Goal: Task Accomplishment & Management: Manage account settings

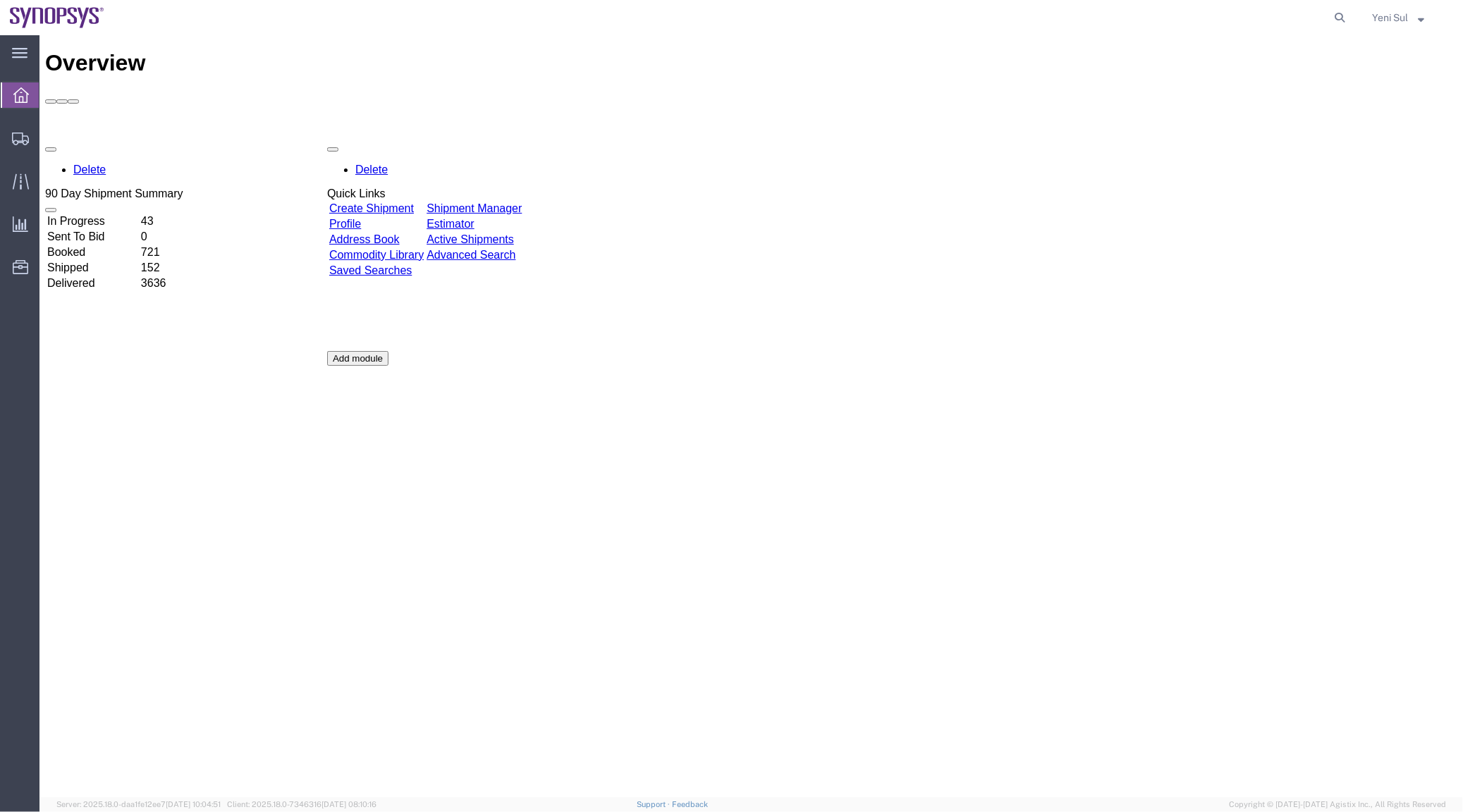
click at [615, 526] on div "Overview Delete 90 Day Shipment Summary In Progress 43 Sent To Bid 0 Booked 721…" at bounding box center [750, 430] width 1412 height 762
drag, startPoint x: 81, startPoint y: 160, endPoint x: 135, endPoint y: 236, distance: 93.2
click at [0, 0] on span "Shipment Manager" at bounding box center [0, 0] width 0 height 0
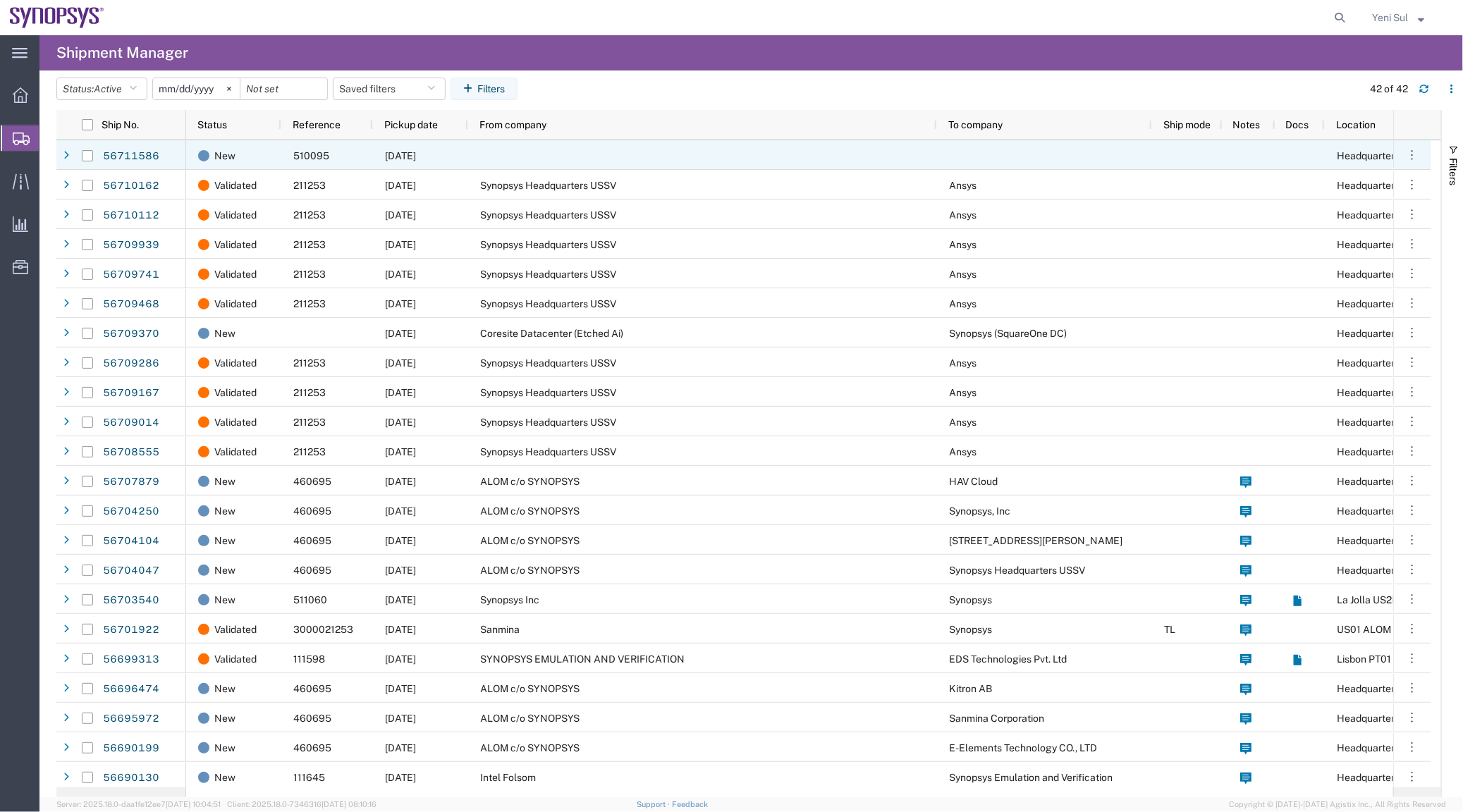
click at [494, 150] on div at bounding box center [702, 154] width 469 height 29
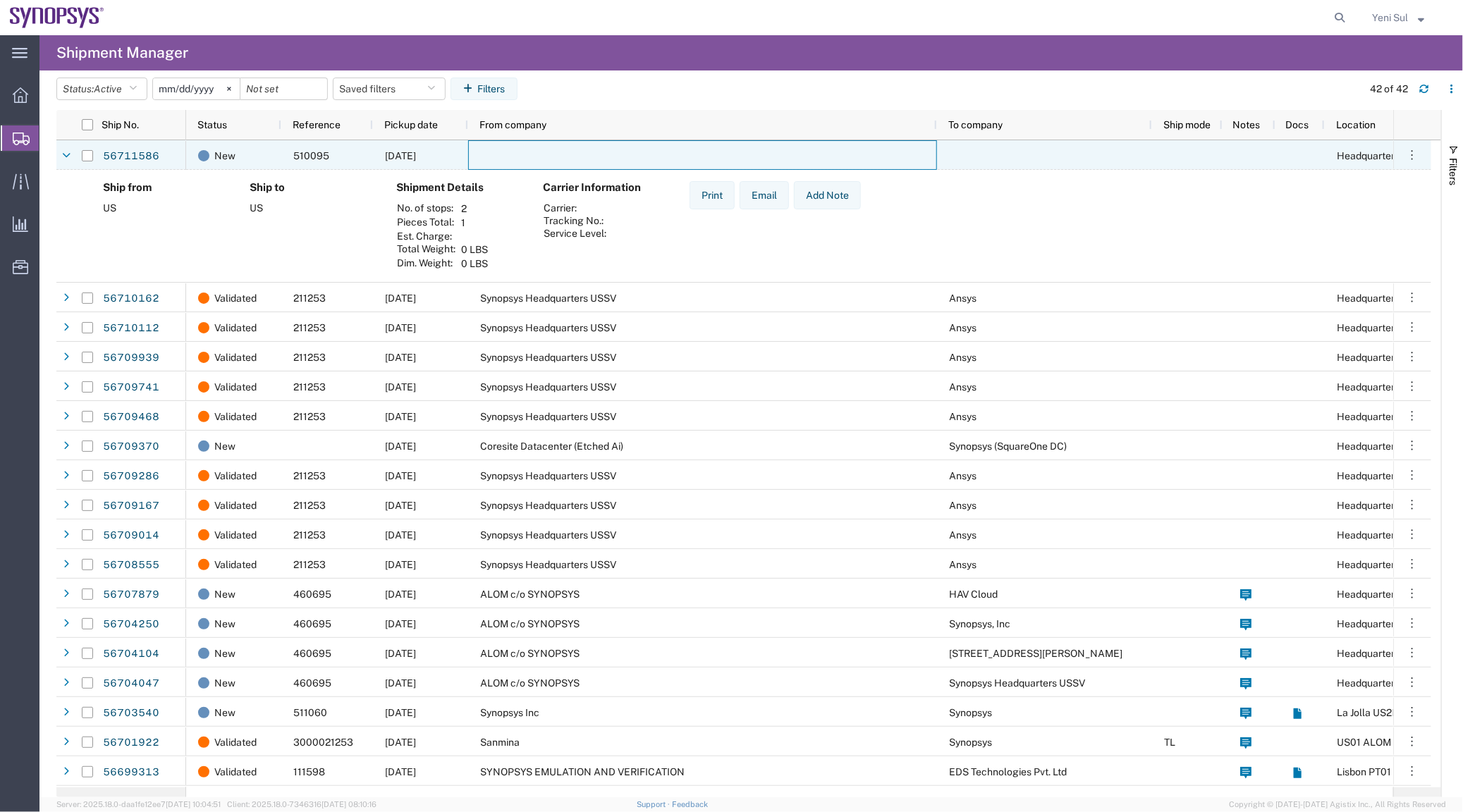
click at [494, 145] on div at bounding box center [702, 154] width 469 height 29
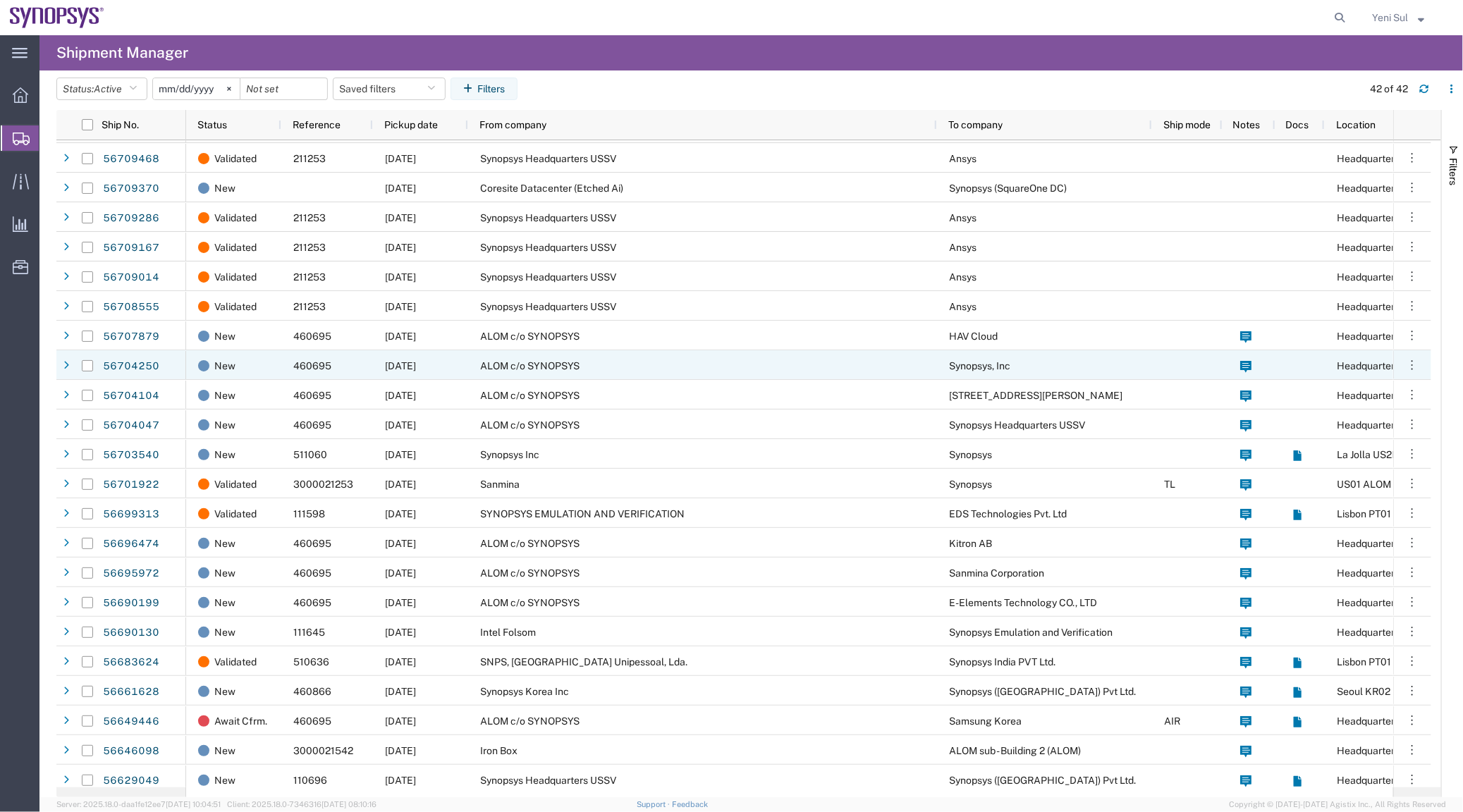
scroll to position [128, 0]
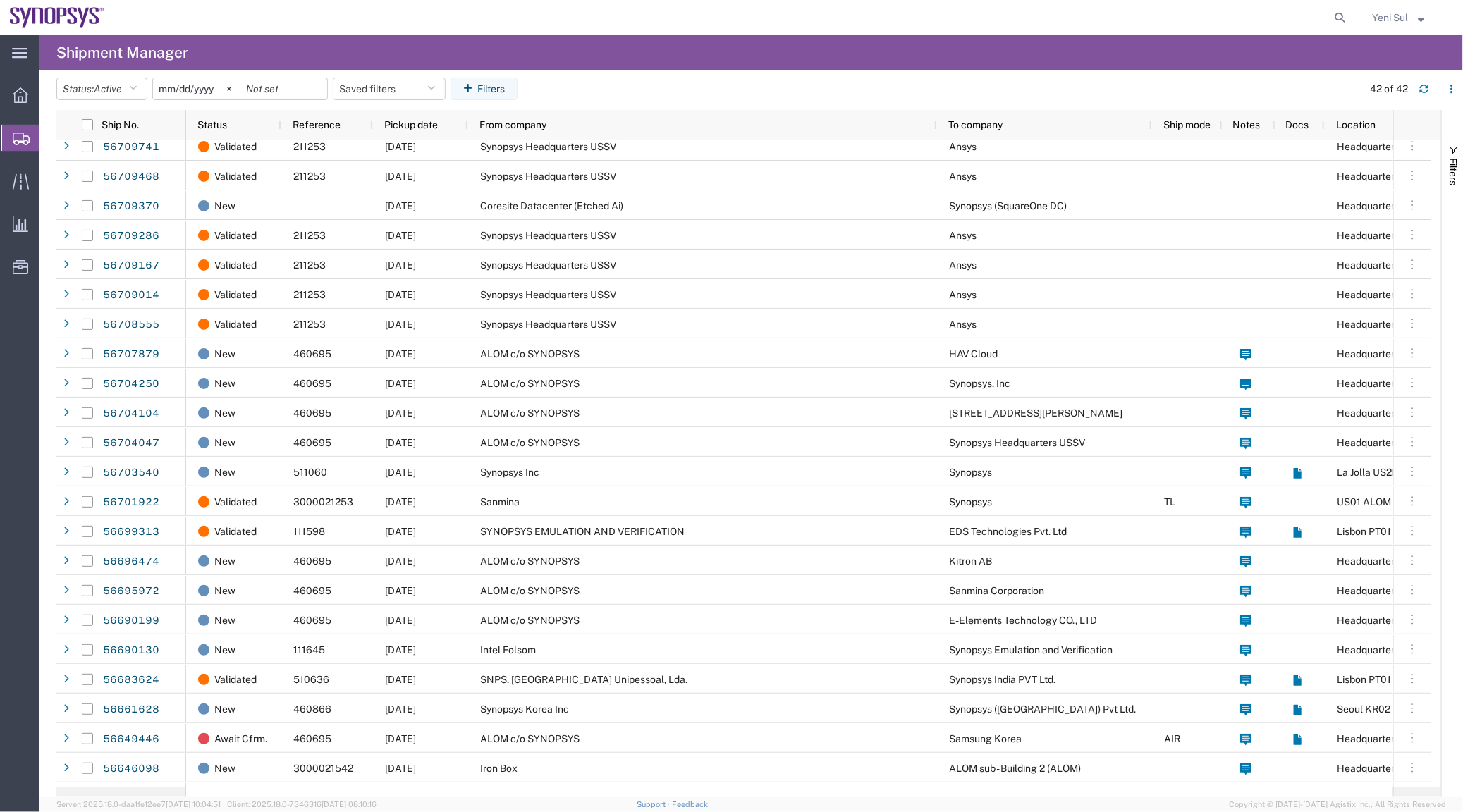
click at [2, 497] on div "main_menu Created with Sketch. Collapse Menu Overview Shipments Shipment Manage…" at bounding box center [20, 424] width 39 height 777
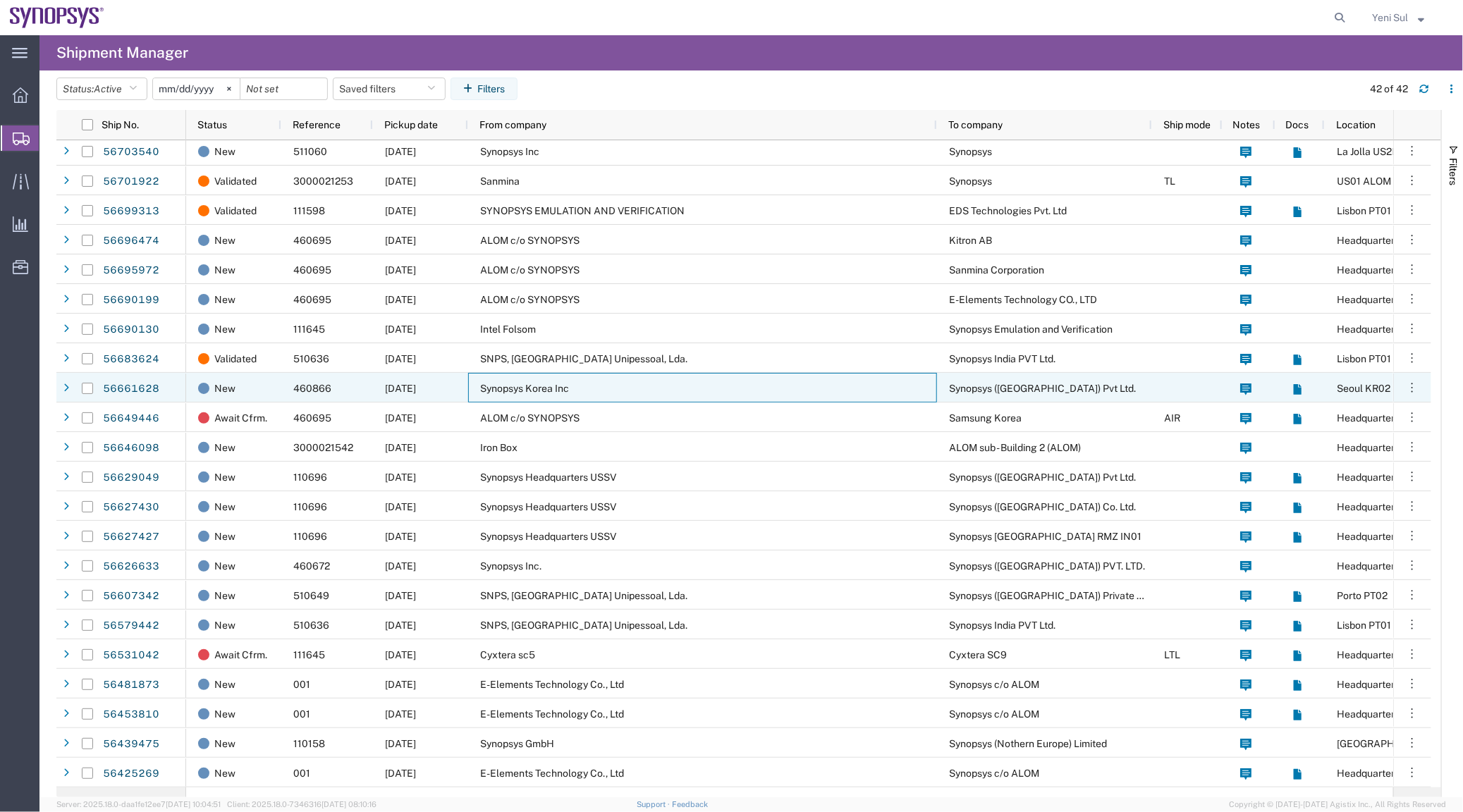
click at [519, 386] on span "Synopsys Korea Inc" at bounding box center [525, 388] width 89 height 11
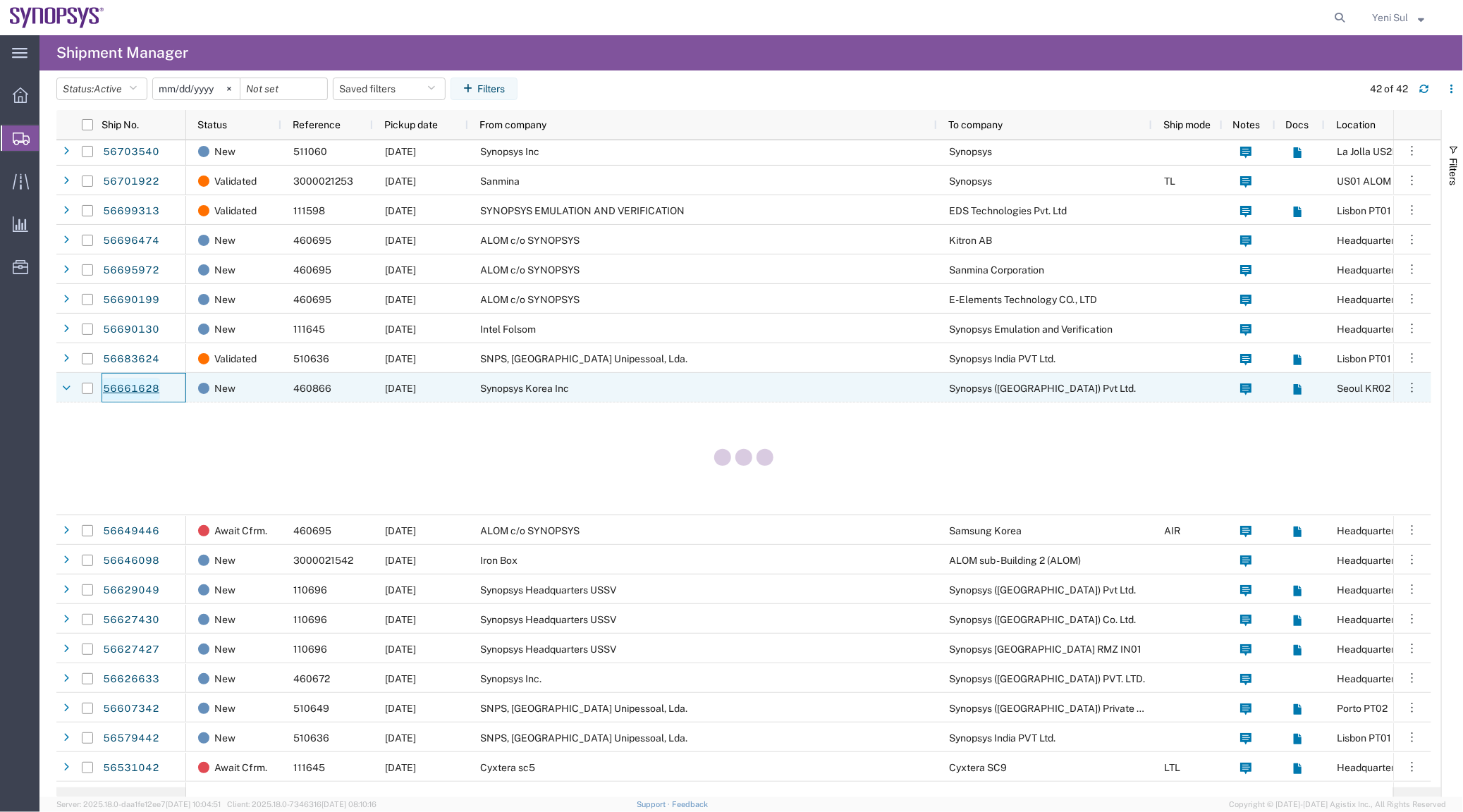
click at [117, 383] on link "56661628" at bounding box center [131, 389] width 58 height 23
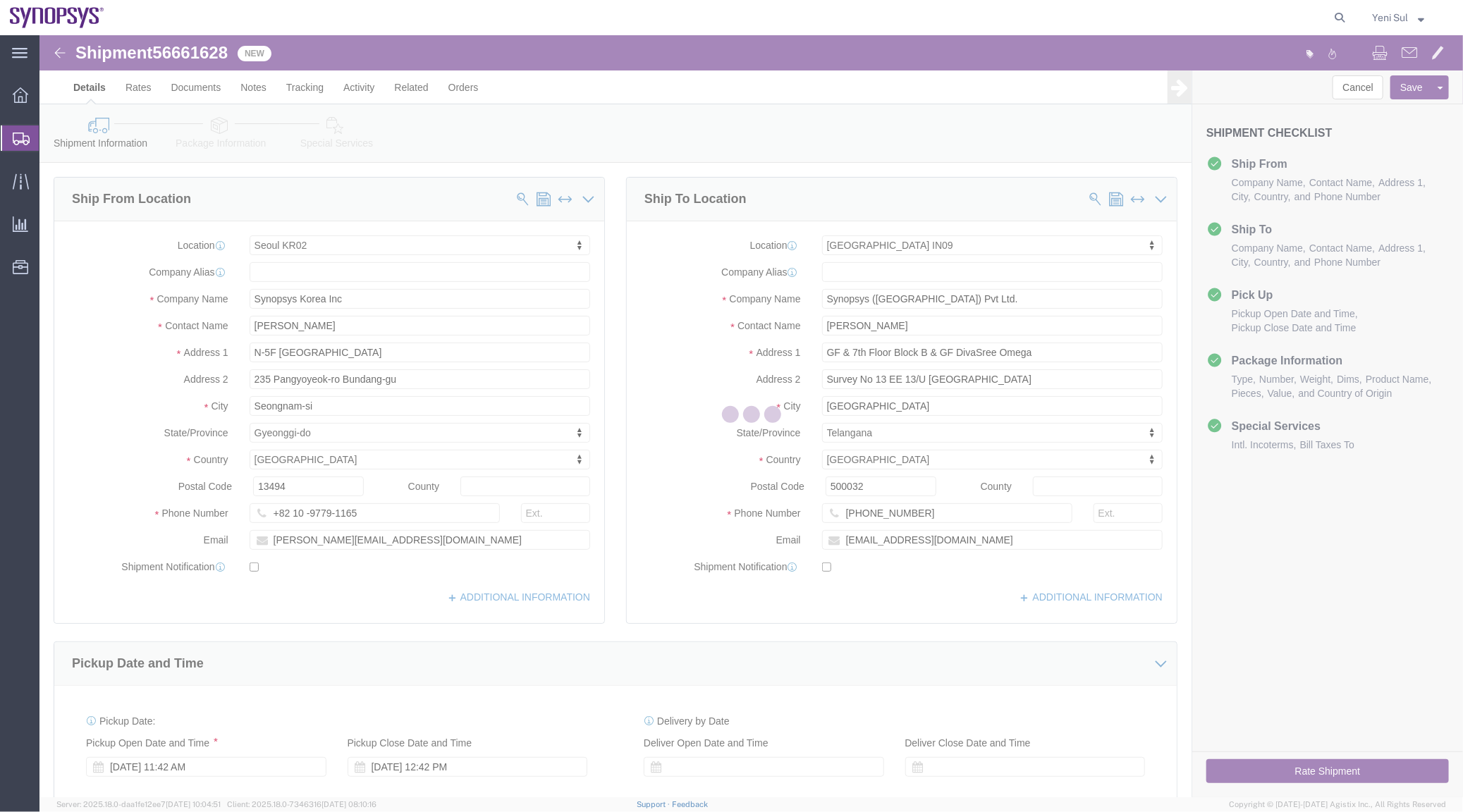
select select "63142"
select select "63126"
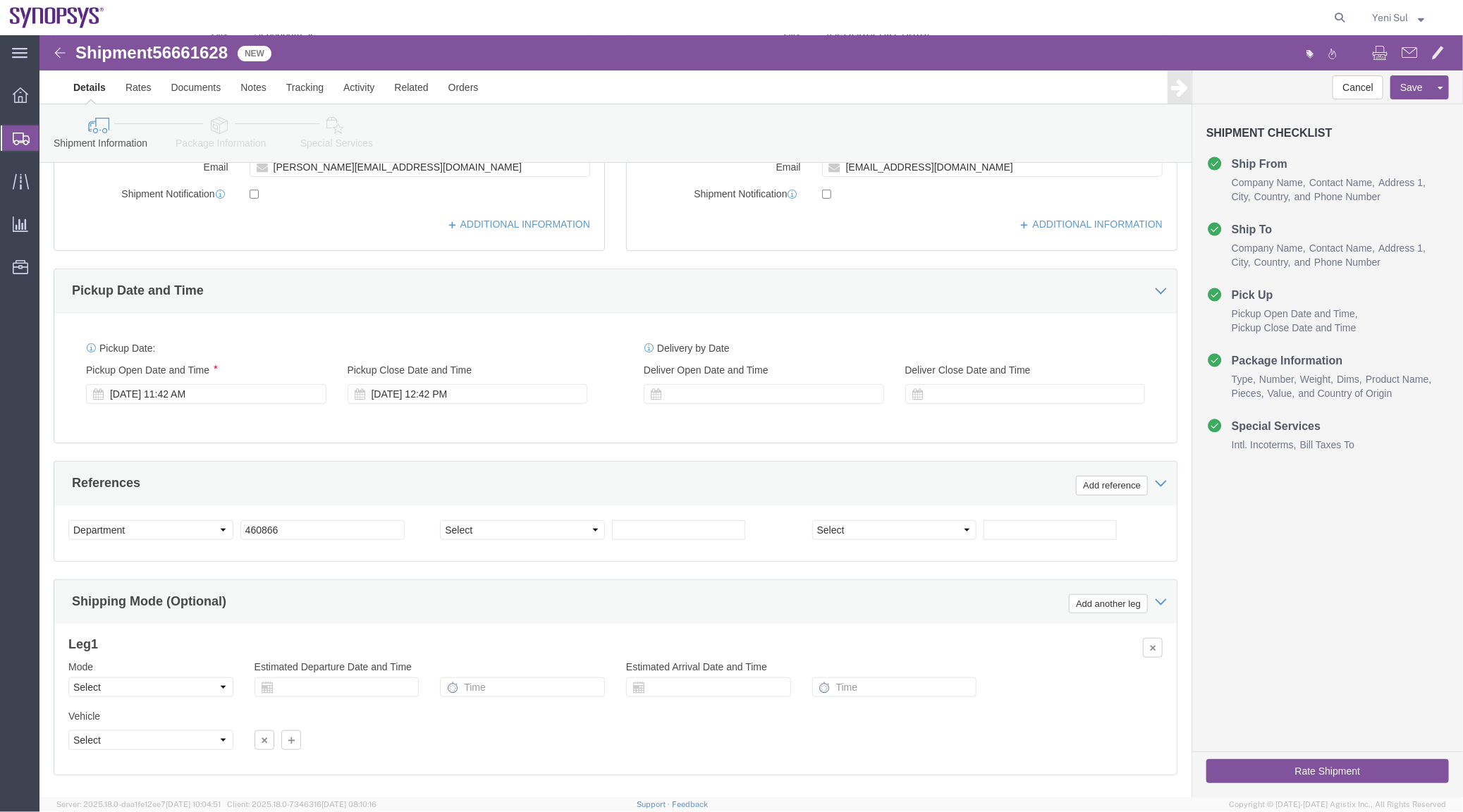
scroll to position [449, 0]
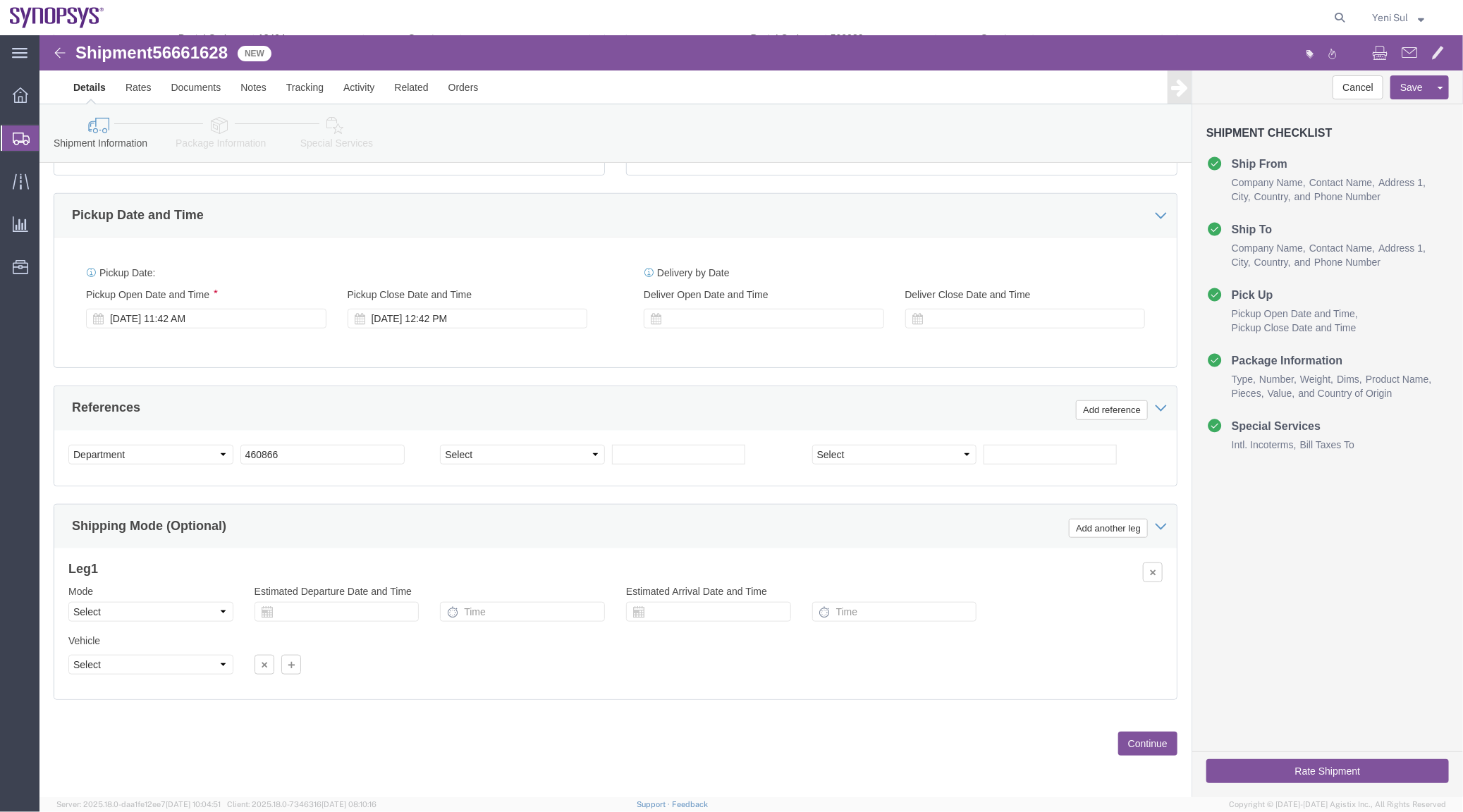
click button "Continue"
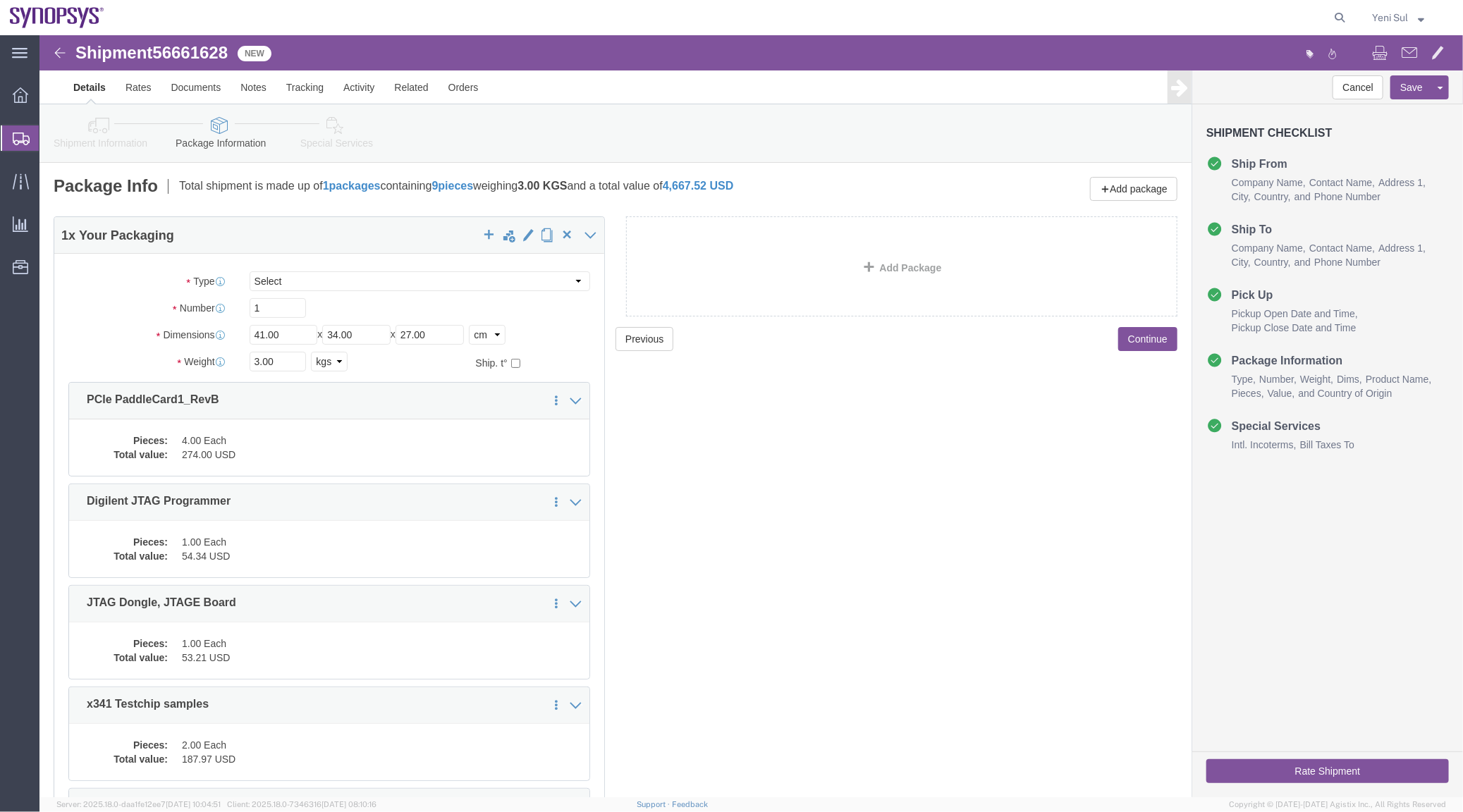
click div "Previous Continue"
click at [15, 561] on div "main_menu Created with Sketch. Collapse Menu Overview Shipments Shipment Manage…" at bounding box center [20, 424] width 39 height 777
click div "Previous Continue"
click div "1 x Your Packaging Package Type Select Bale(s) Basket(s) Bolt(s) Bottle(s) Buck…"
drag, startPoint x: 761, startPoint y: 534, endPoint x: 762, endPoint y: 504, distance: 30.0
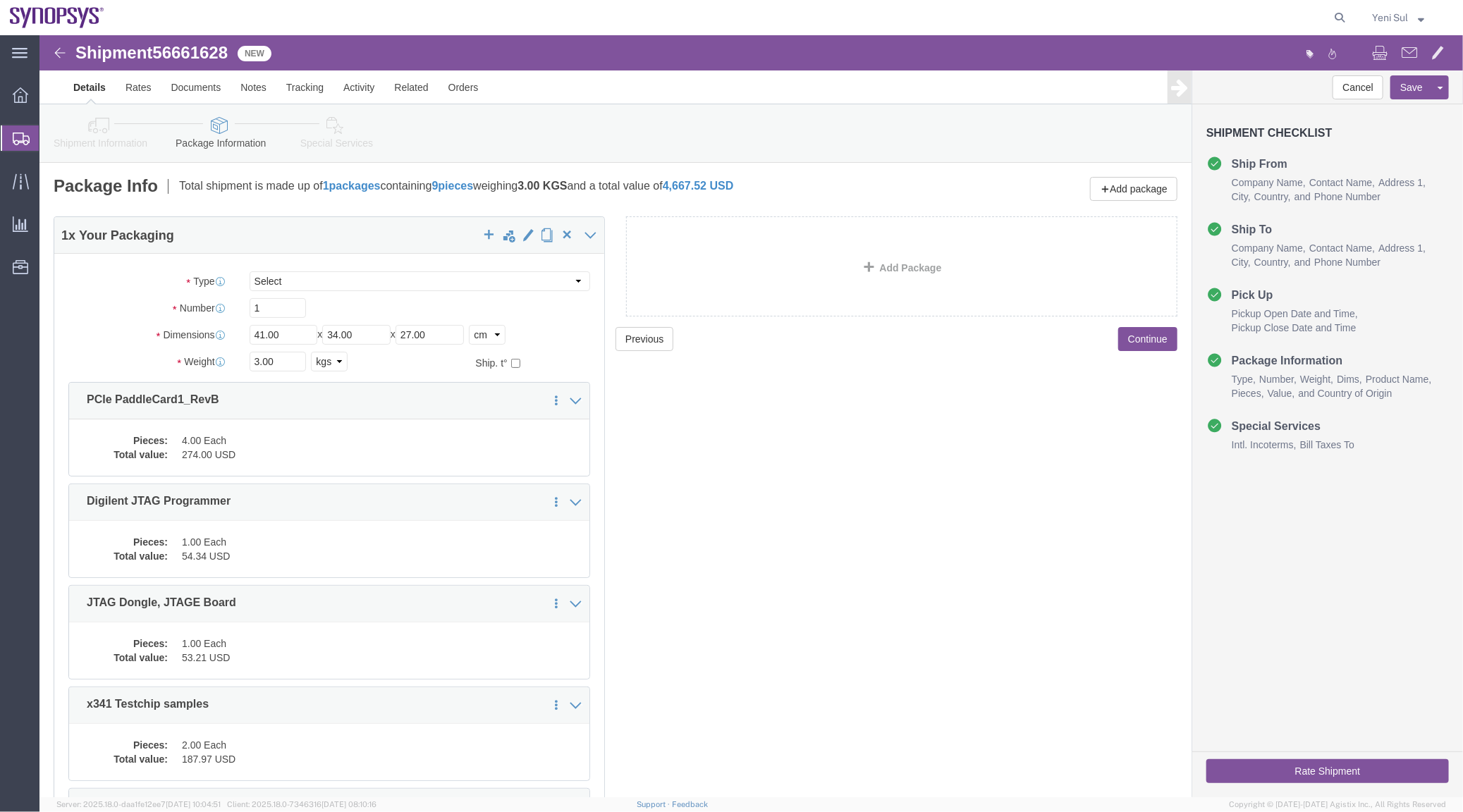
click div "Previous Continue"
drag, startPoint x: 896, startPoint y: 585, endPoint x: 803, endPoint y: 506, distance: 122.0
click div "Previous Continue"
drag, startPoint x: 941, startPoint y: 512, endPoint x: 924, endPoint y: 504, distance: 18.8
click div "Previous Continue"
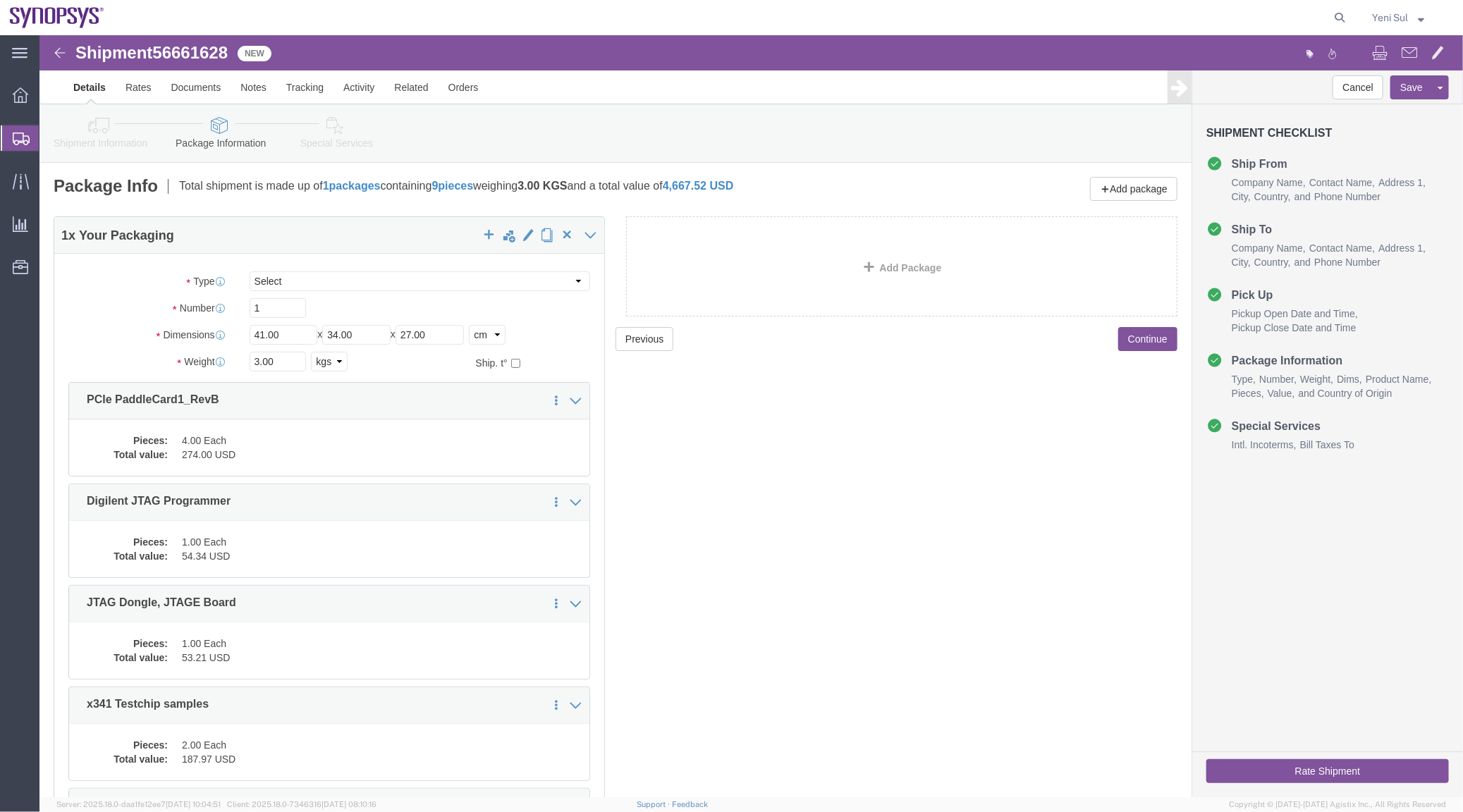
click div "Cancel Save Assign To Clone Shipment Save As Template Shipment Checklist Ship F…"
click div "Previous Continue"
click dd "4.00 Each"
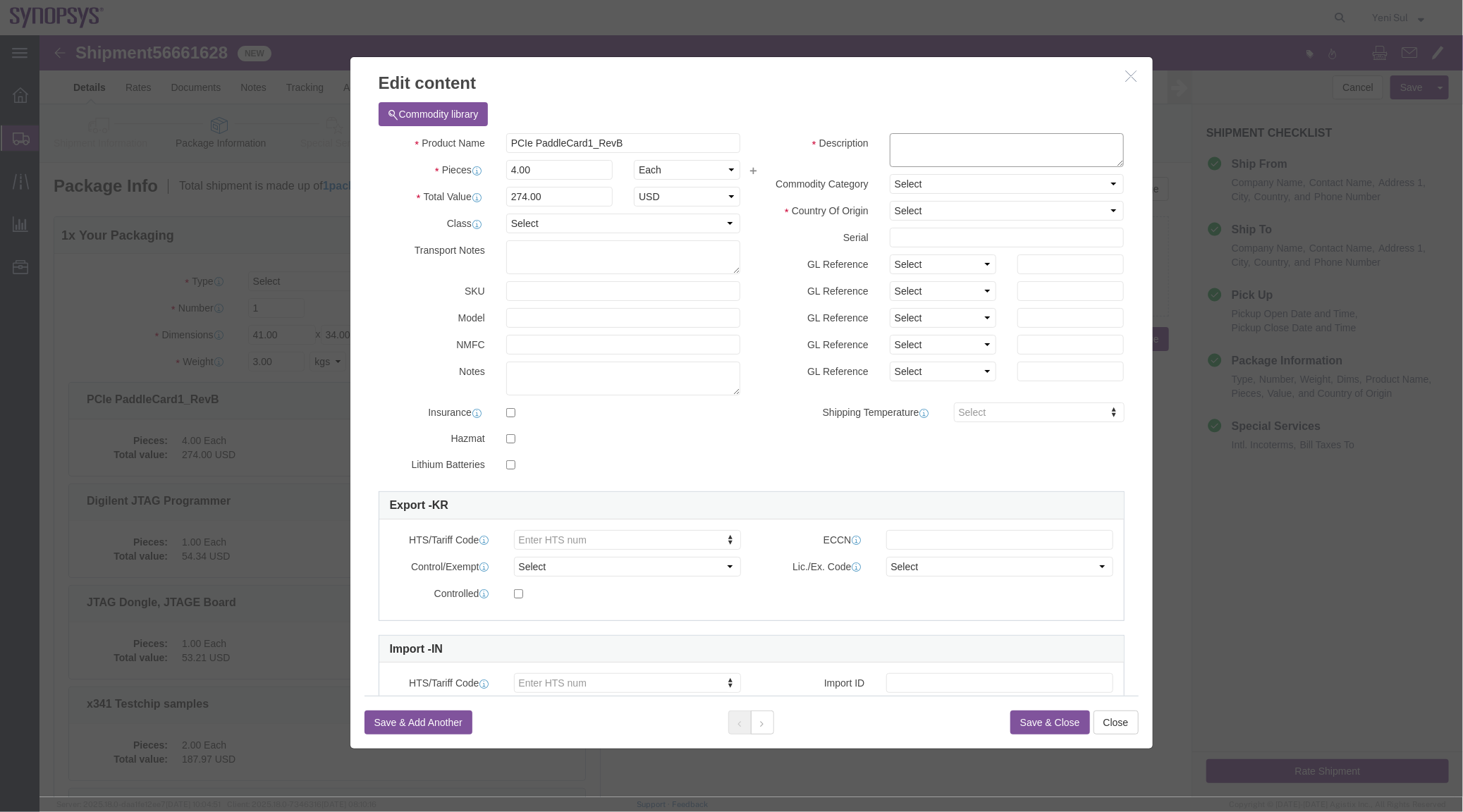
click textarea
click select "Select [GEOGRAPHIC_DATA] [GEOGRAPHIC_DATA] [GEOGRAPHIC_DATA] [GEOGRAPHIC_DATA] …"
select select "US"
click select "Select [GEOGRAPHIC_DATA] [GEOGRAPHIC_DATA] [GEOGRAPHIC_DATA] [GEOGRAPHIC_DATA] …"
click textarea
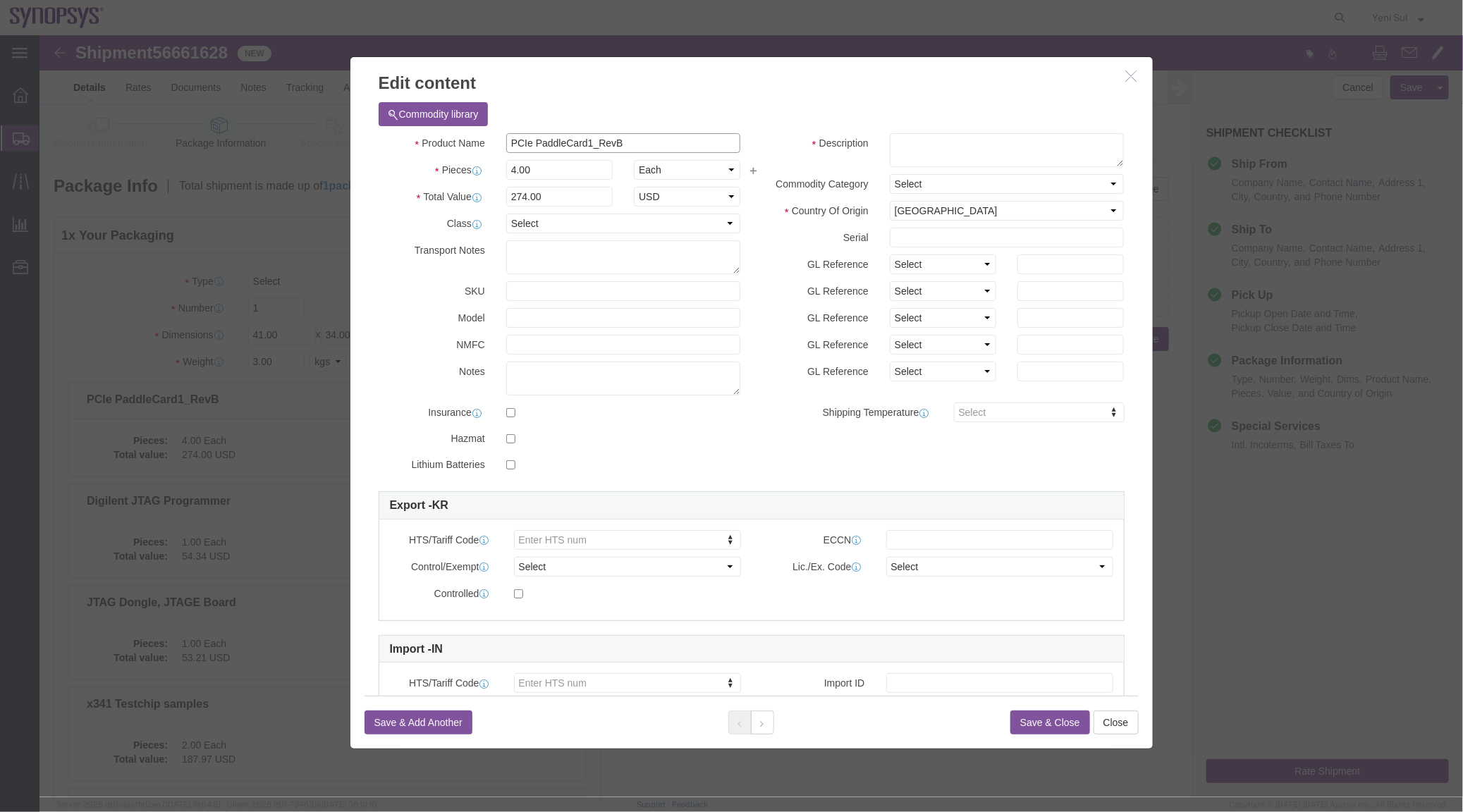
drag, startPoint x: 449, startPoint y: 88, endPoint x: 257, endPoint y: 77, distance: 192.3
click div "Edit content Commodity library Product Name PCIe PaddleCard1_RevB Pieces 4.00 S…"
click textarea
paste textarea "PCIe PaddleCard1_RevB"
type textarea "PCIe PaddleCard1_RevB"
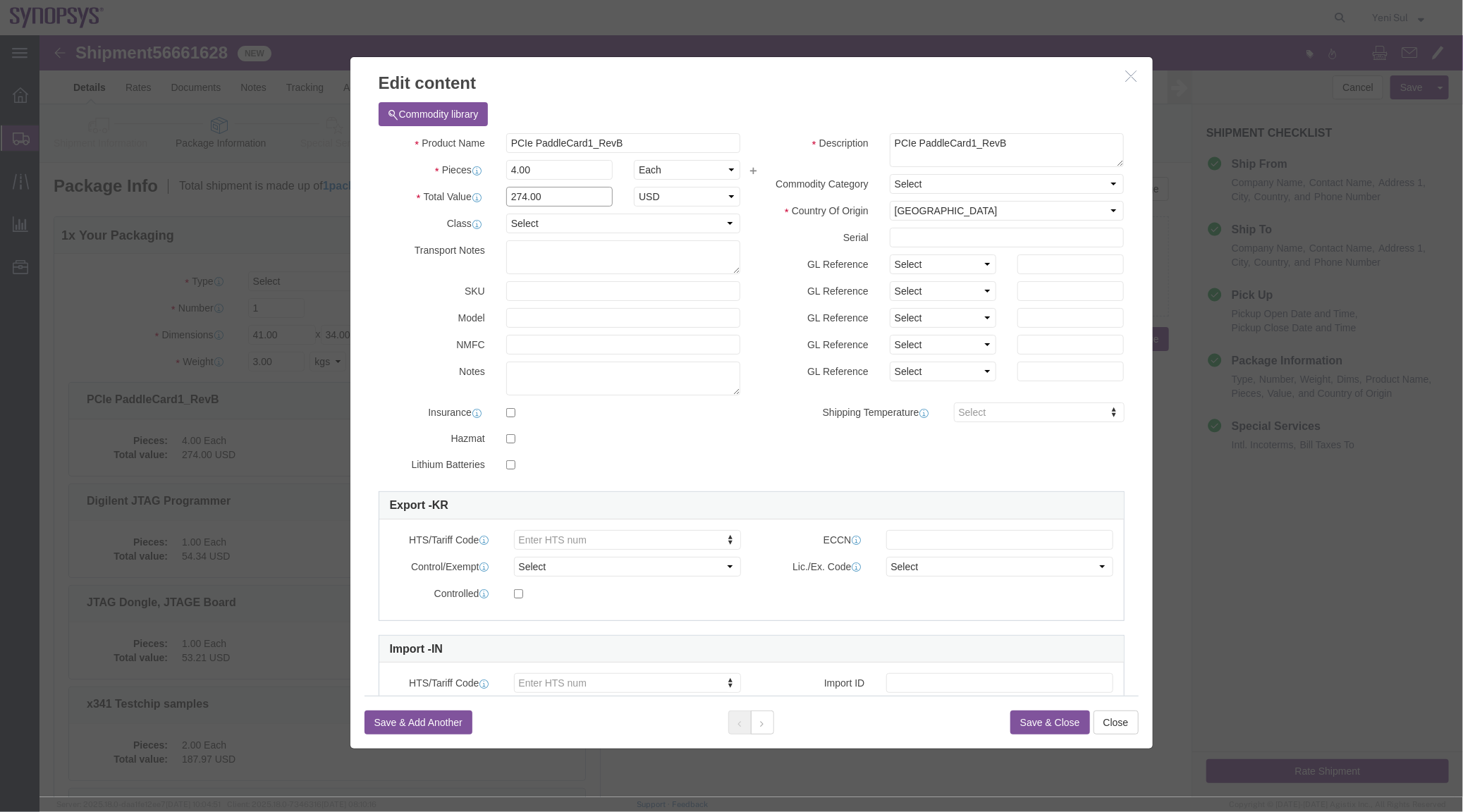
drag, startPoint x: 526, startPoint y: 161, endPoint x: 438, endPoint y: 157, distance: 88.1
click div "Total Value 274.00 Select ADP AED AFN ALL AMD AOA ARS ATS AUD AWG AZN BAM BBD B…"
type input "1"
type input "1096"
click div "Product Name PCIe PaddleCard1_RevB Pieces 4.00 Select Bag Barrels 100Board Feet…"
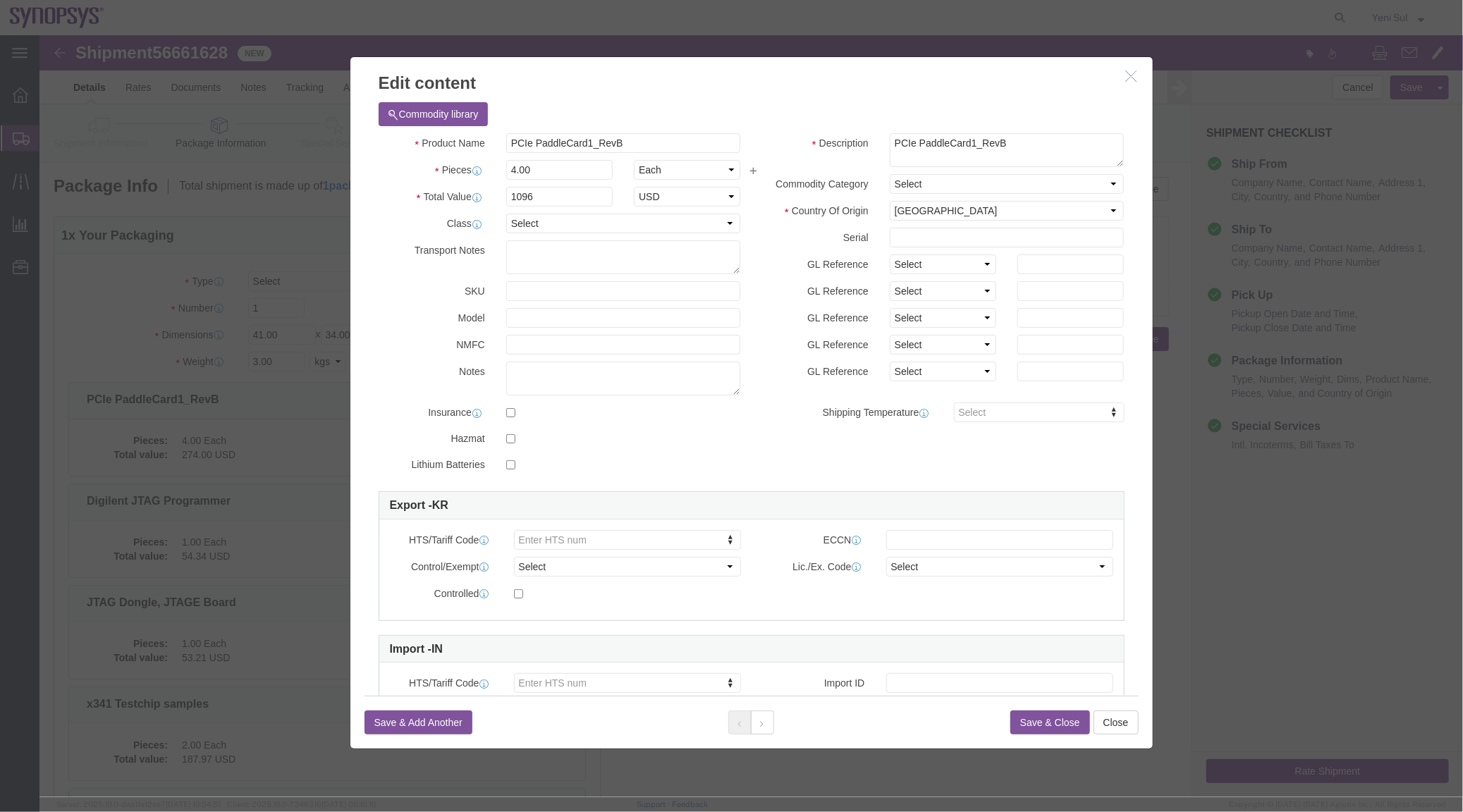
scroll to position [72, 0]
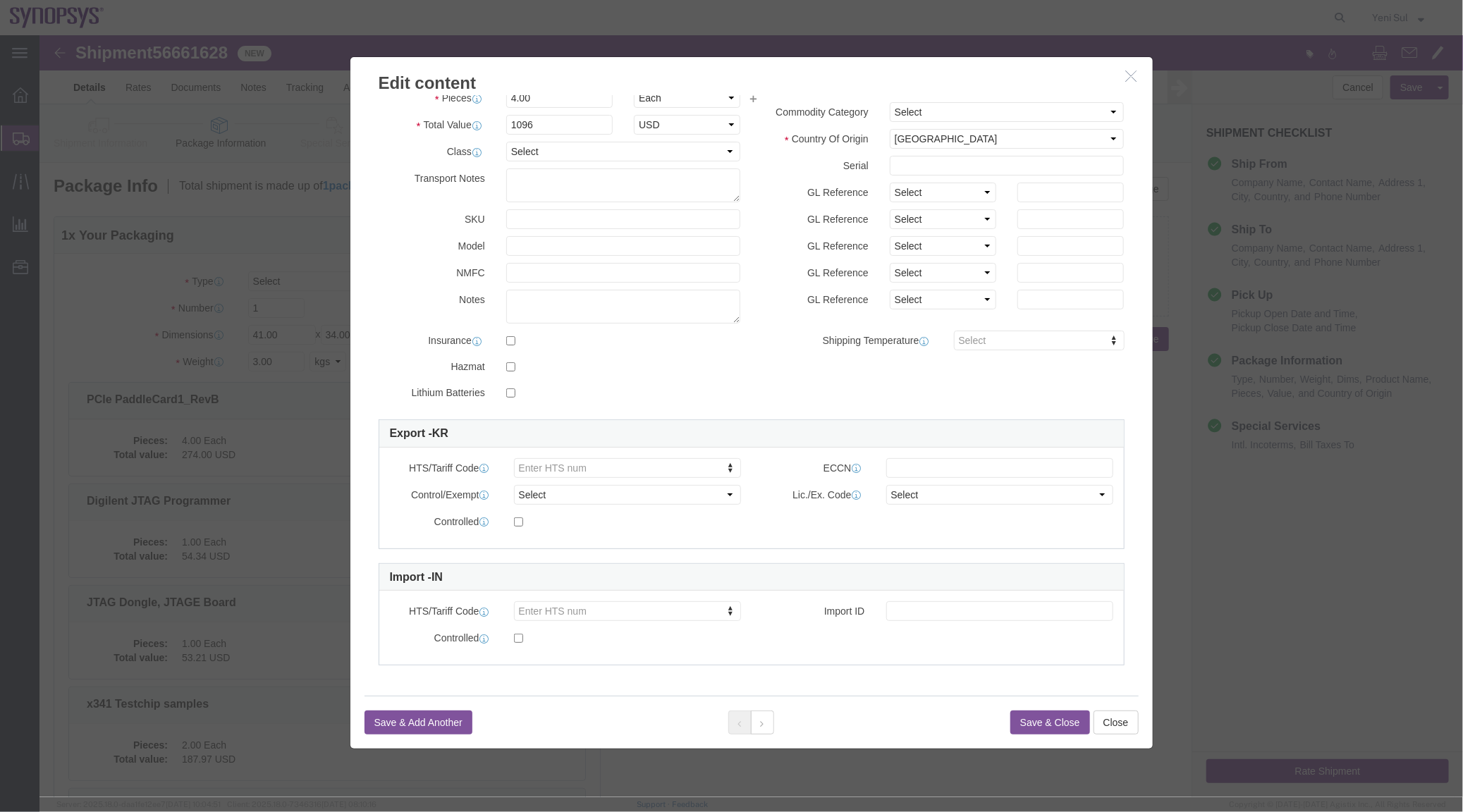
click div "Save & Add Another Save & Close Close"
click button "Save & Close"
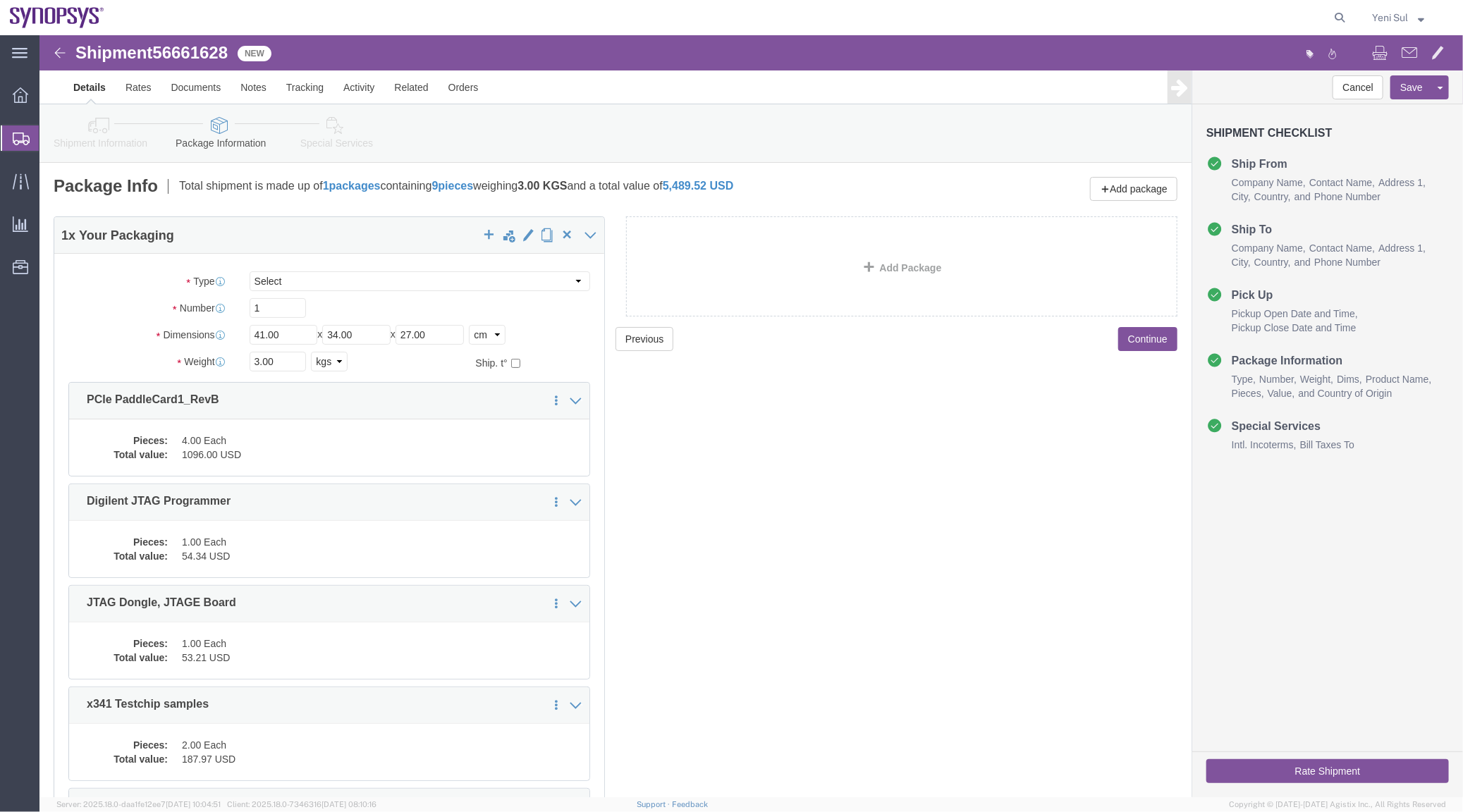
click div "Previous Continue"
click dd "1.00 Each"
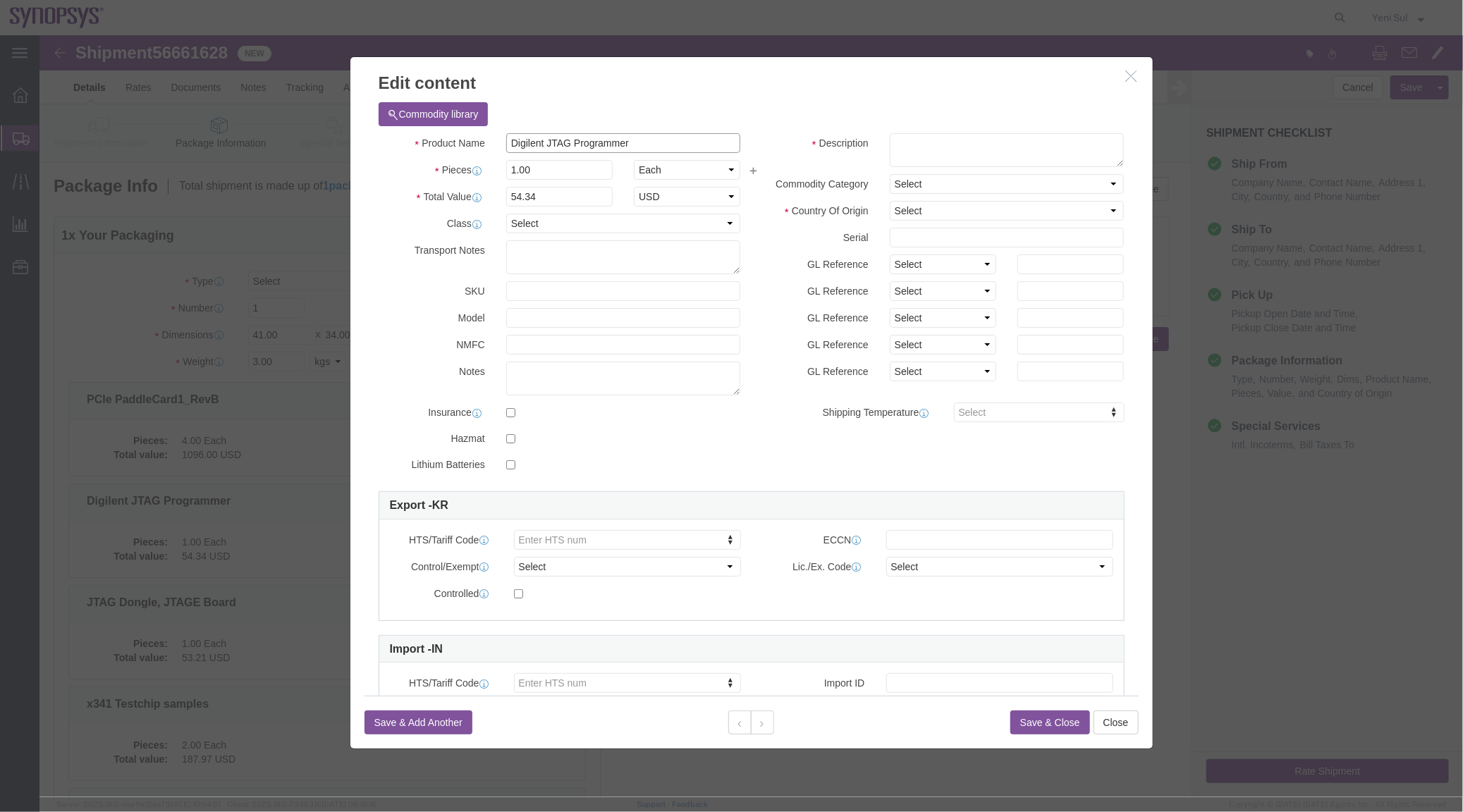
click input "Digilent JTAG Programmer"
click select "Select [GEOGRAPHIC_DATA] [GEOGRAPHIC_DATA] [GEOGRAPHIC_DATA] [GEOGRAPHIC_DATA] …"
select select "US"
click select "Select [GEOGRAPHIC_DATA] [GEOGRAPHIC_DATA] [GEOGRAPHIC_DATA] [GEOGRAPHIC_DATA] …"
click textarea
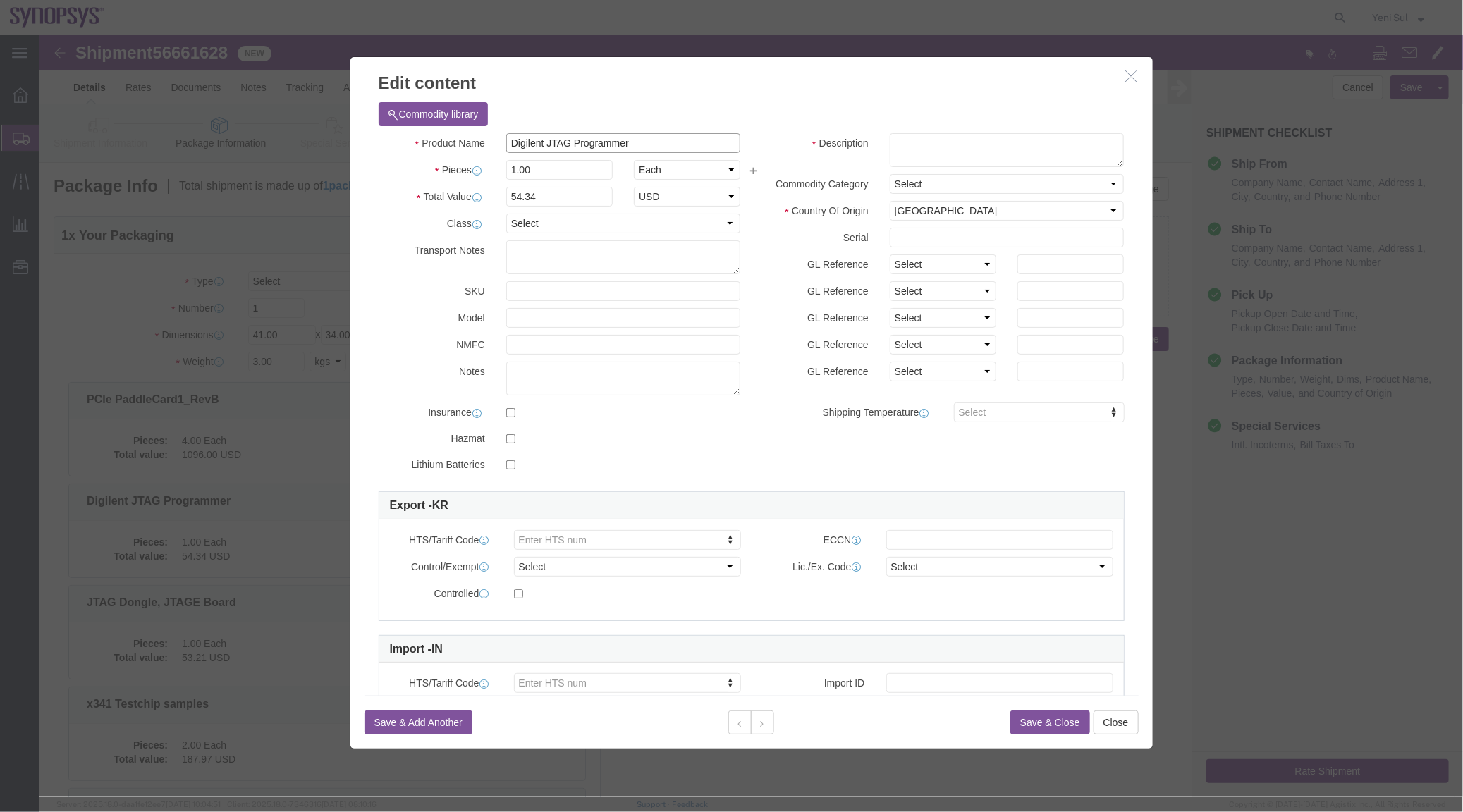
drag, startPoint x: 339, startPoint y: 83, endPoint x: 351, endPoint y: 82, distance: 12.0
click div "Commodity library Product Name Digilent JTAG Programmer Pieces 1.00 Select Bag …"
click textarea
paste textarea "Digilent JTAG Programmer"
type textarea "Digilent JTAG Programmer"
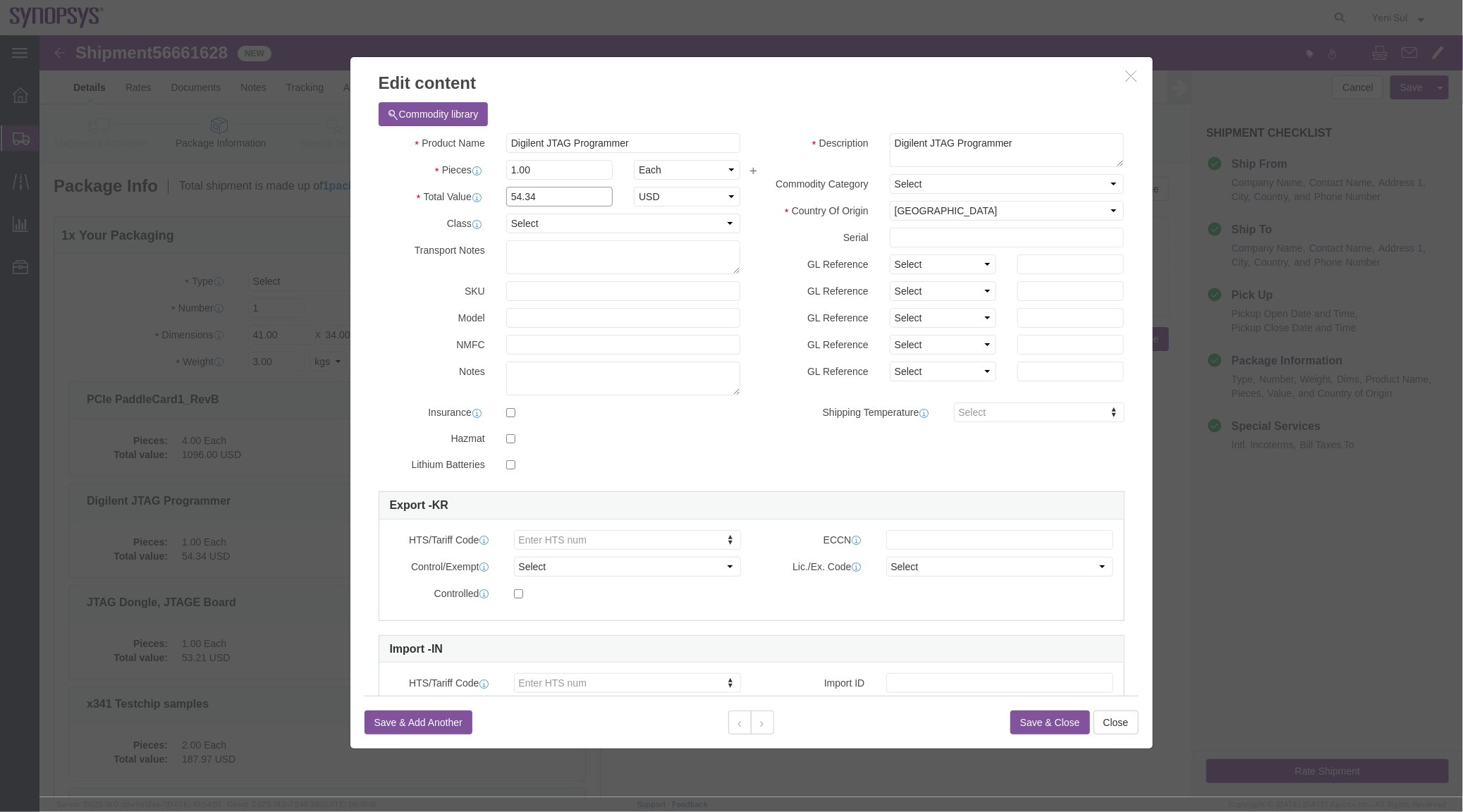
click input "54.34"
type input "5"
type input "54.34"
click div "Product Name Digilent JTAG Programmer Pieces 1.00 Select Bag Barrels 100Board F…"
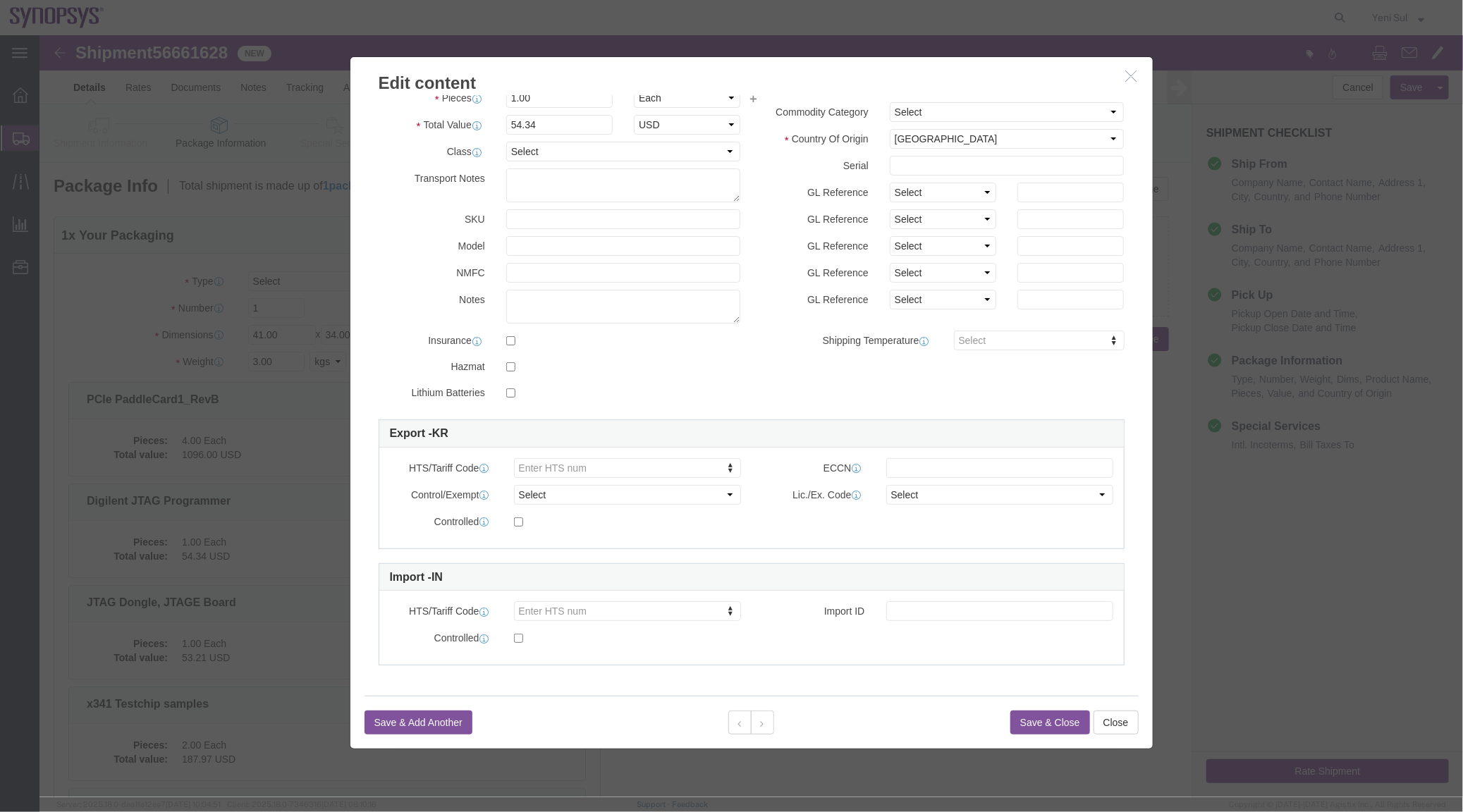
click button "Save & Close"
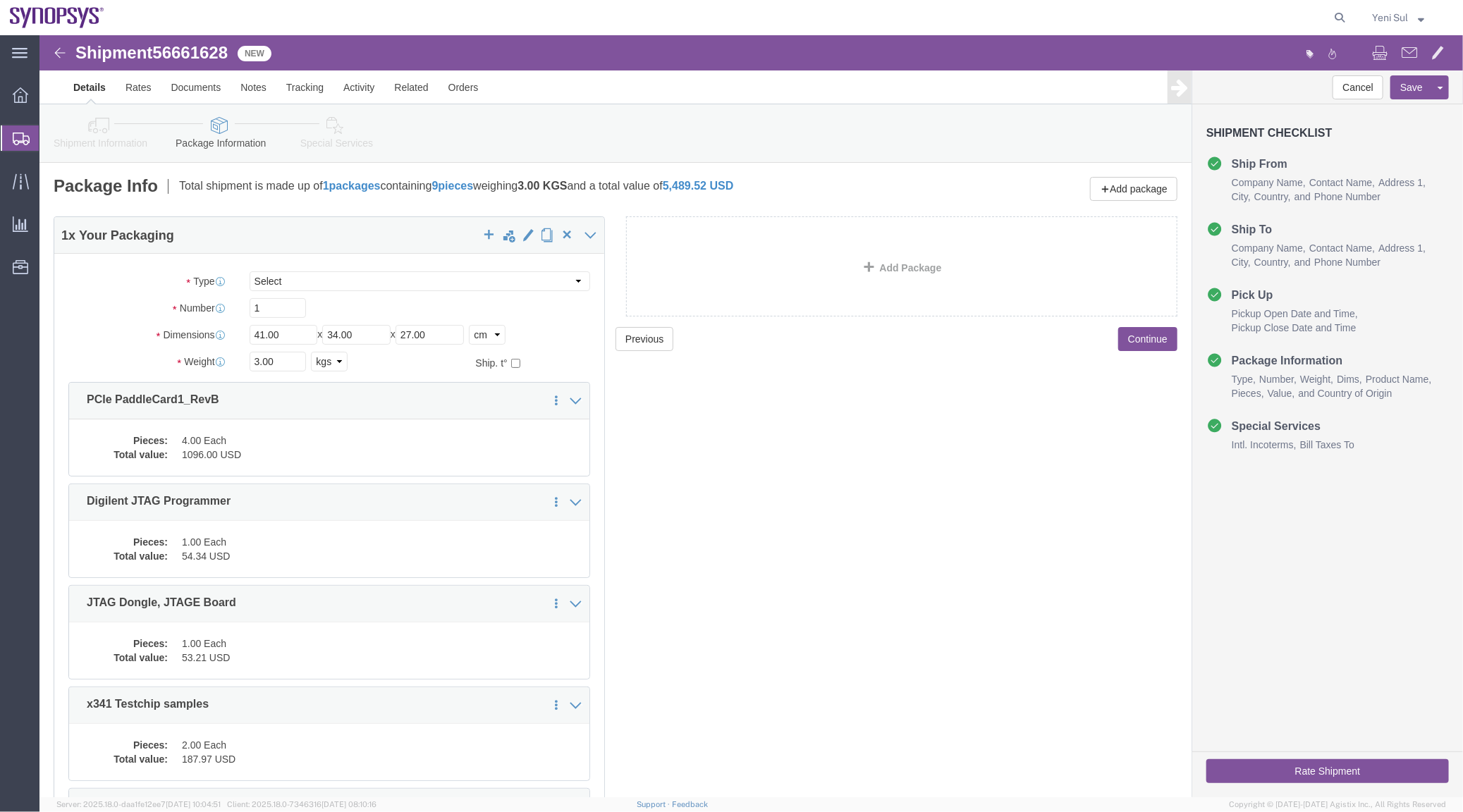
click div "Previous Continue"
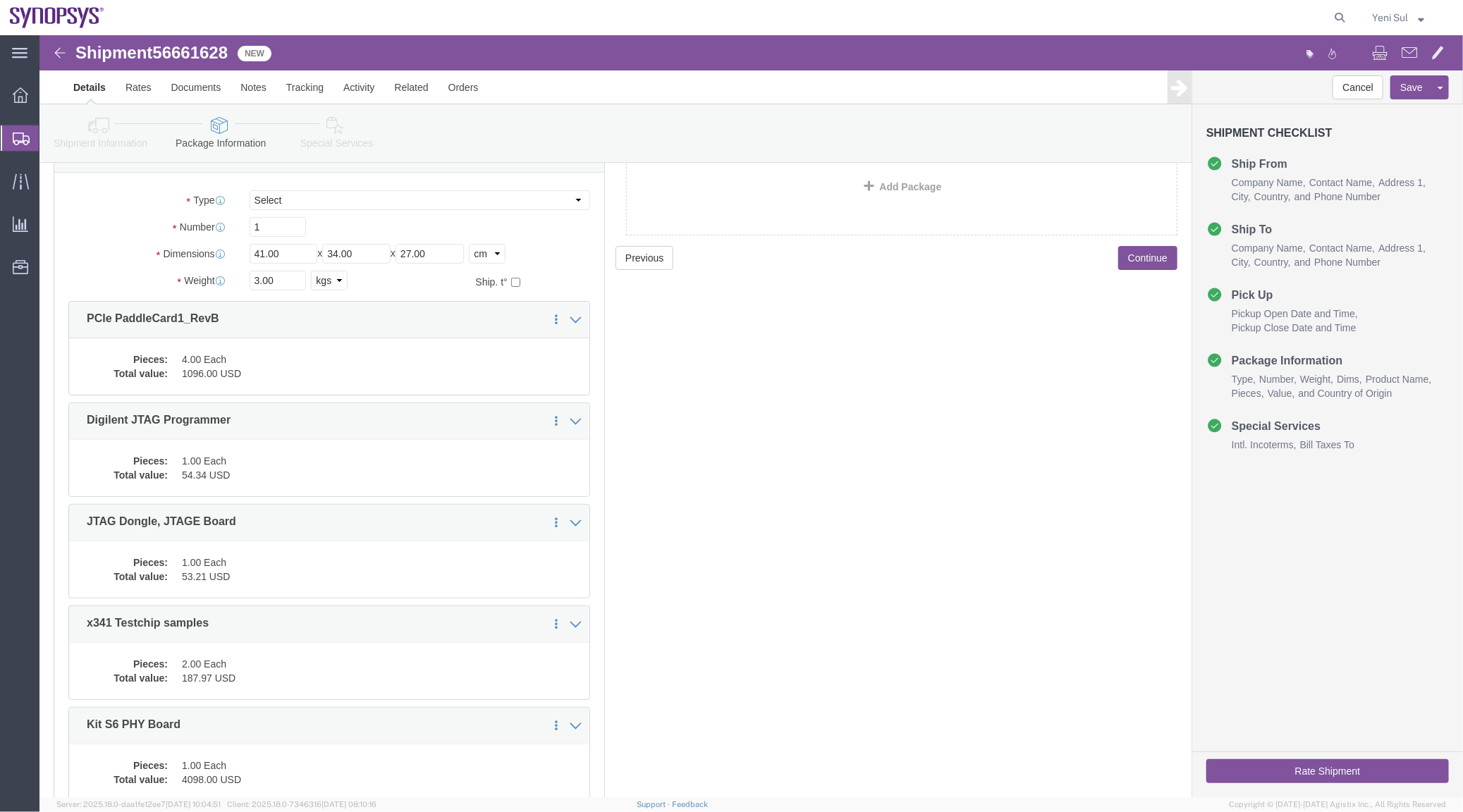
scroll to position [128, 0]
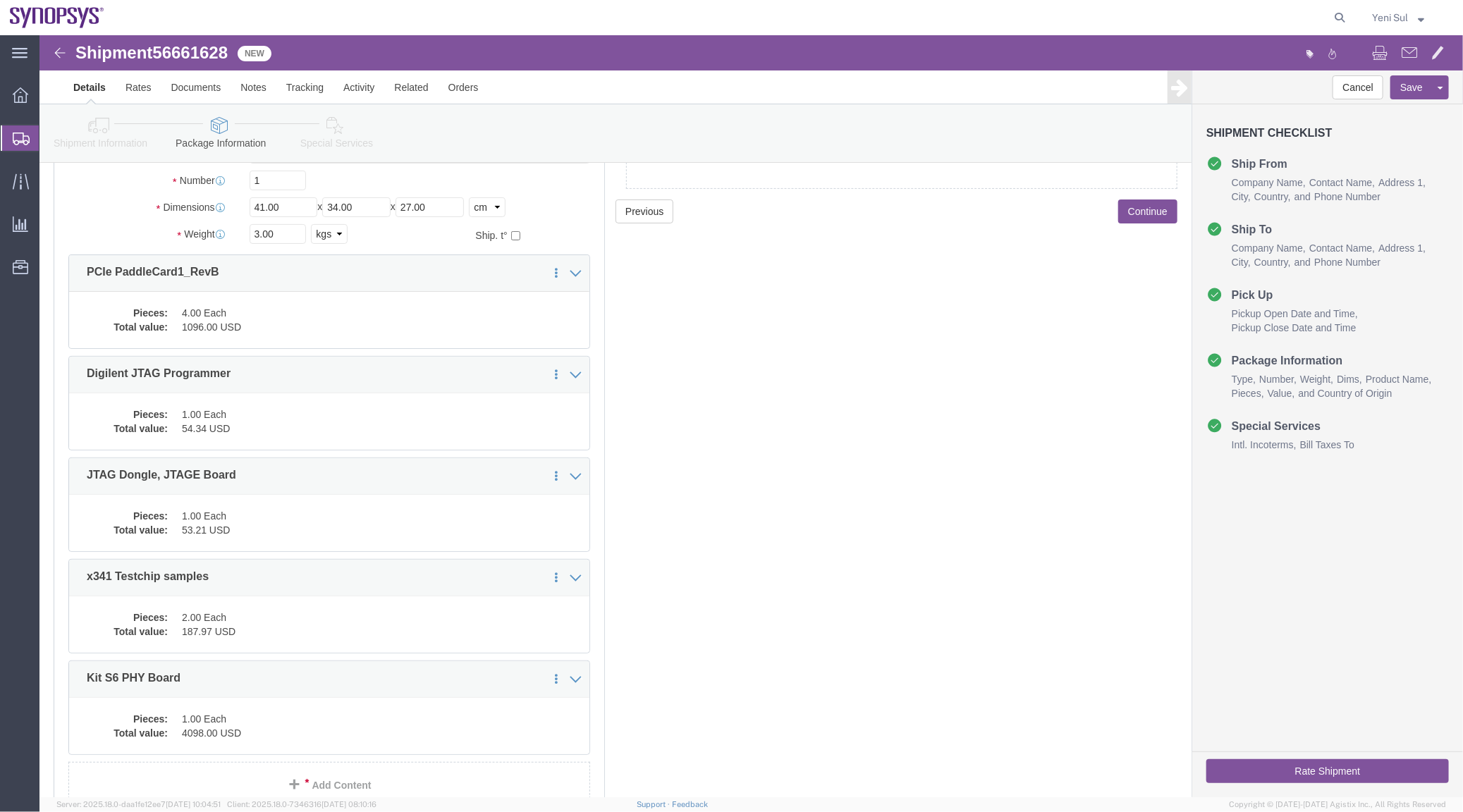
click dd "1.00 Each"
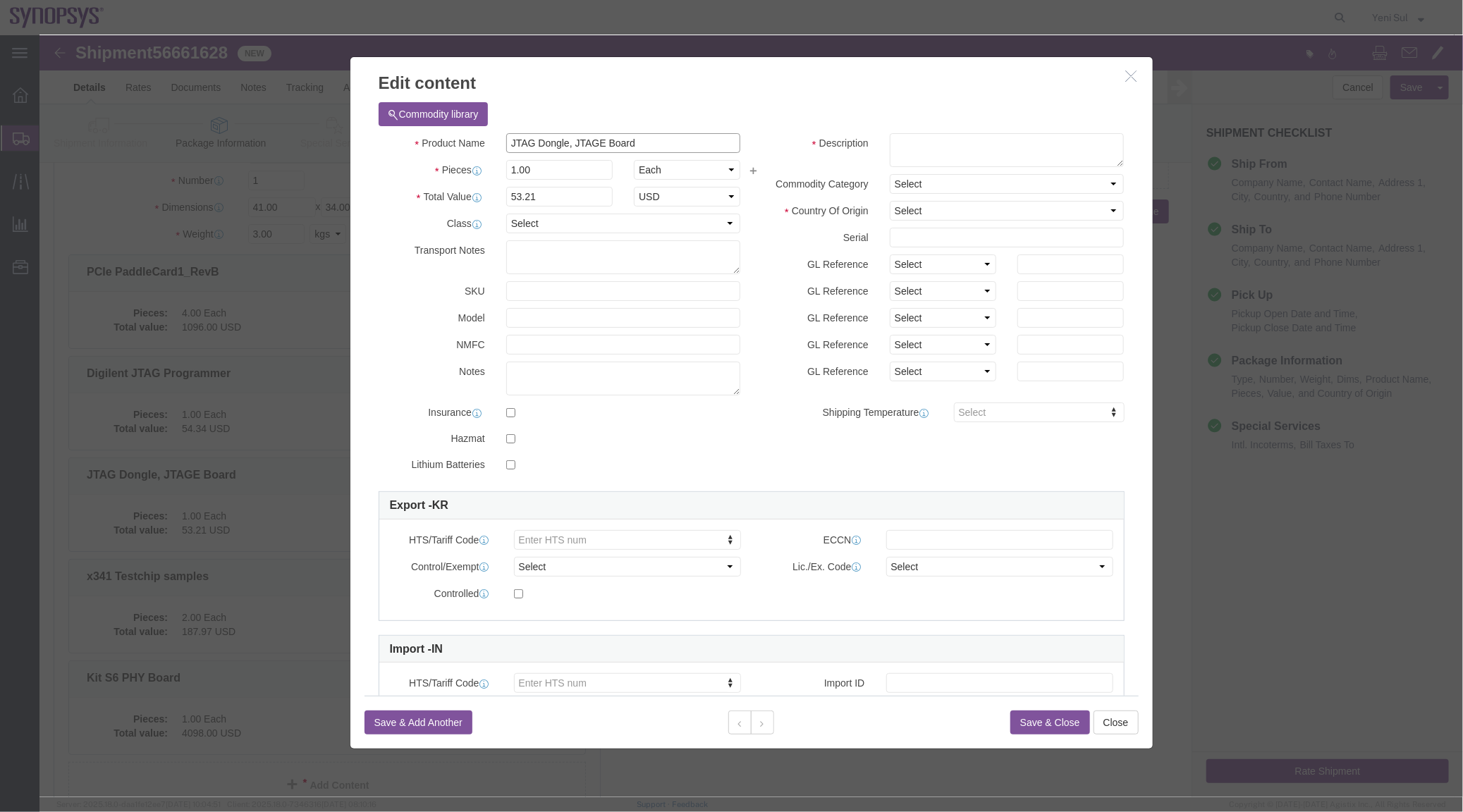
drag, startPoint x: 597, startPoint y: 107, endPoint x: 968, endPoint y: 124, distance: 371.4
click div "Commodity library Product Name JTAG Dongle, JTAGE Board Pieces 1.00 Select Bag …"
drag, startPoint x: 941, startPoint y: 99, endPoint x: 938, endPoint y: 117, distance: 18.2
click div "Commodity library Product Name JTAG Dongle, JTAGE Board Pieces 1.00 Select Bag …"
click textarea
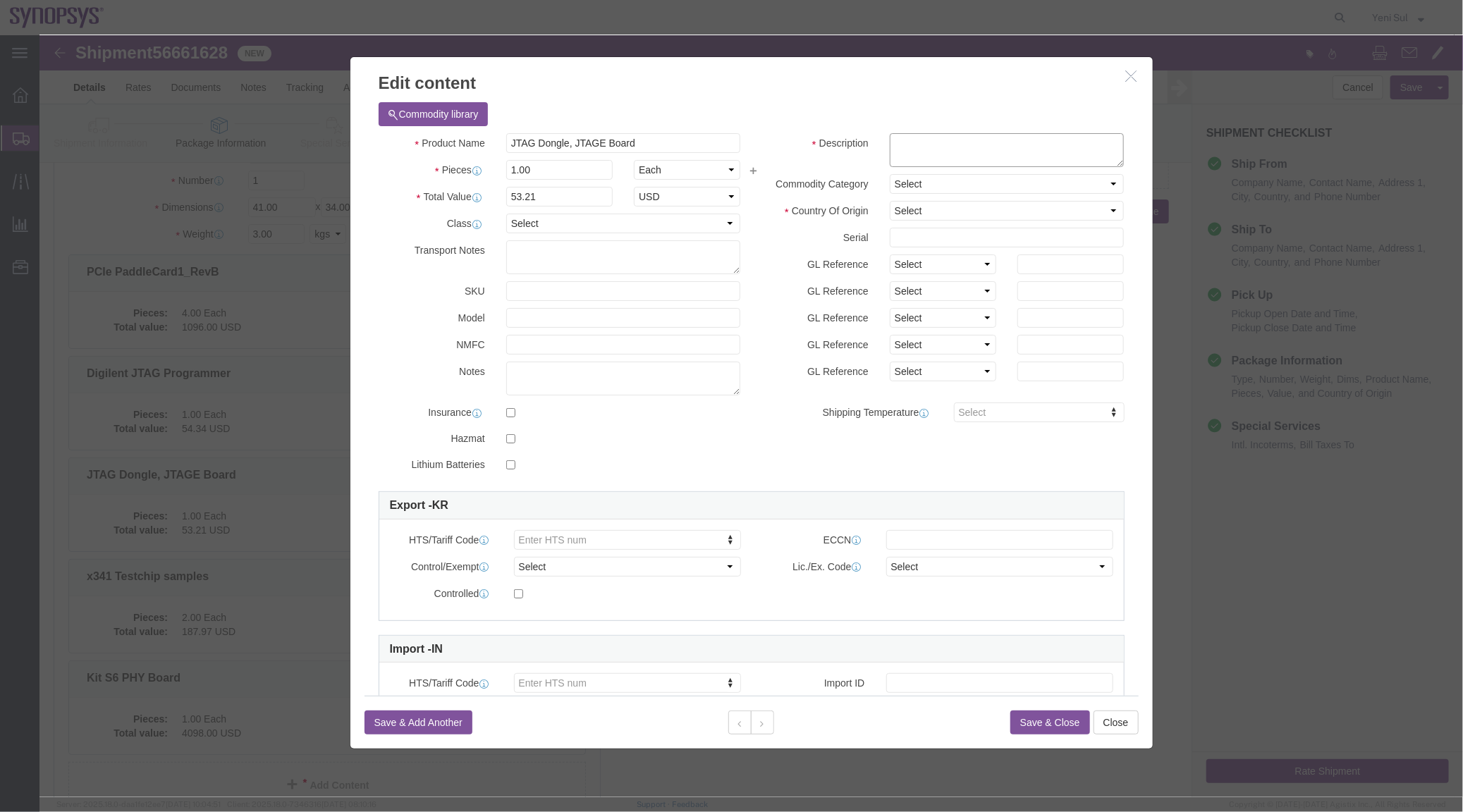
paste textarea "JTAG Dongle, JTAGE Board"
type textarea "JTAG Dongle, JTAGE Board"
click div "Description JTAG Dongle, JTAGE Board Commodity Category Select Country Of Origi…"
click select "Select [GEOGRAPHIC_DATA] [GEOGRAPHIC_DATA] [GEOGRAPHIC_DATA] [GEOGRAPHIC_DATA] …"
select select "PT"
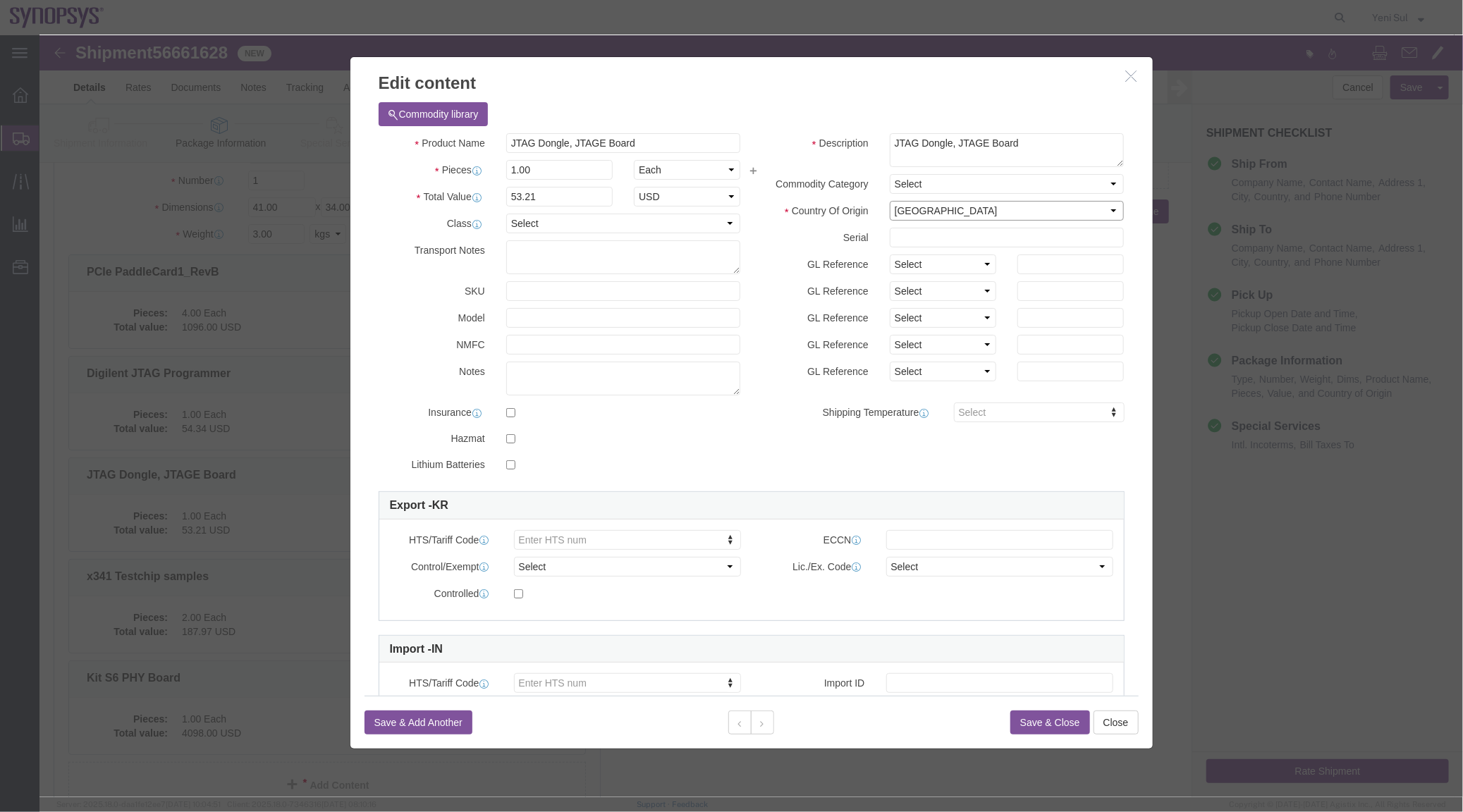
click select "Select [GEOGRAPHIC_DATA] [GEOGRAPHIC_DATA] [GEOGRAPHIC_DATA] [GEOGRAPHIC_DATA] …"
click textarea
drag, startPoint x: 511, startPoint y: 172, endPoint x: 478, endPoint y: 159, distance: 35.5
click div "Product Name JTAG Dongle, JTAGE Board Pieces 1.00 Select Bag Barrels 100Board F…"
click input "53.21"
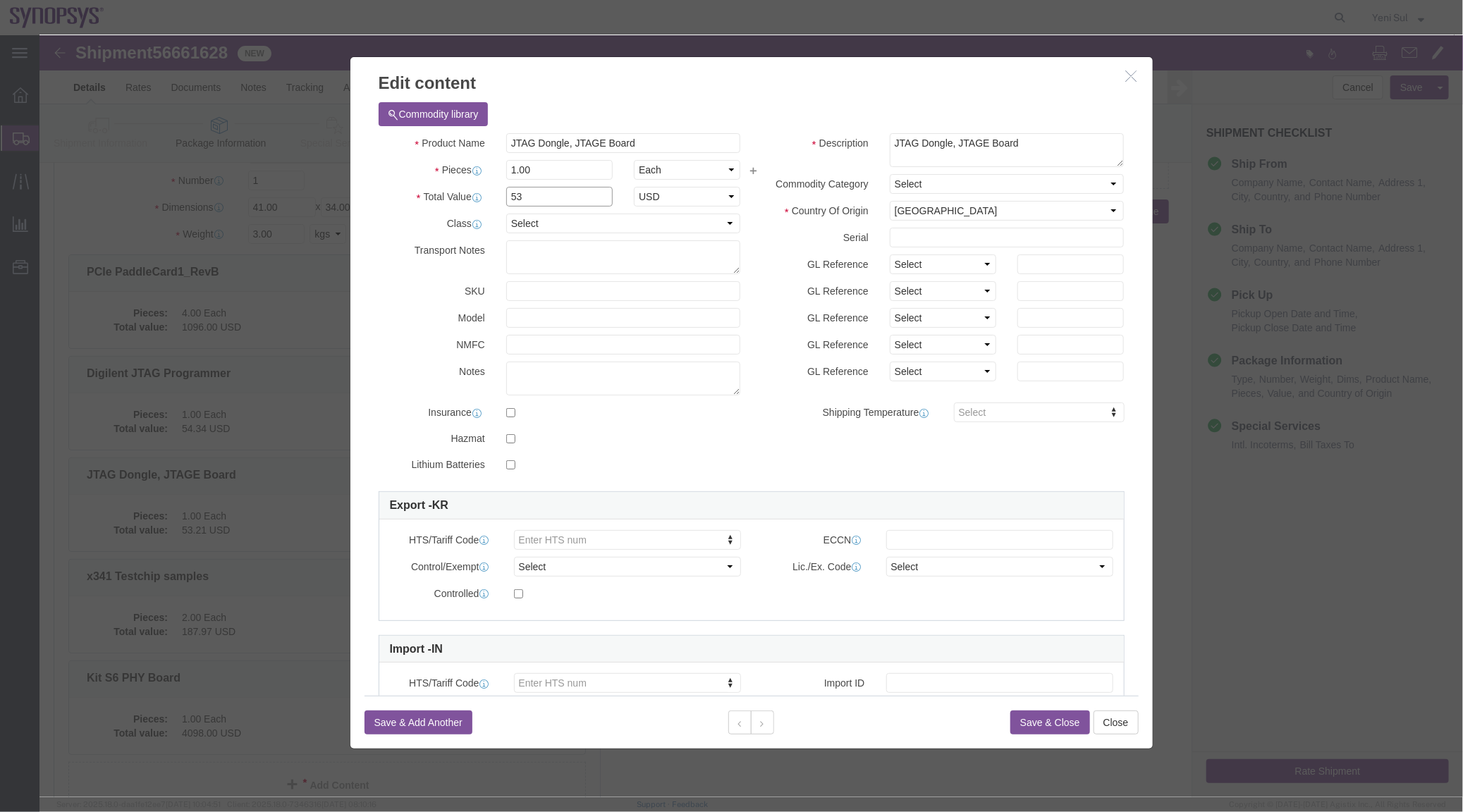
type input "5"
type input "53.21"
click div "Product Name JTAG Dongle, JTAGE Board Pieces 1.00 Select Bag Barrels 100Board F…"
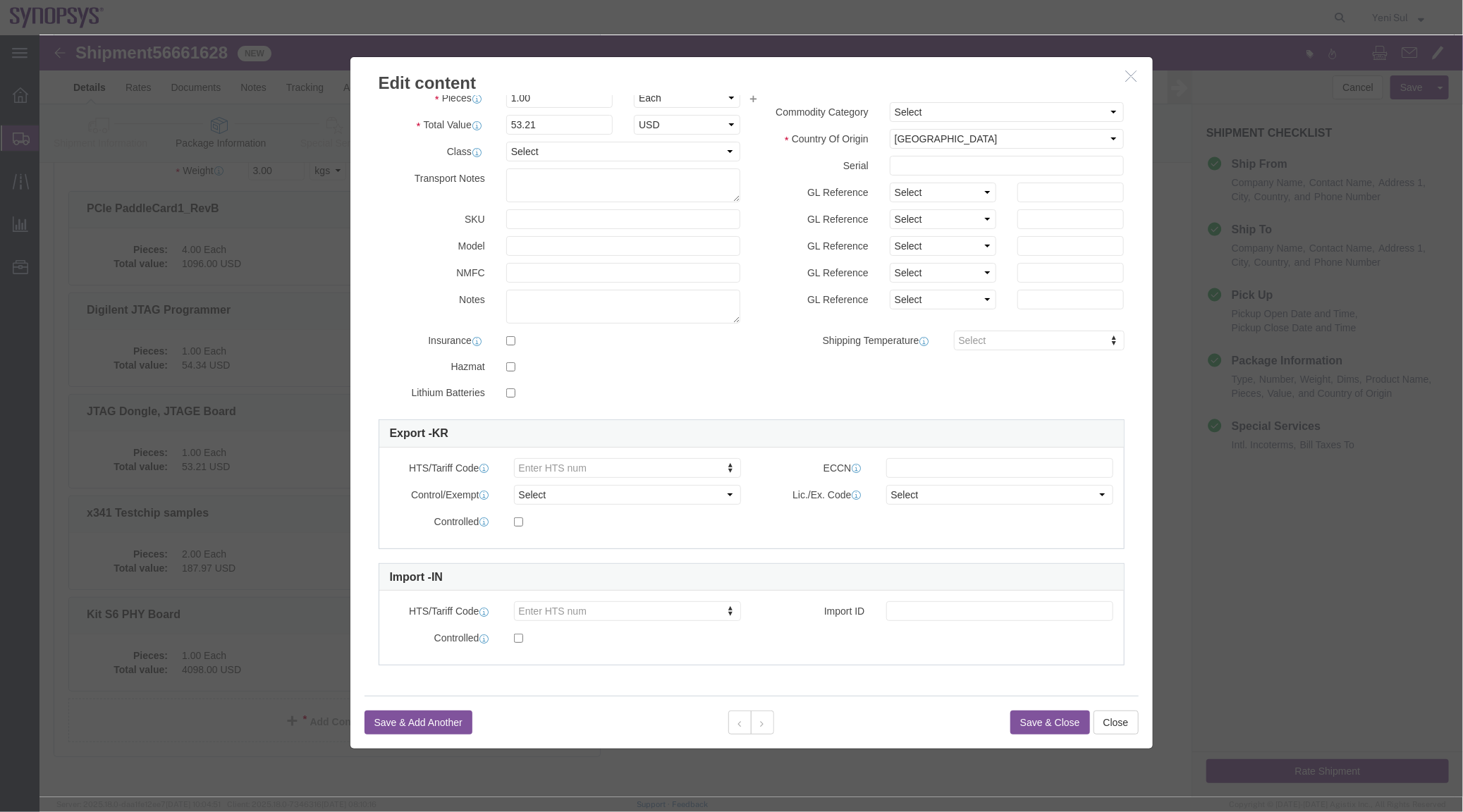
scroll to position [192, 0]
drag, startPoint x: 1006, startPoint y: 684, endPoint x: 1029, endPoint y: 720, distance: 42.7
click button "Save & Close"
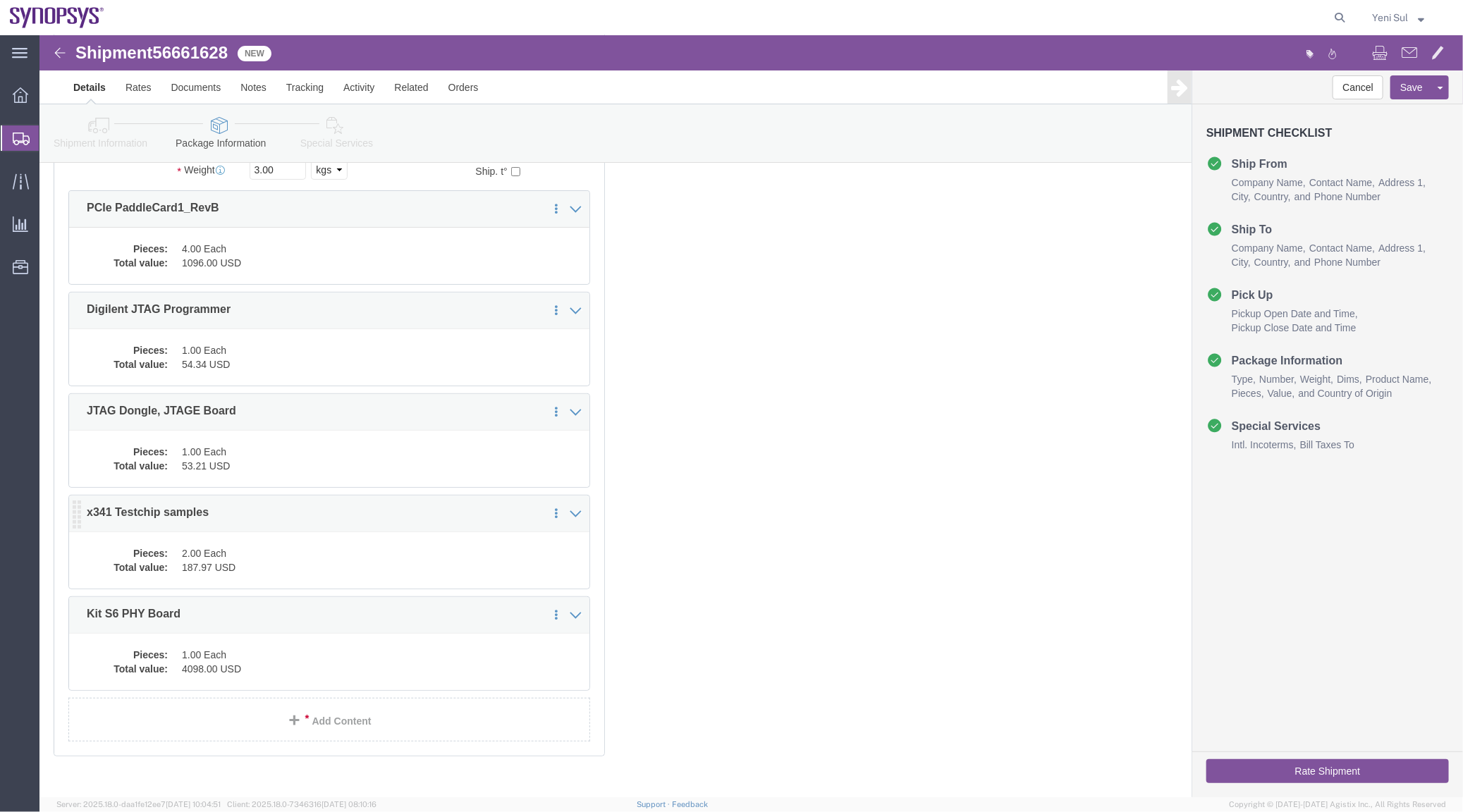
drag, startPoint x: 970, startPoint y: 637, endPoint x: 178, endPoint y: 515, distance: 801.3
click div "Previous Continue"
click dd "2.00 Each"
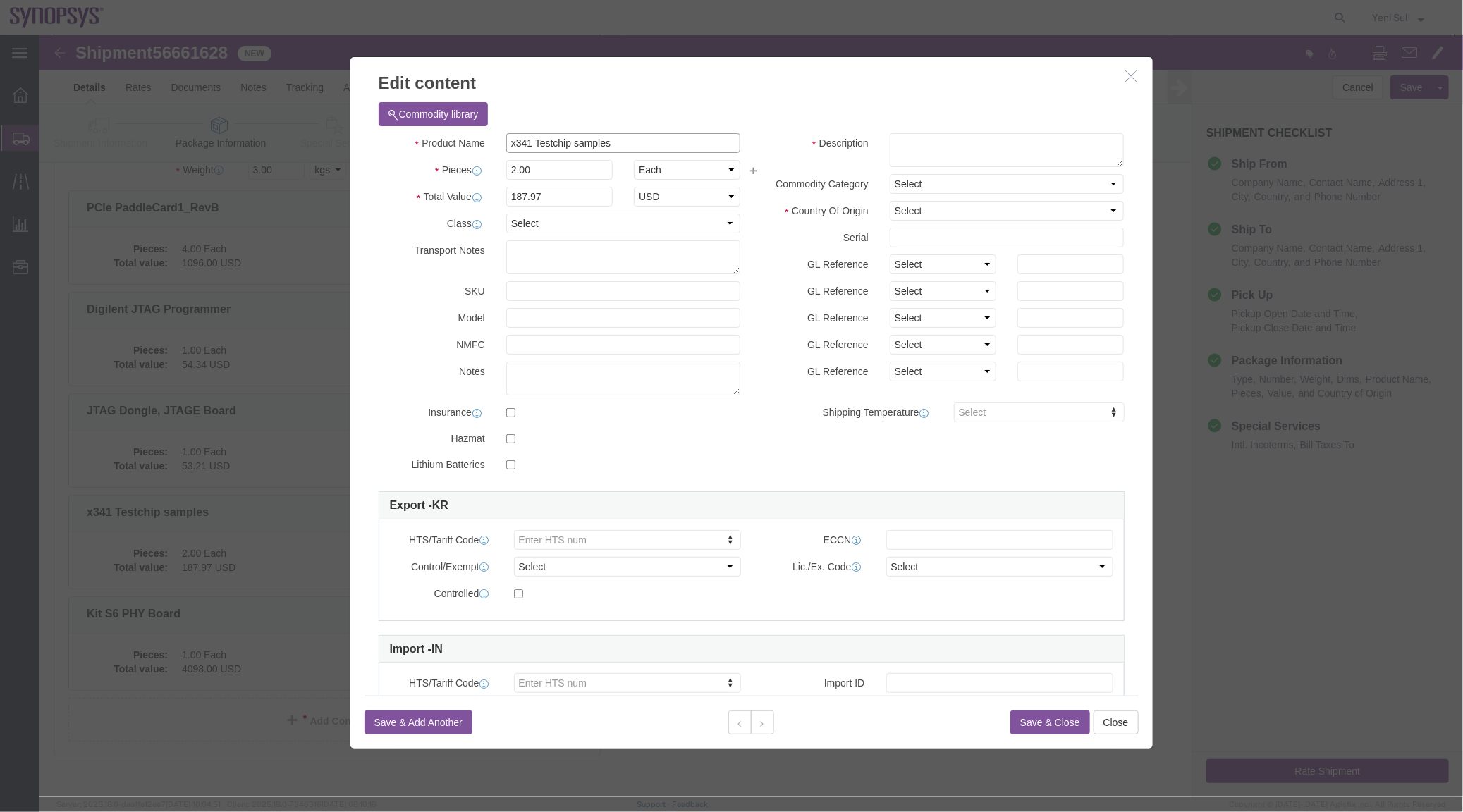
click div "Commodity library Product Name x341 Testchip samples Pieces 2.00 Select Bag Bar…"
click textarea
paste textarea "x341 Testchip samples"
type textarea "x341 Testchip samples"
click select "Select [GEOGRAPHIC_DATA] [GEOGRAPHIC_DATA] [GEOGRAPHIC_DATA] [GEOGRAPHIC_DATA] …"
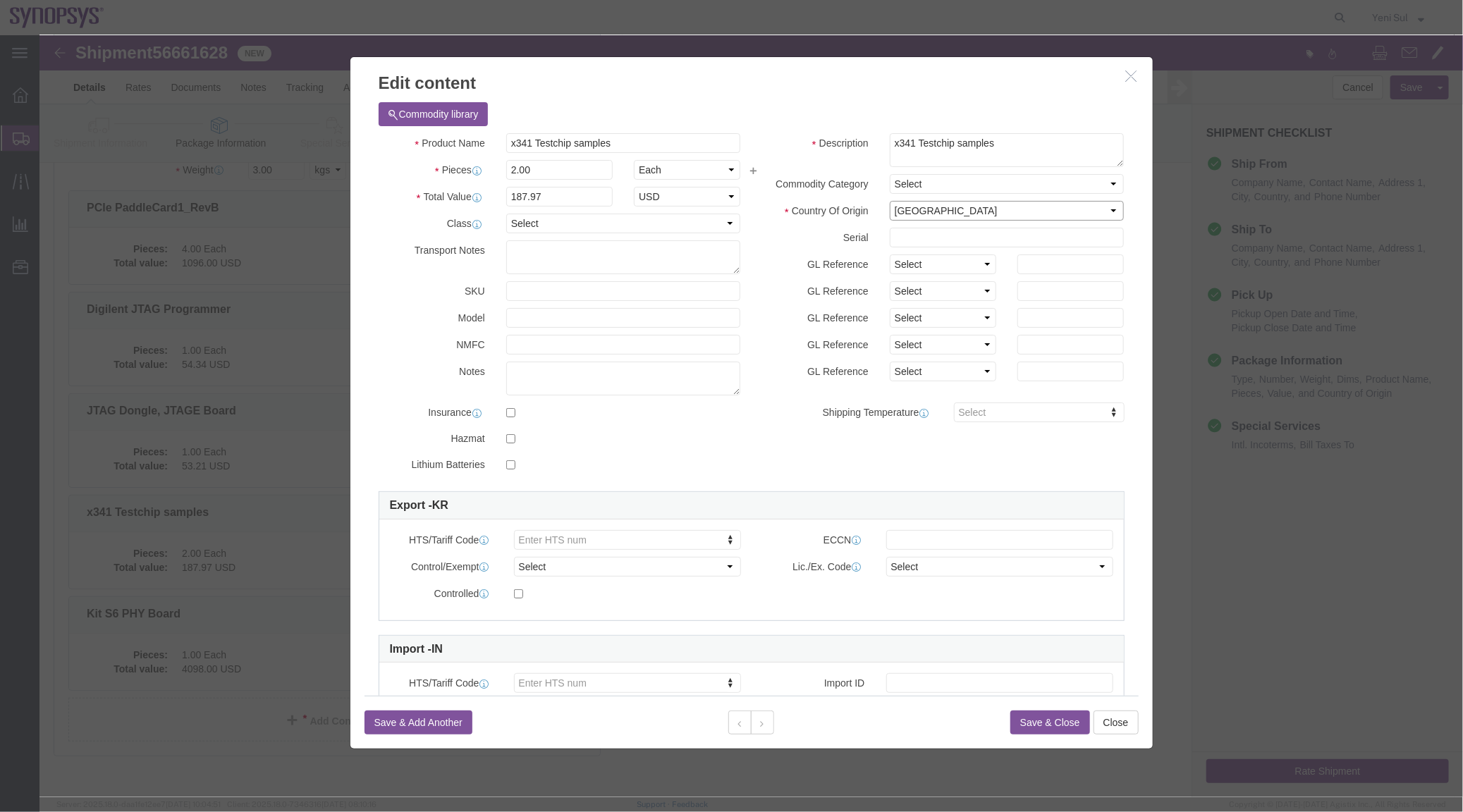
click select "Select [GEOGRAPHIC_DATA] [GEOGRAPHIC_DATA] [GEOGRAPHIC_DATA] [GEOGRAPHIC_DATA] …"
select select "US"
click select "Select [GEOGRAPHIC_DATA] [GEOGRAPHIC_DATA] [GEOGRAPHIC_DATA] [GEOGRAPHIC_DATA] …"
drag, startPoint x: 789, startPoint y: 453, endPoint x: 722, endPoint y: 296, distance: 170.7
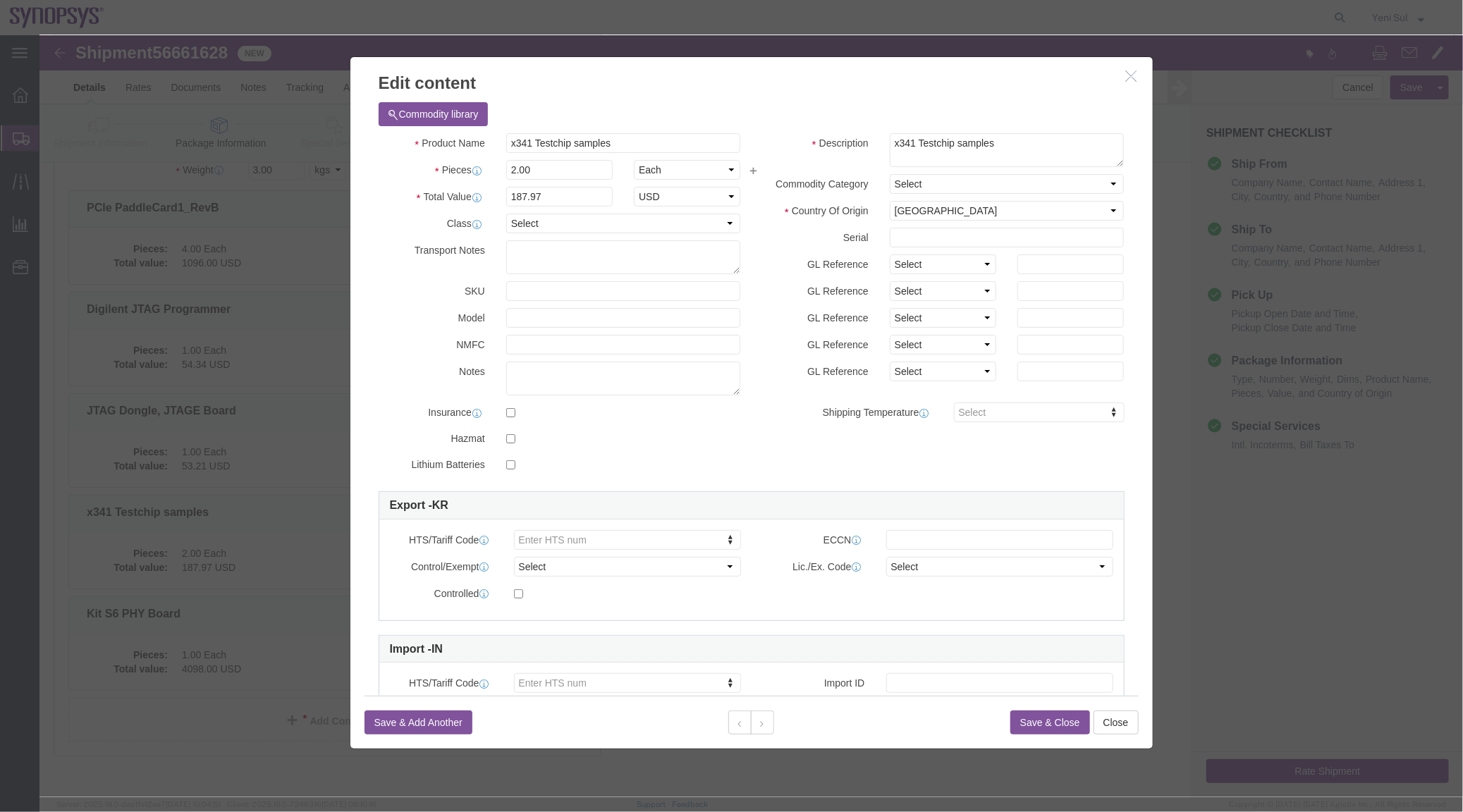
click div "Commodity library Product Name x341 Testchip samples Pieces 2.00 Select Bag Bar…"
click input "187.97"
drag, startPoint x: 521, startPoint y: 163, endPoint x: 248, endPoint y: 151, distance: 273.3
click div "Edit content Commodity library Product Name x341 Testchip samples Pieces 2.00 S…"
type input "\"
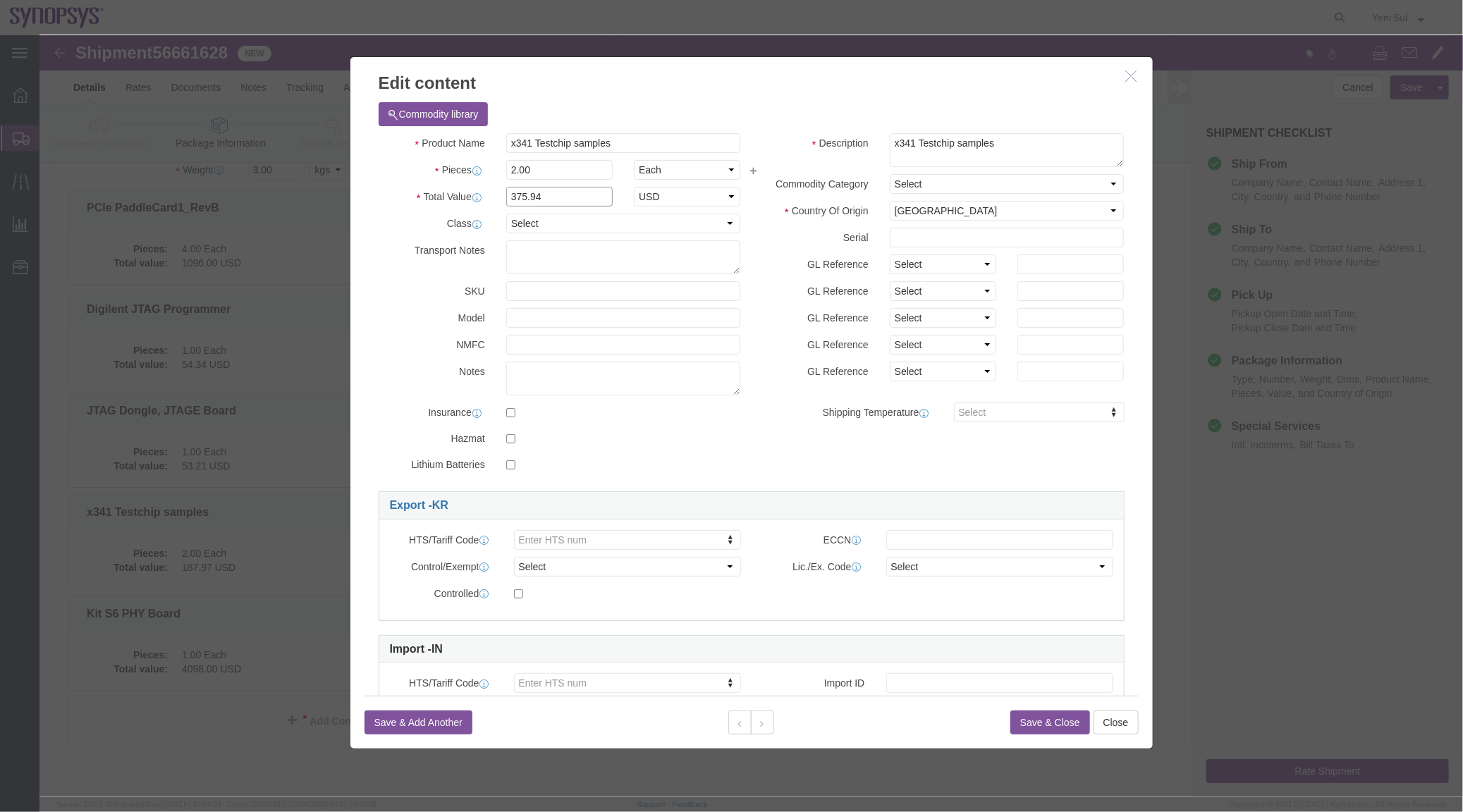
type input "375.94"
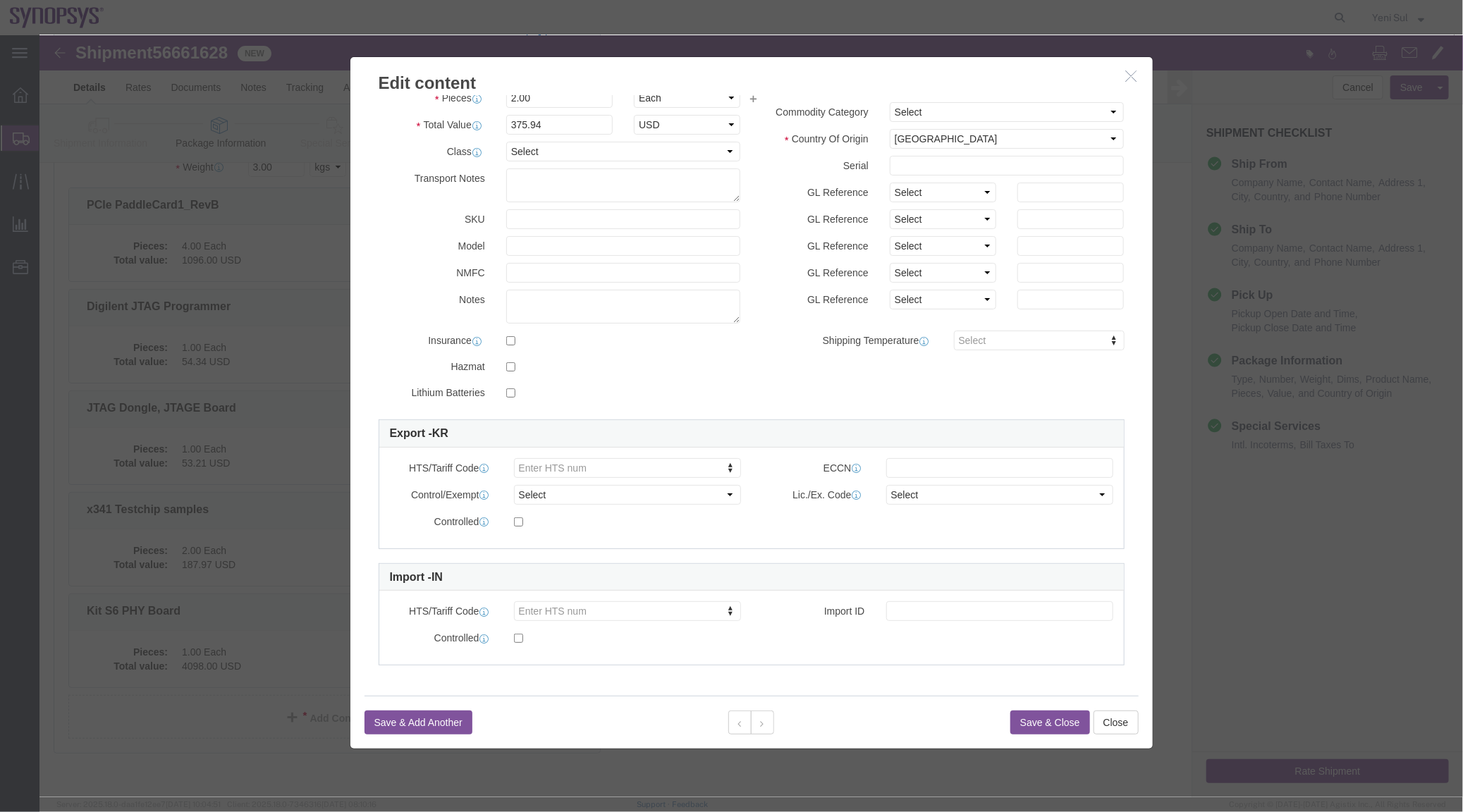
scroll to position [210, 0]
click button "Save & Close"
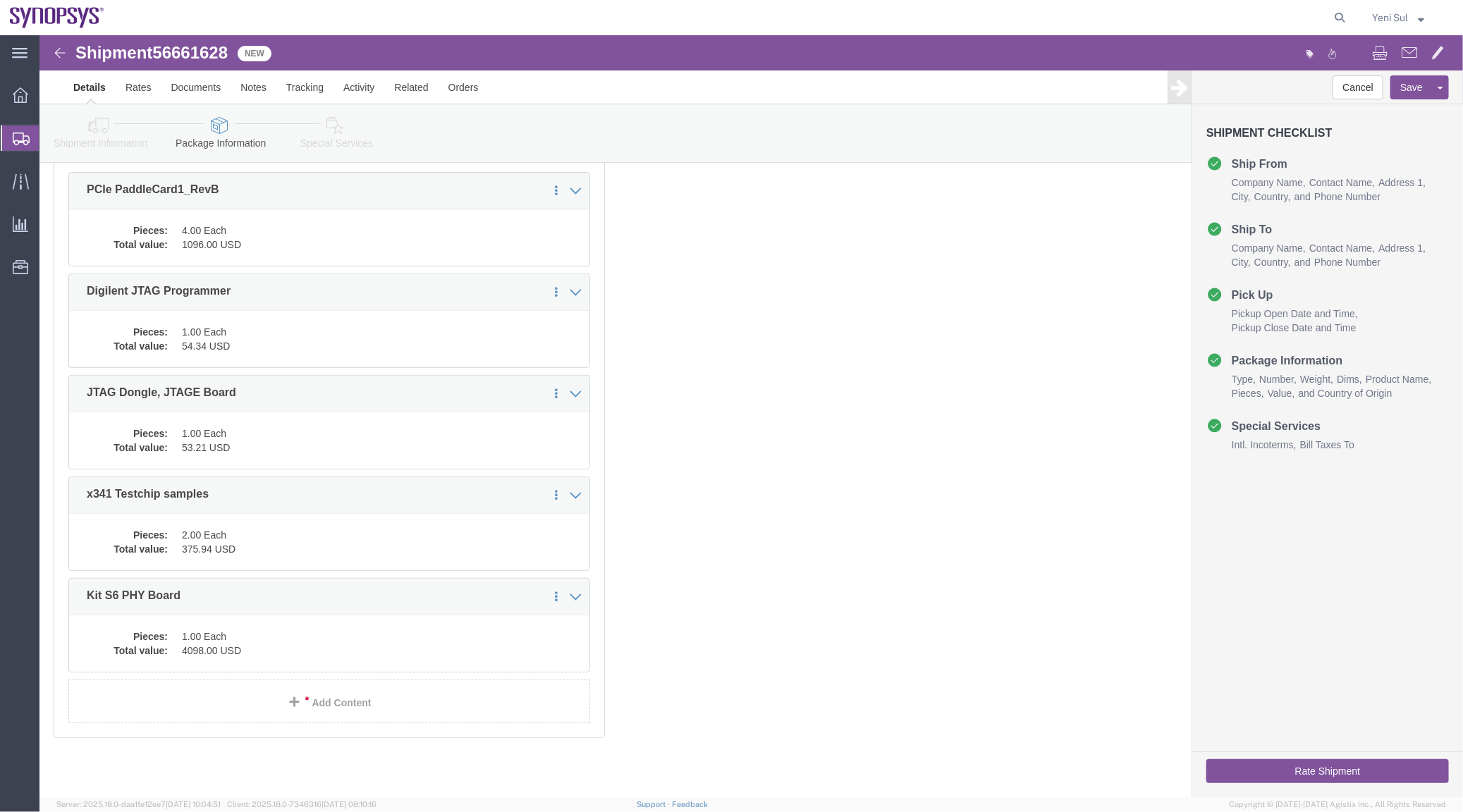
click div "Previous Continue"
click dd "1.00 Each"
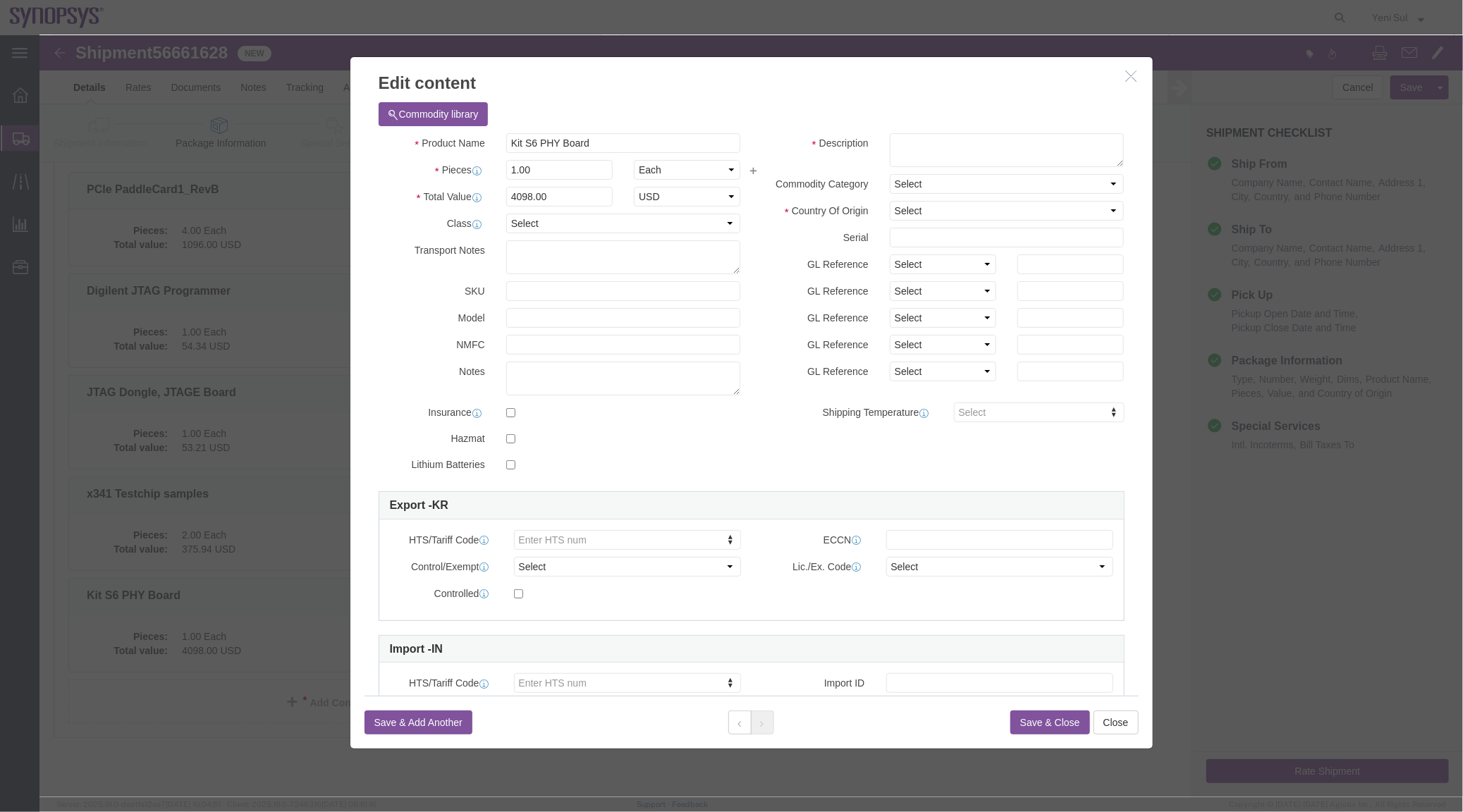
click div "Commodity library"
drag, startPoint x: 482, startPoint y: 106, endPoint x: 909, endPoint y: 145, distance: 428.8
click div "Product Name Kit S6 PHY Board"
click textarea
paste textarea "Kit S6 PHY Board"
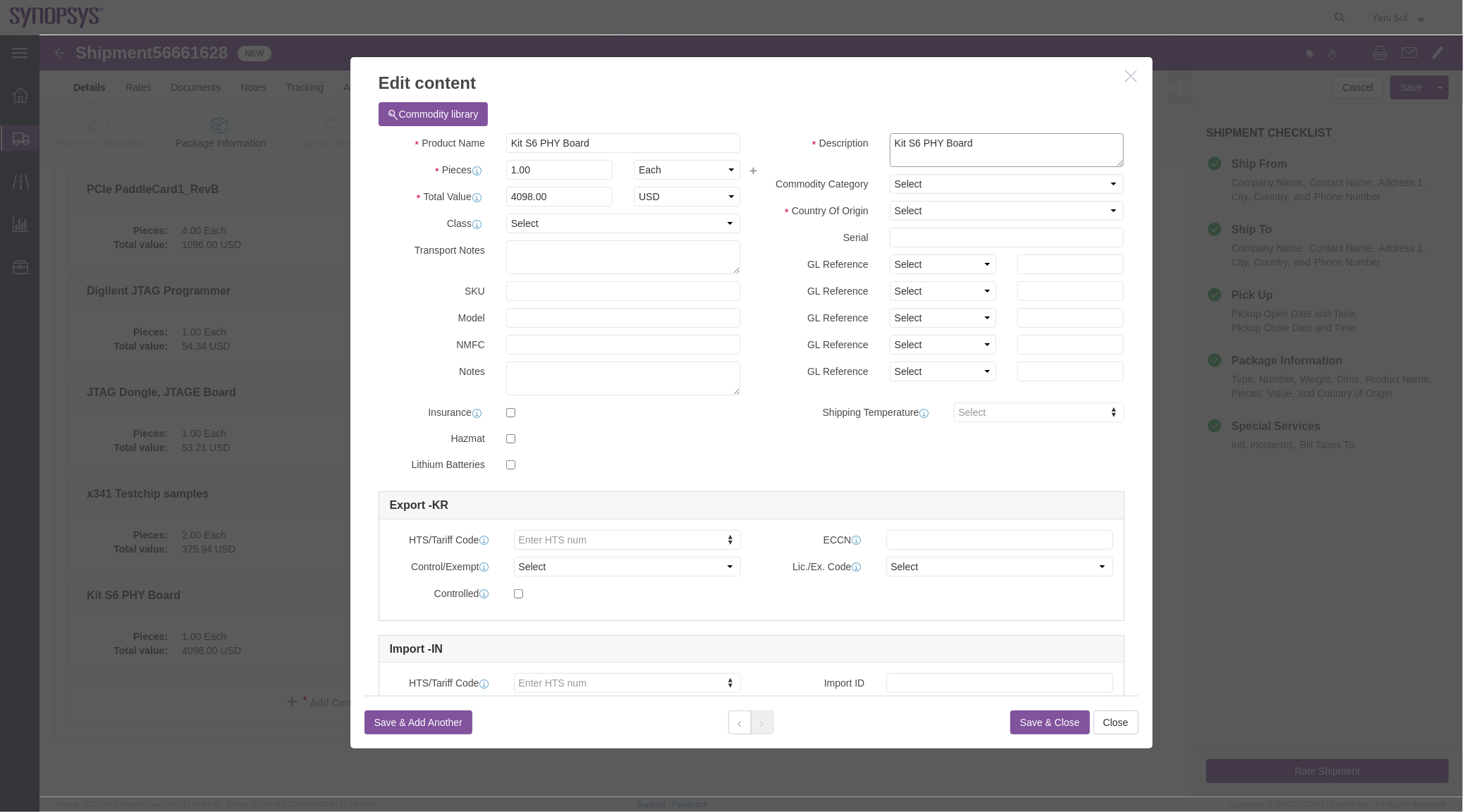
type textarea "Kit S6 PHY Board"
click select "Select [GEOGRAPHIC_DATA] [GEOGRAPHIC_DATA] [GEOGRAPHIC_DATA] [GEOGRAPHIC_DATA] …"
select select "US"
click select "Select [GEOGRAPHIC_DATA] [GEOGRAPHIC_DATA] [GEOGRAPHIC_DATA] [GEOGRAPHIC_DATA] …"
drag, startPoint x: 500, startPoint y: 152, endPoint x: 412, endPoint y: 151, distance: 88.0
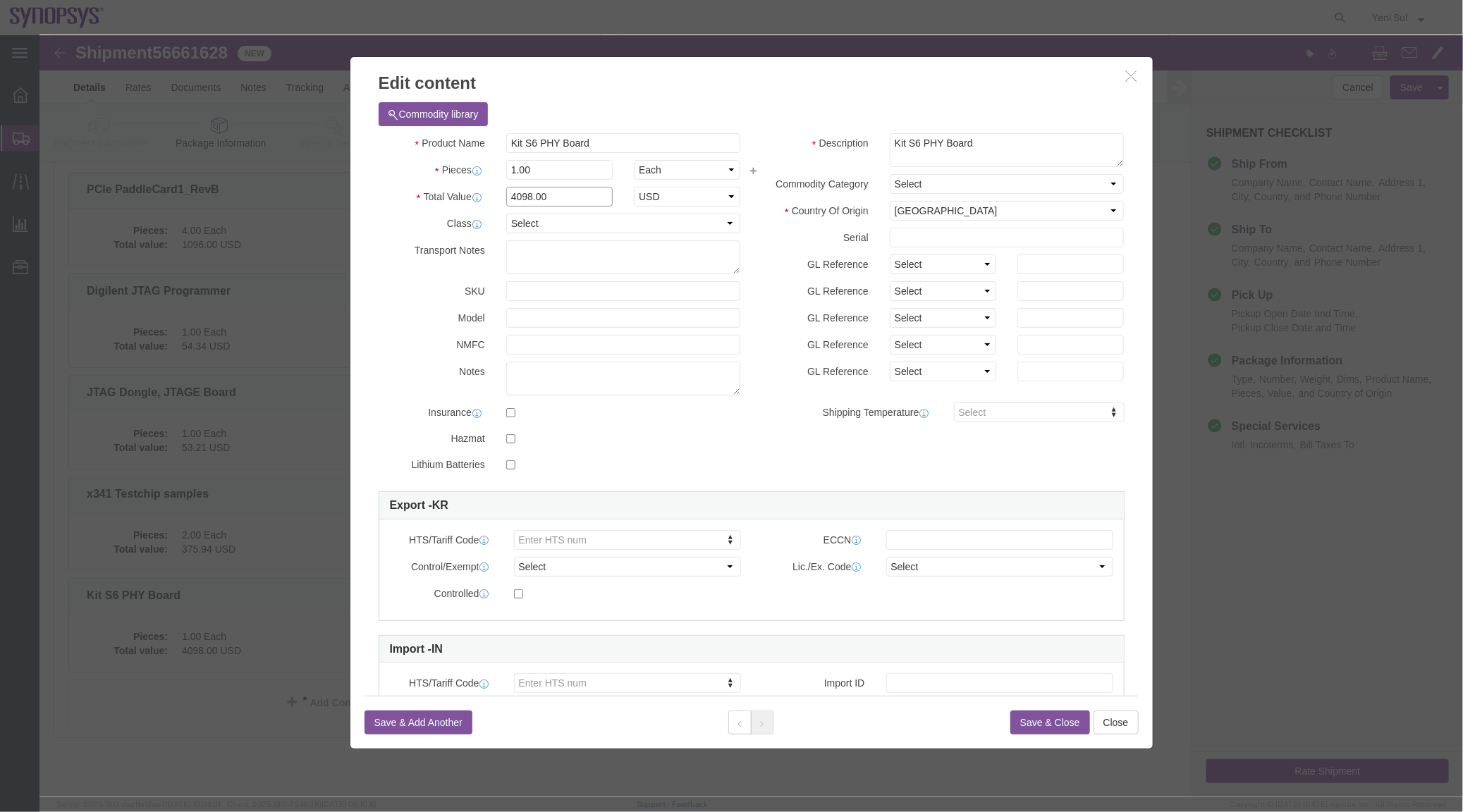
click div "Total Value 4098.00 Select ADP AED AFN ALL AMD AOA ARS ATS AUD AWG AZN BAM BBD …"
type input "4098"
click div "Product Name Kit S6 PHY Board Pieces 1.00 Select Bag Barrels 100Board Feet Bott…"
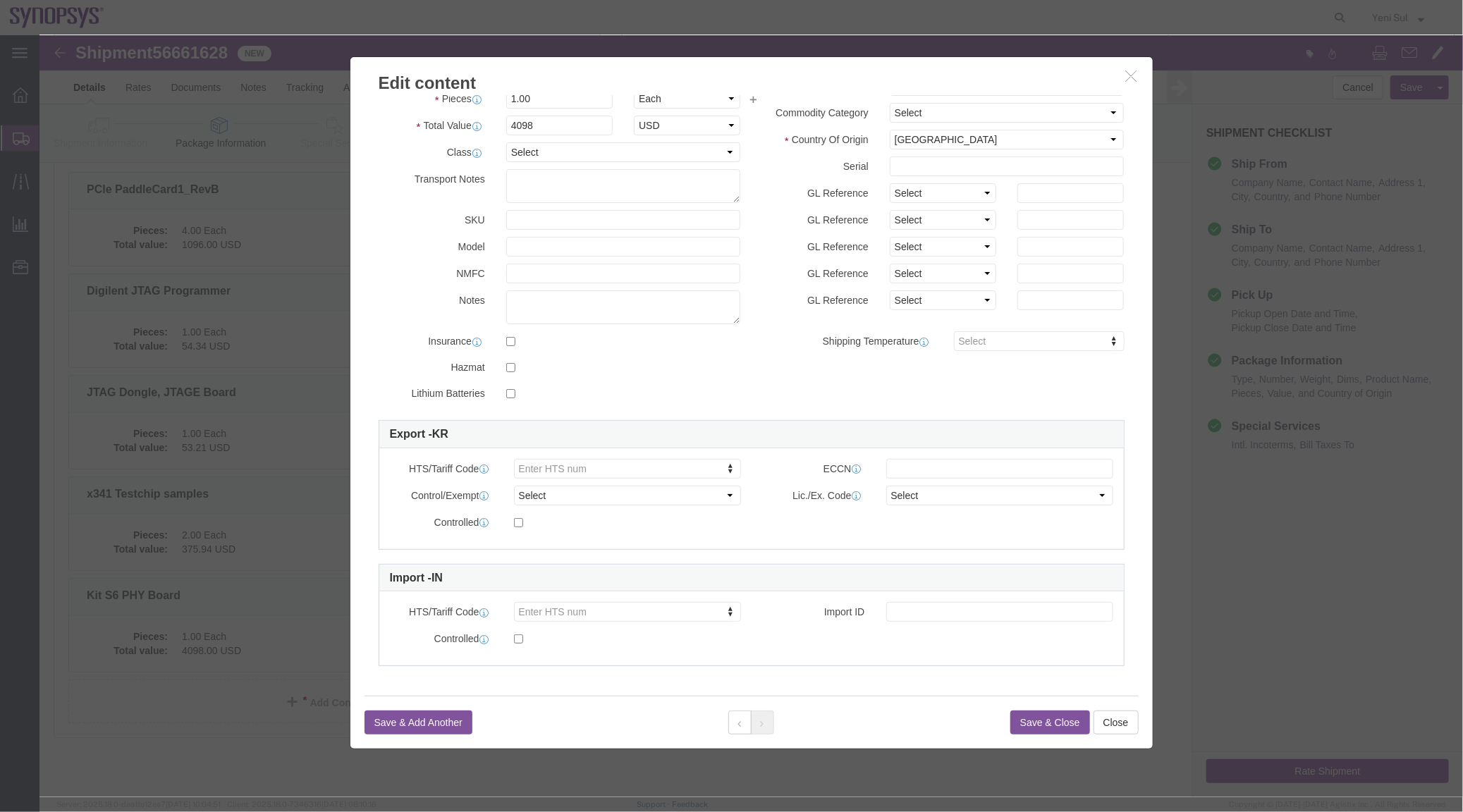
scroll to position [72, 0]
click button "Save & Close"
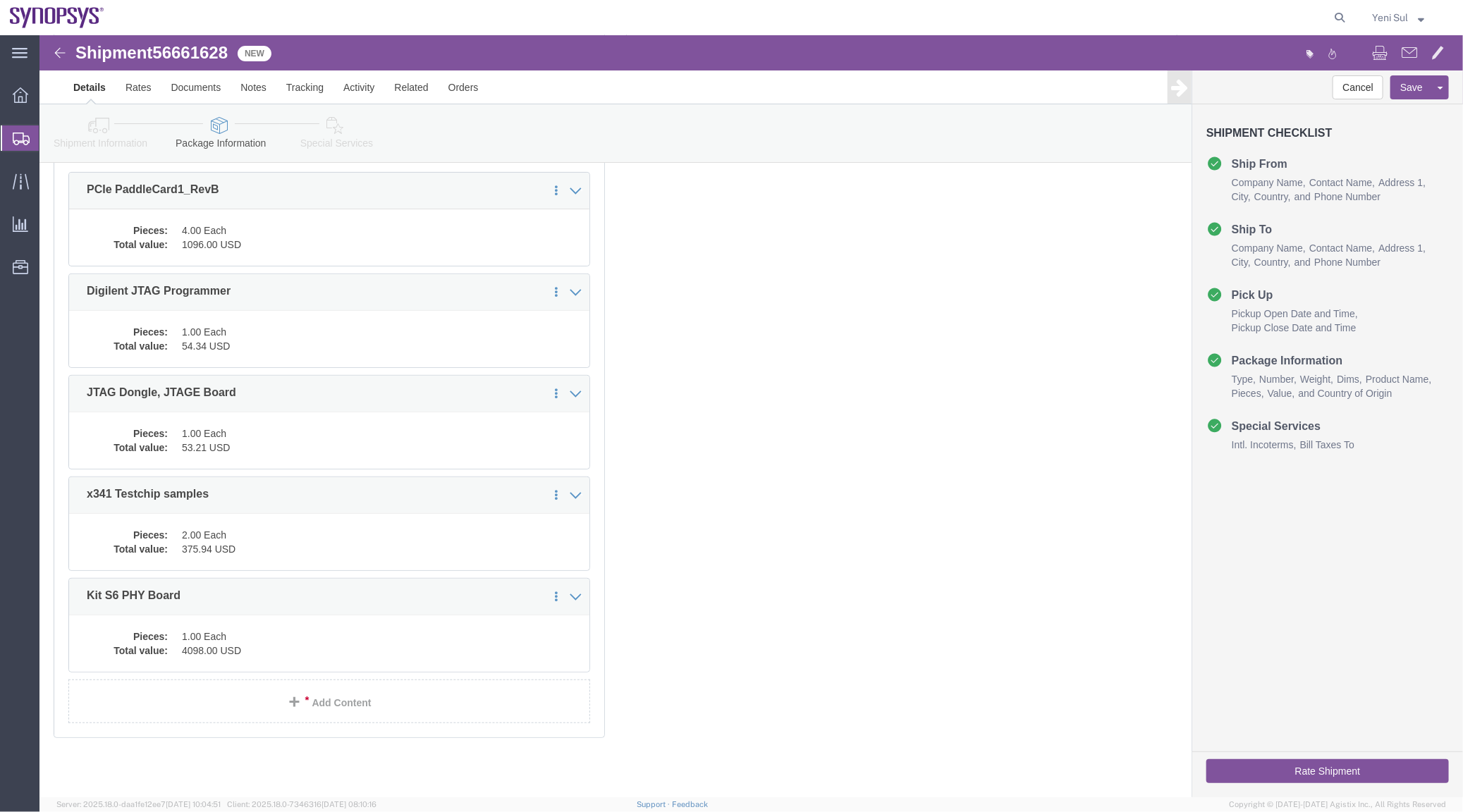
click div "Previous Continue"
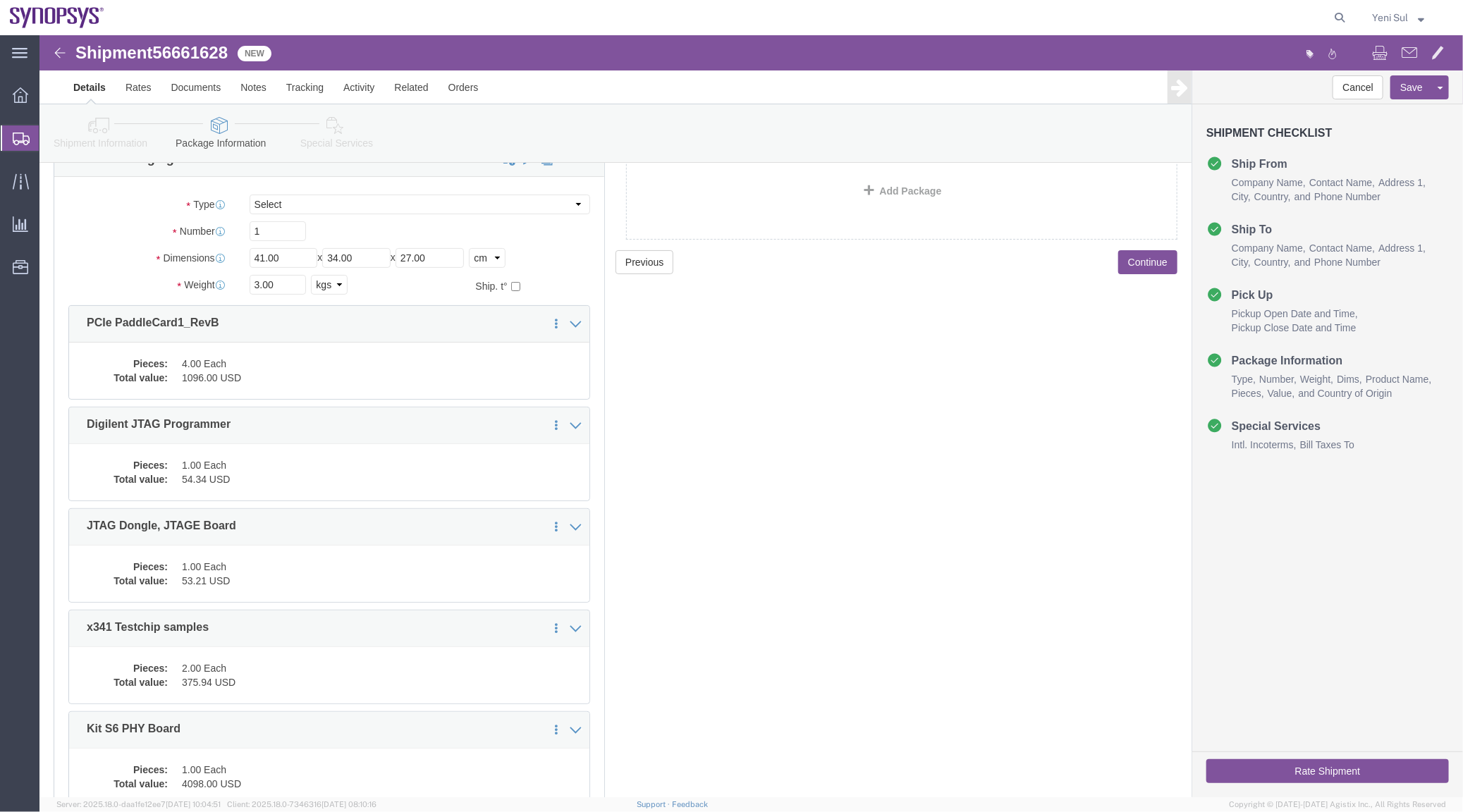
scroll to position [0, 0]
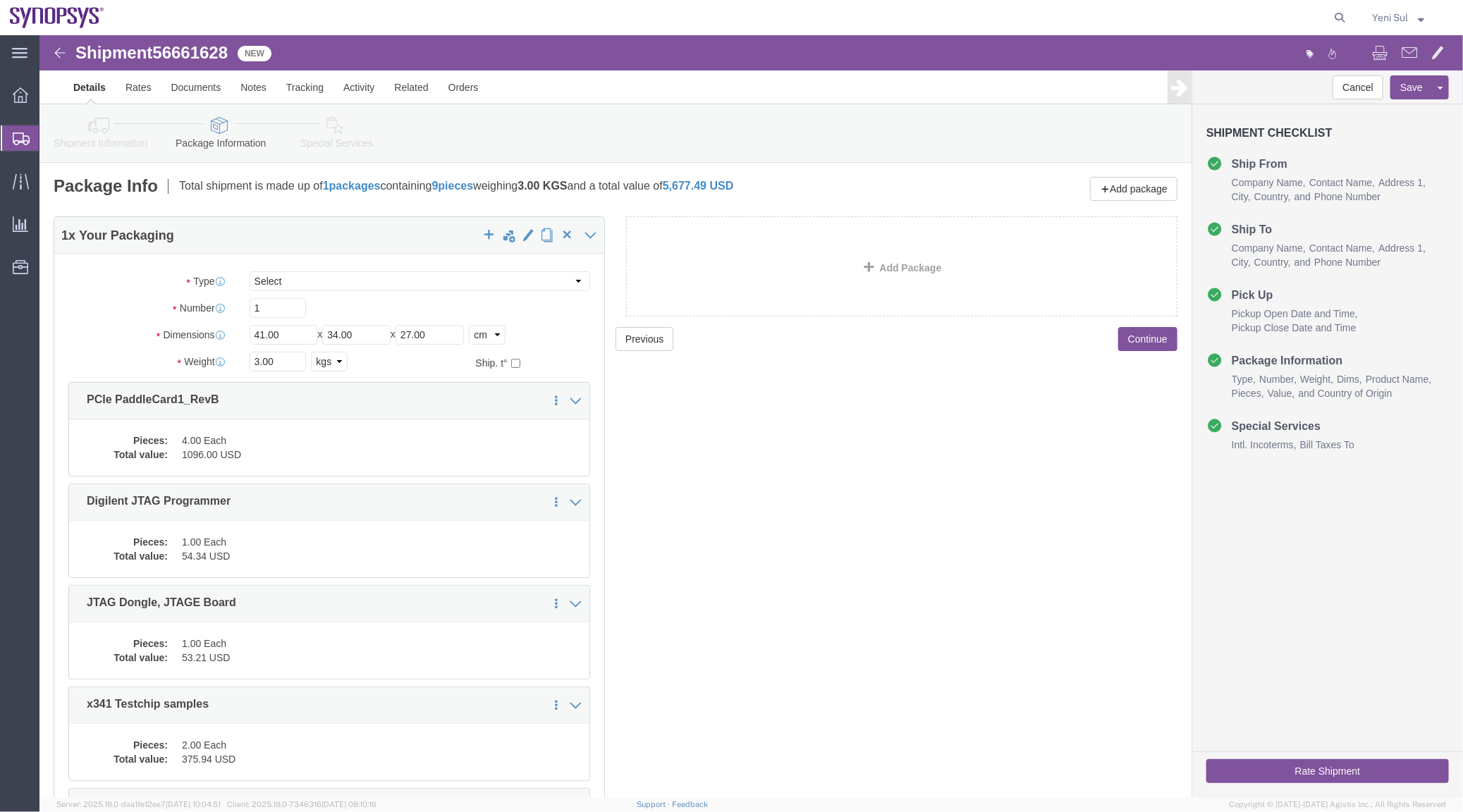
click button "Continue"
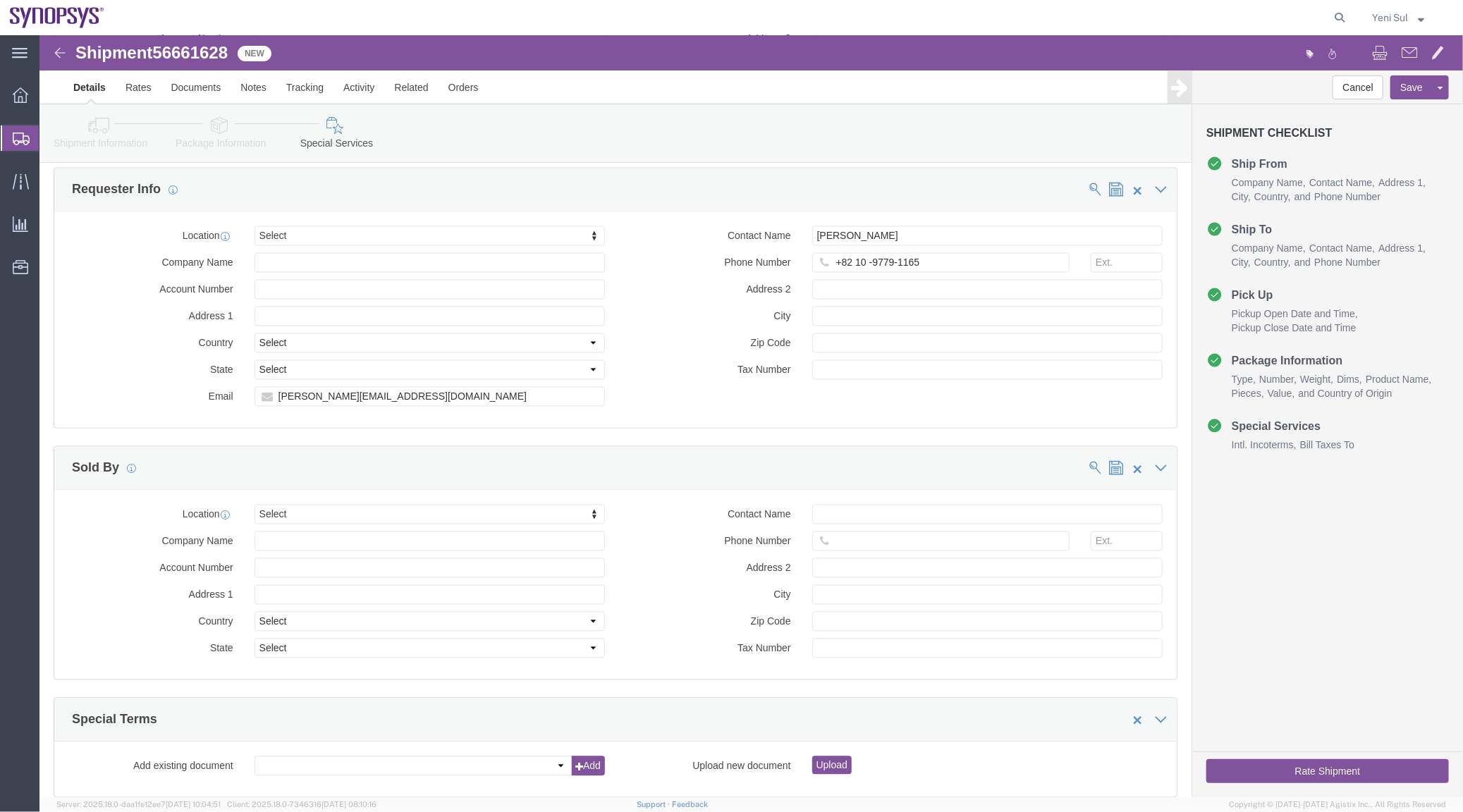
scroll to position [1600, 0]
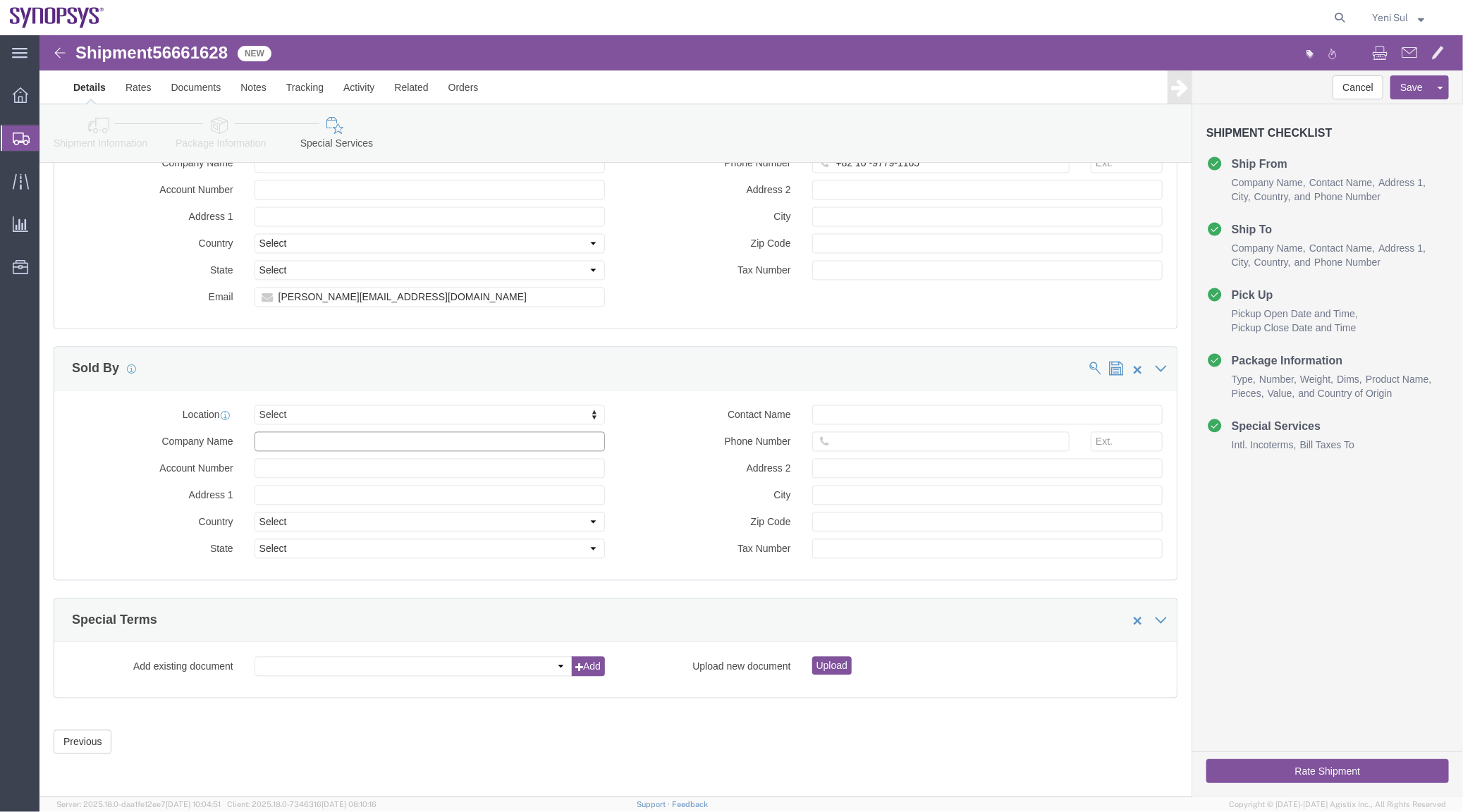
click input "Company Name"
type input "ussv"
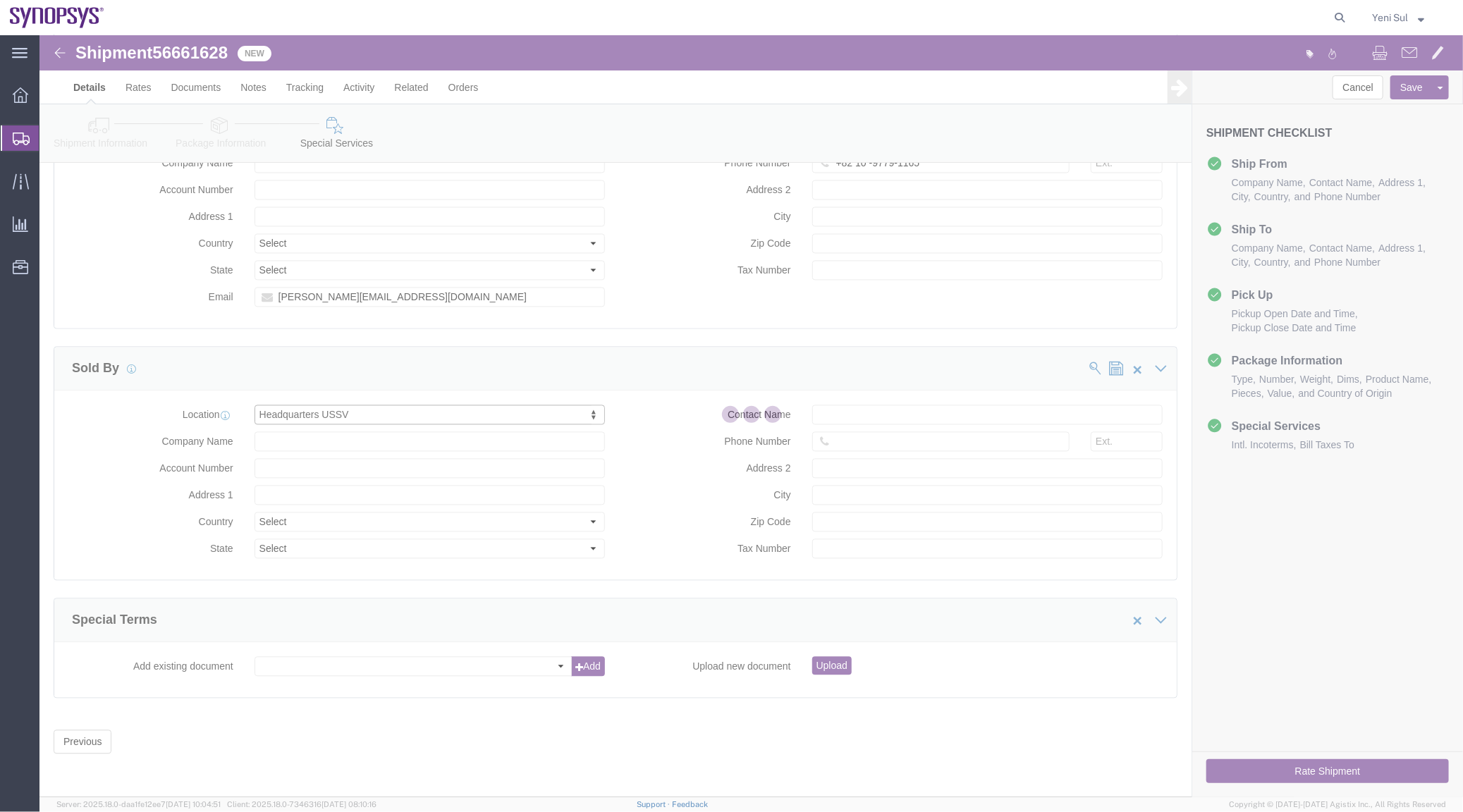
select select "CA"
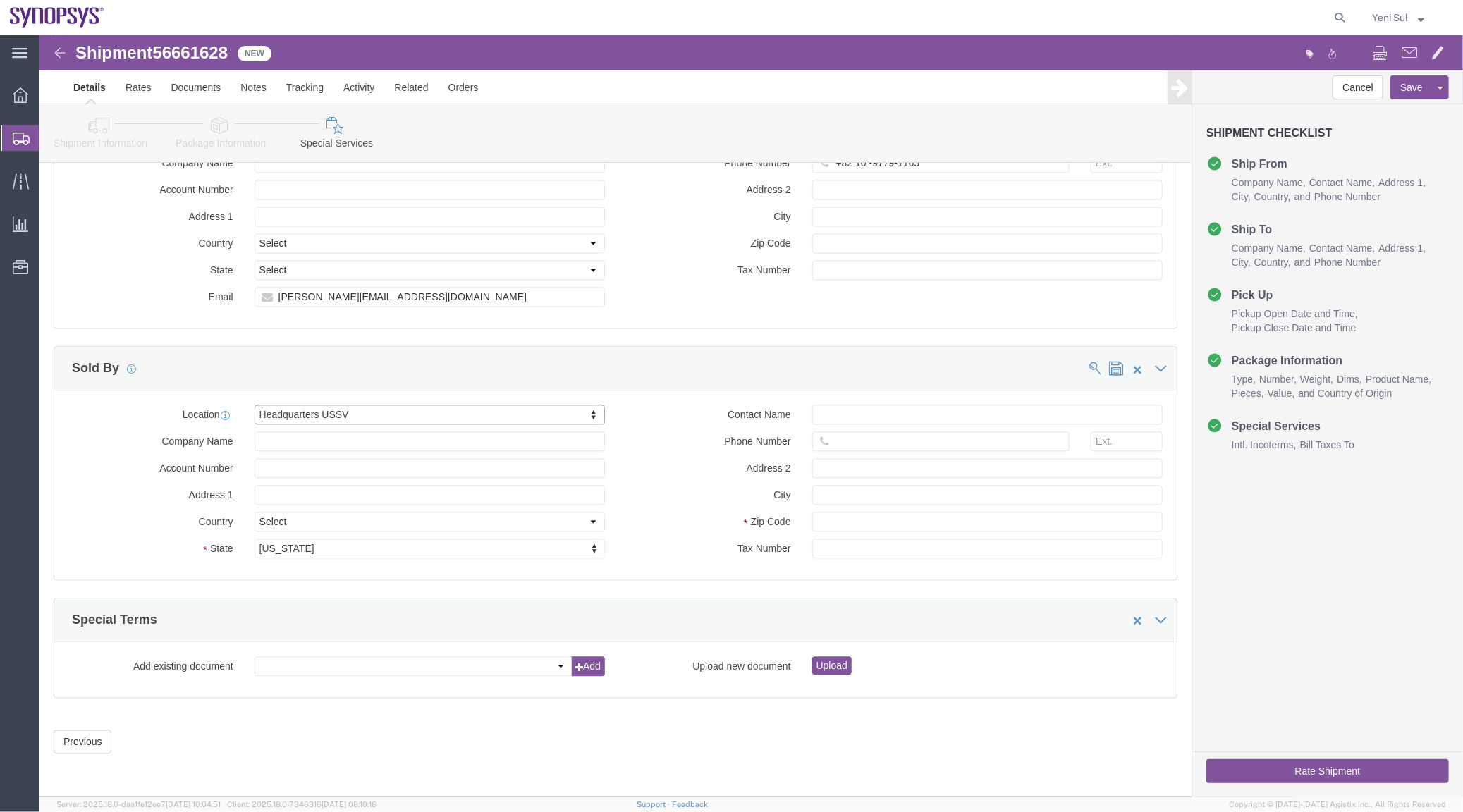
click div "Location Headquarters USSV Select My Profile Location [GEOGRAPHIC_DATA] DE04 Ag…"
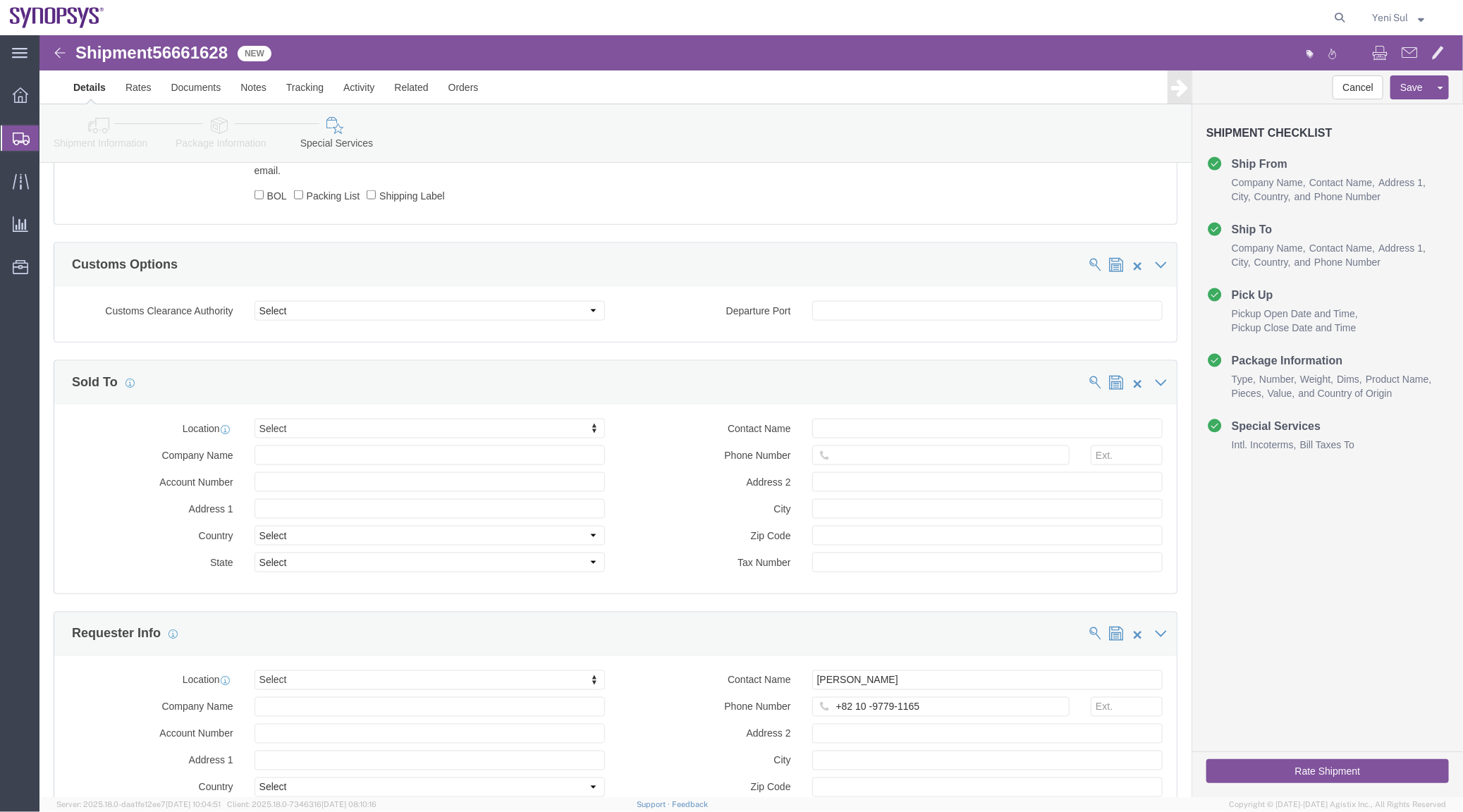
scroll to position [896, 0]
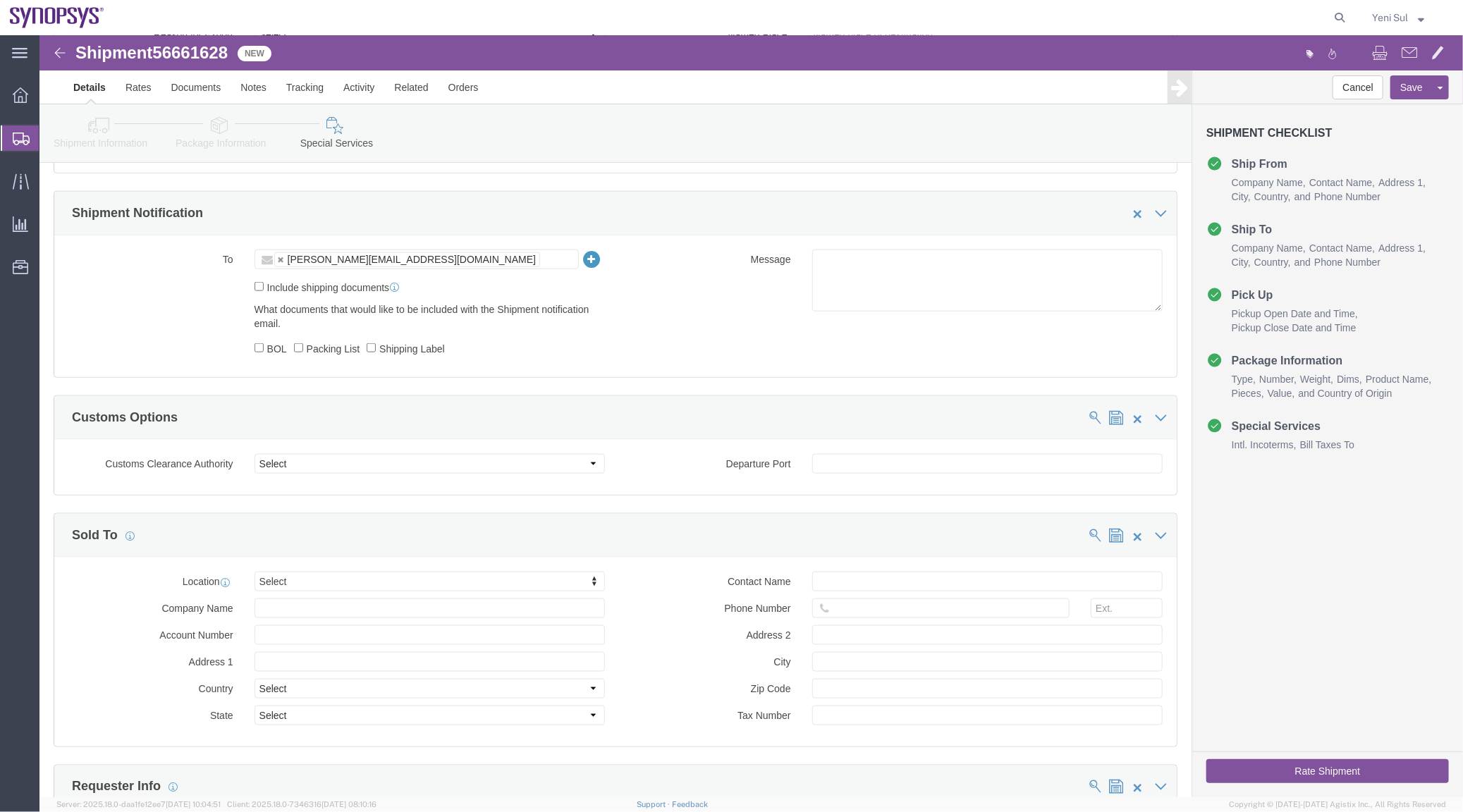
click div "Location Select Select My Profile Location [GEOGRAPHIC_DATA] DE04 Agrate Brianz…"
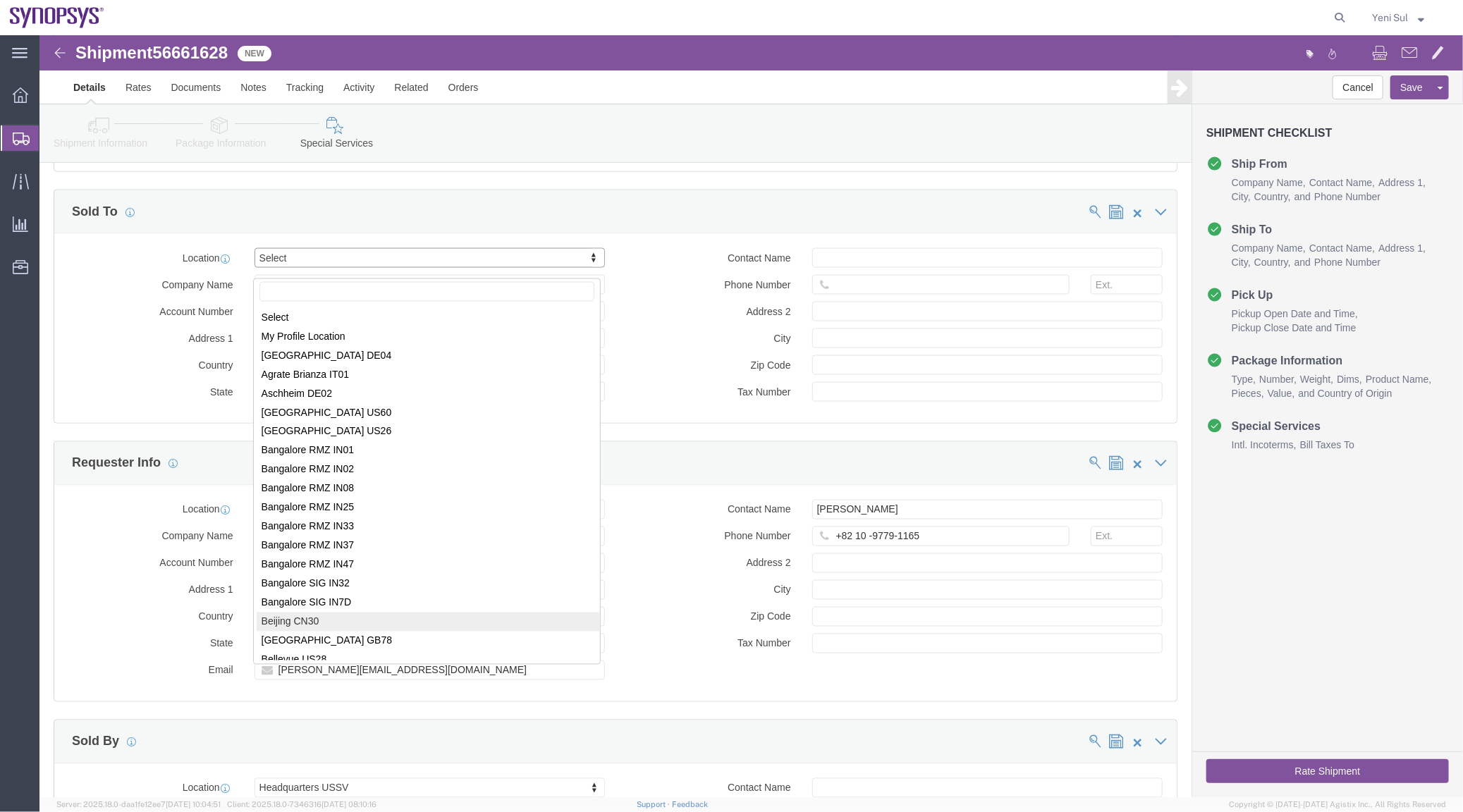
scroll to position [1407, 0]
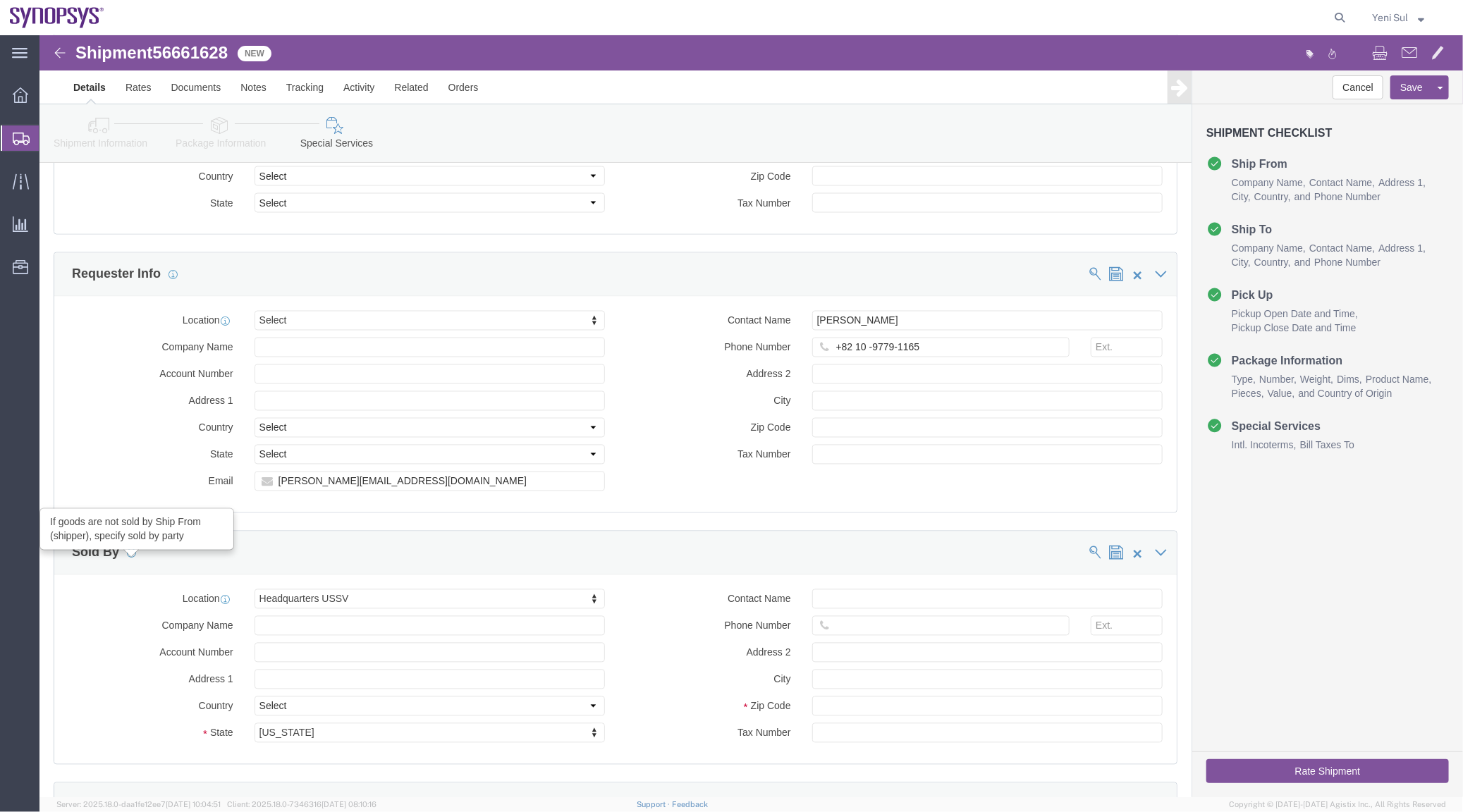
click div "Sold By If goods are not sold by Ship From (shipper), specify sold by party"
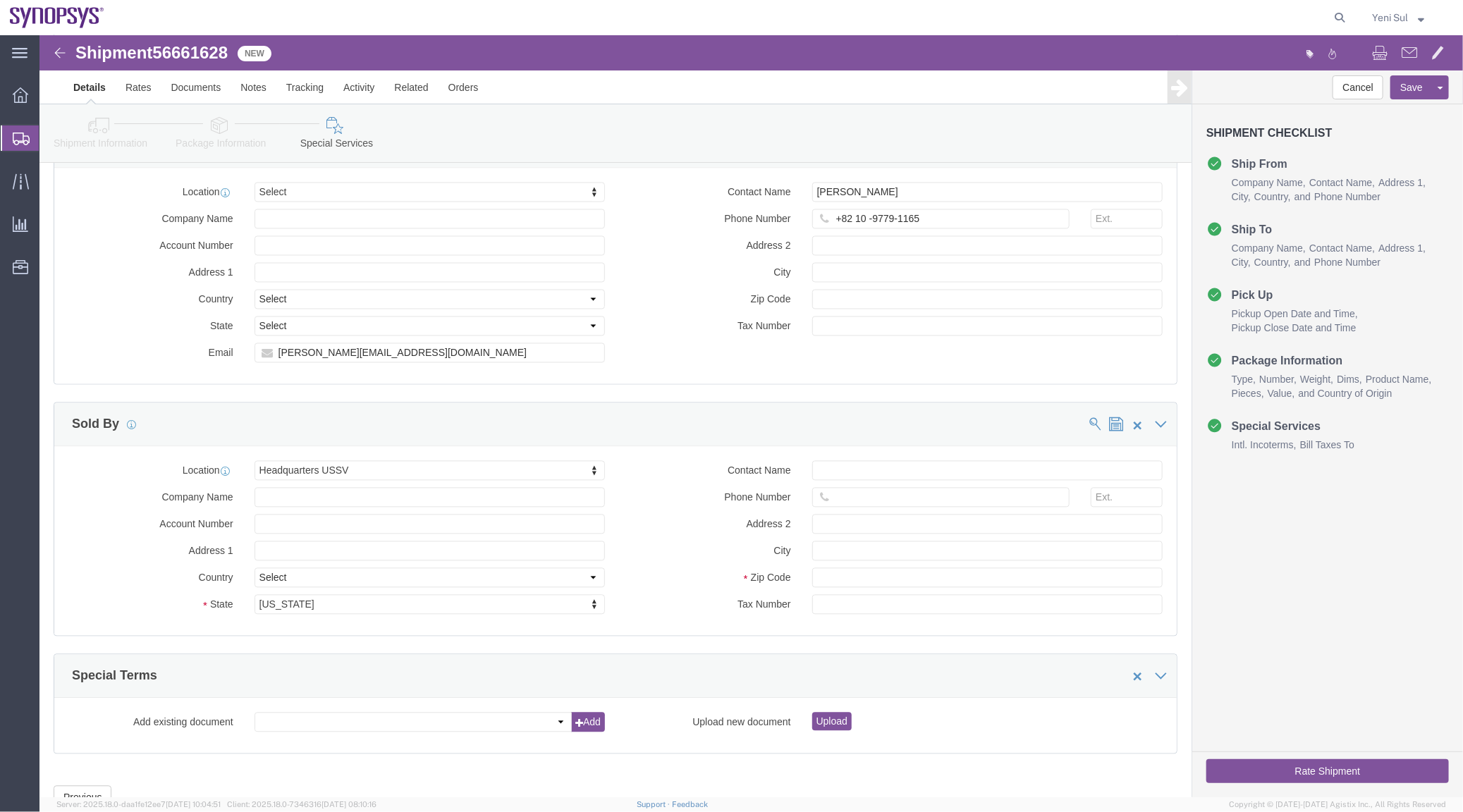
scroll to position [1600, 0]
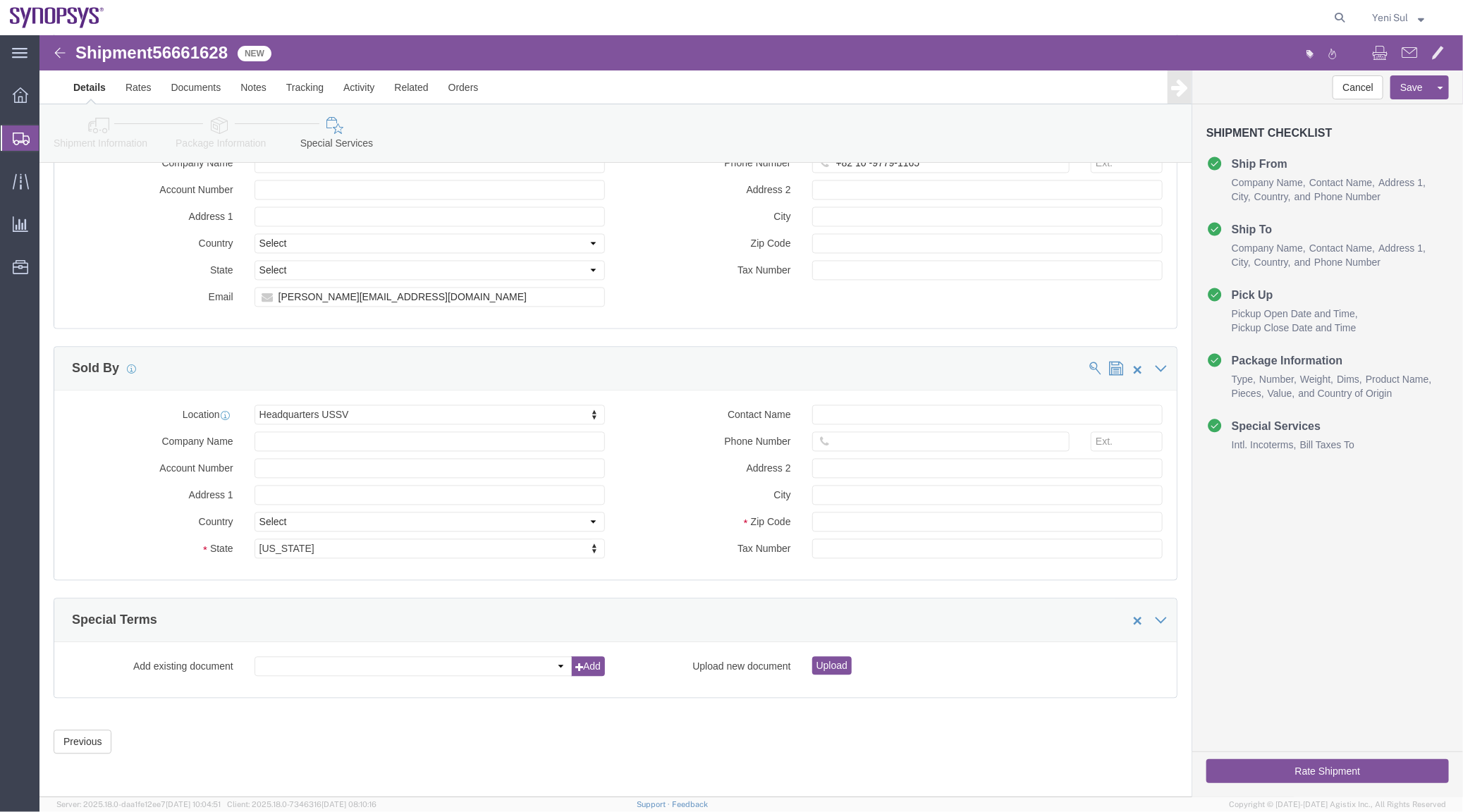
click div "Manage special services Handling Options Hold at Location Return Info Service O…"
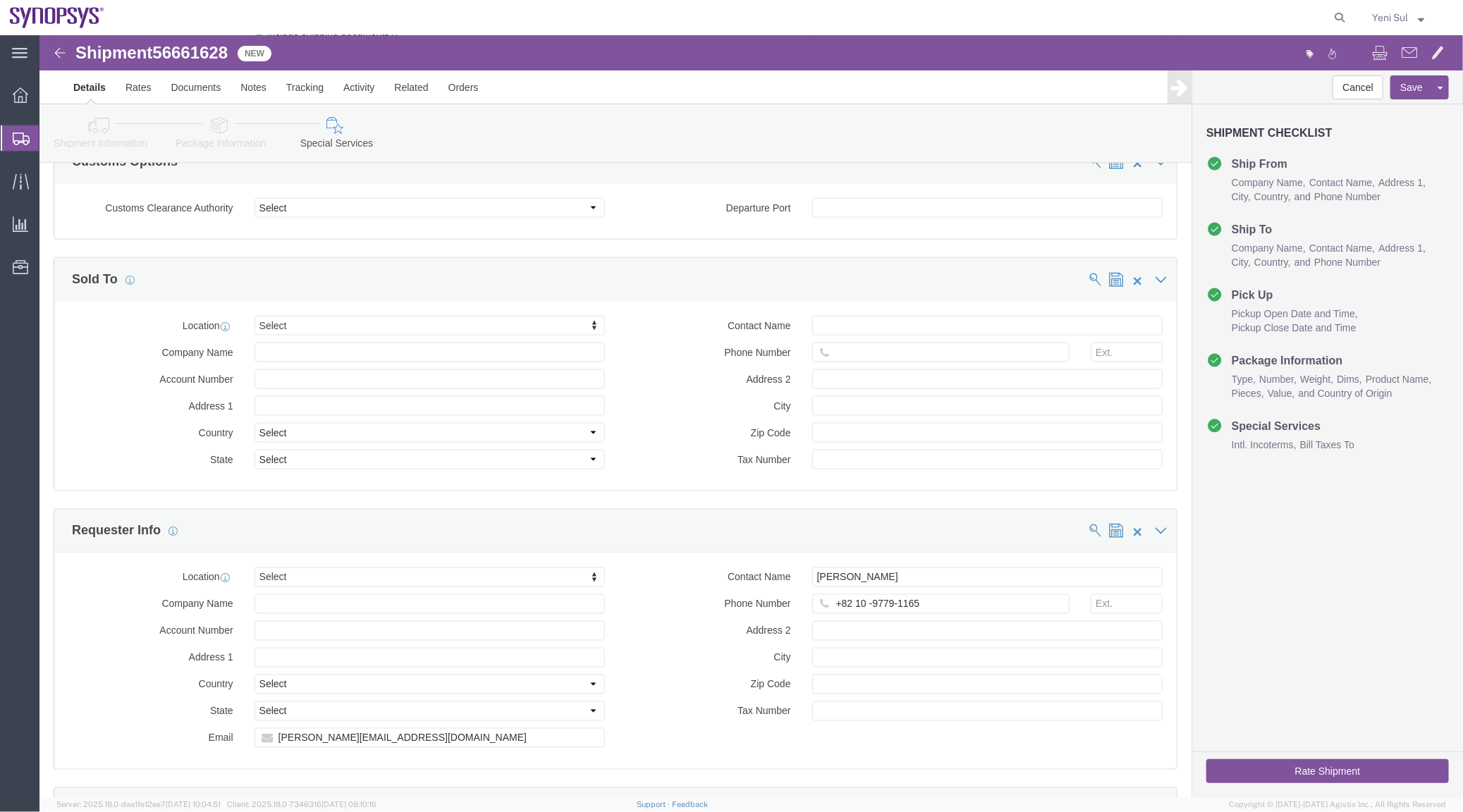
scroll to position [959, 0]
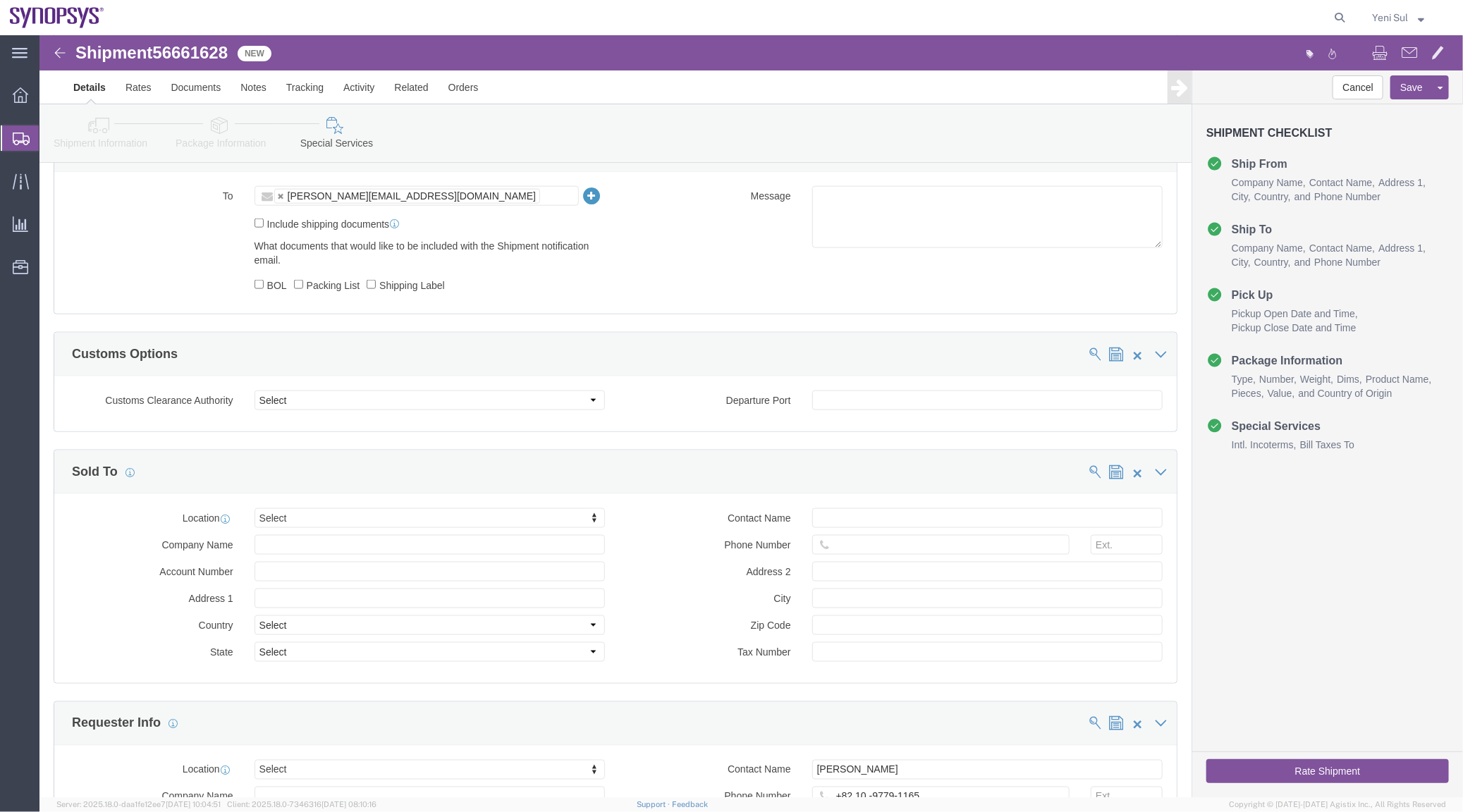
click icon
click div "Sold To"
click at [38, 552] on div "main_menu Created with Sketch. Collapse Menu Overview Shipments Shipment Manage…" at bounding box center [20, 424] width 39 height 777
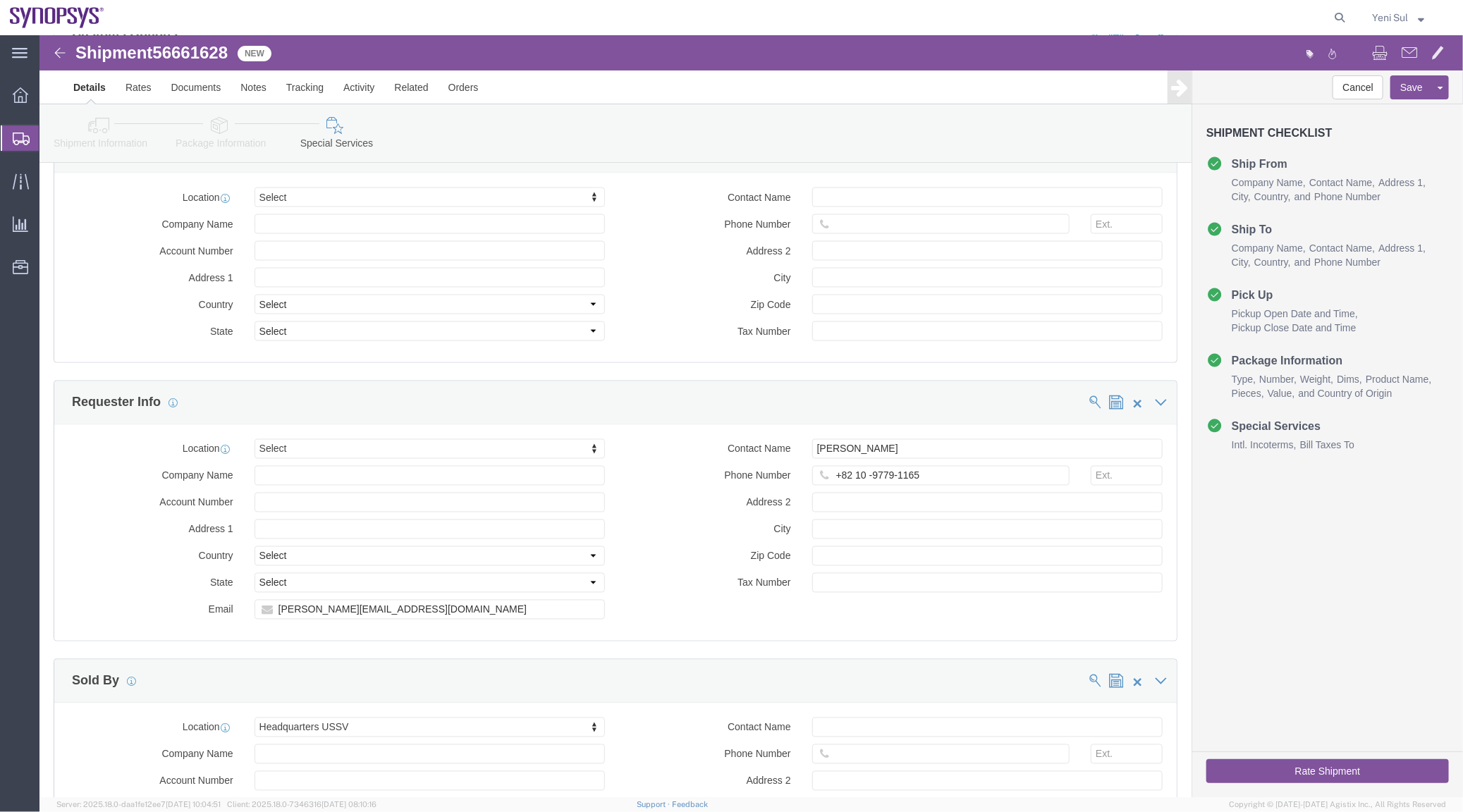
scroll to position [1151, 0]
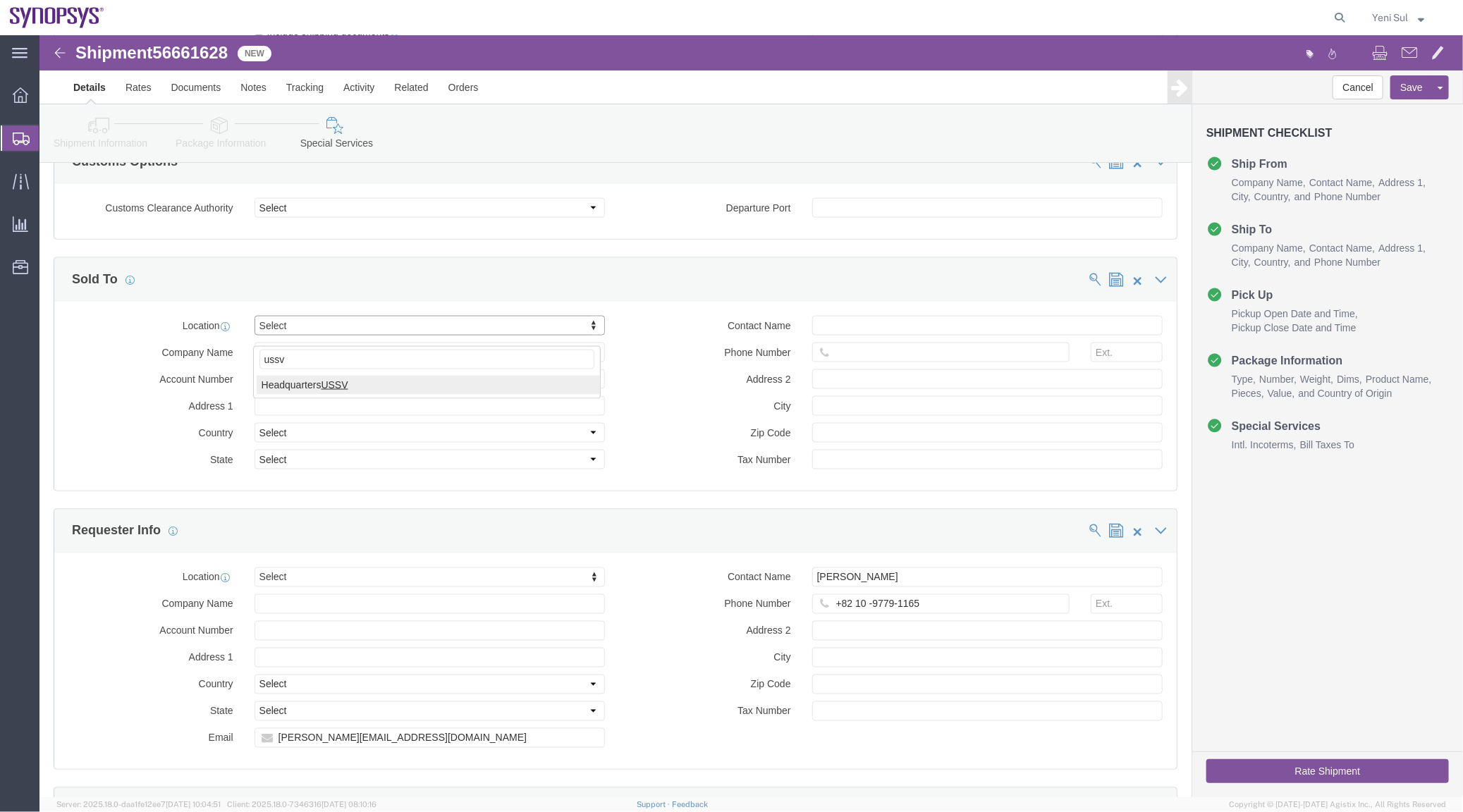
type input "ussv"
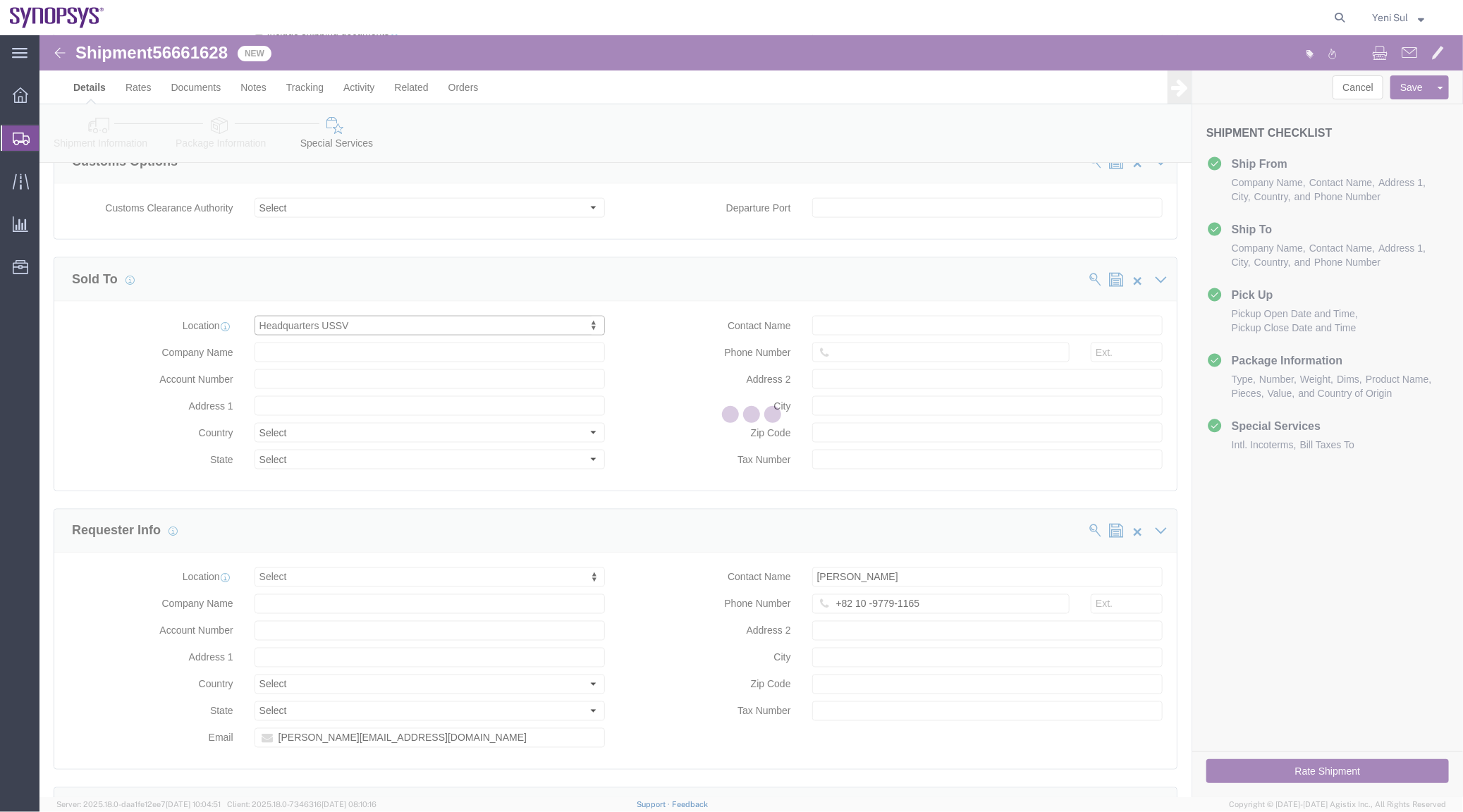
select select "CA"
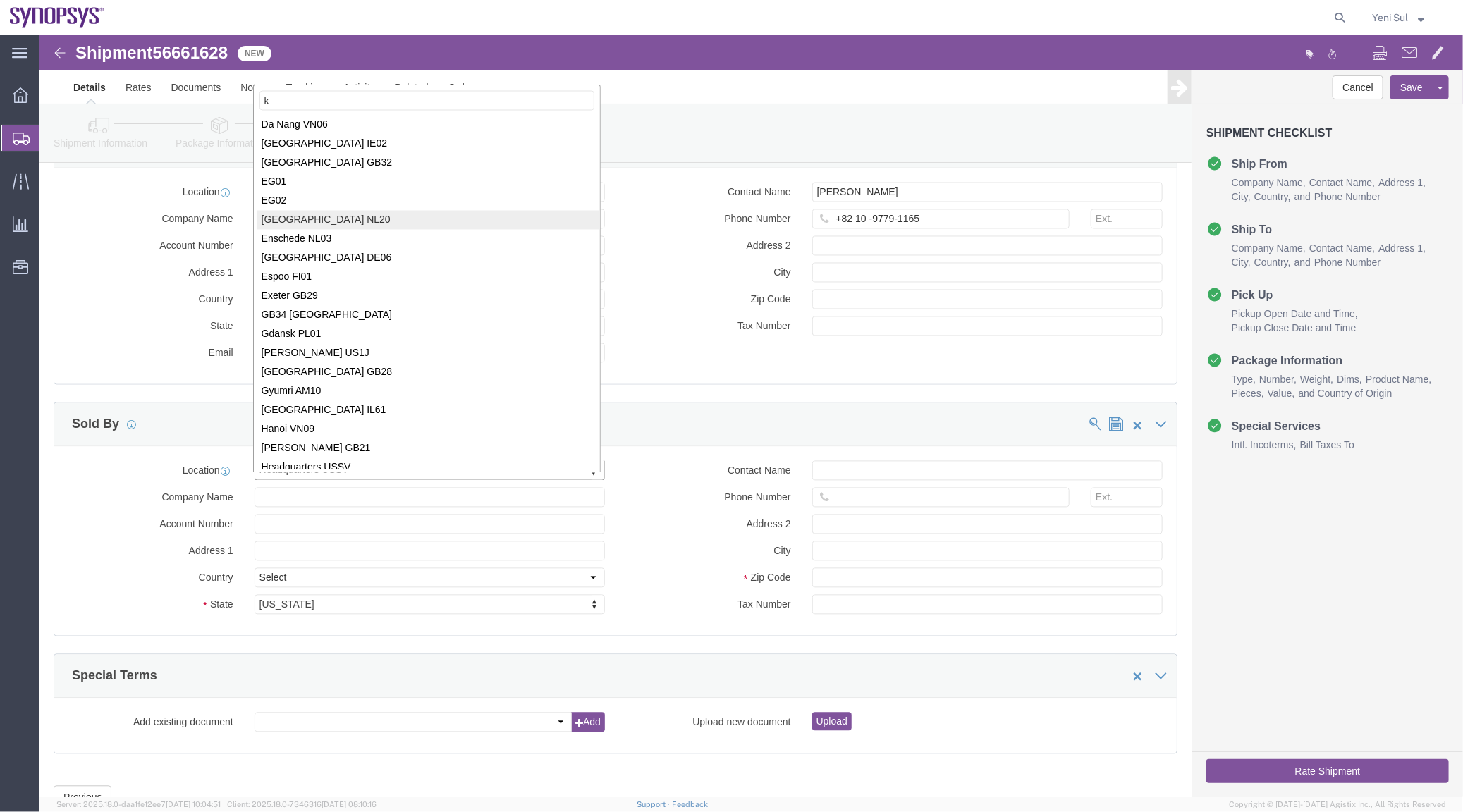
scroll to position [0, 0]
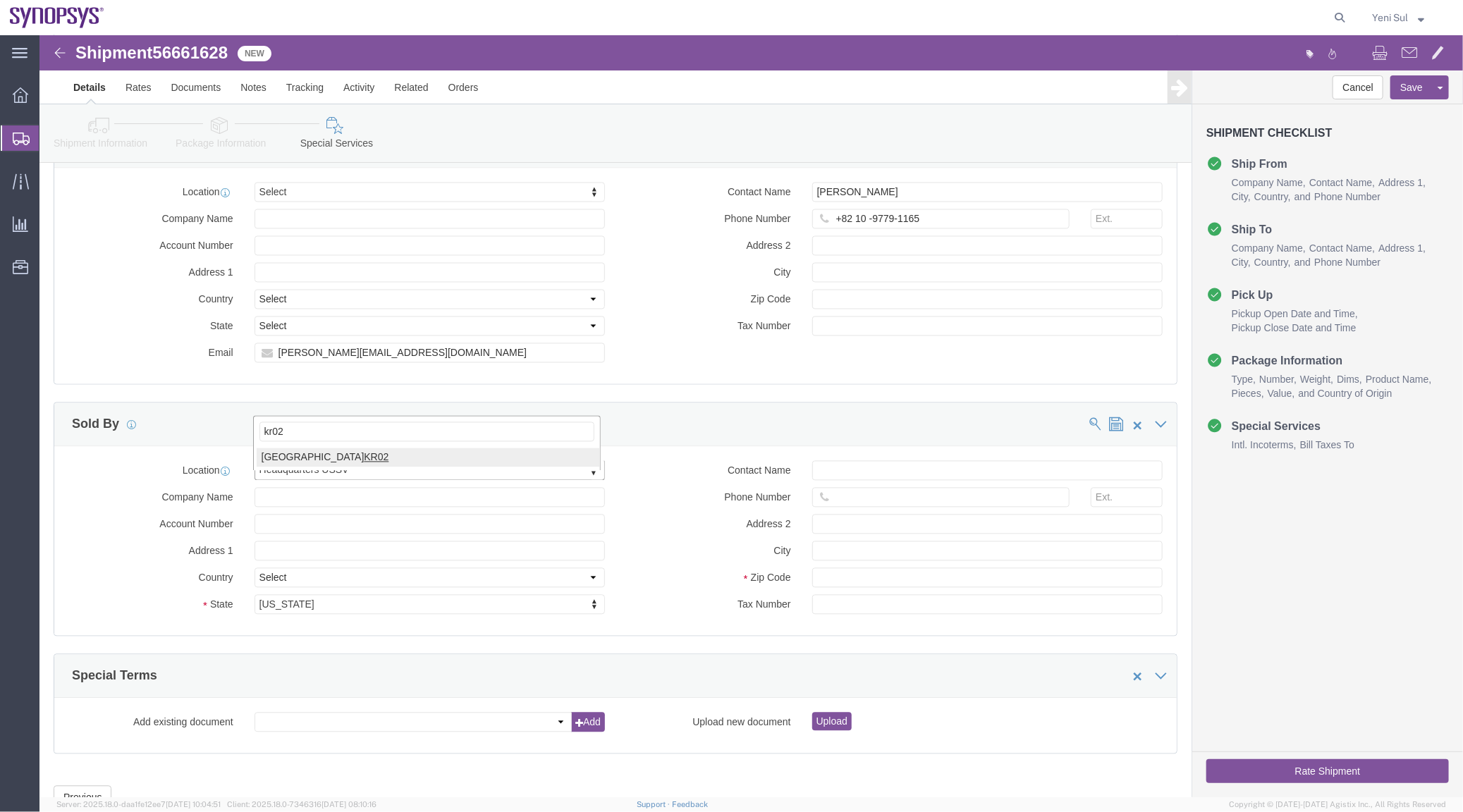
type input "kr02"
click div "Location [GEOGRAPHIC_DATA] KR02 Select My Profile Location [GEOGRAPHIC_DATA] DE…"
select select "13"
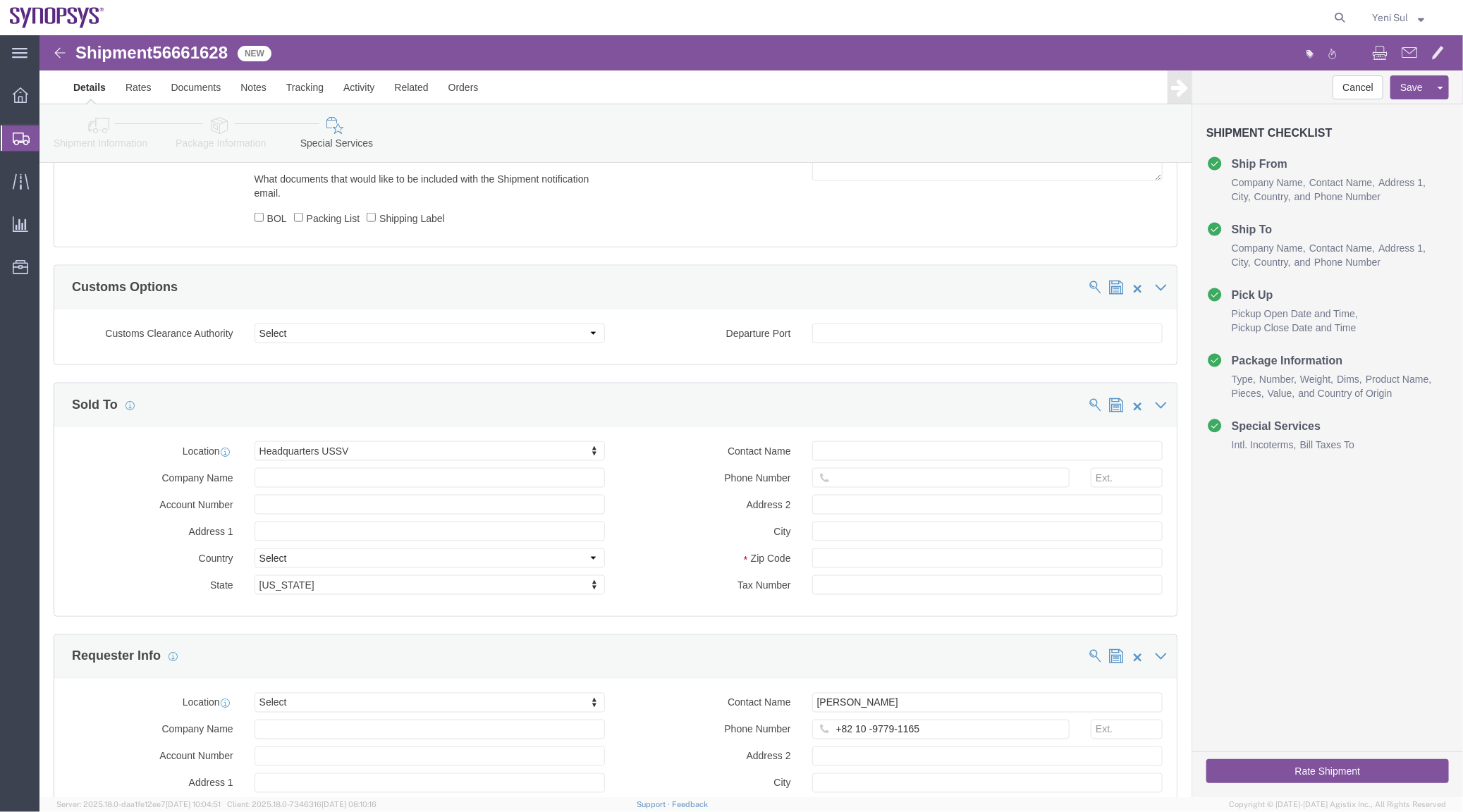
scroll to position [1023, 0]
click button "Save"
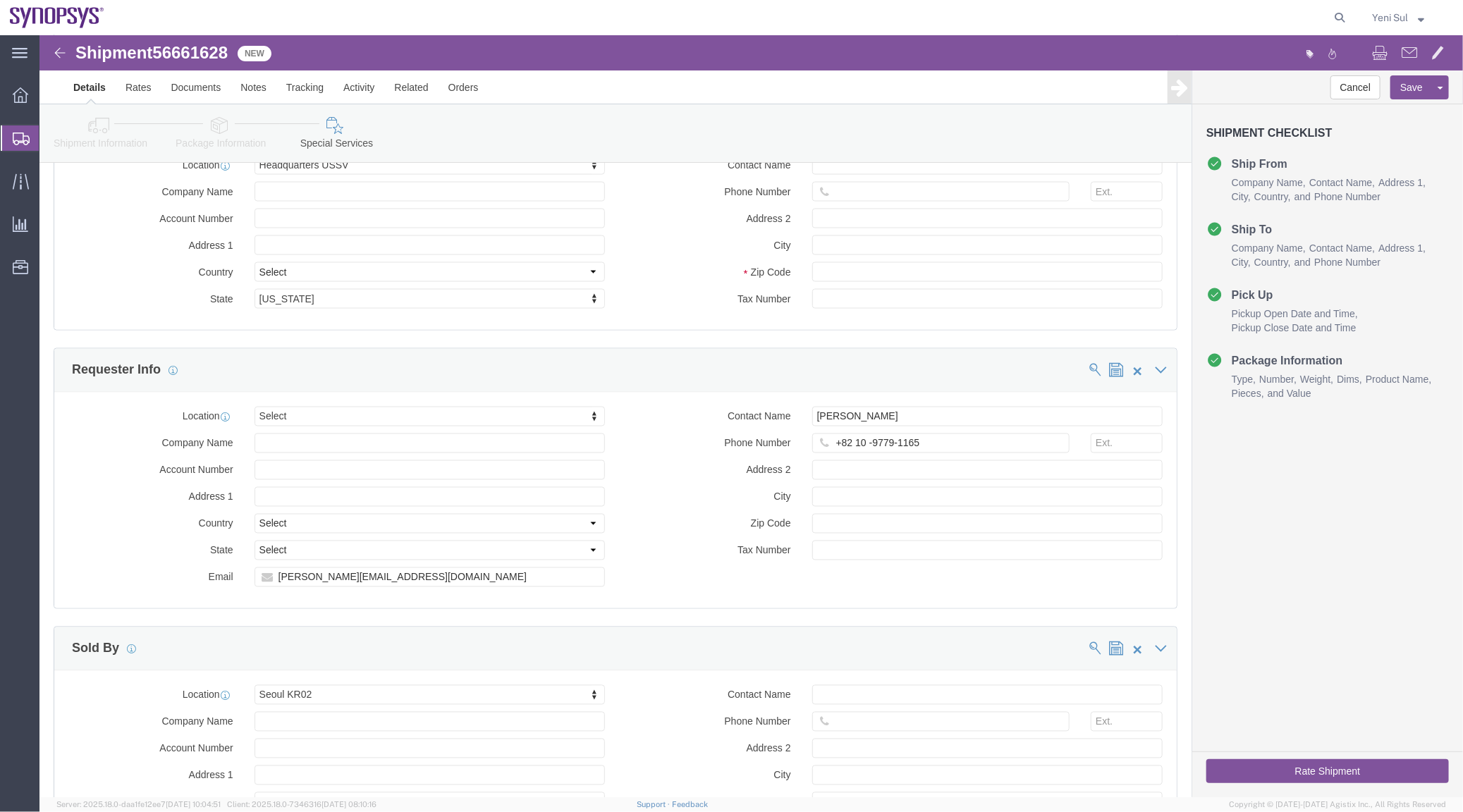
scroll to position [1215, 0]
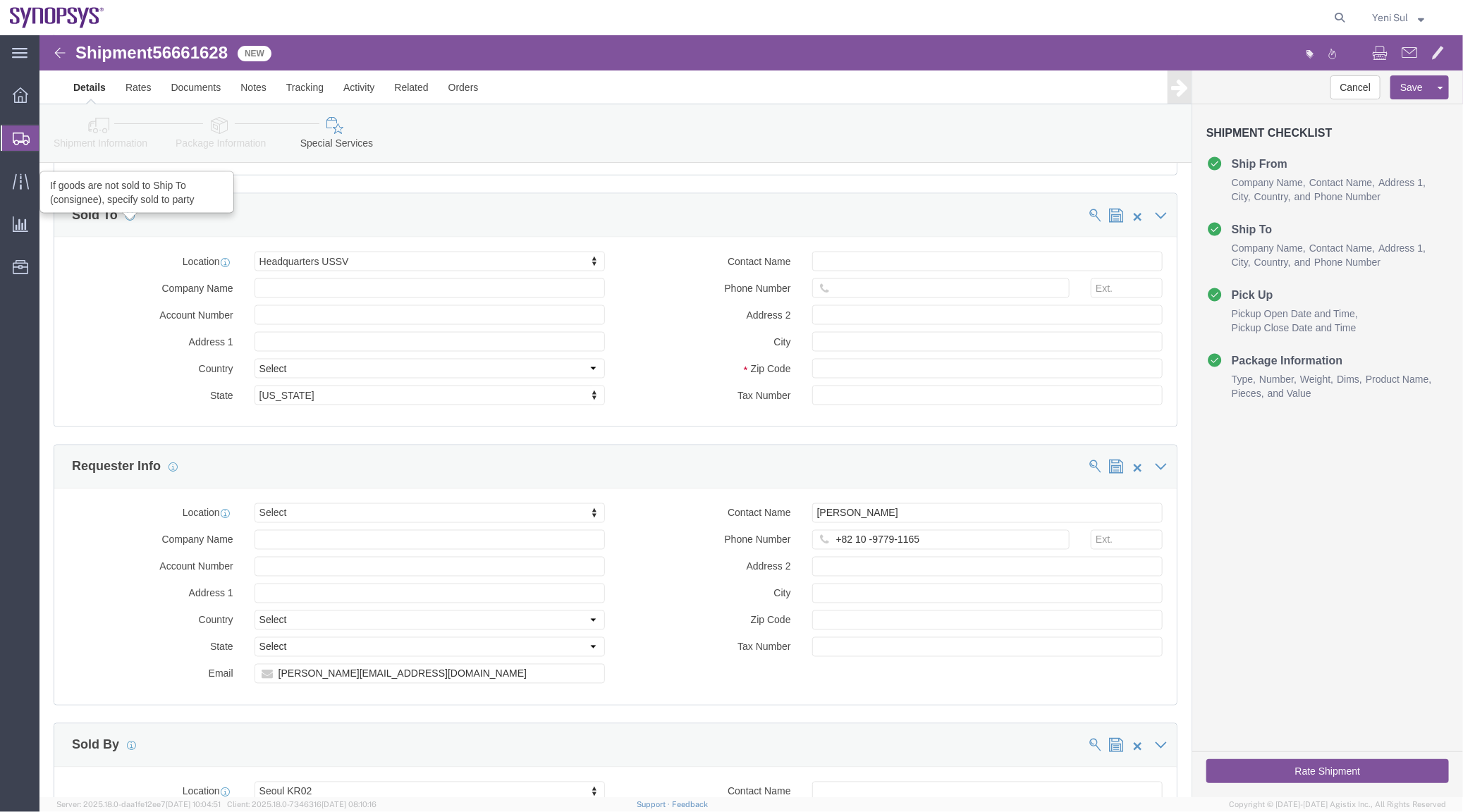
click icon
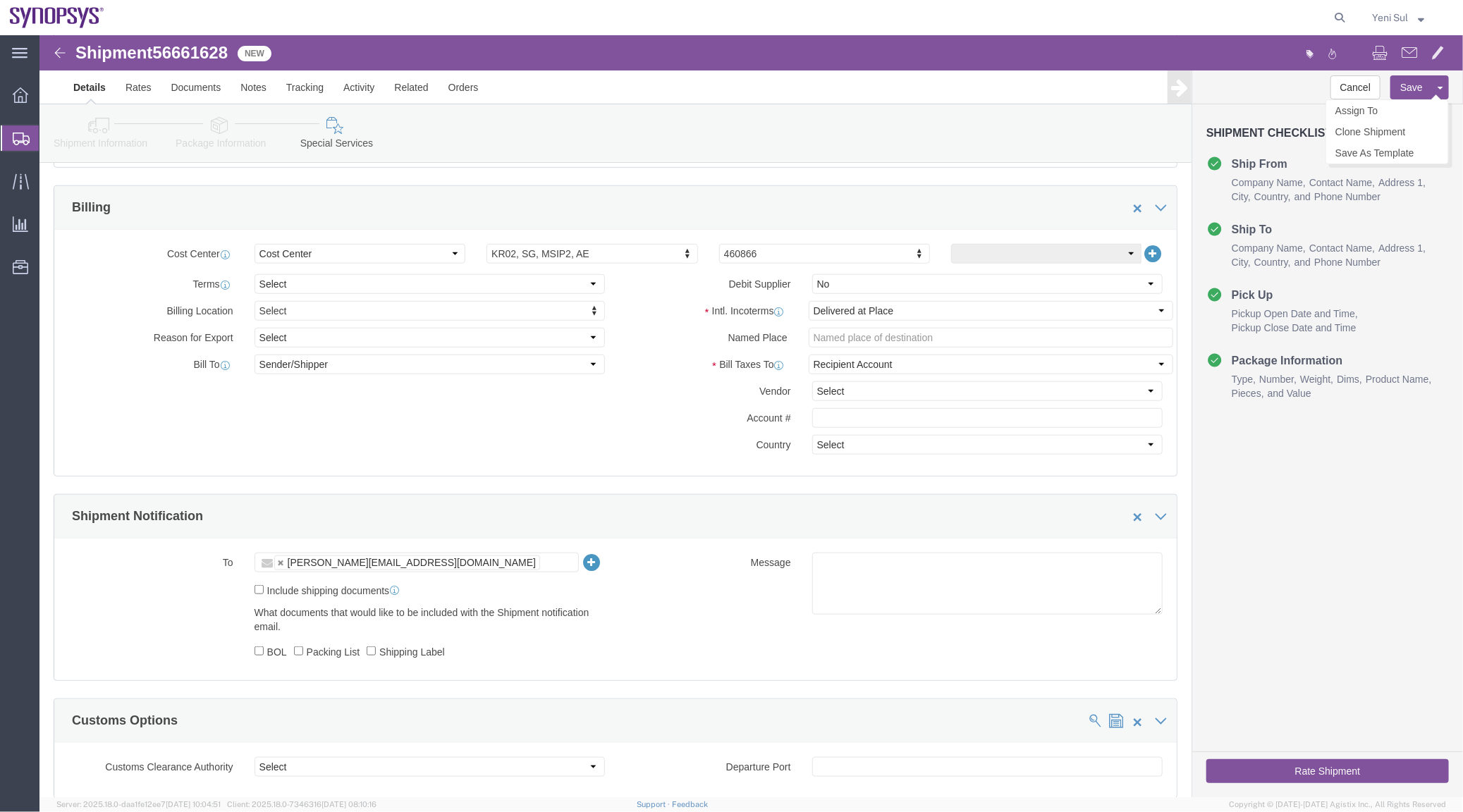
scroll to position [574, 0]
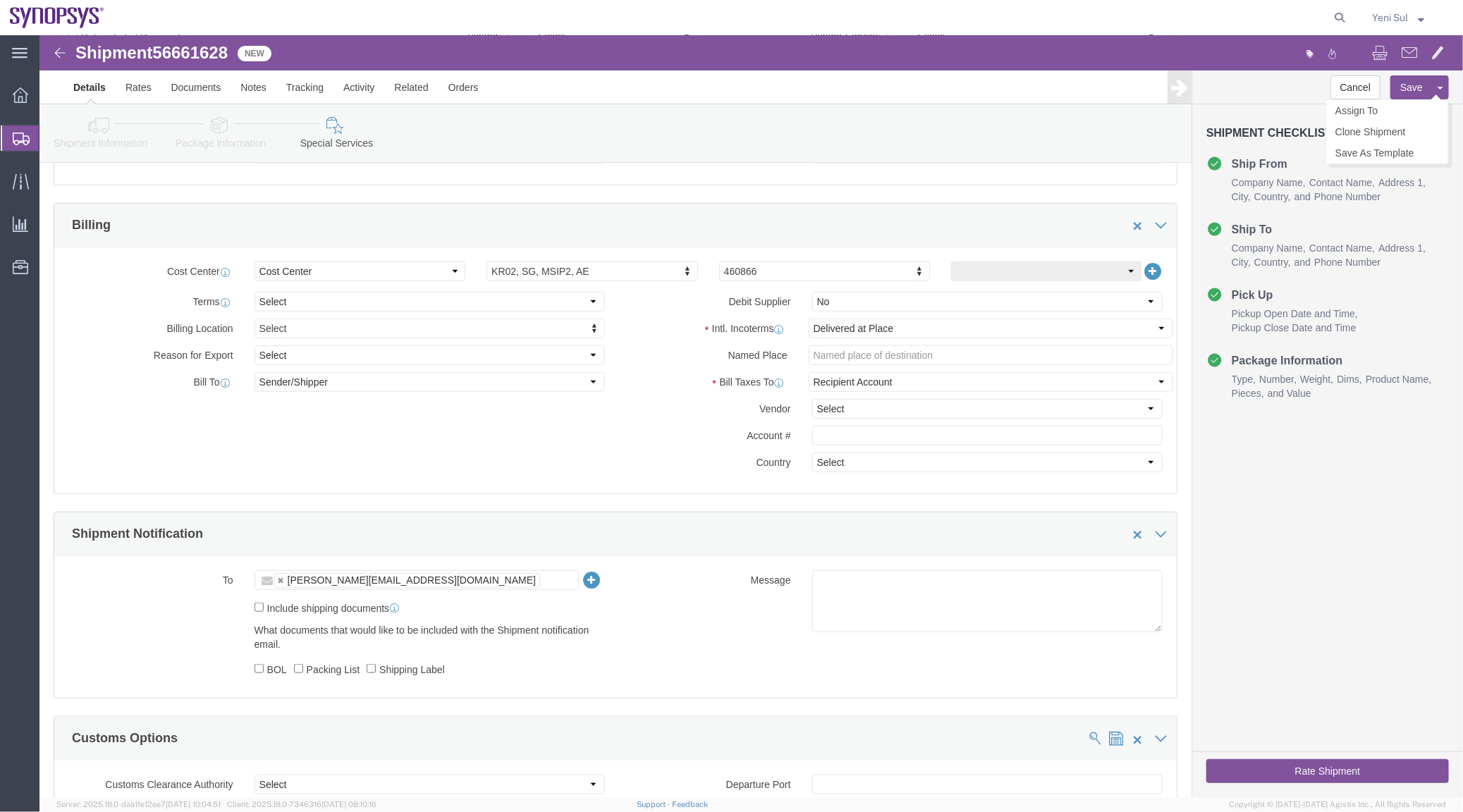
click button "Save"
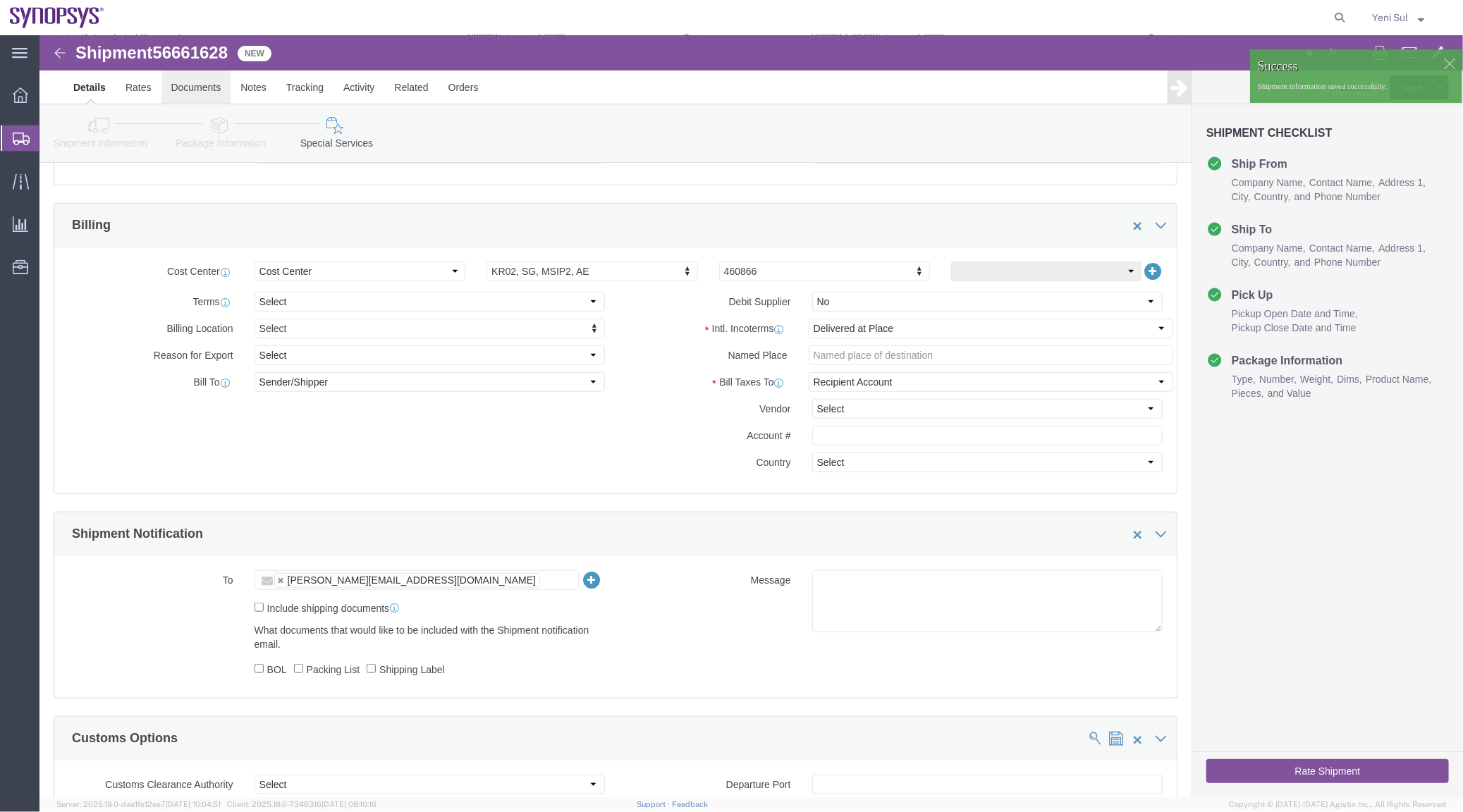
click link "Documents"
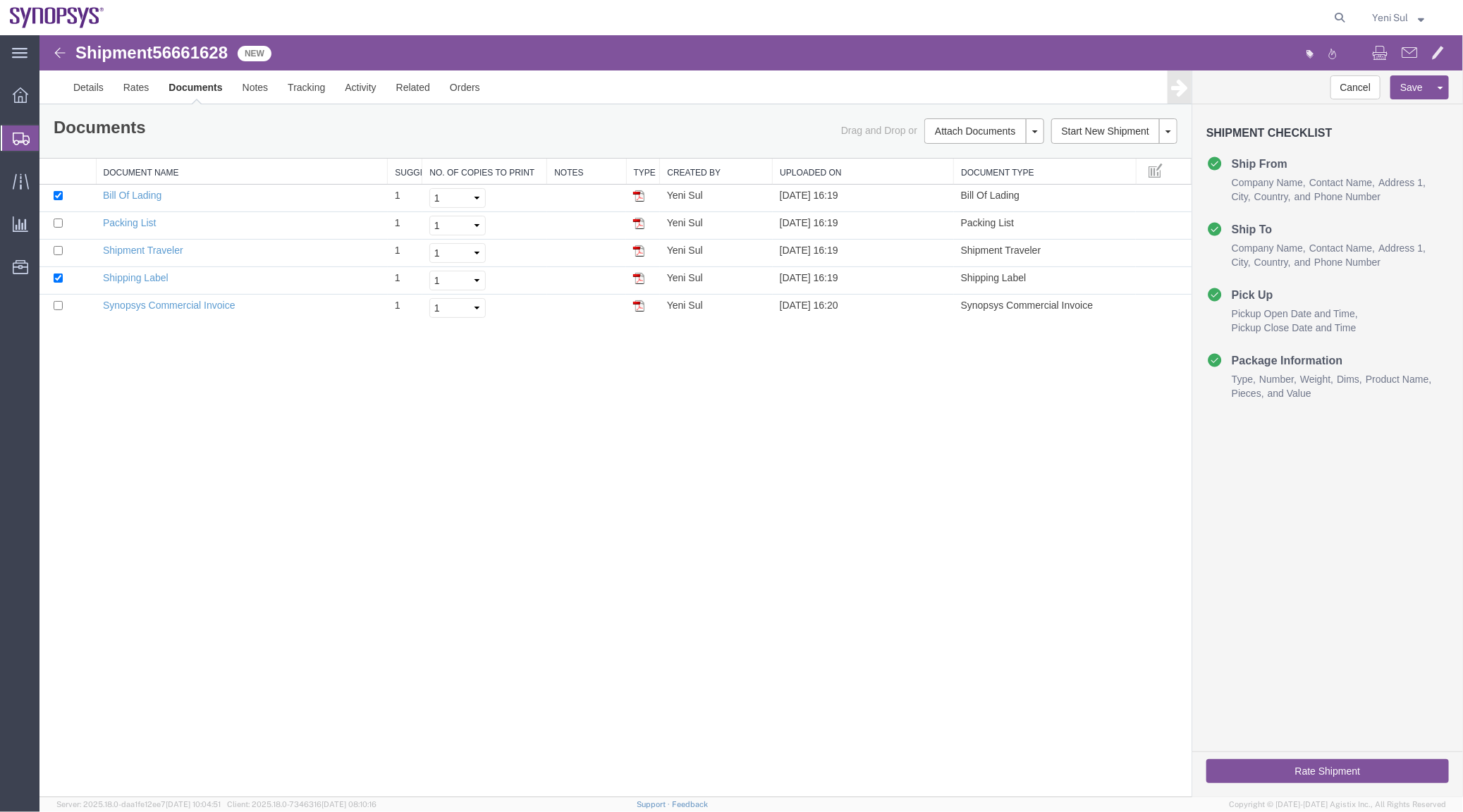
click at [823, 467] on div "Shipment 56661628 5 of 5 New Details Rates Documents Notes Tracking Activity Re…" at bounding box center [750, 415] width 1423 height 762
click at [957, 233] on link "Regenerate Documents" at bounding box center [981, 239] width 123 height 21
click at [701, 616] on div "Shipment 56661628 5 of 5 New Details Rates Documents Notes Tracking Activity Re…" at bounding box center [750, 415] width 1423 height 762
click at [669, 610] on div "Shipment 56661628 5 of 5 New Details Rates Documents Notes Tracking Activity Re…" at bounding box center [750, 415] width 1423 height 762
click at [149, 307] on link "Synopsys Commercial Invoice" at bounding box center [169, 304] width 132 height 11
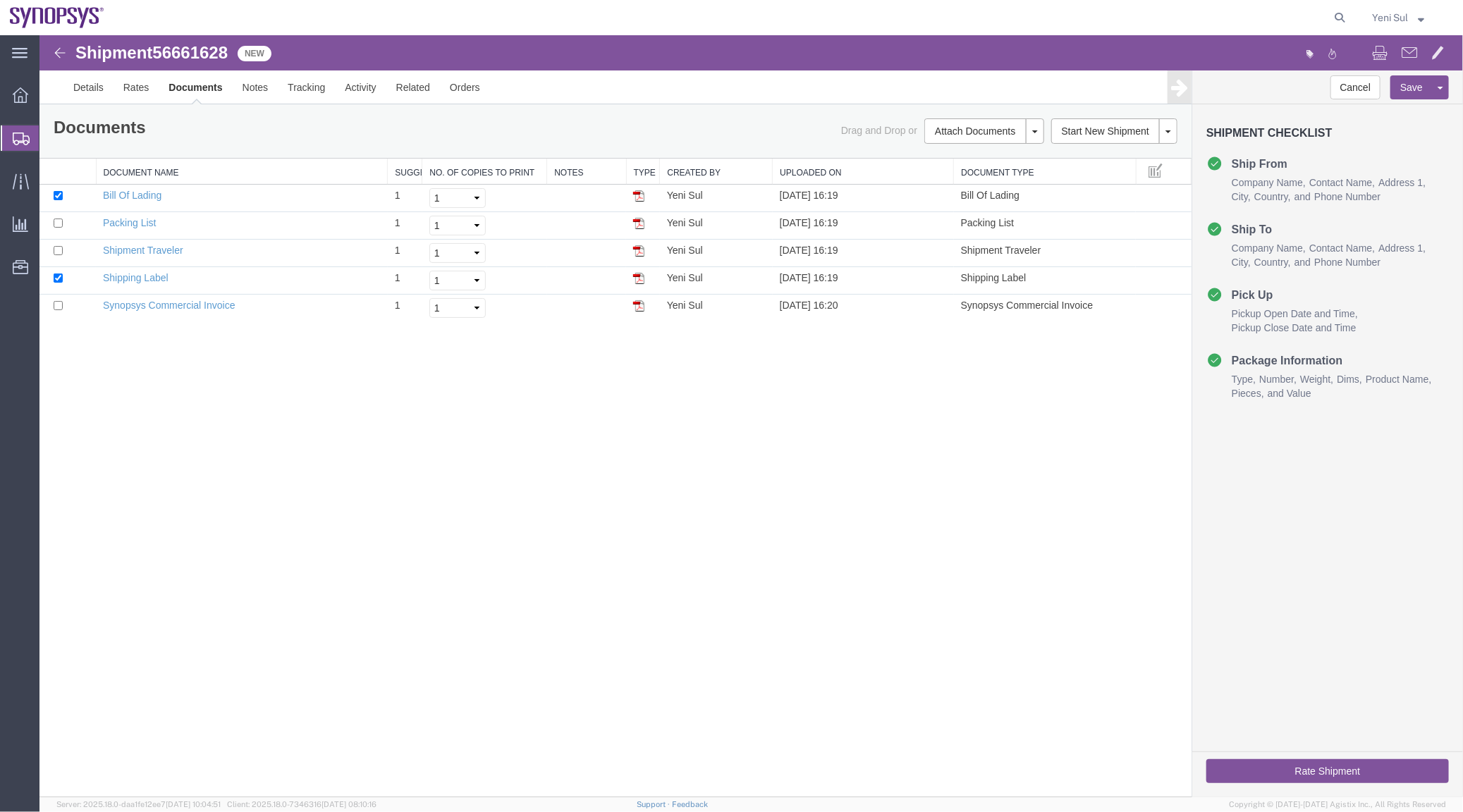
drag, startPoint x: 729, startPoint y: 548, endPoint x: 395, endPoint y: 179, distance: 497.7
click at [729, 547] on div "Shipment 56661628 5 of 5 New Details Rates Documents Notes Tracking Activity Re…" at bounding box center [750, 415] width 1423 height 762
click at [90, 88] on link "Details" at bounding box center [87, 87] width 50 height 34
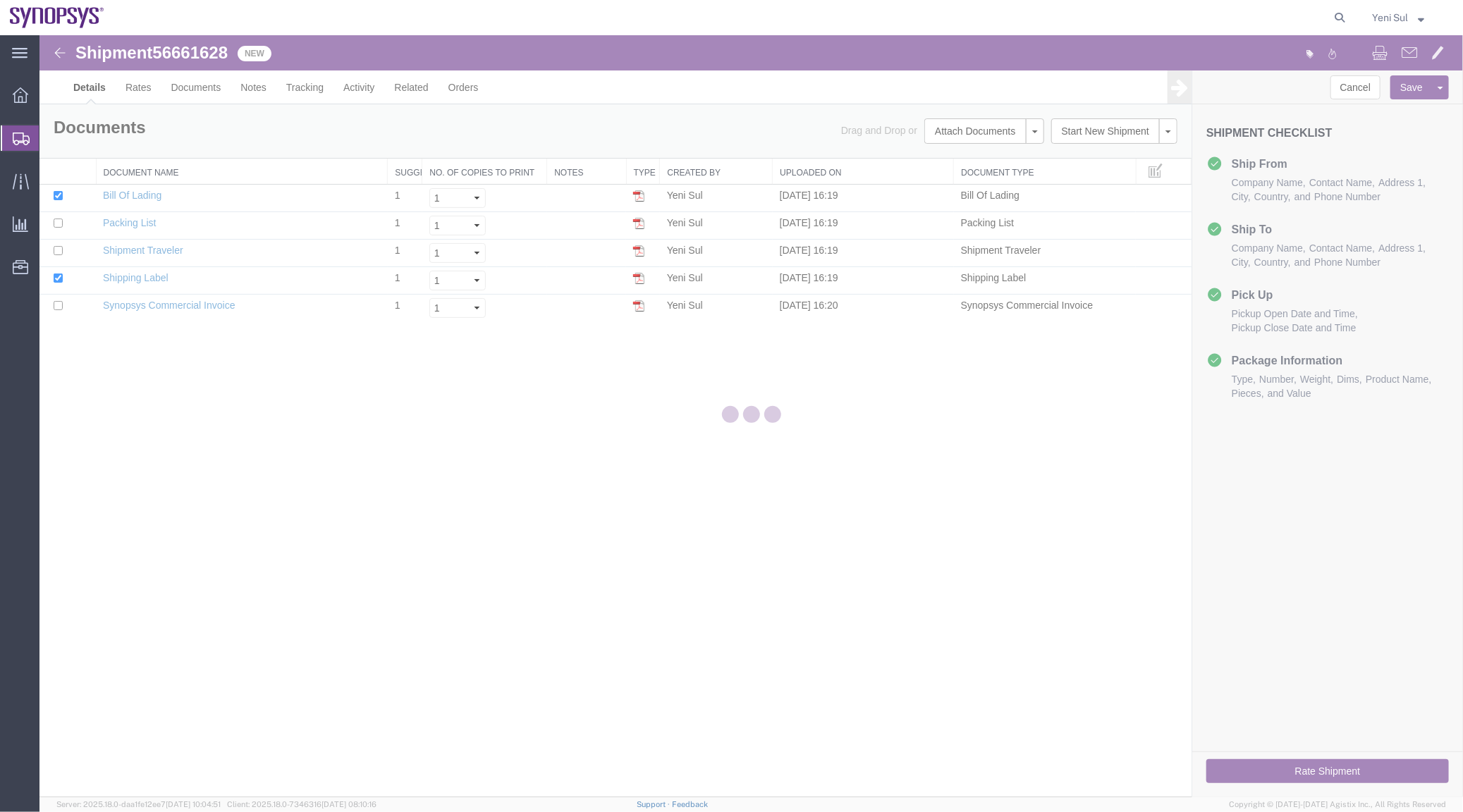
select select "63142"
select select "63126"
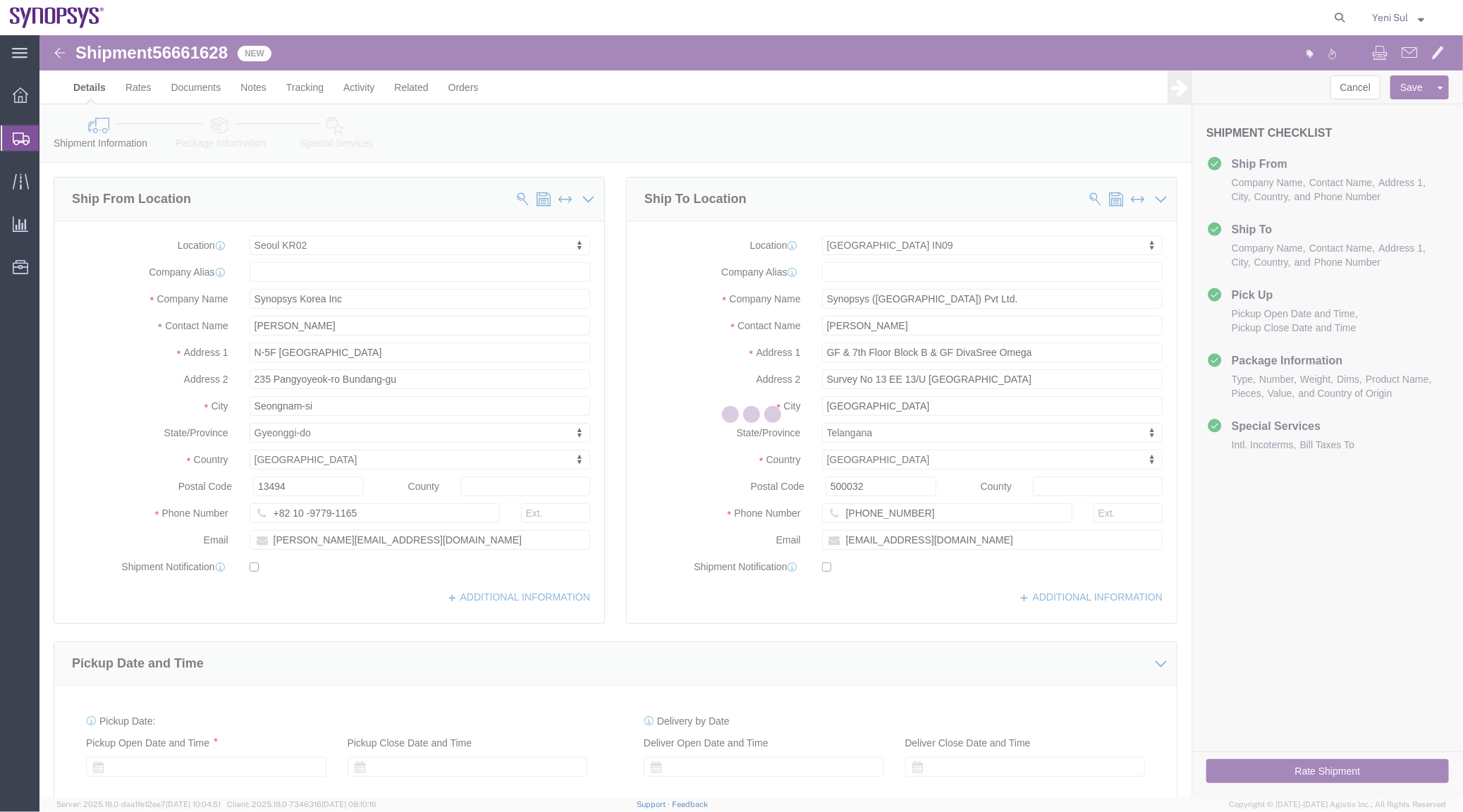
click at [330, 141] on div at bounding box center [750, 416] width 1423 height 762
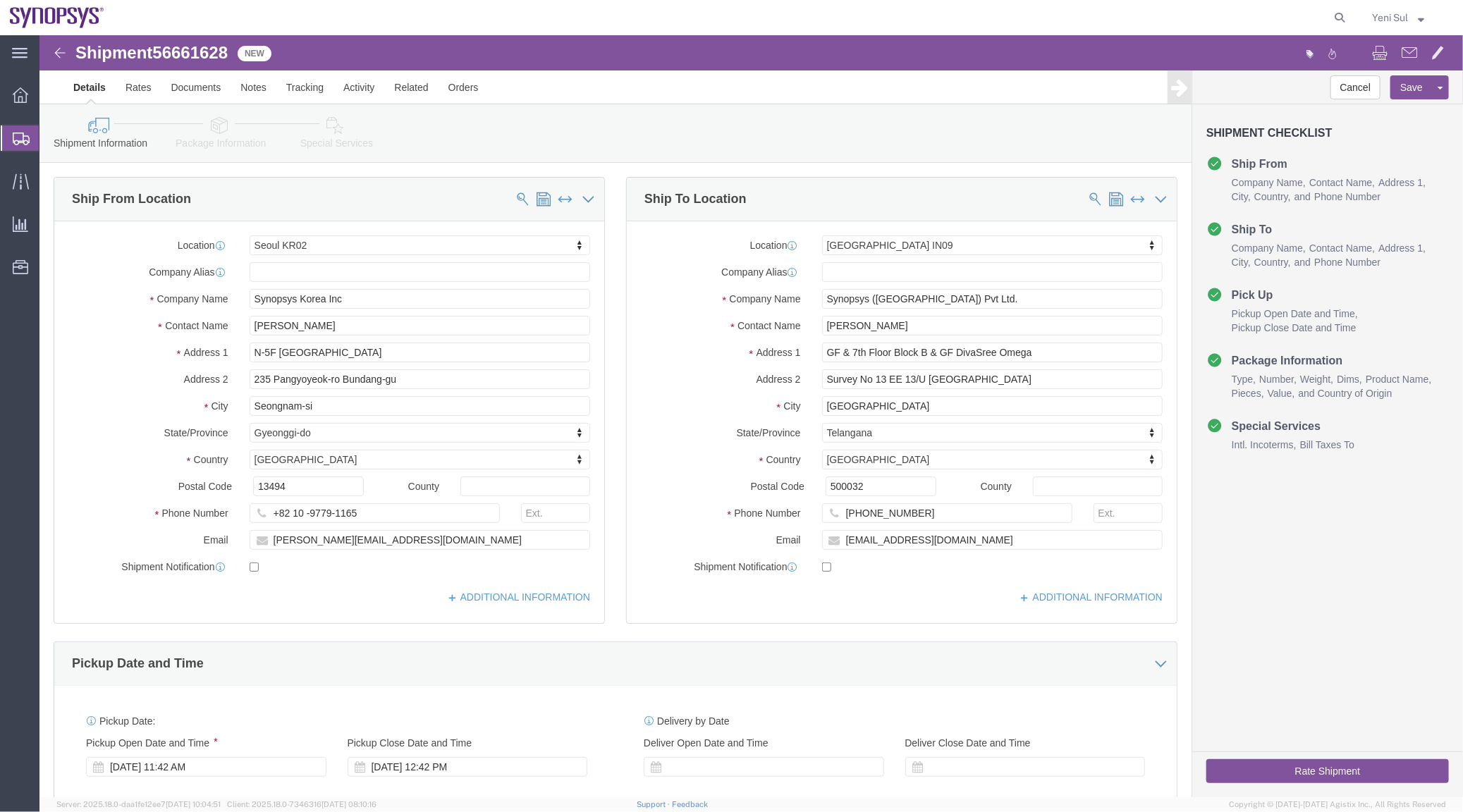
click icon
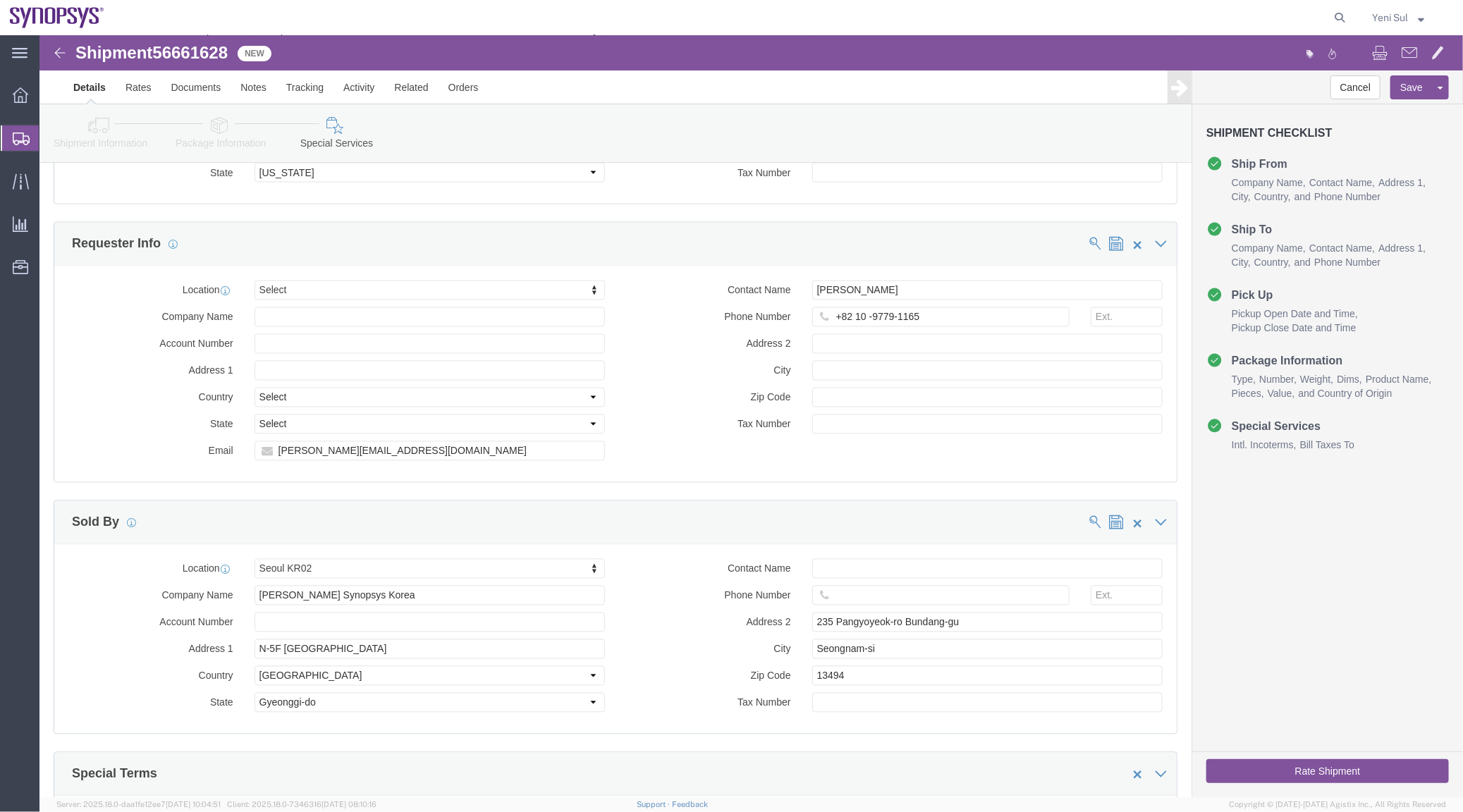
scroll to position [1537, 0]
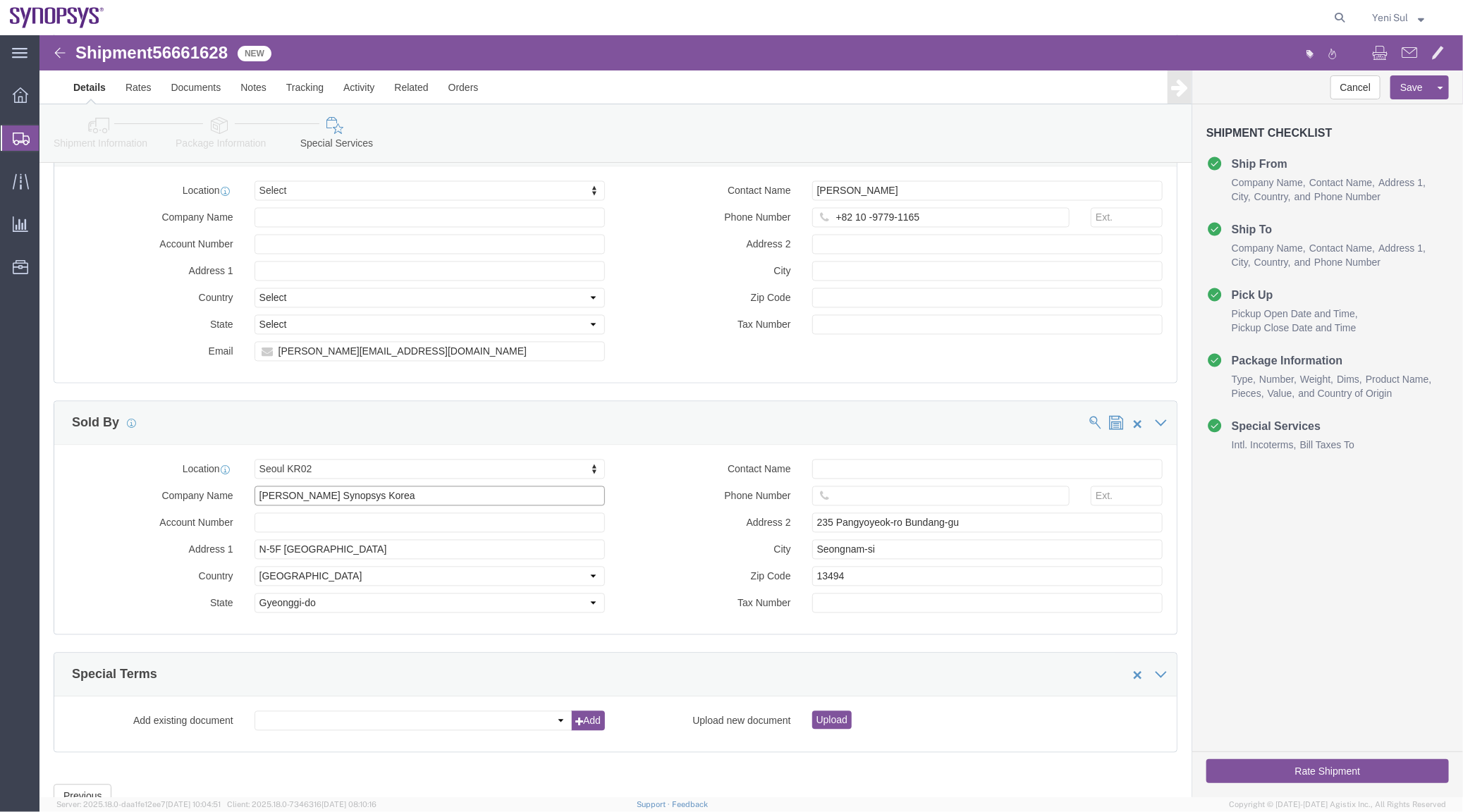
drag, startPoint x: 371, startPoint y: 469, endPoint x: 130, endPoint y: 452, distance: 241.6
click div "Location [GEOGRAPHIC_DATA] KR02 Select My Profile Location [GEOGRAPHIC_DATA] DE…"
type input "Synopsys Korea Inc"
click button "Save"
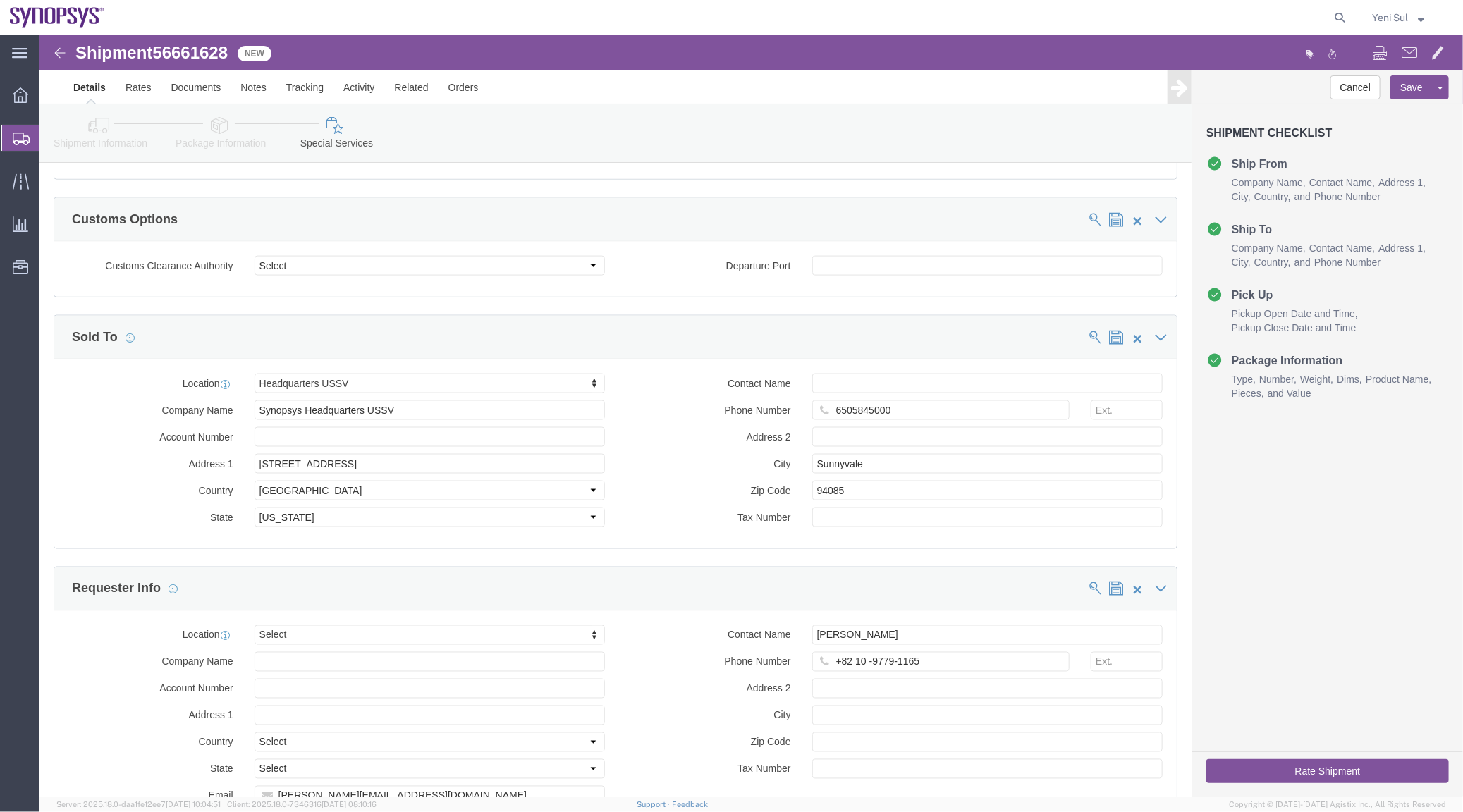
scroll to position [1153, 0]
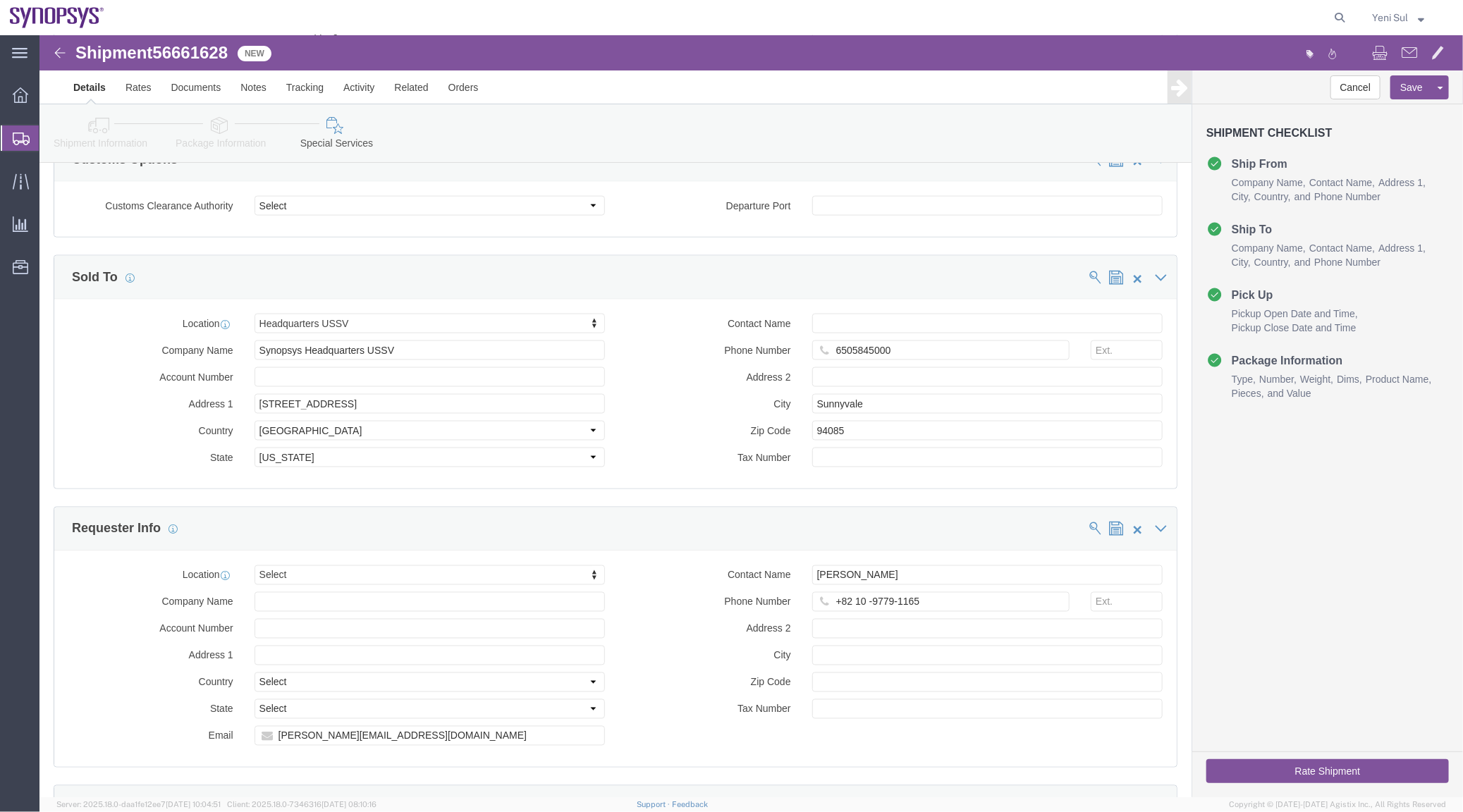
click div "Sold To"
click icon
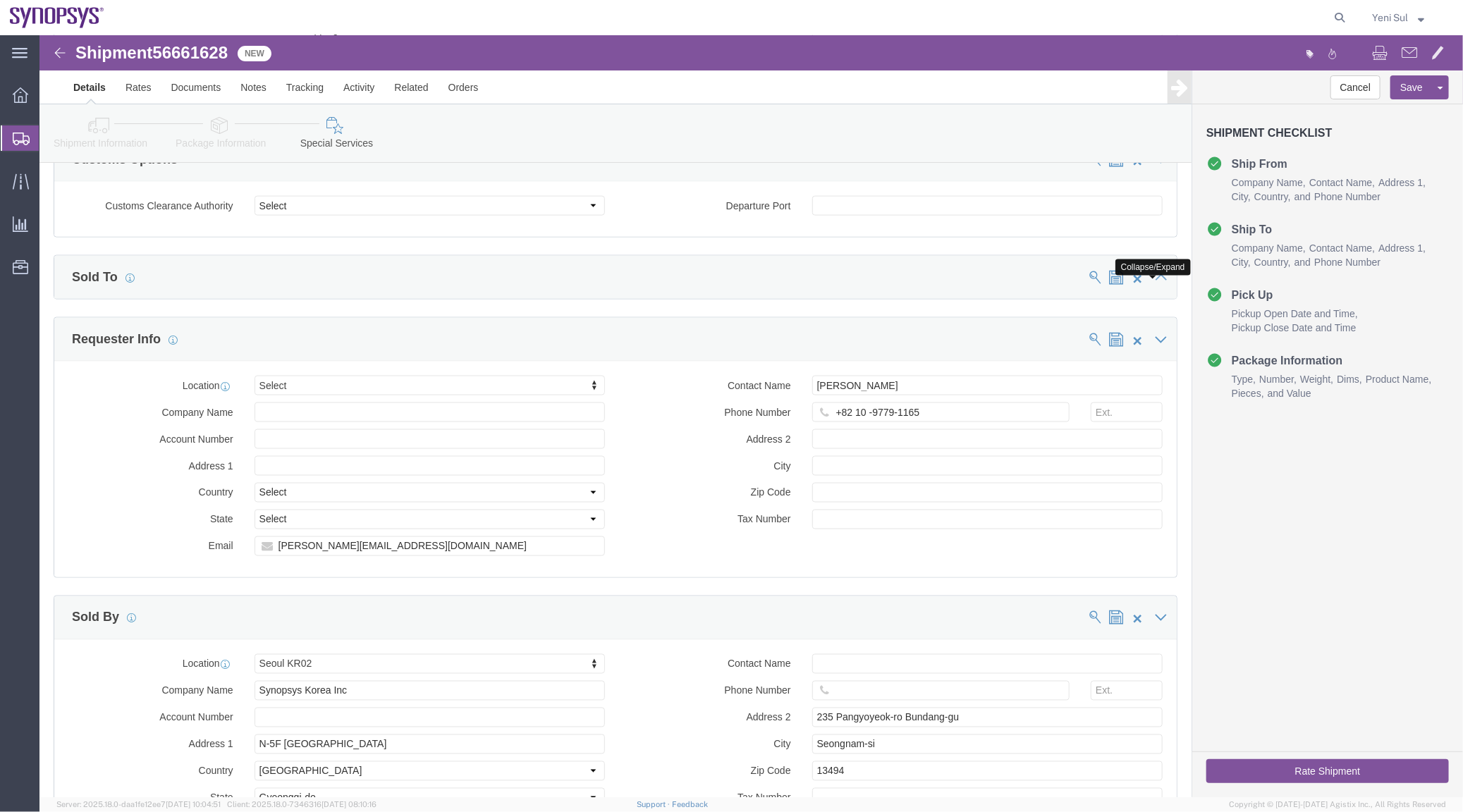
click icon
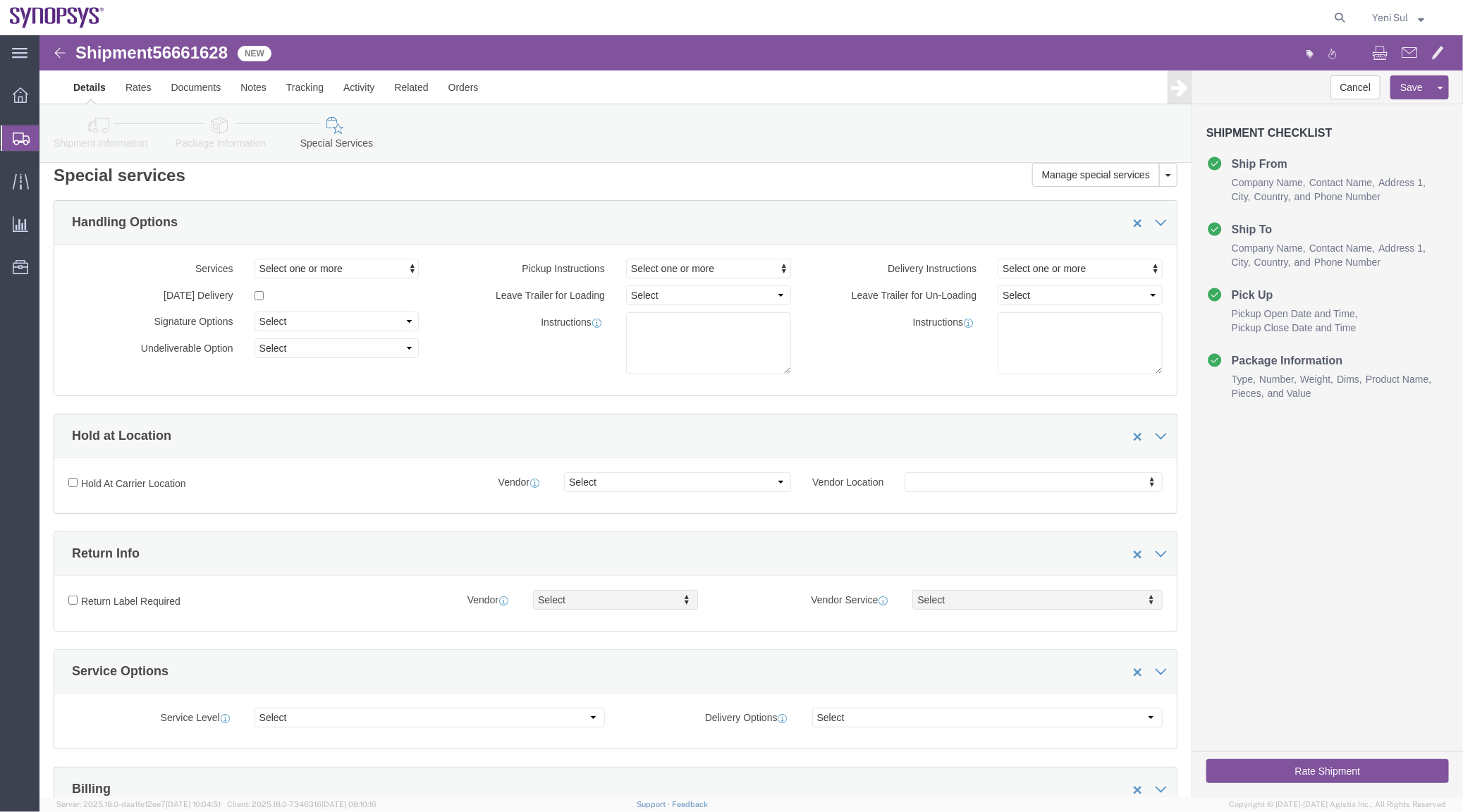
scroll to position [0, 0]
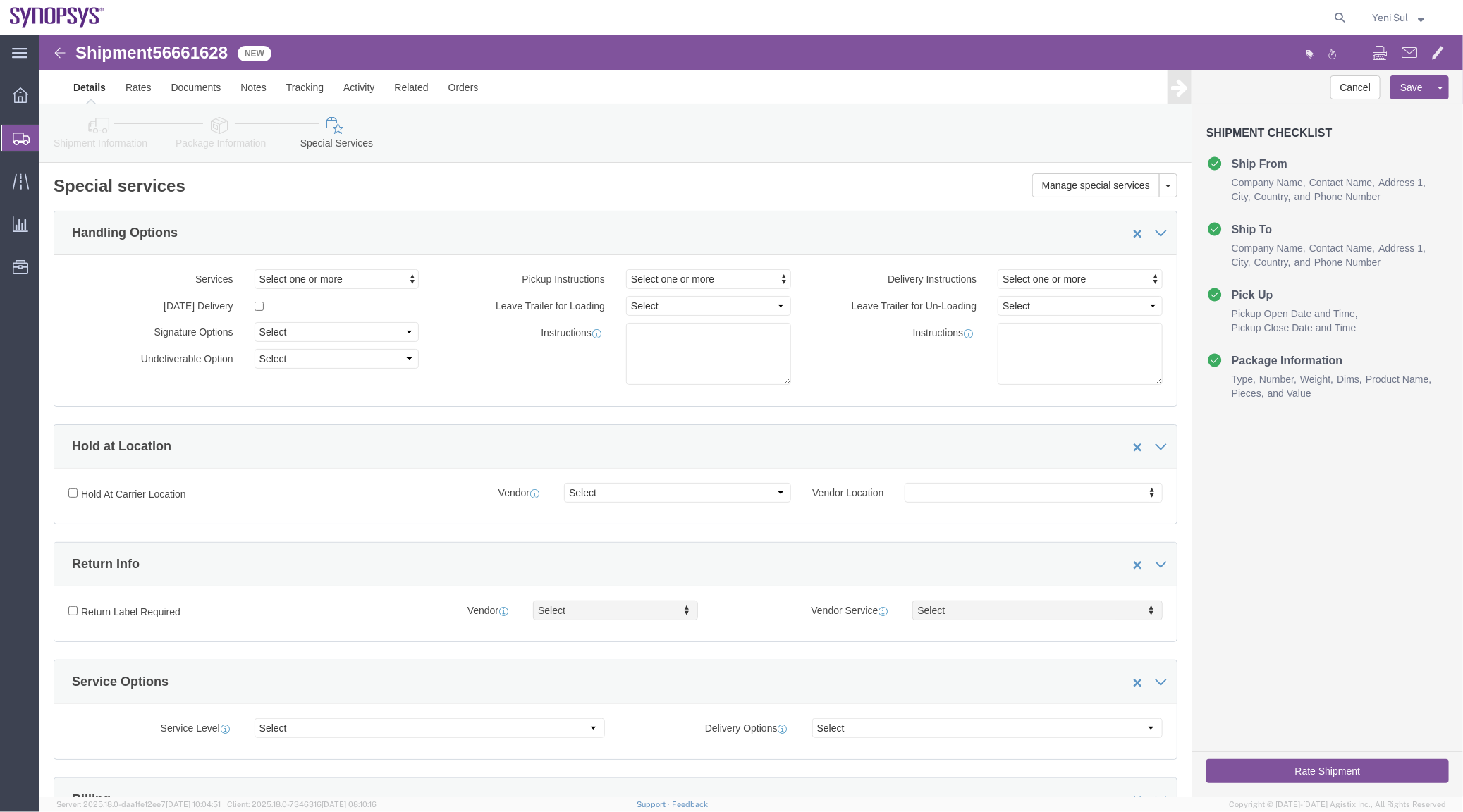
click link "Package Information"
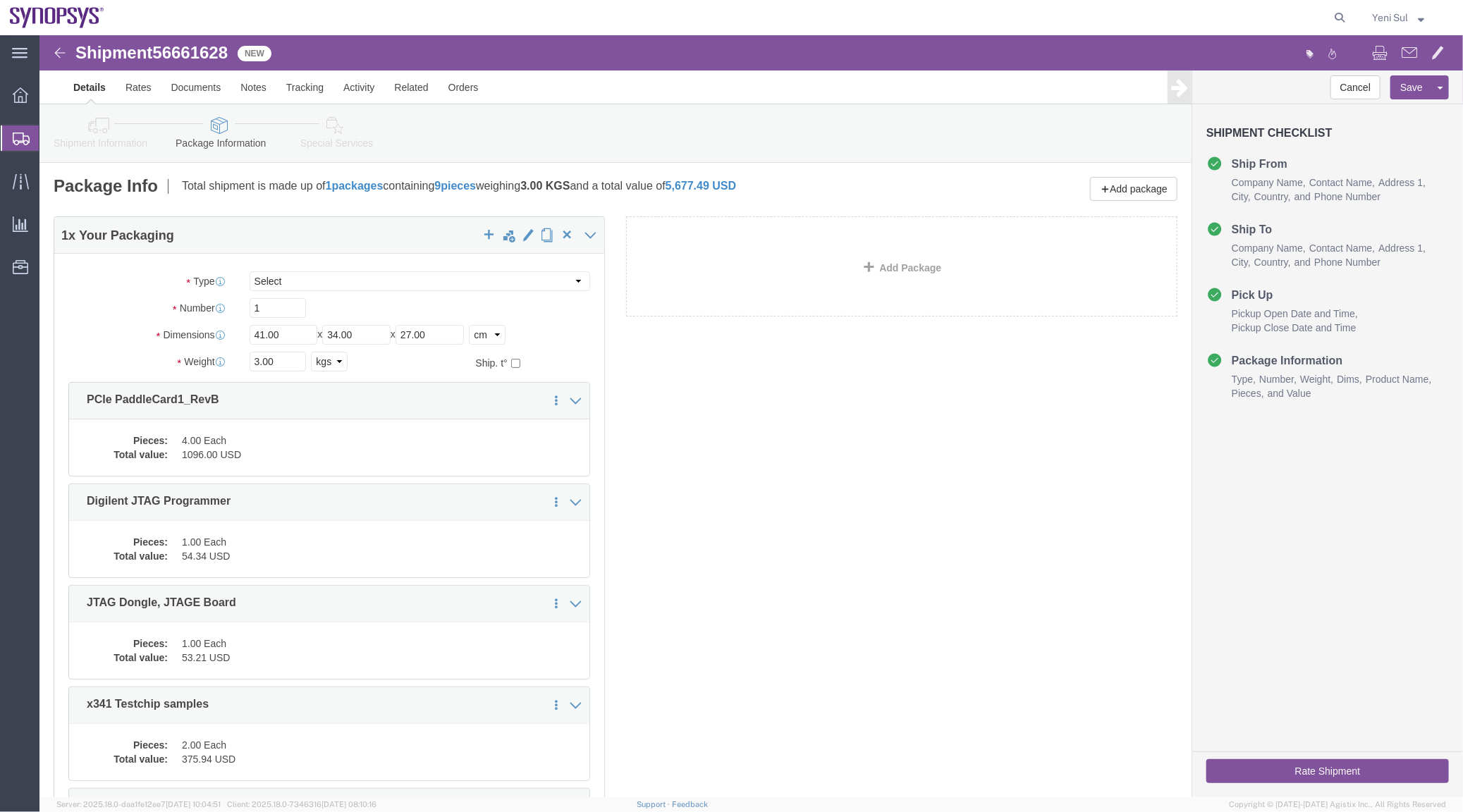
click div "1 x Your Packaging Package Type Select Bale(s) Basket(s) Bolt(s) Bottle(s) Buck…"
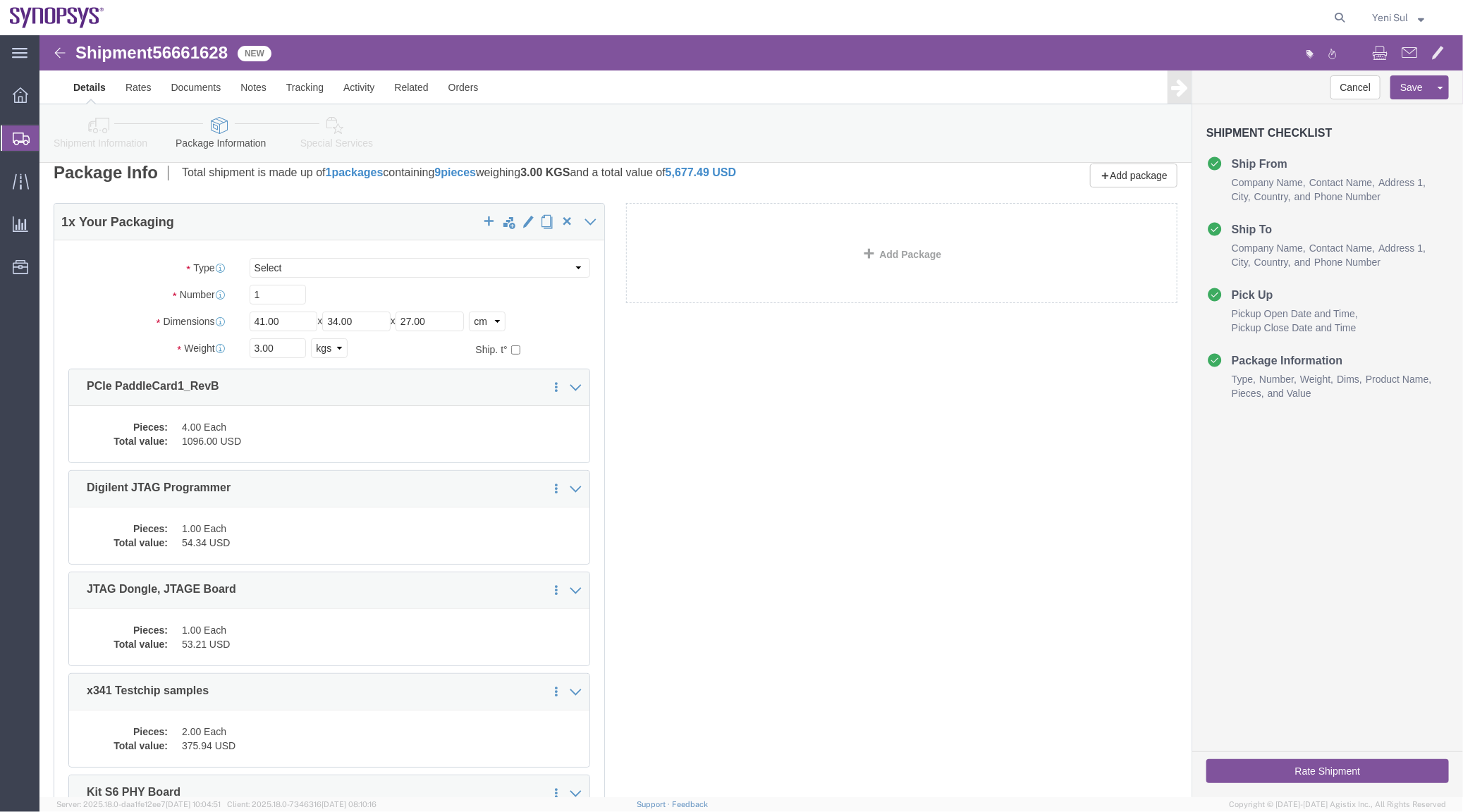
scroll to position [248, 0]
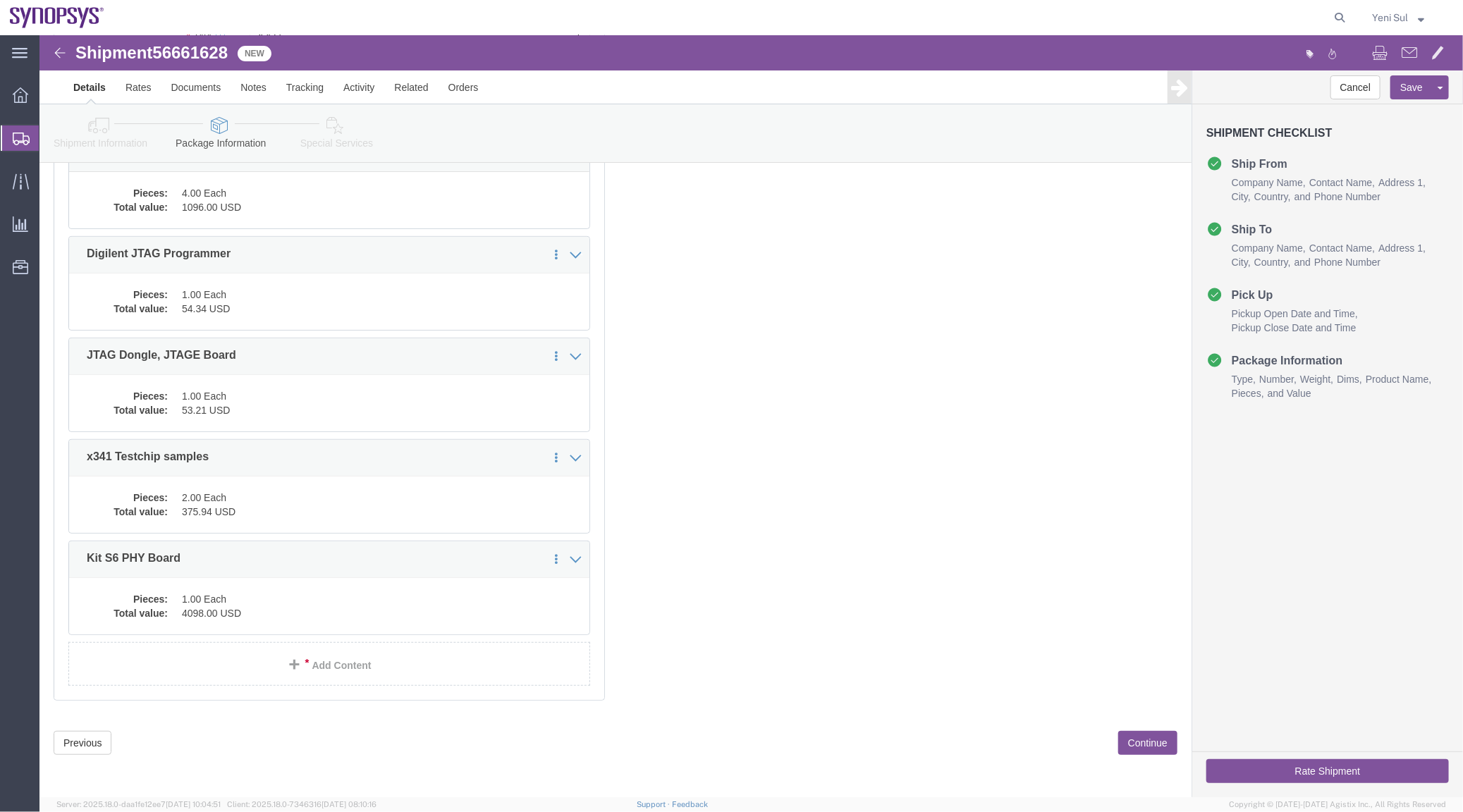
click link "Shipment Information"
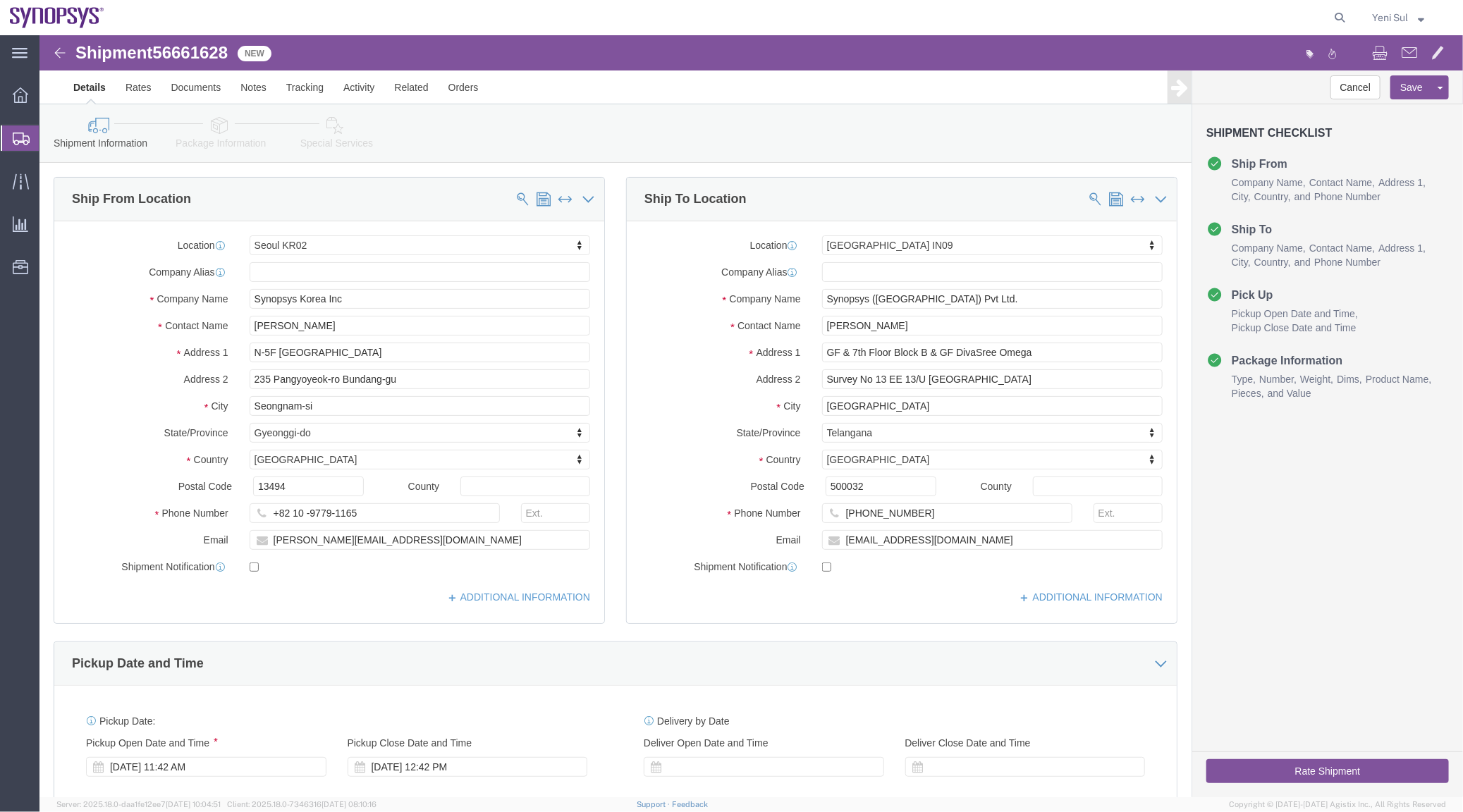
click icon
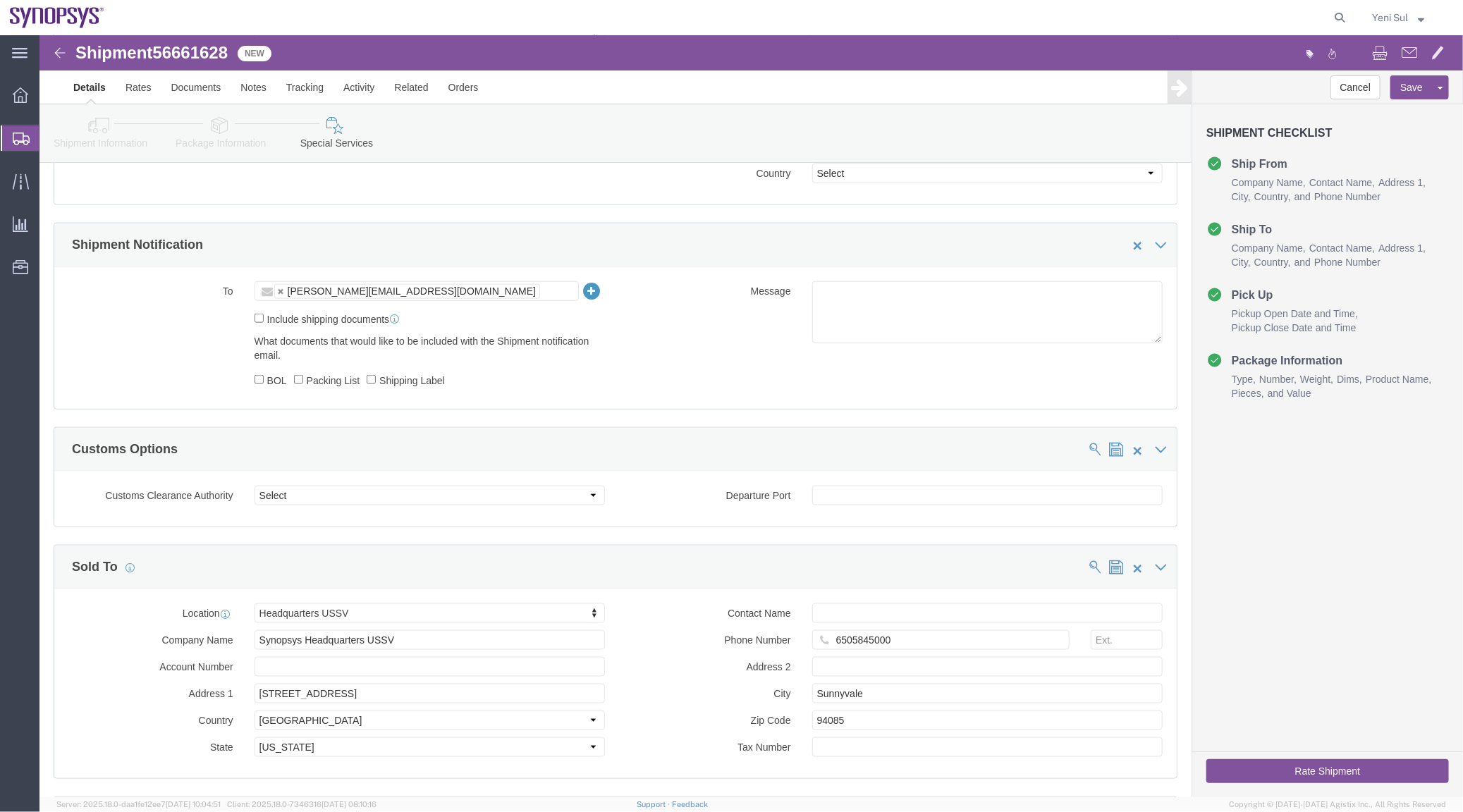
scroll to position [961, 0]
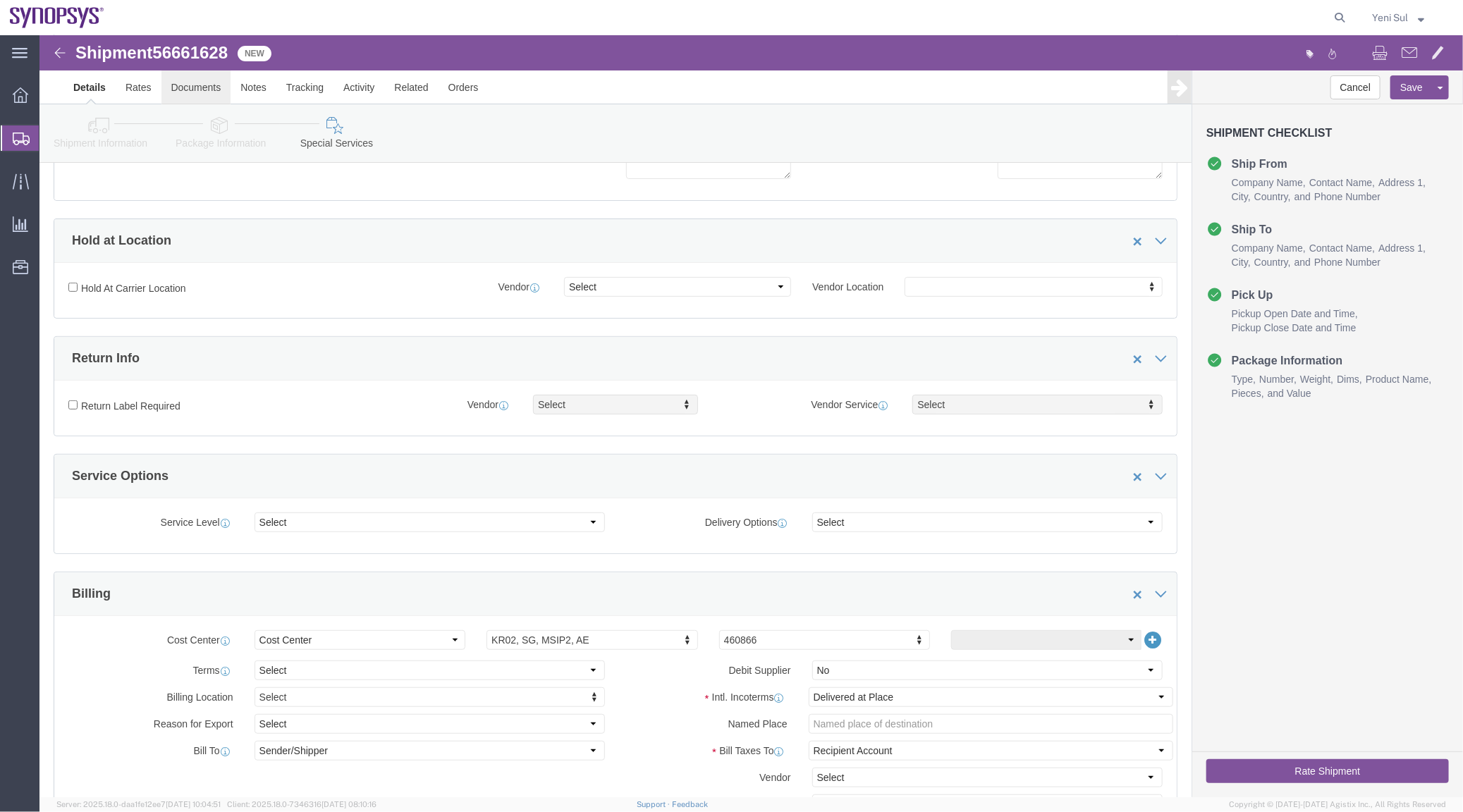
click link "Documents"
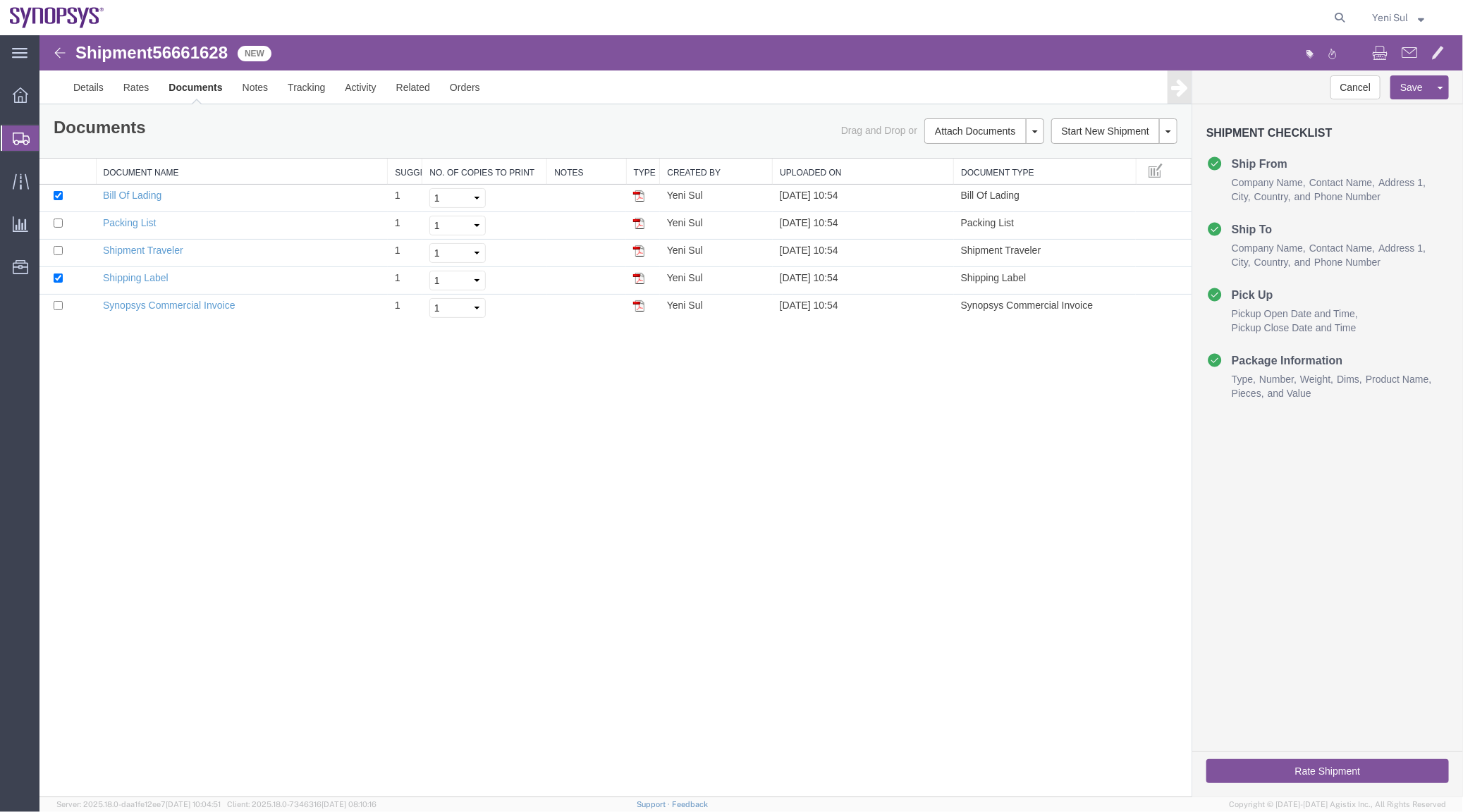
drag, startPoint x: 752, startPoint y: 509, endPoint x: 1133, endPoint y: 134, distance: 534.6
click at [752, 508] on div "Shipment 56661628 5 of 5 New Details Rates Documents Notes Tracking Activity Re…" at bounding box center [750, 415] width 1423 height 762
click at [976, 241] on link "Regenerate Documents" at bounding box center [981, 239] width 123 height 21
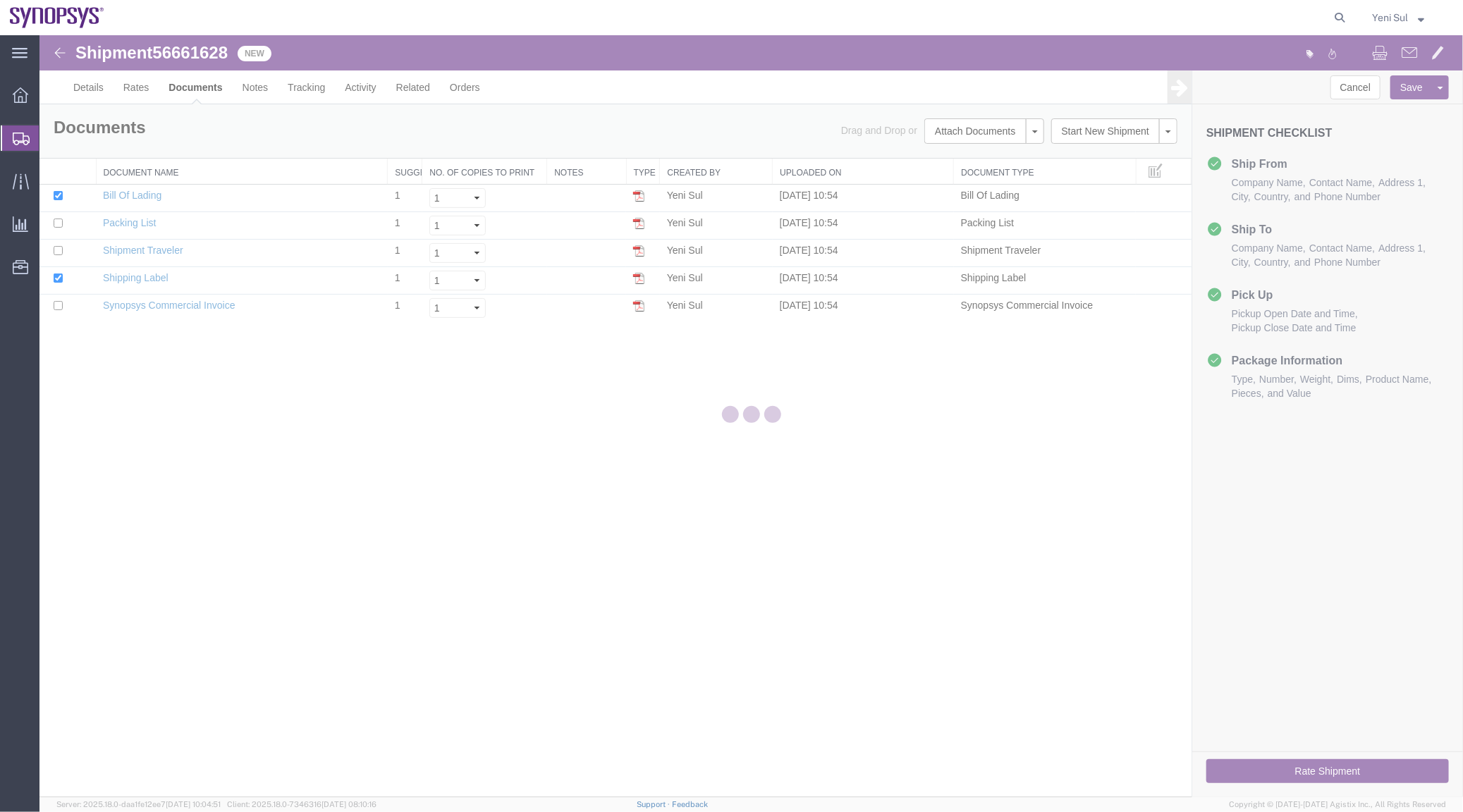
click at [896, 465] on div at bounding box center [750, 416] width 1423 height 762
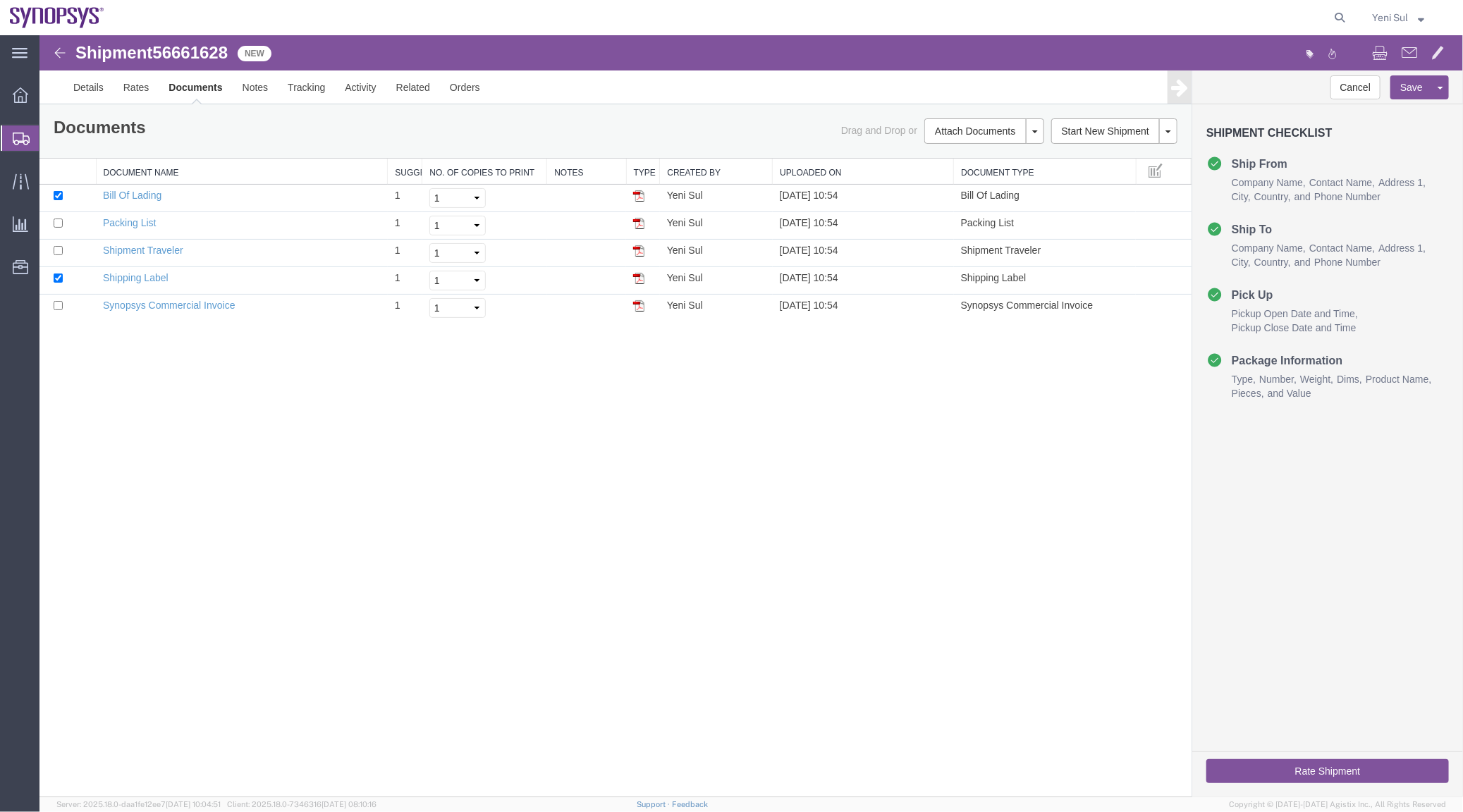
drag, startPoint x: 254, startPoint y: 461, endPoint x: 255, endPoint y: 451, distance: 10.0
click at [254, 461] on div "Shipment 56661628 5 of 5 New Details Rates Documents Notes Tracking Activity Re…" at bounding box center [750, 415] width 1423 height 762
click at [98, 84] on link "Details" at bounding box center [87, 87] width 50 height 34
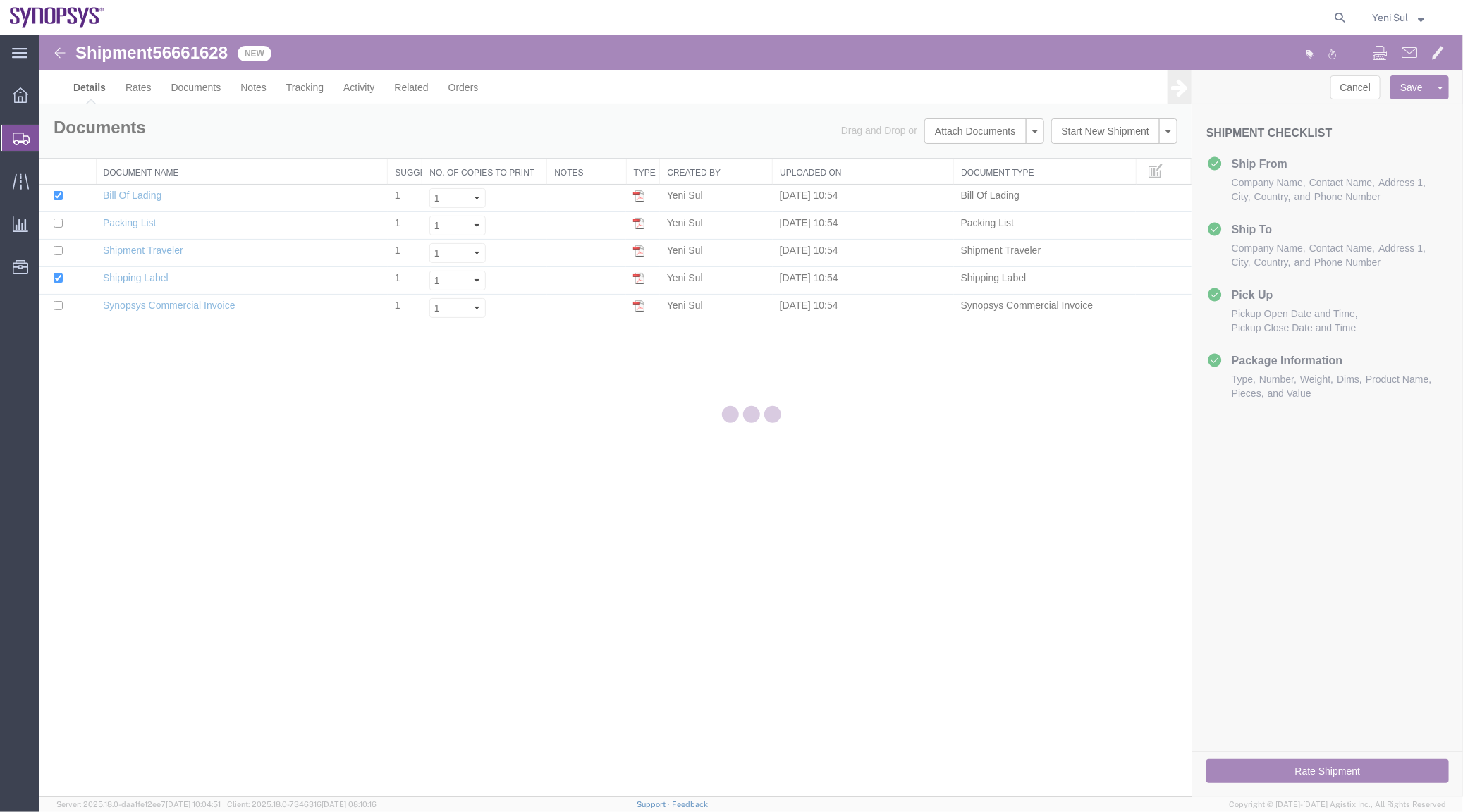
select select "63142"
select select "63126"
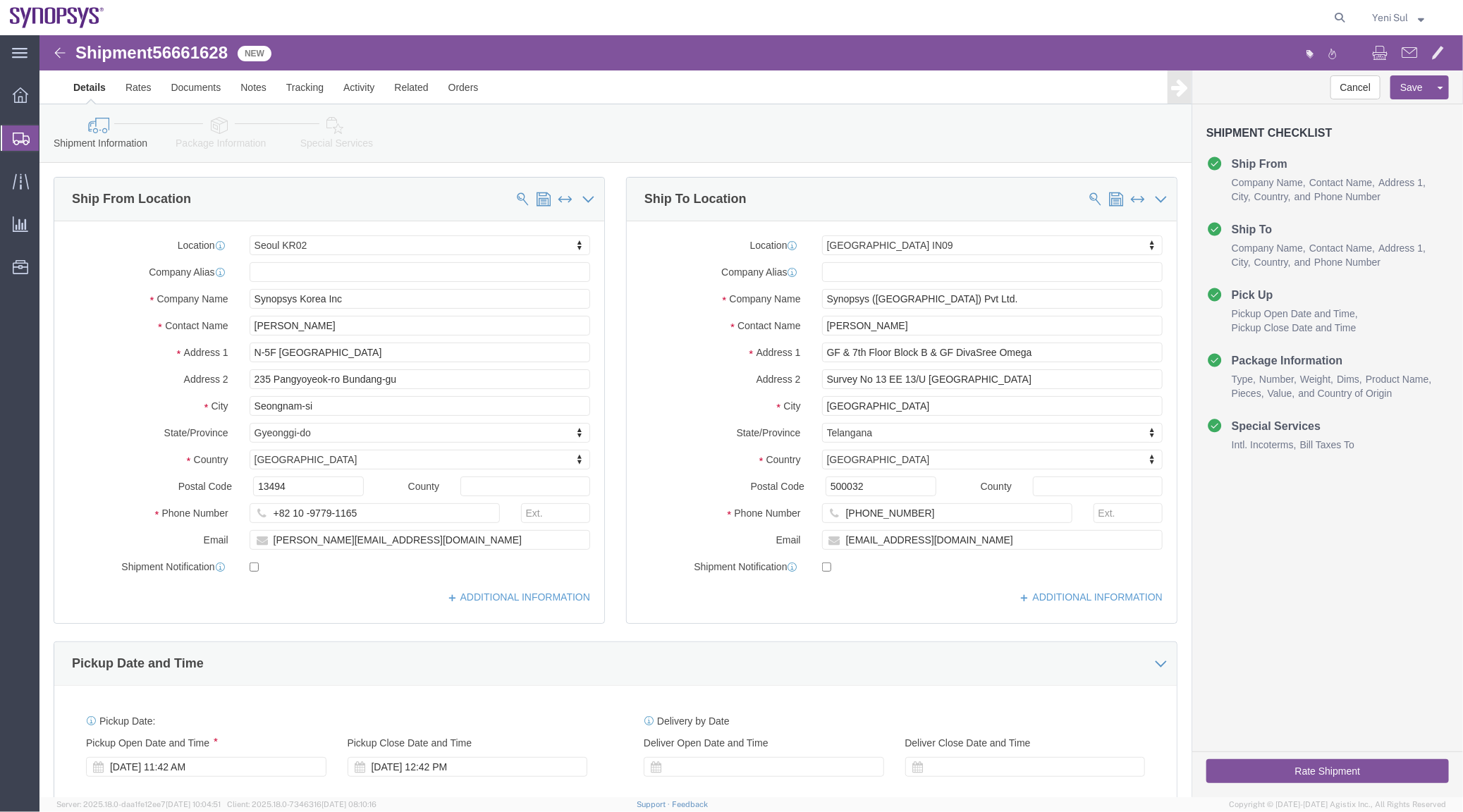
click icon
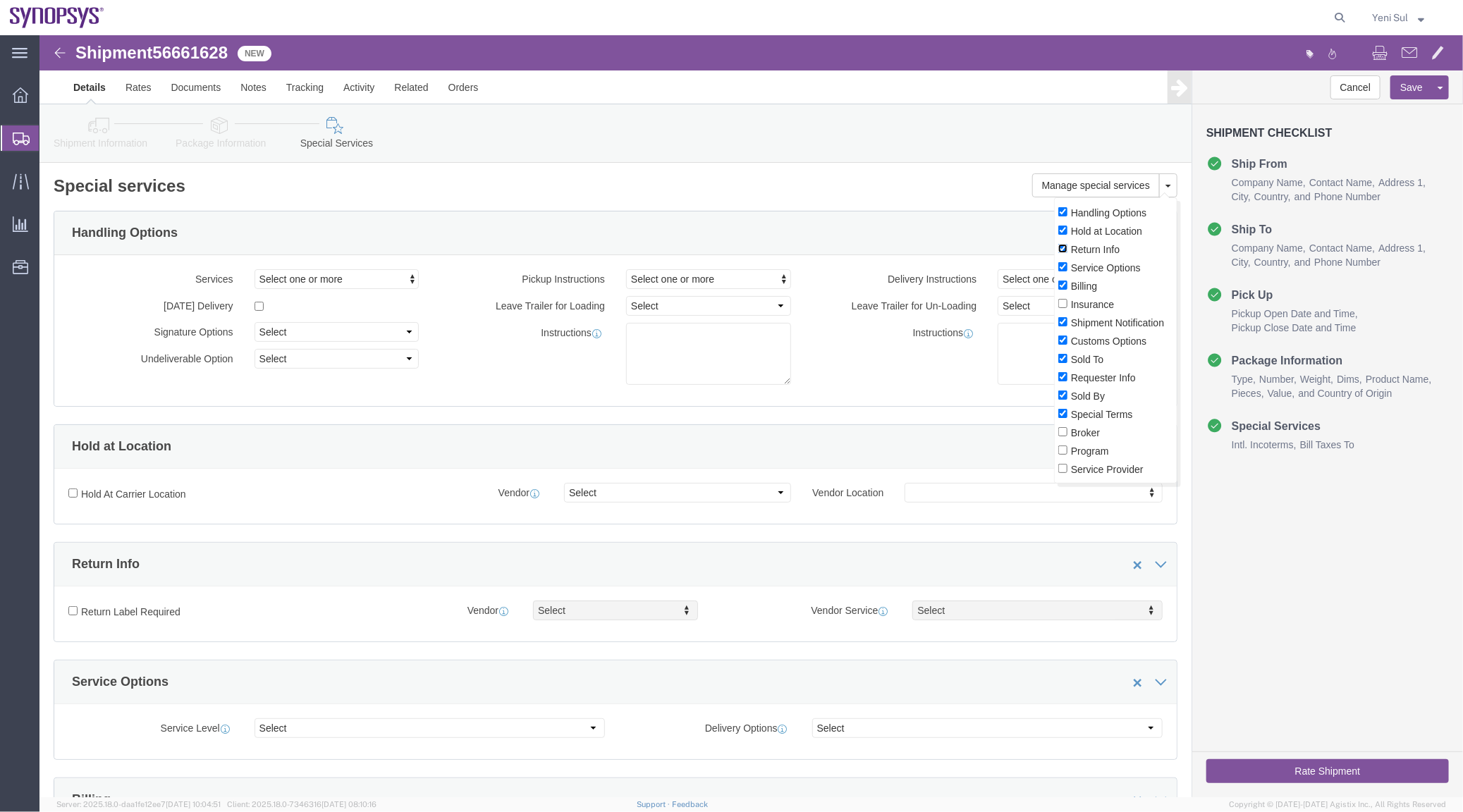
click input "Return Info"
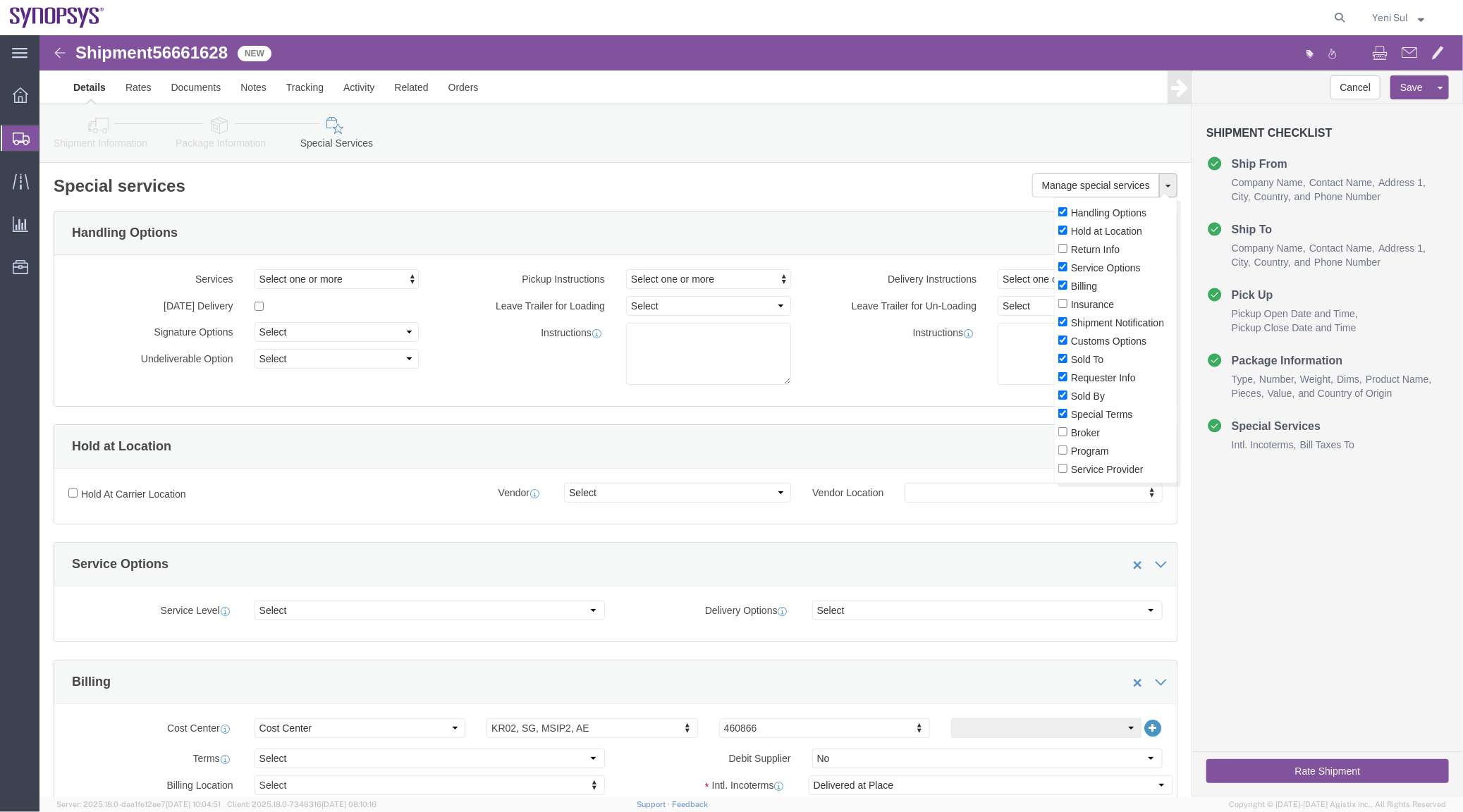
click button
click div "Hold at Location"
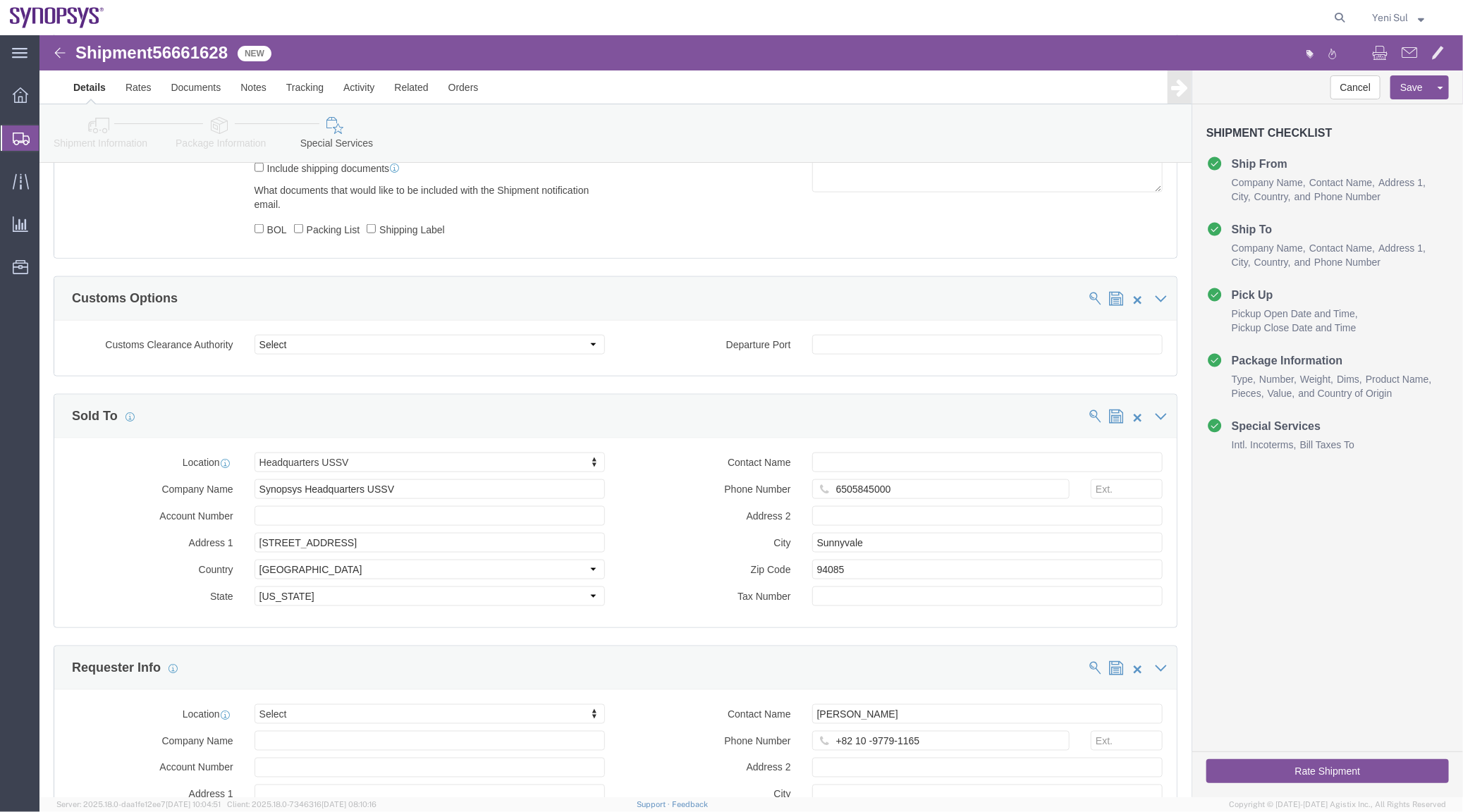
scroll to position [1025, 0]
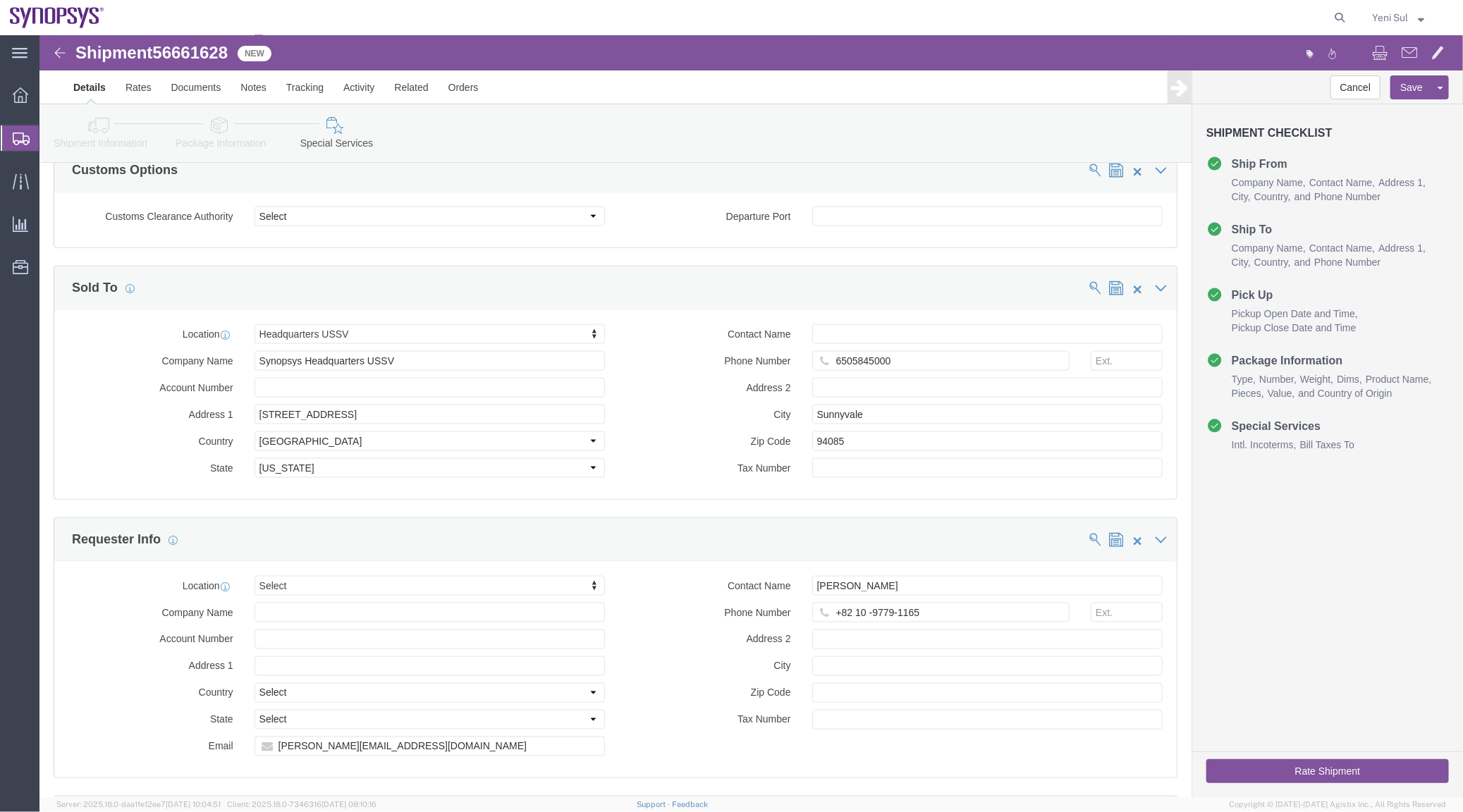
click div
click icon
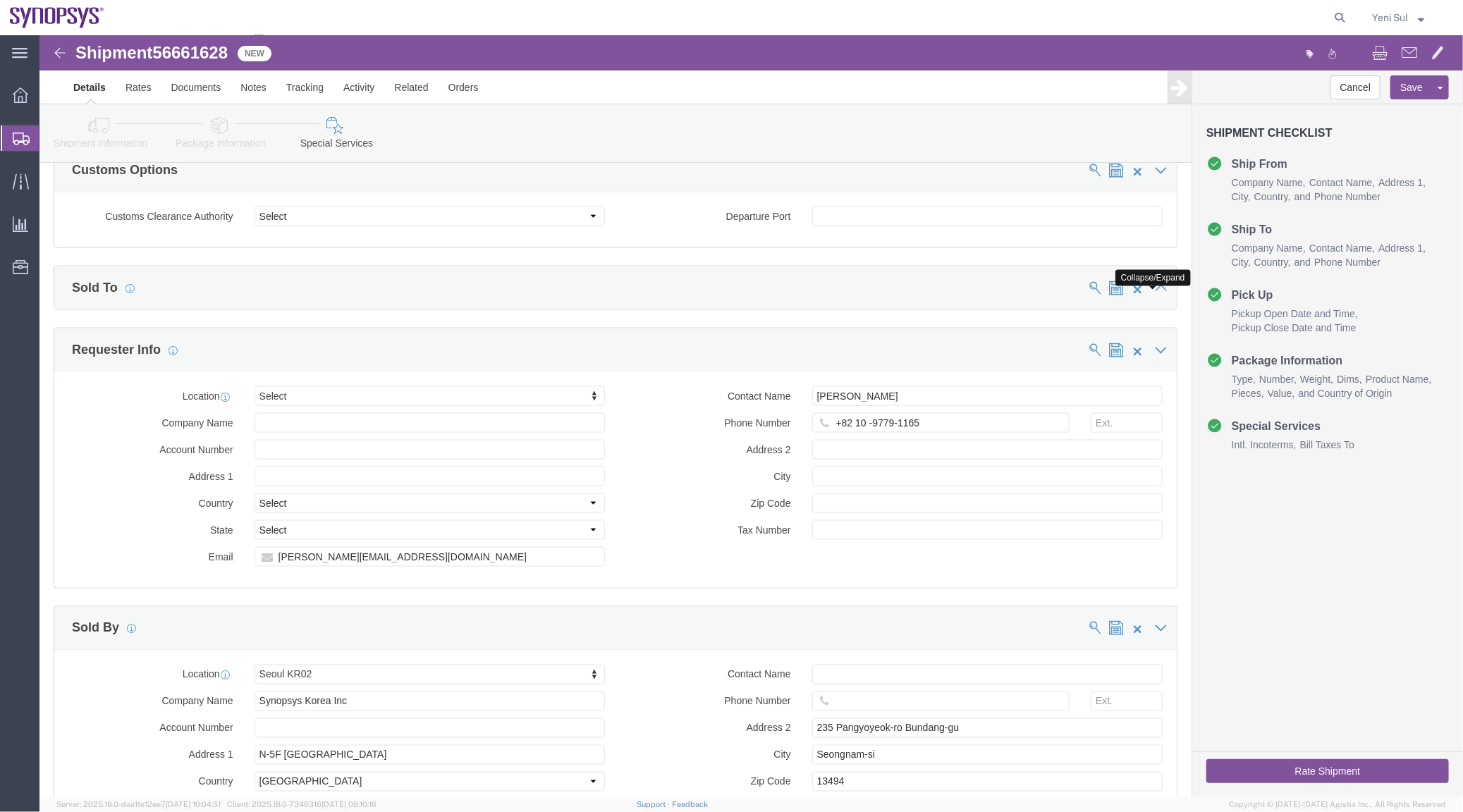
click icon
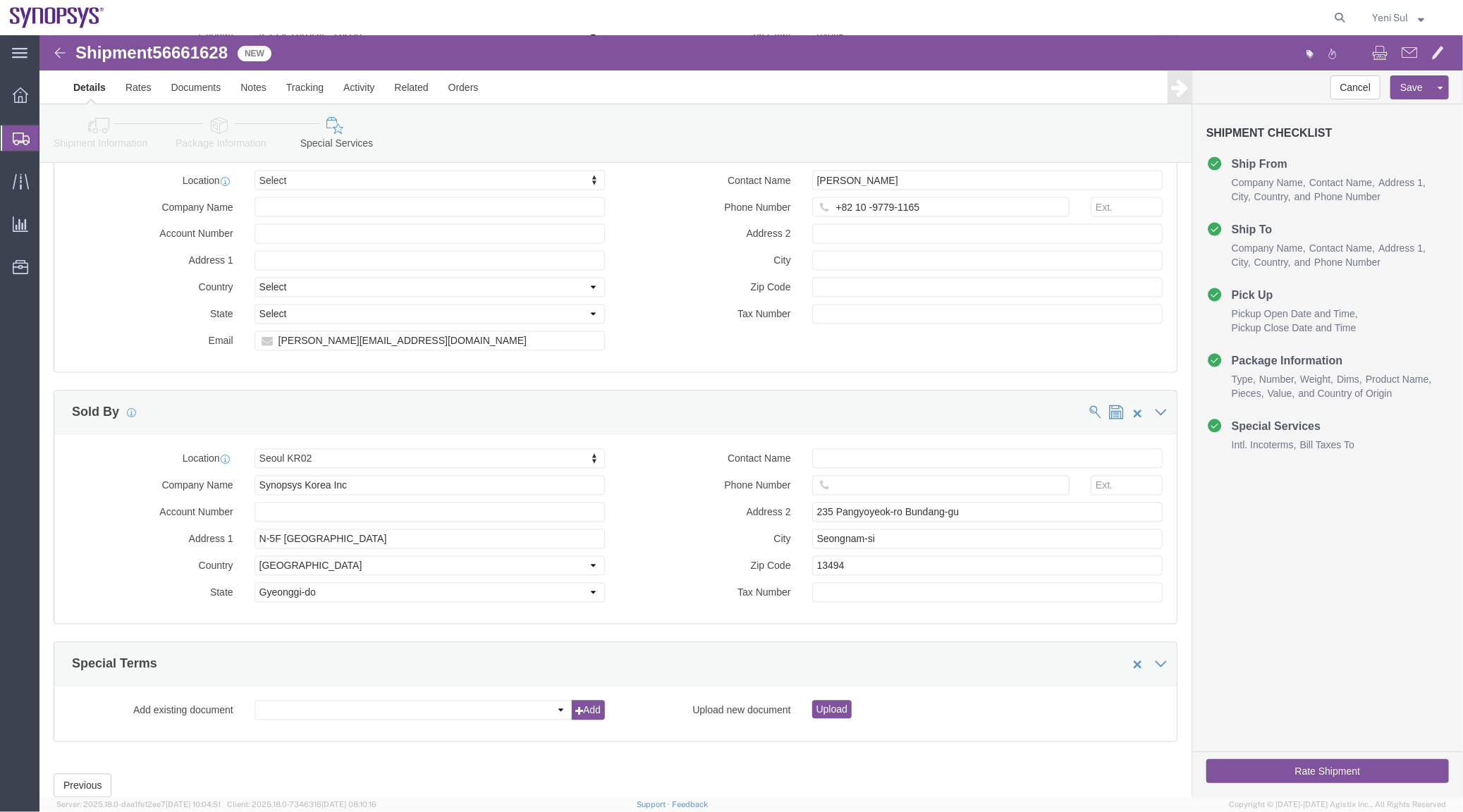
scroll to position [1483, 0]
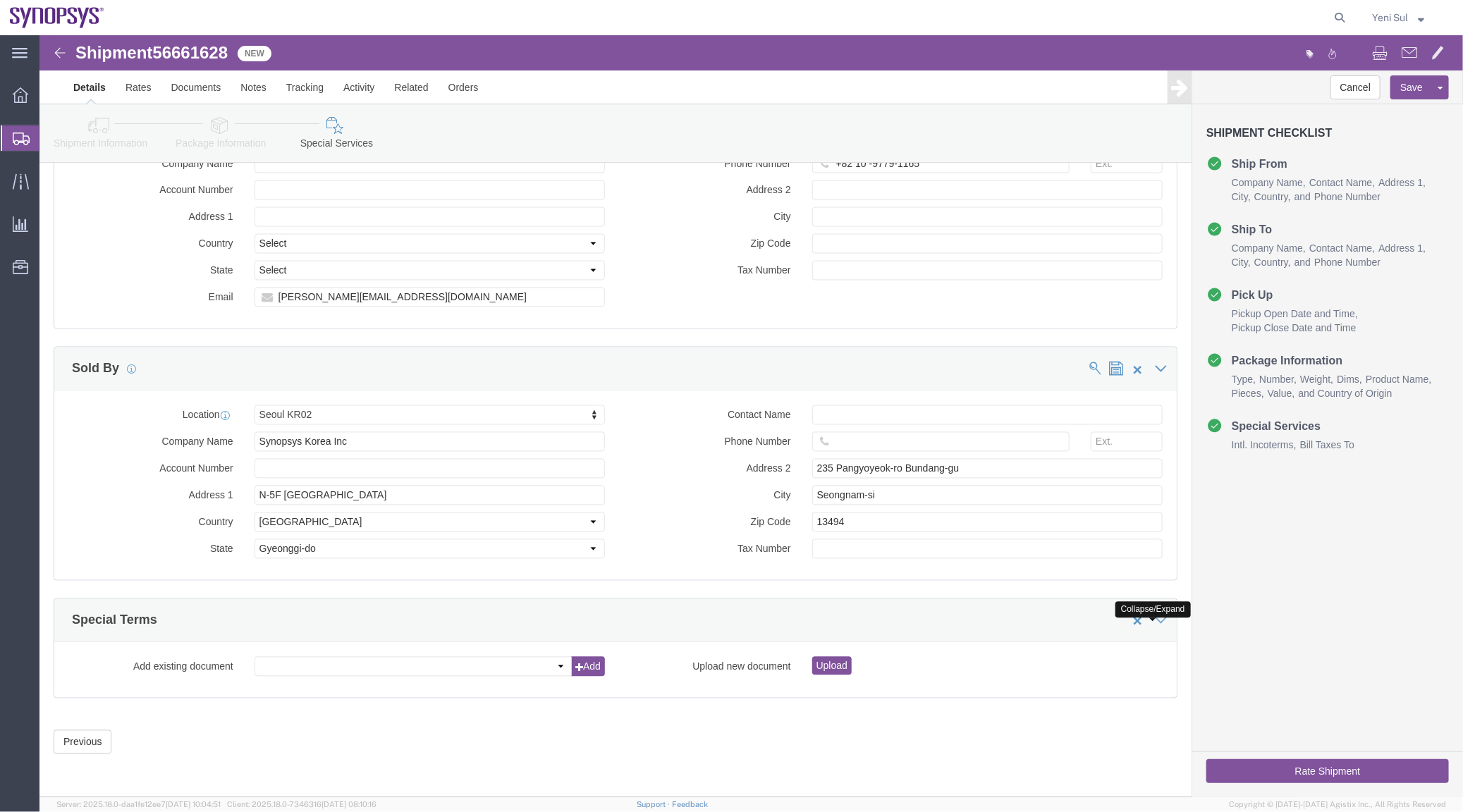
click icon
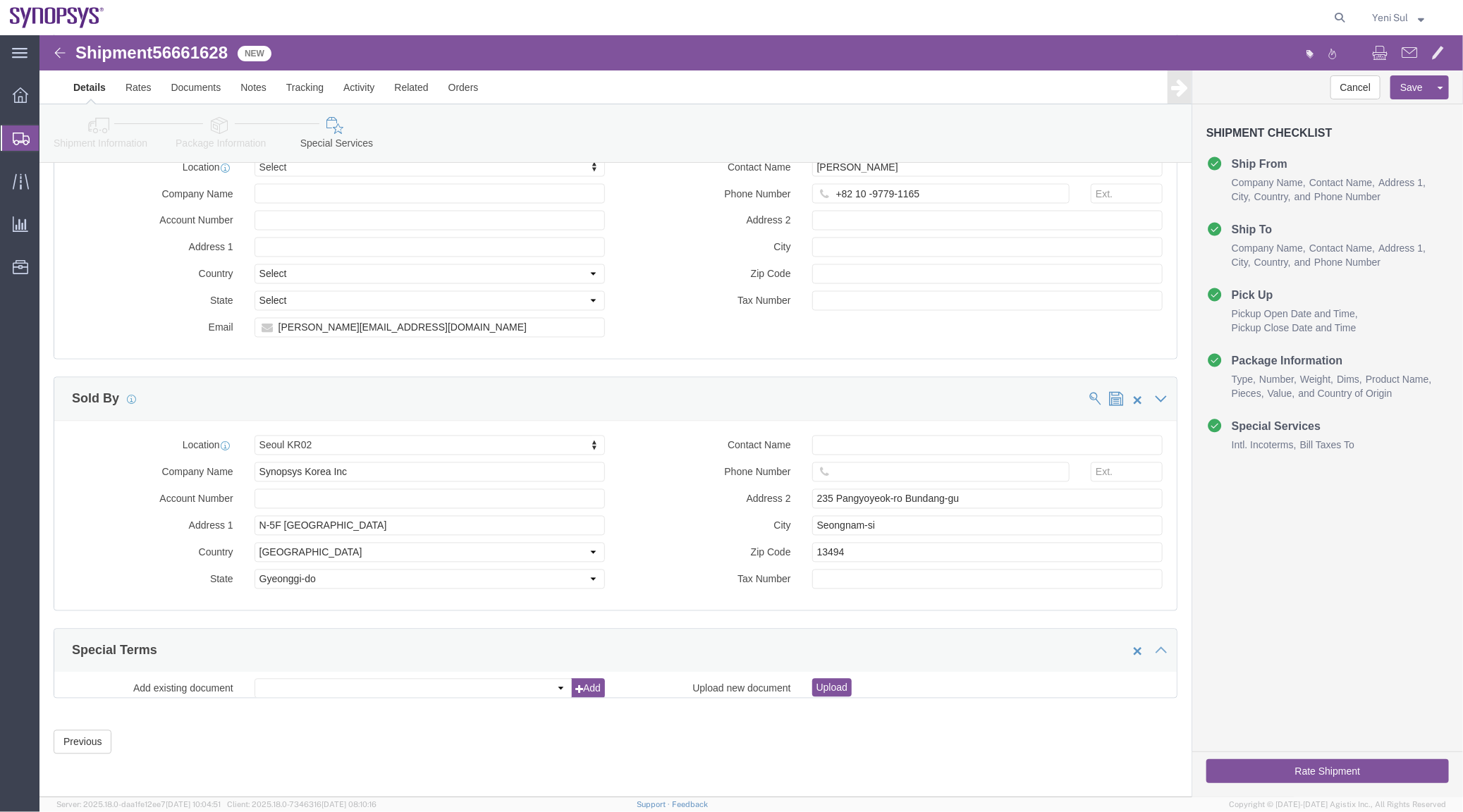
scroll to position [1427, 0]
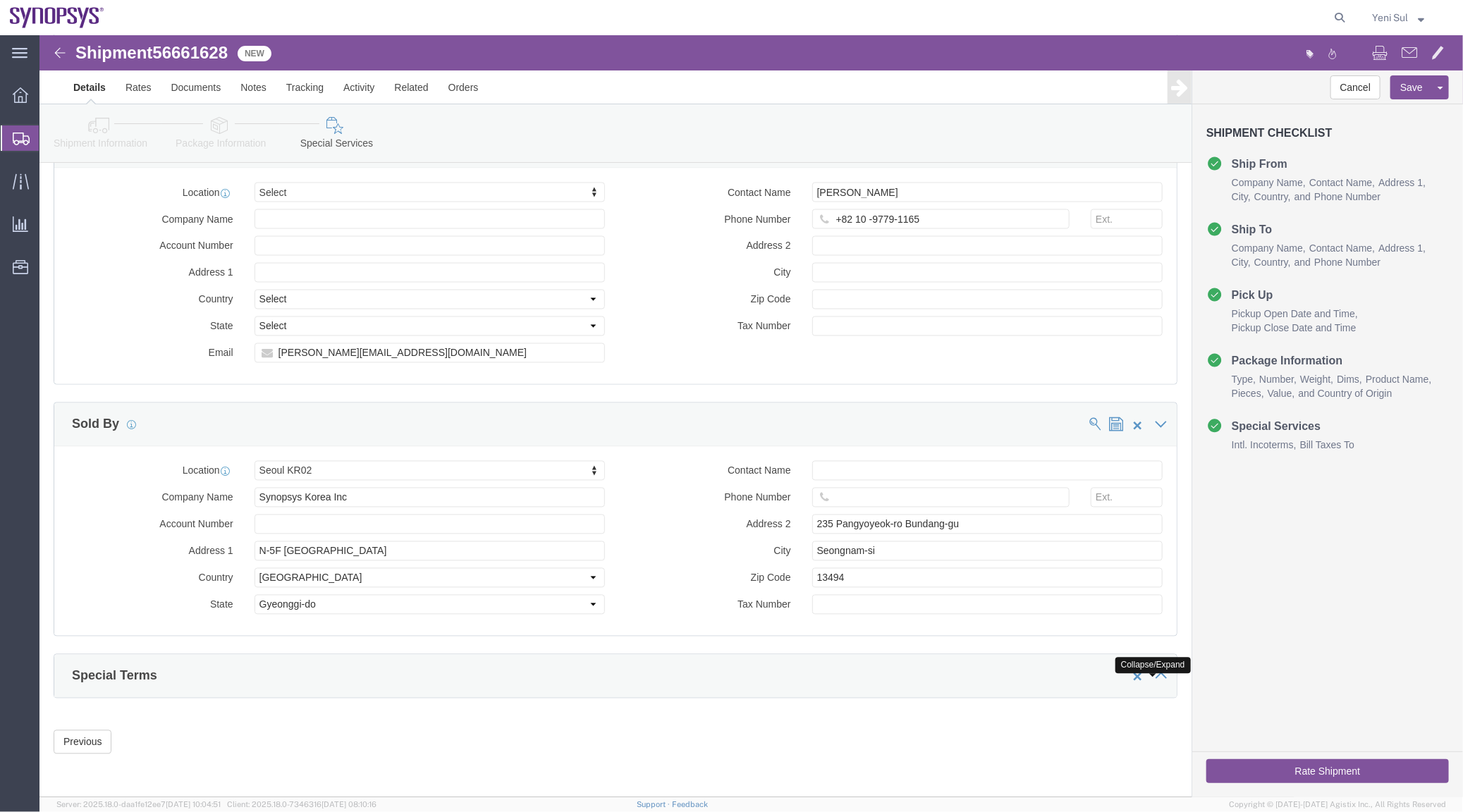
click div
click icon
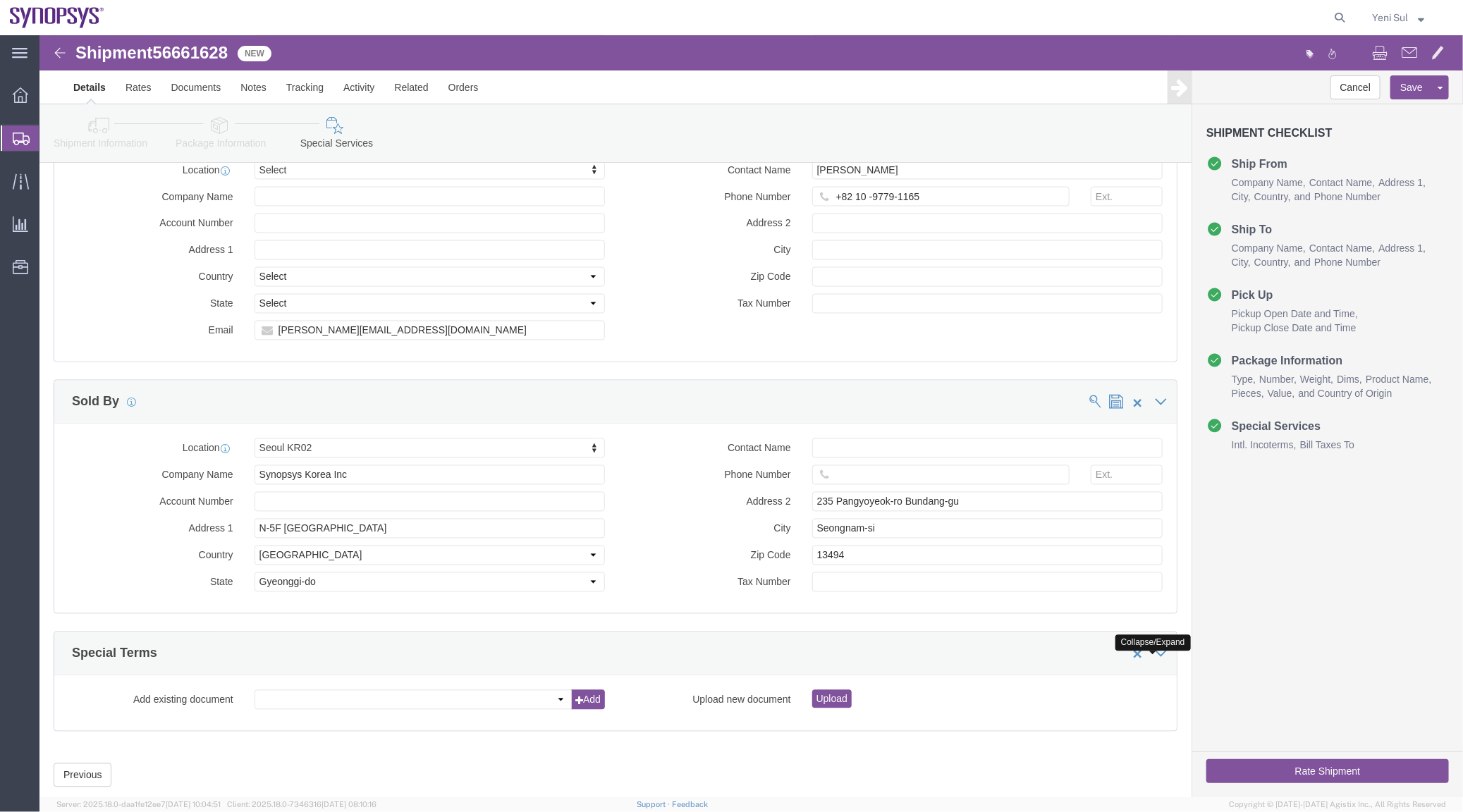
scroll to position [1483, 0]
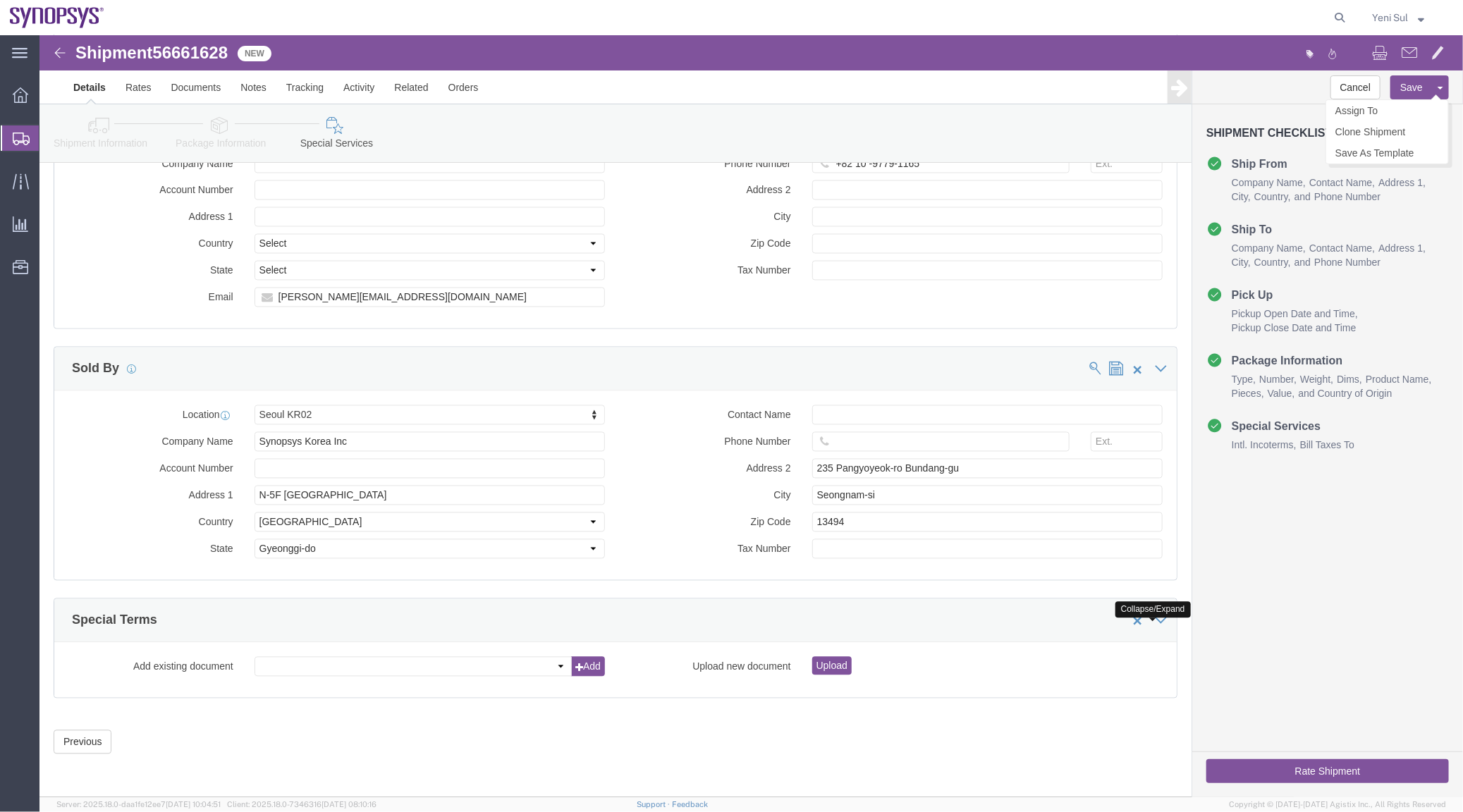
click button "Save"
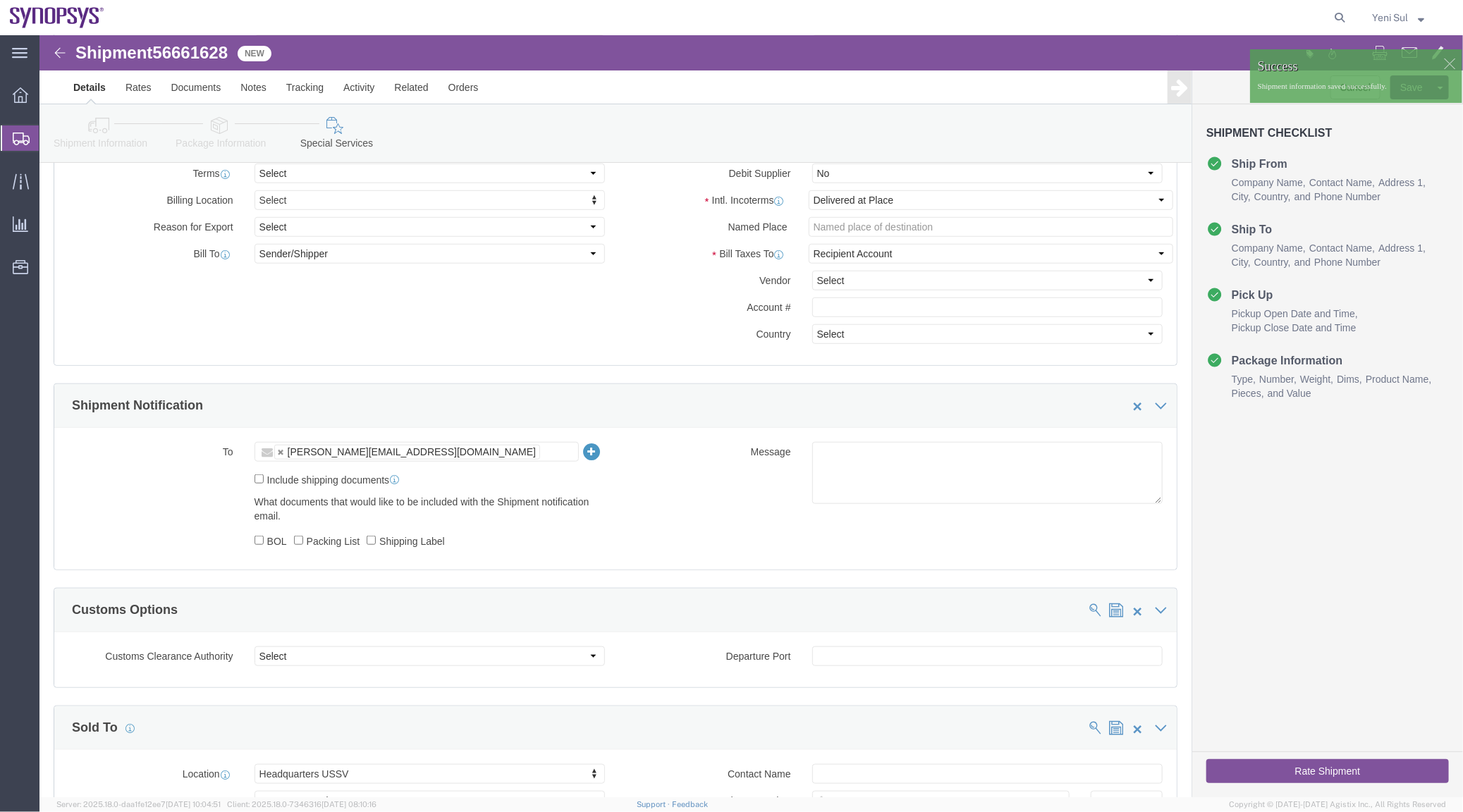
click icon
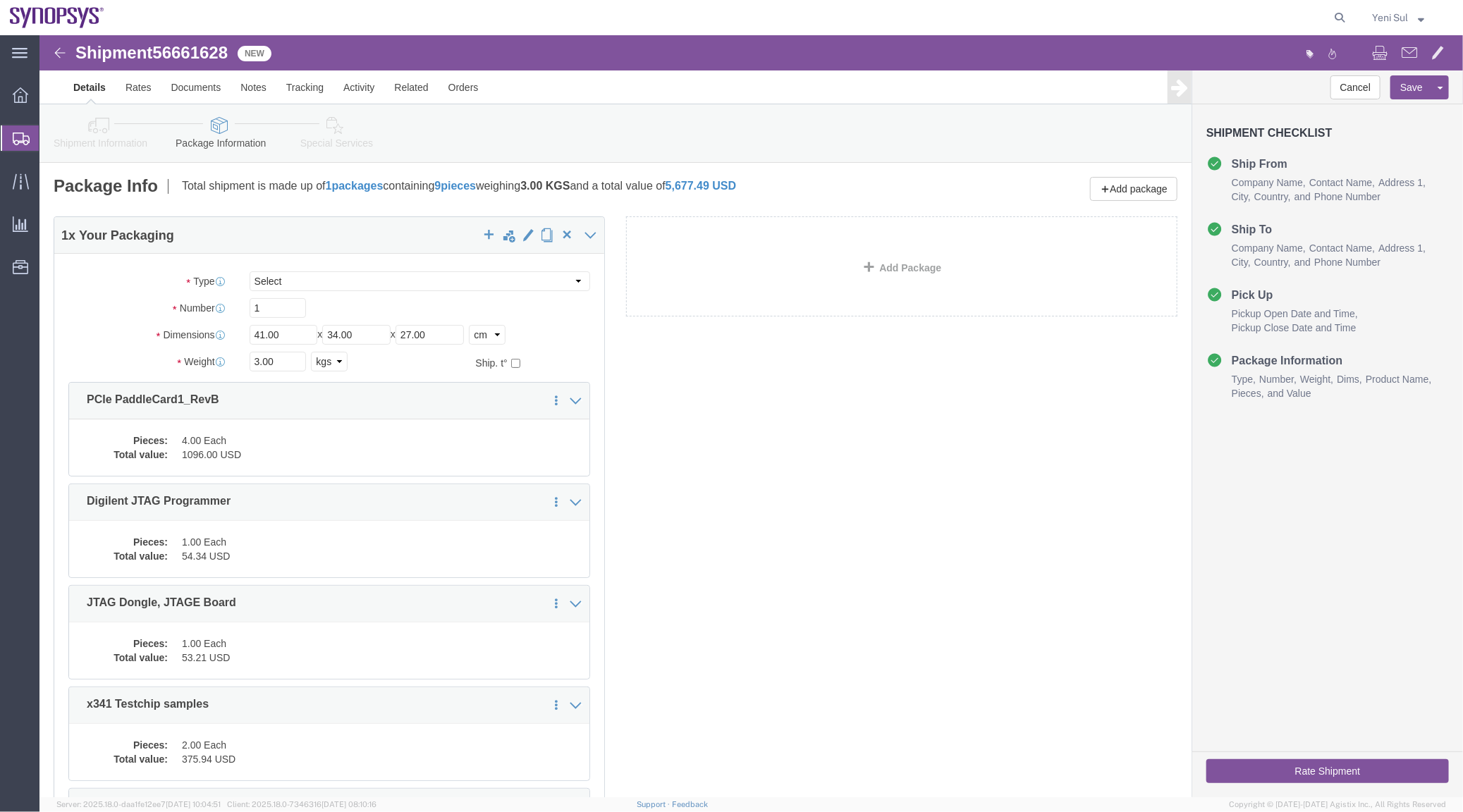
click div "1 x Your Packaging Package Type Select Bale(s) Basket(s) Bolt(s) Bottle(s) Buck…"
click icon
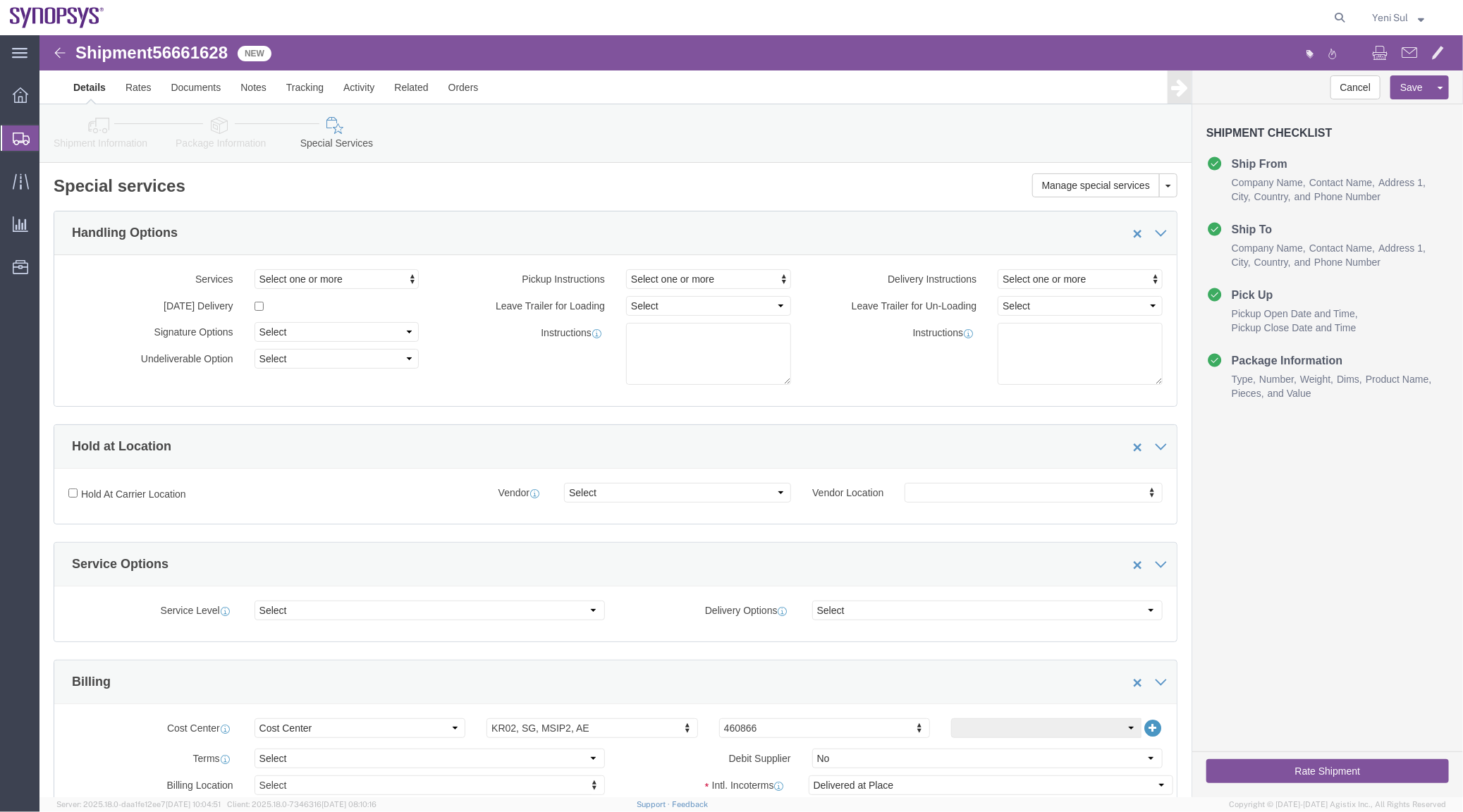
click icon
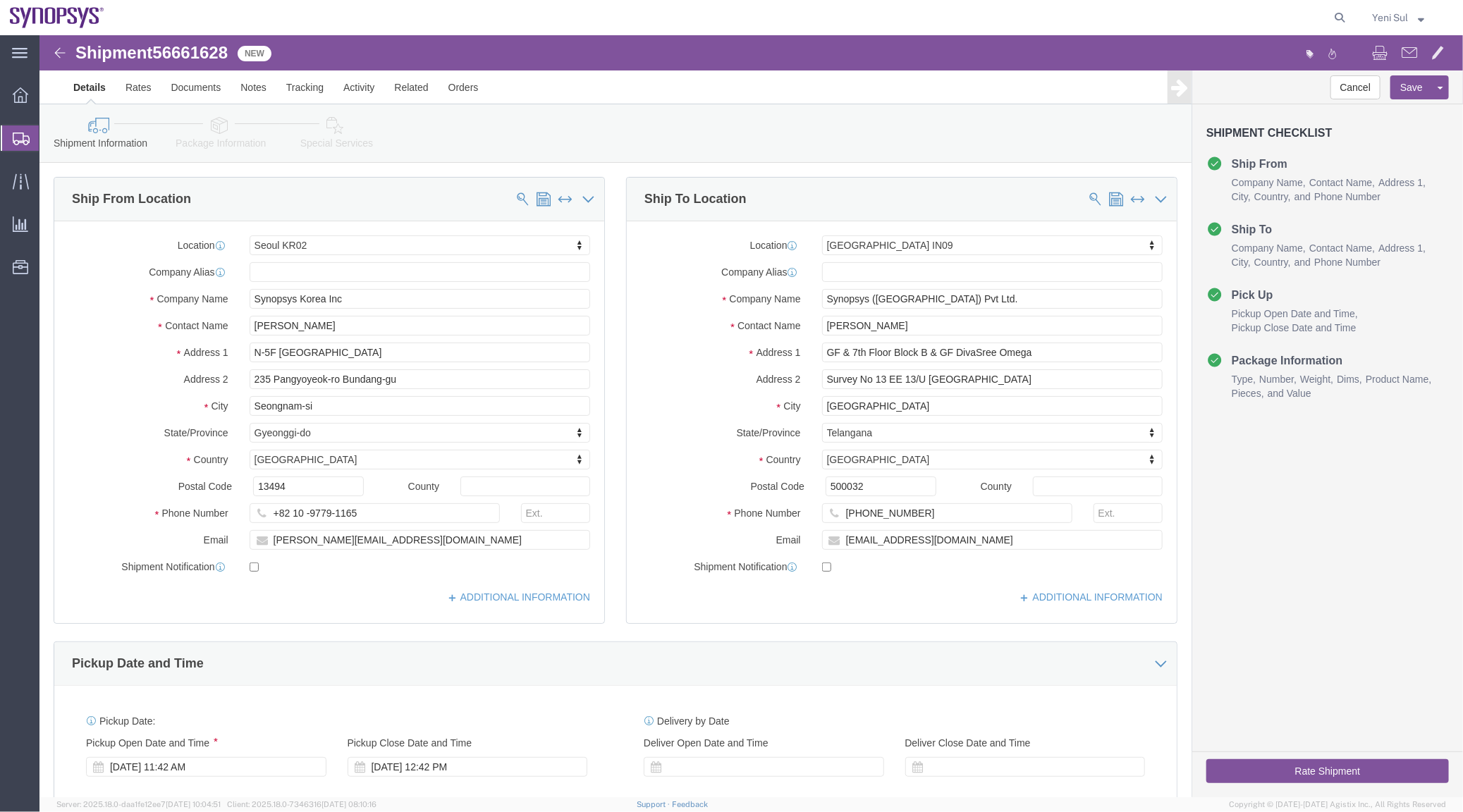
click link "Package Information"
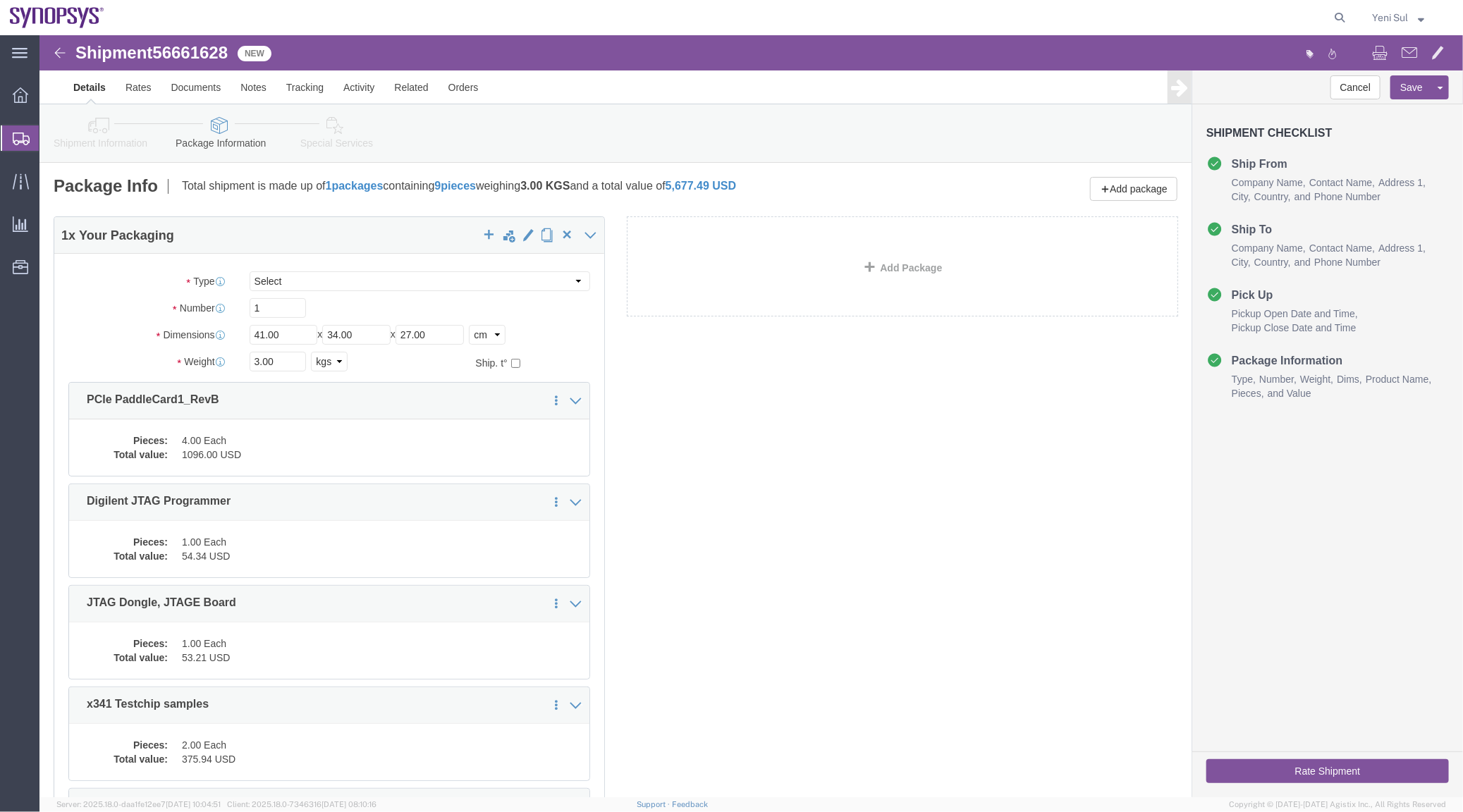
click div "1 x Your Packaging Package Type Select Bale(s) Basket(s) Bolt(s) Bottle(s) Buck…"
click icon
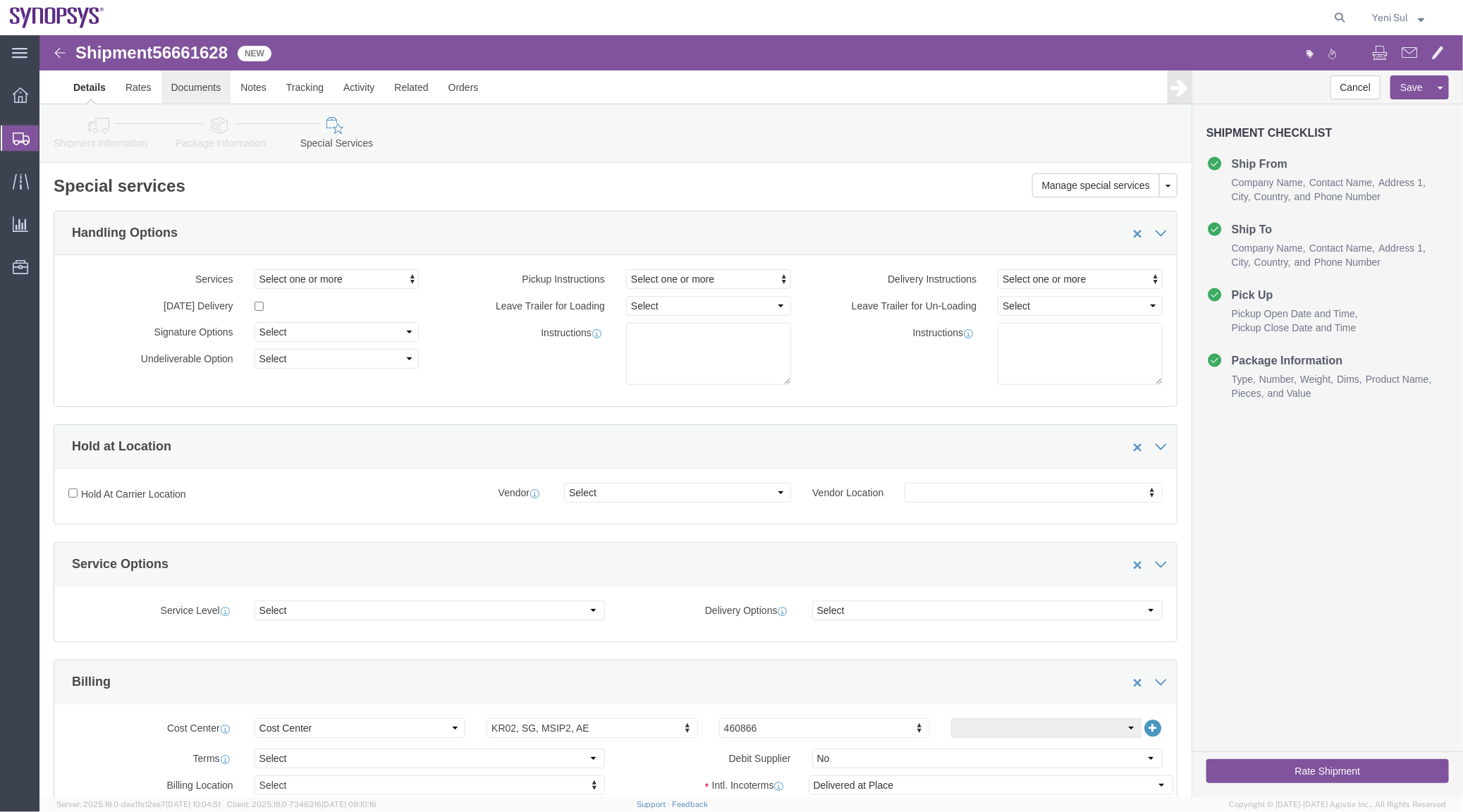
click link "Documents"
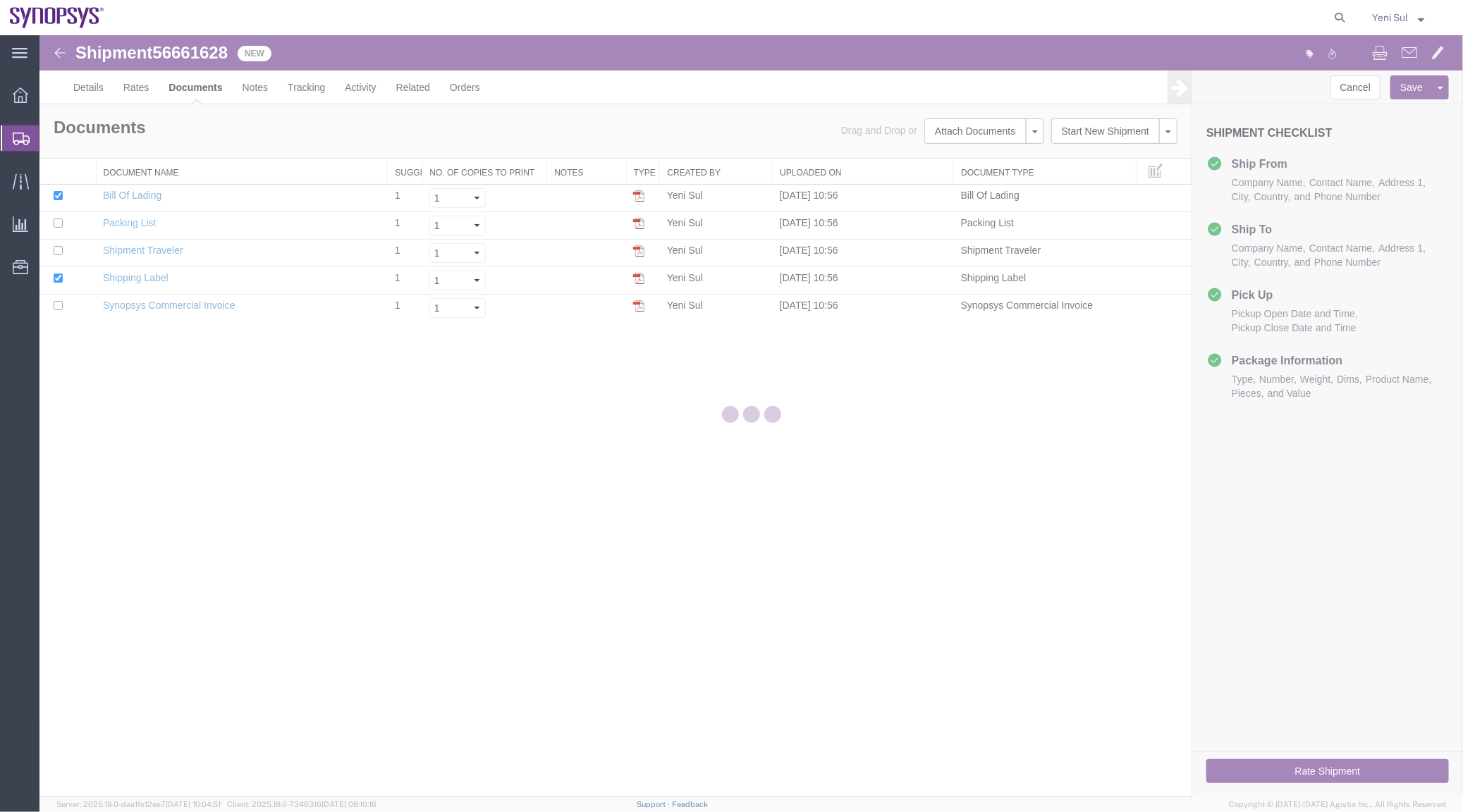
drag, startPoint x: 962, startPoint y: 452, endPoint x: 971, endPoint y: 102, distance: 350.1
click at [963, 451] on div at bounding box center [750, 416] width 1423 height 762
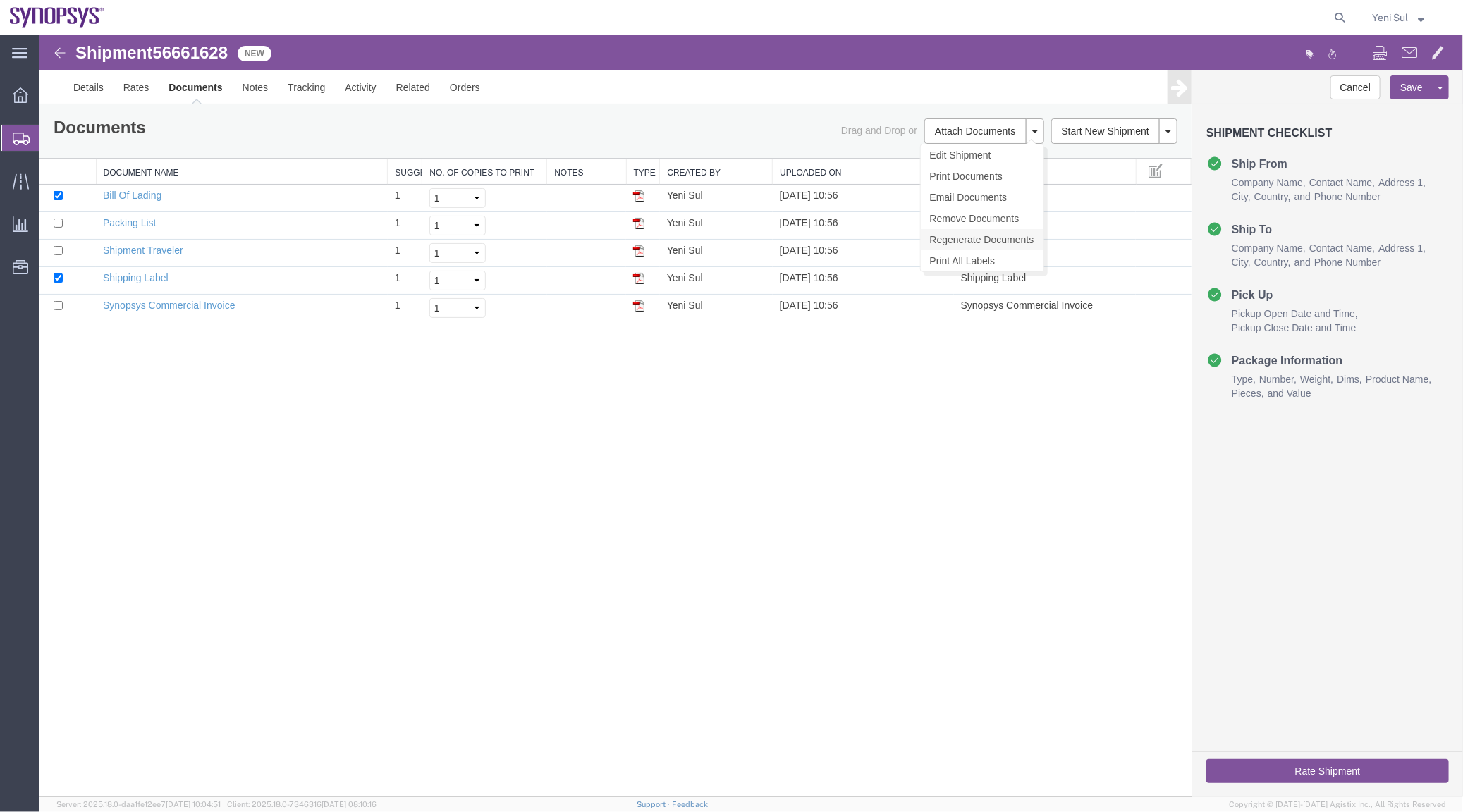
click at [960, 235] on link "Regenerate Documents" at bounding box center [981, 239] width 123 height 21
click at [495, 472] on div at bounding box center [750, 415] width 1423 height 762
drag, startPoint x: 400, startPoint y: 512, endPoint x: 163, endPoint y: 311, distance: 310.8
click at [395, 511] on div "Shipment 56661628 5 of 5 New Details Rates Documents Notes Tracking Activity Re…" at bounding box center [750, 415] width 1423 height 762
click at [158, 303] on link "Synopsys Commercial Invoice" at bounding box center [169, 304] width 132 height 11
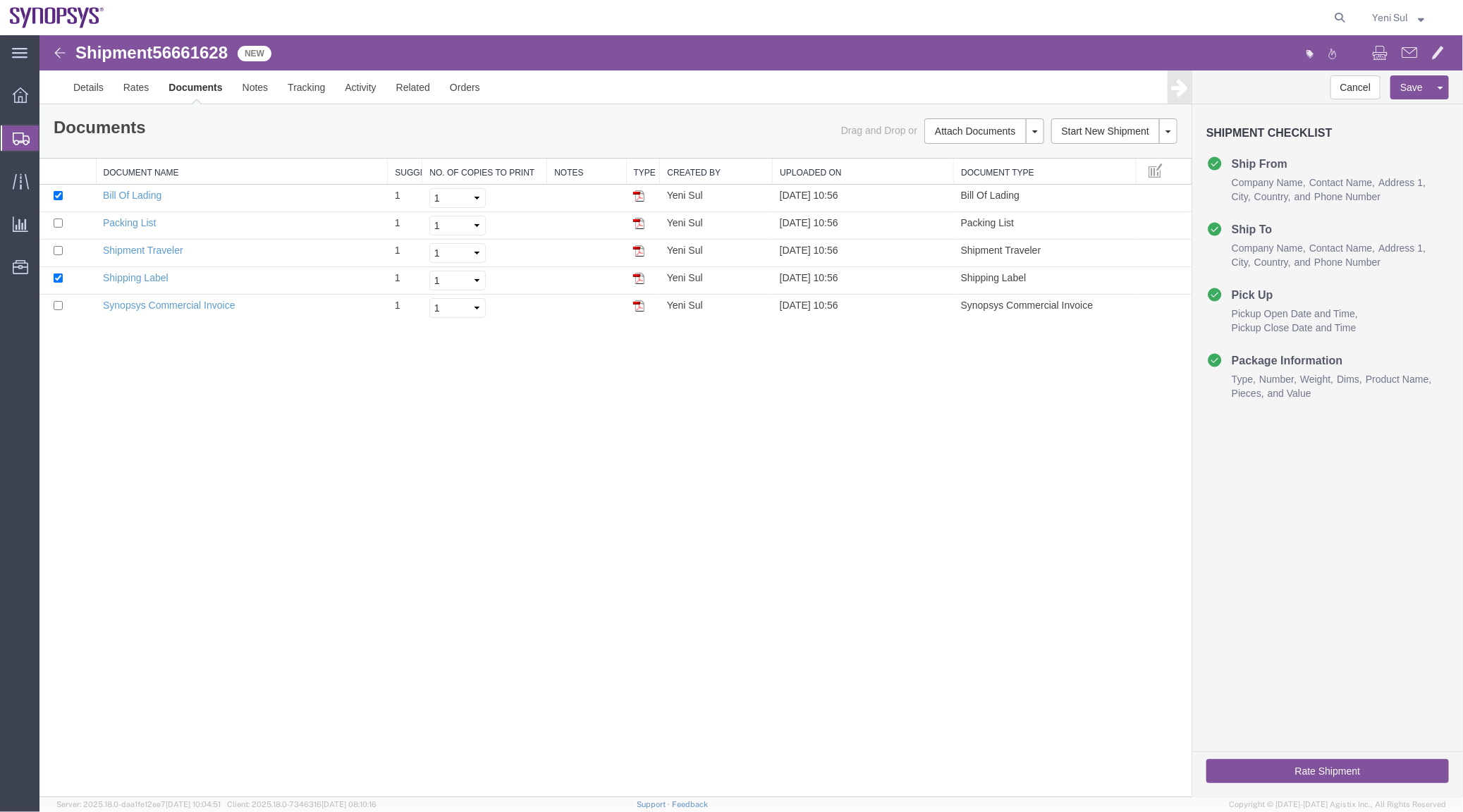
click at [704, 548] on div "Shipment 56661628 5 of 5 New Details Rates Documents Notes Tracking Activity Re…" at bounding box center [750, 415] width 1423 height 762
click at [71, 89] on link "Details" at bounding box center [87, 87] width 50 height 34
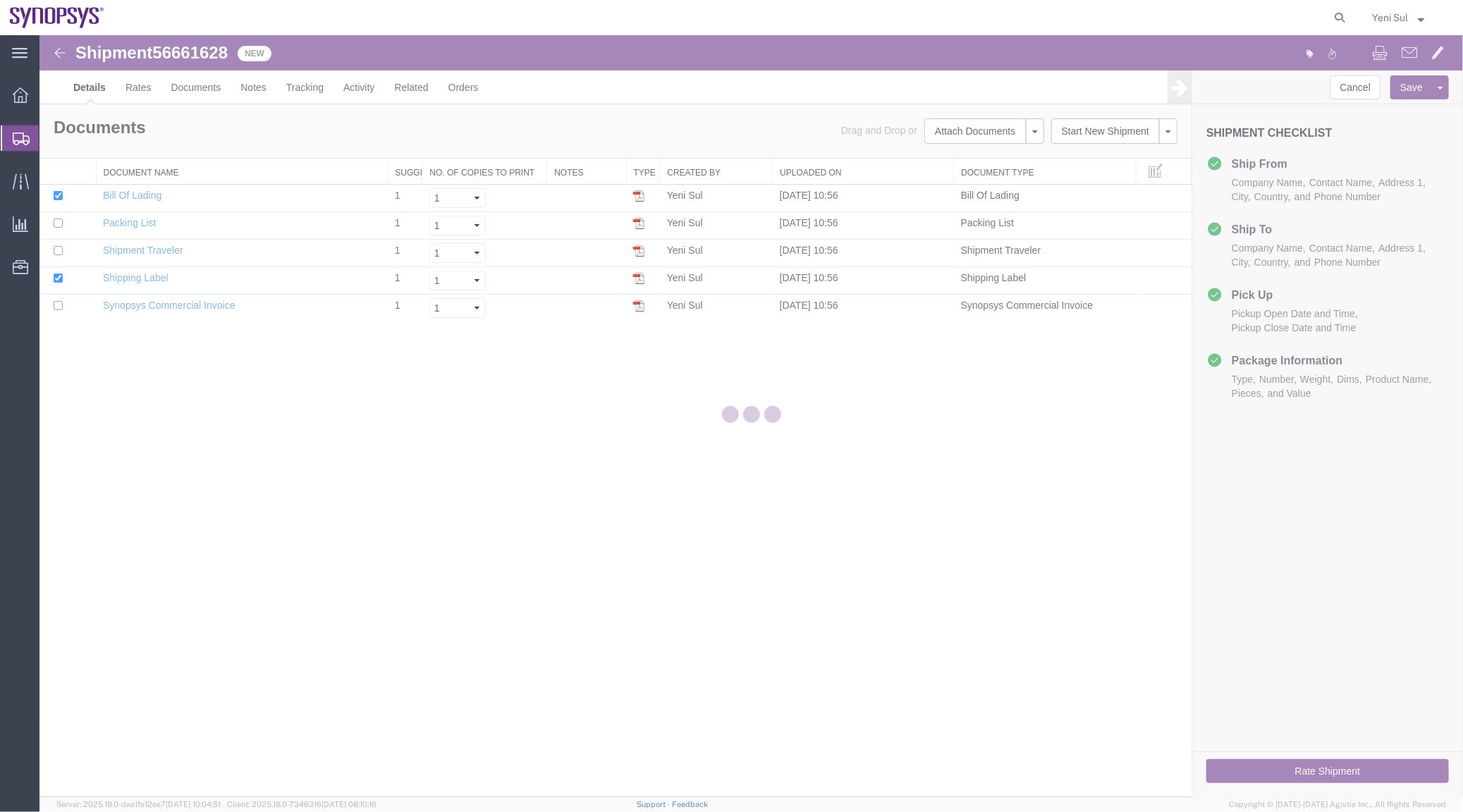
click at [753, 610] on div at bounding box center [750, 416] width 1423 height 762
select select "63142"
select select "63126"
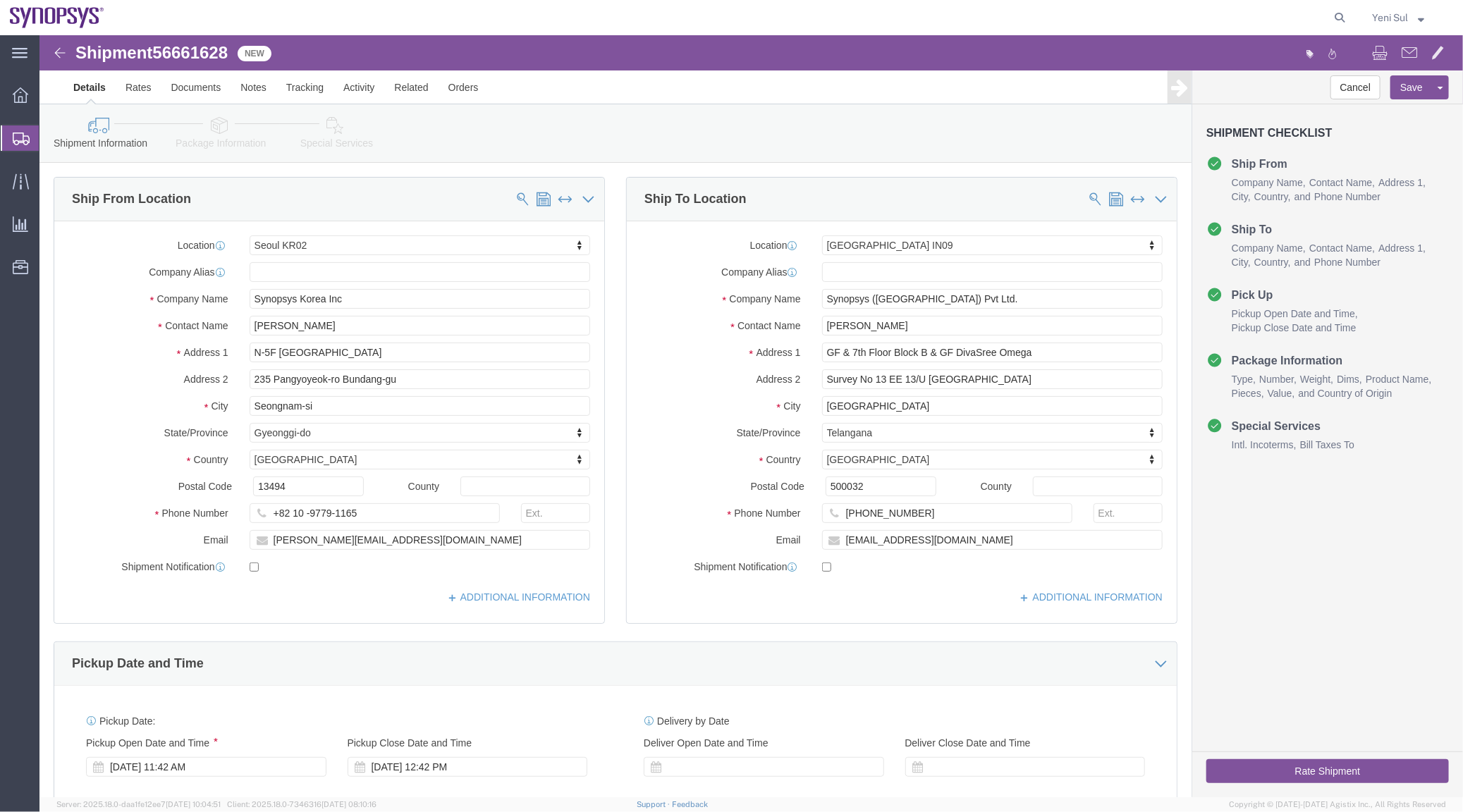
click icon
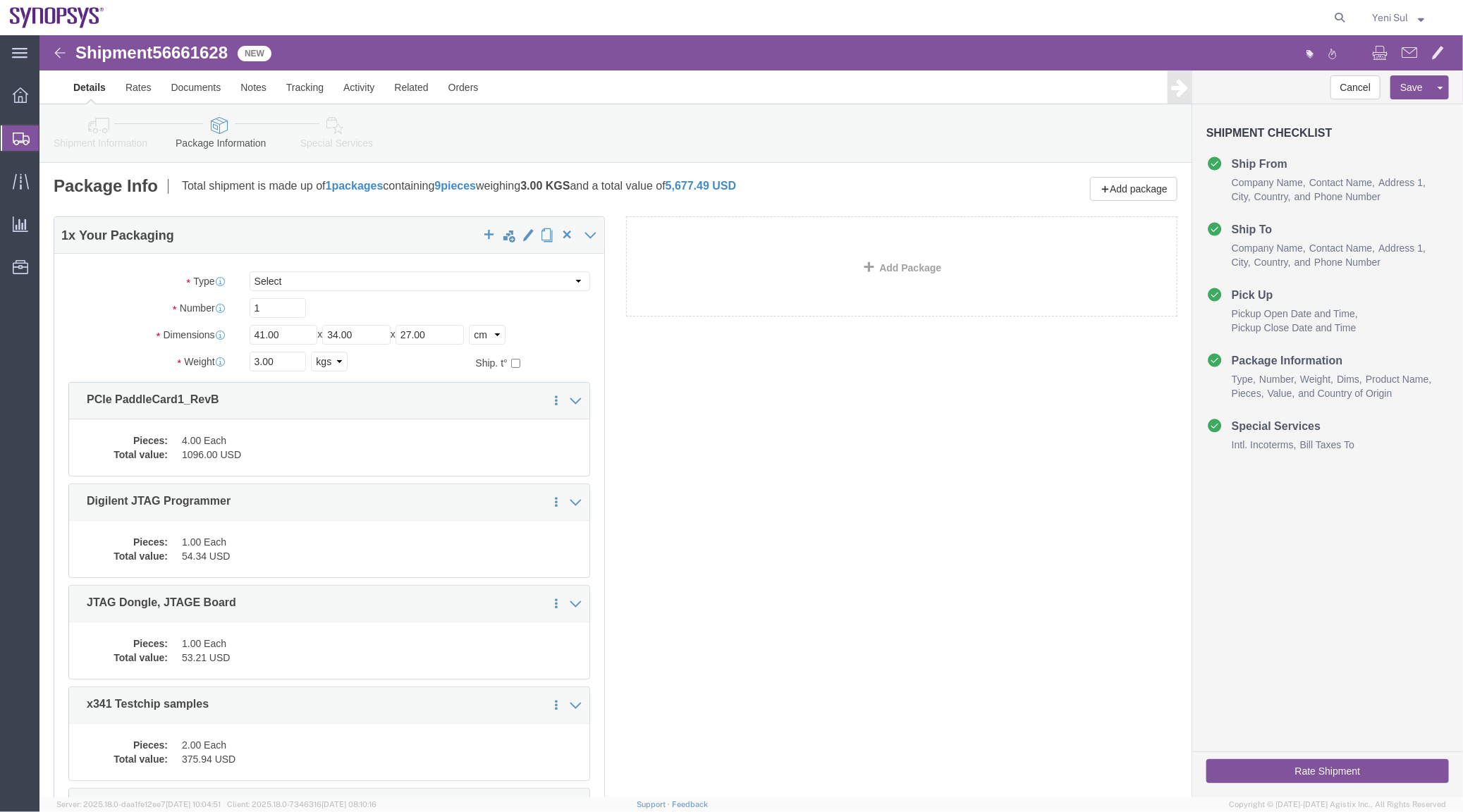
click div "1 x Your Packaging Package Type Select Bale(s) Basket(s) Bolt(s) Bottle(s) Buck…"
click dd "4.00 Each"
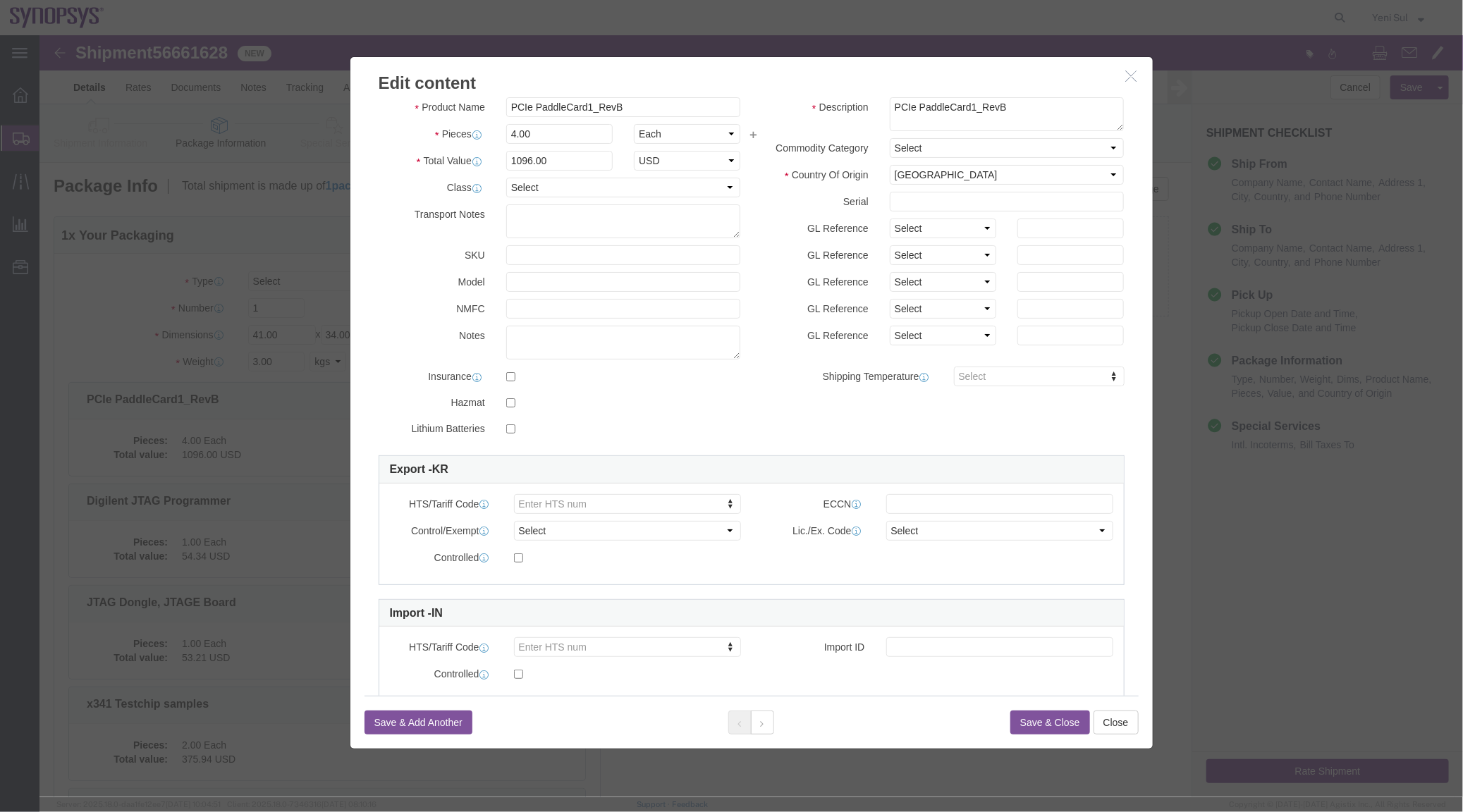
scroll to position [72, 0]
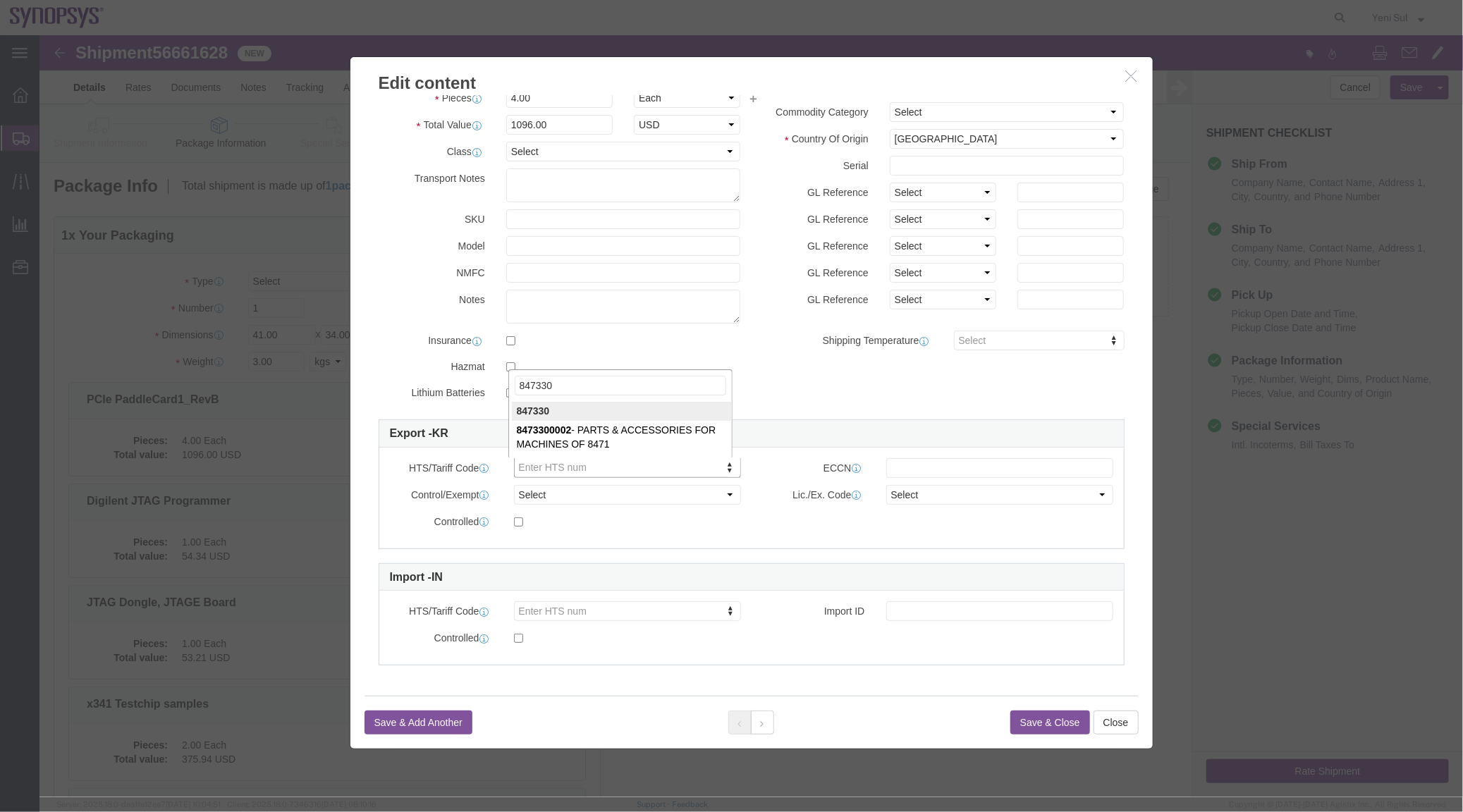
click input "847330"
type input "8473309090"
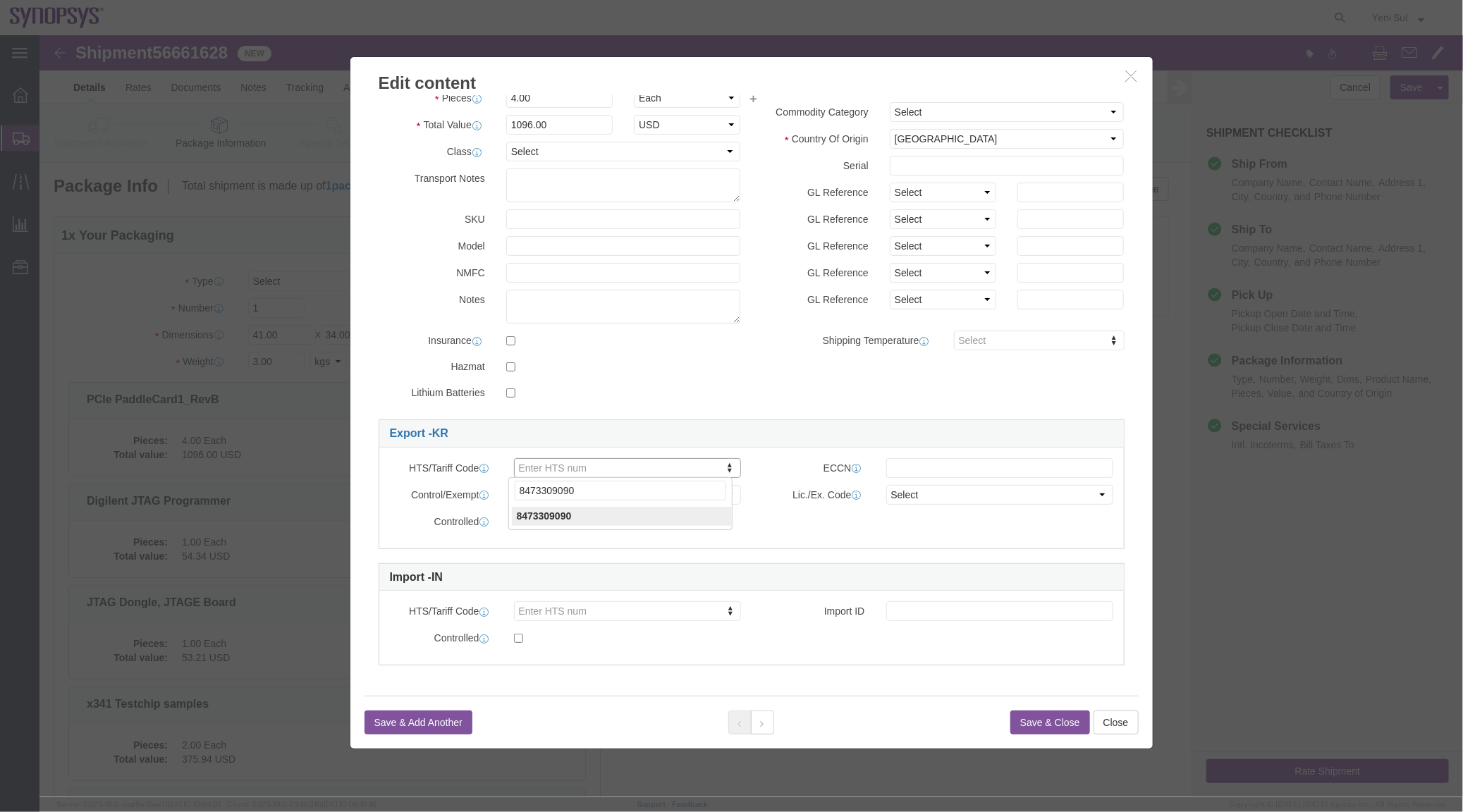
type input "8473309090"
click button "Save & Close"
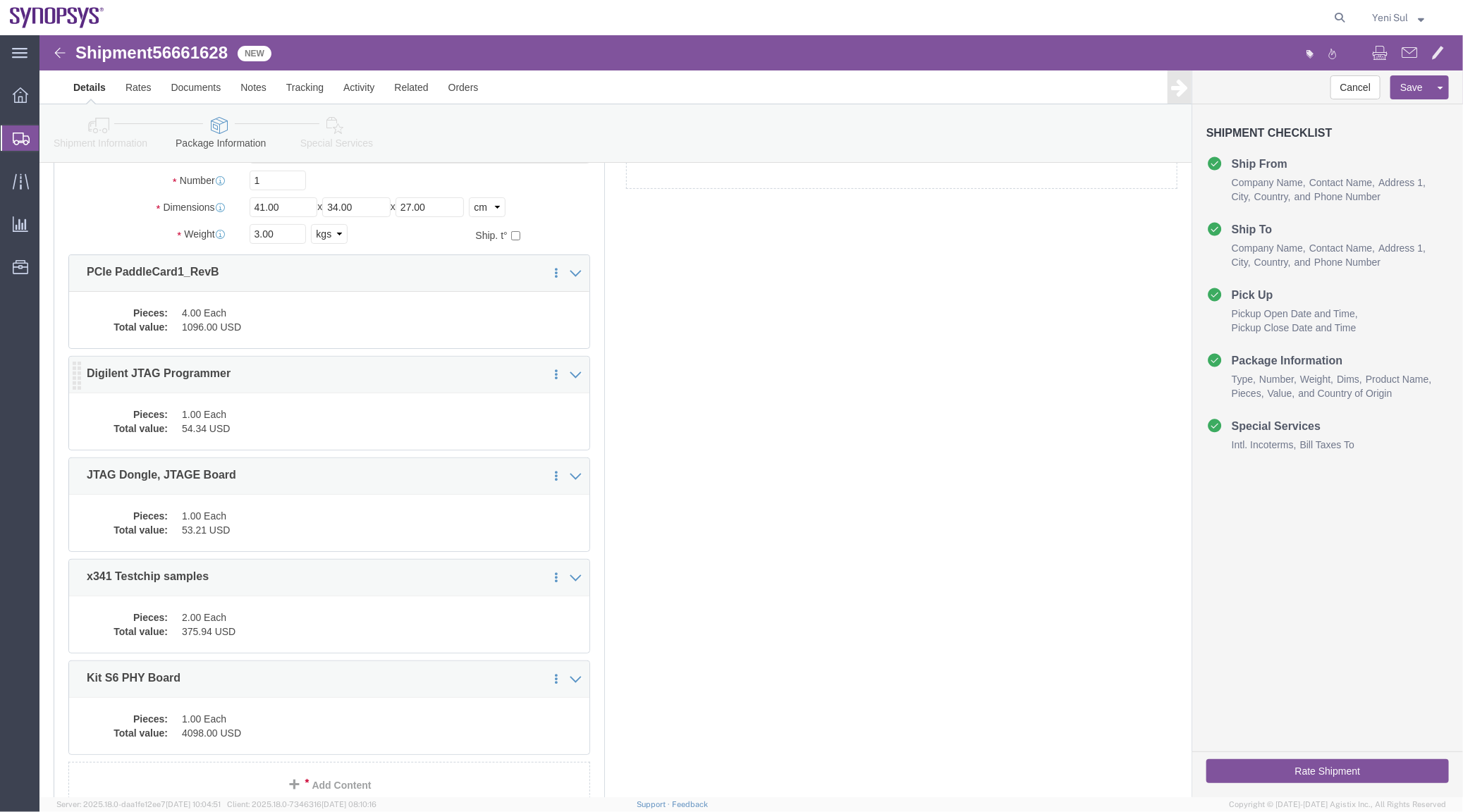
click dd "54.34 USD"
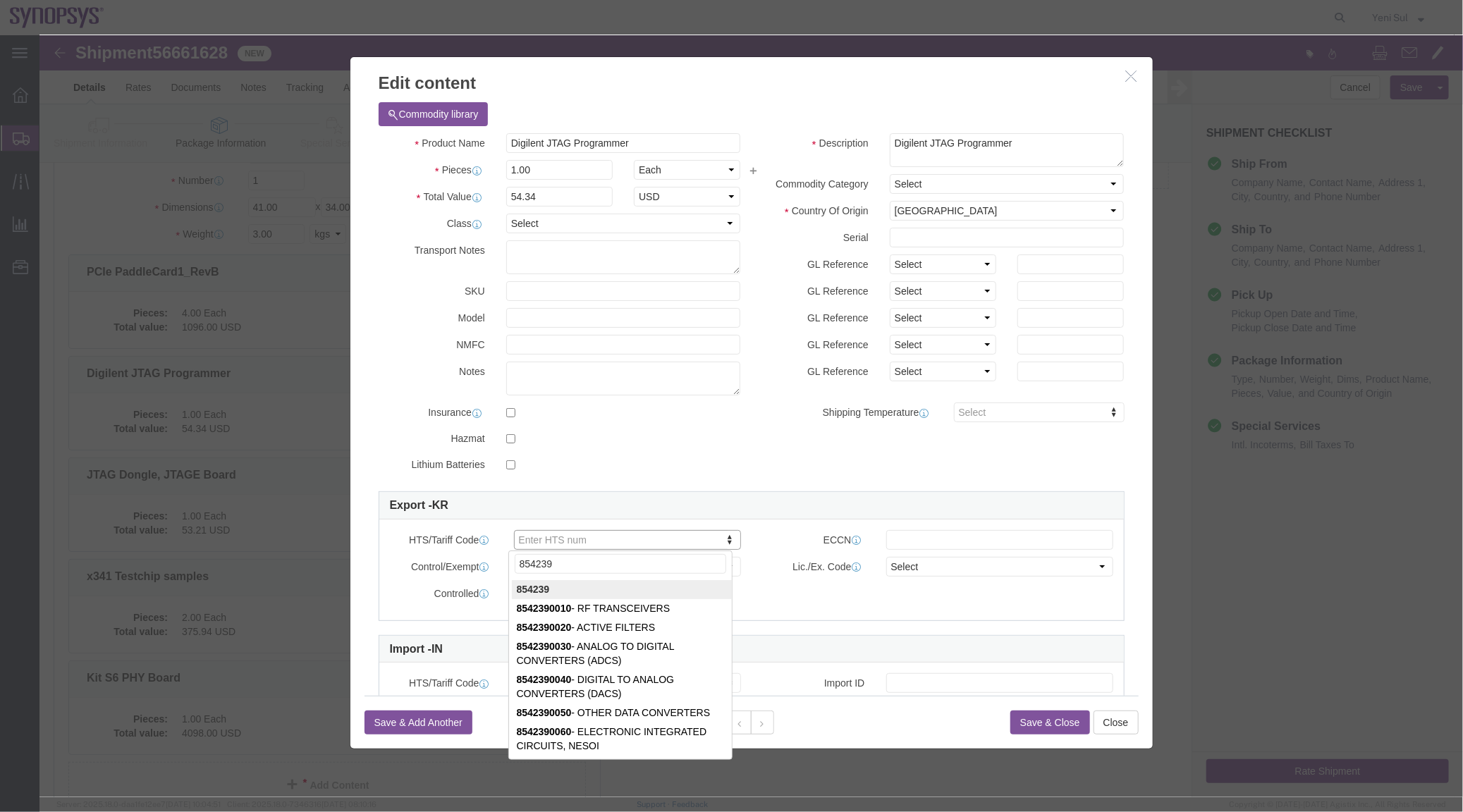
type input "854239"
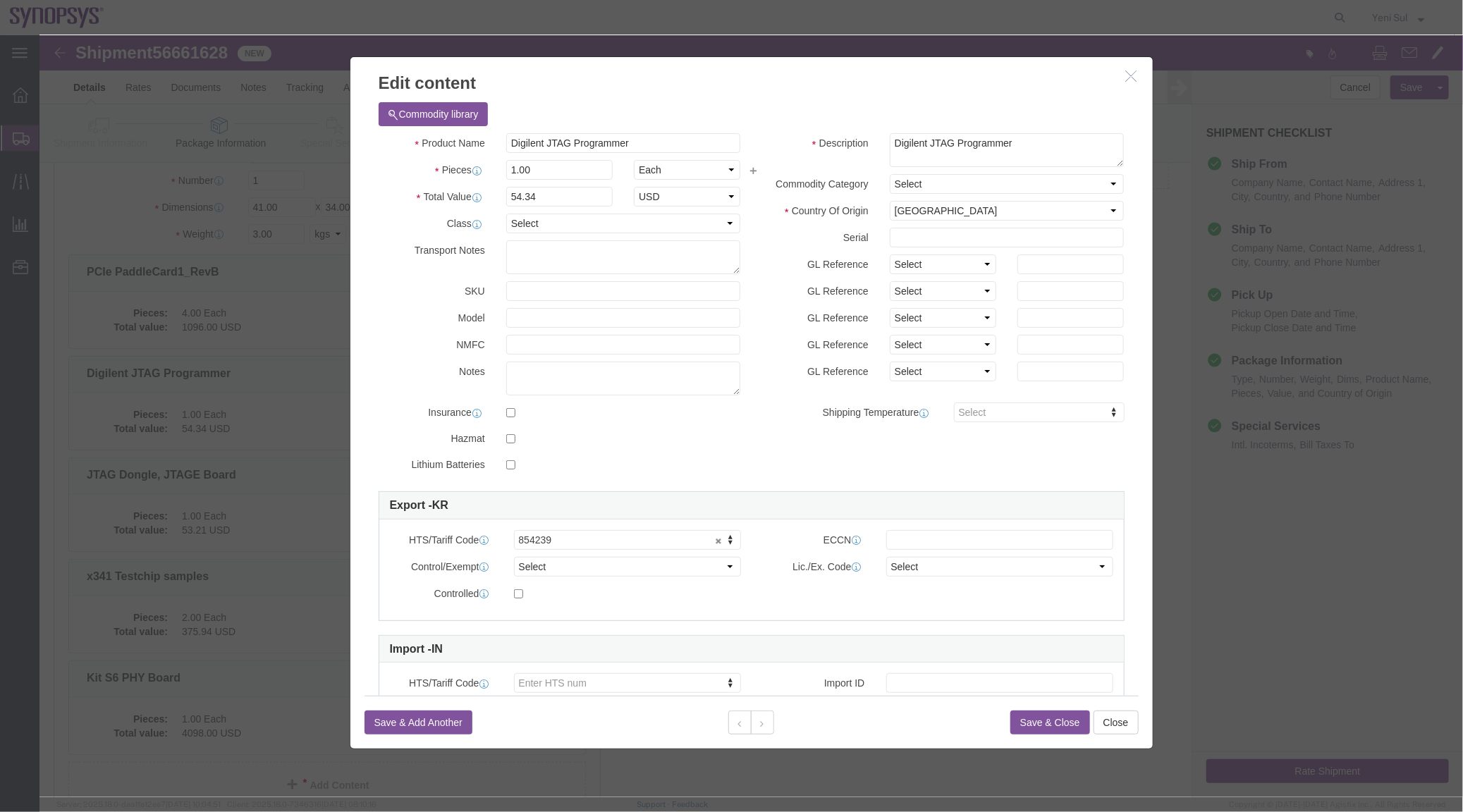
click div "Save & Add Another Save & Close Close"
click button "Save & Close"
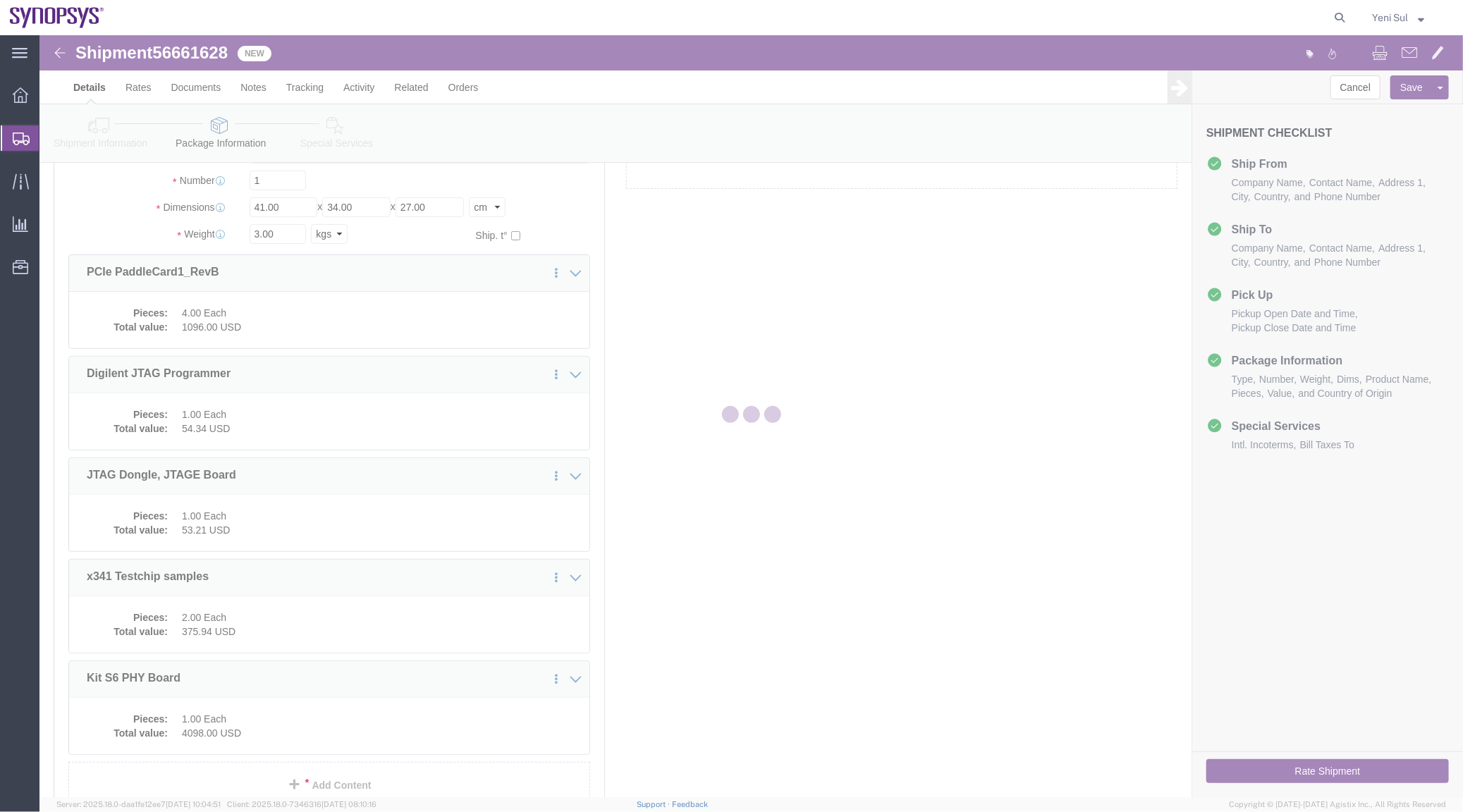
drag, startPoint x: 867, startPoint y: 631, endPoint x: 305, endPoint y: 363, distance: 622.6
click at [867, 629] on div at bounding box center [750, 416] width 1423 height 762
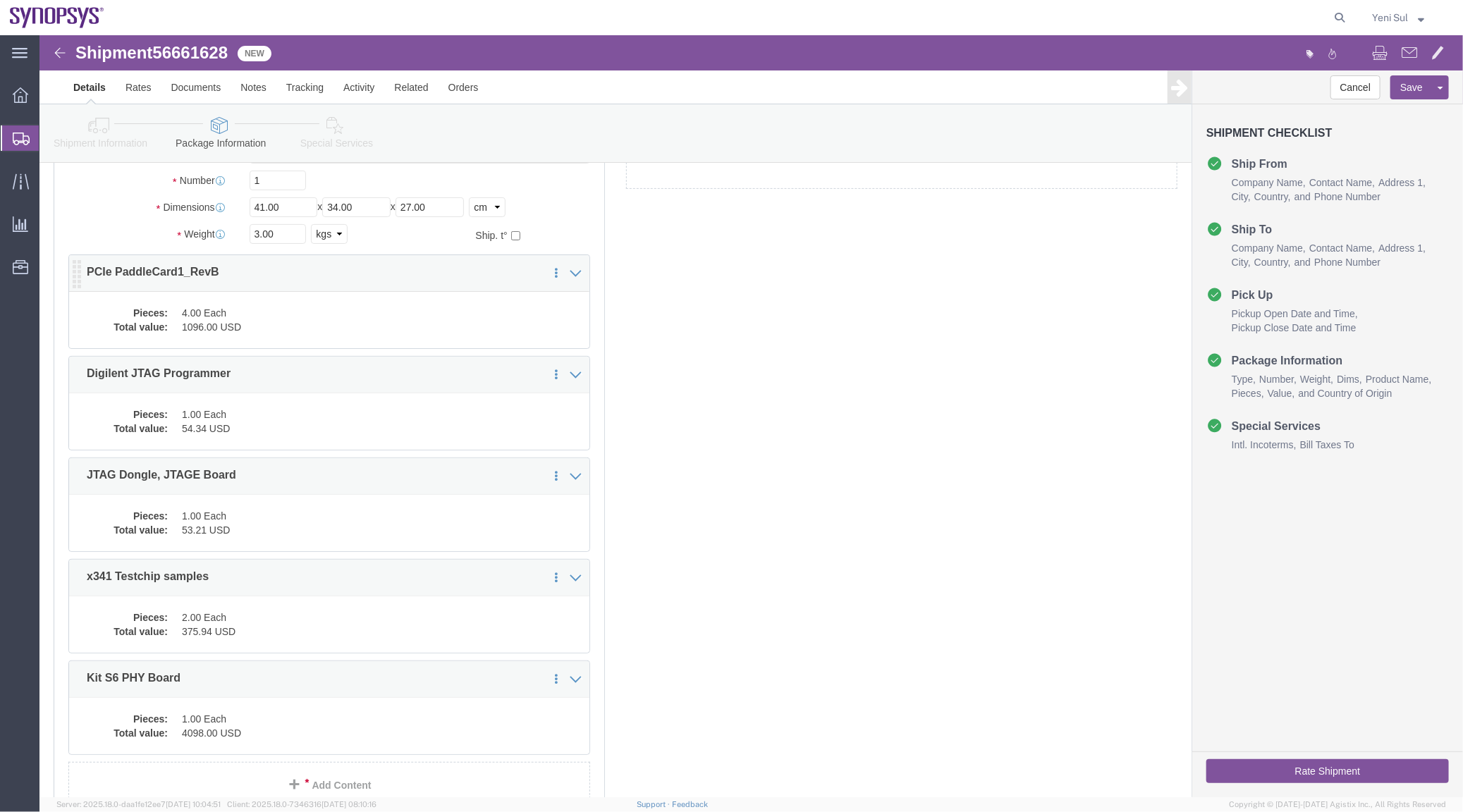
click div "Pieces: 4.00 Each Total value: 1096.00 USD"
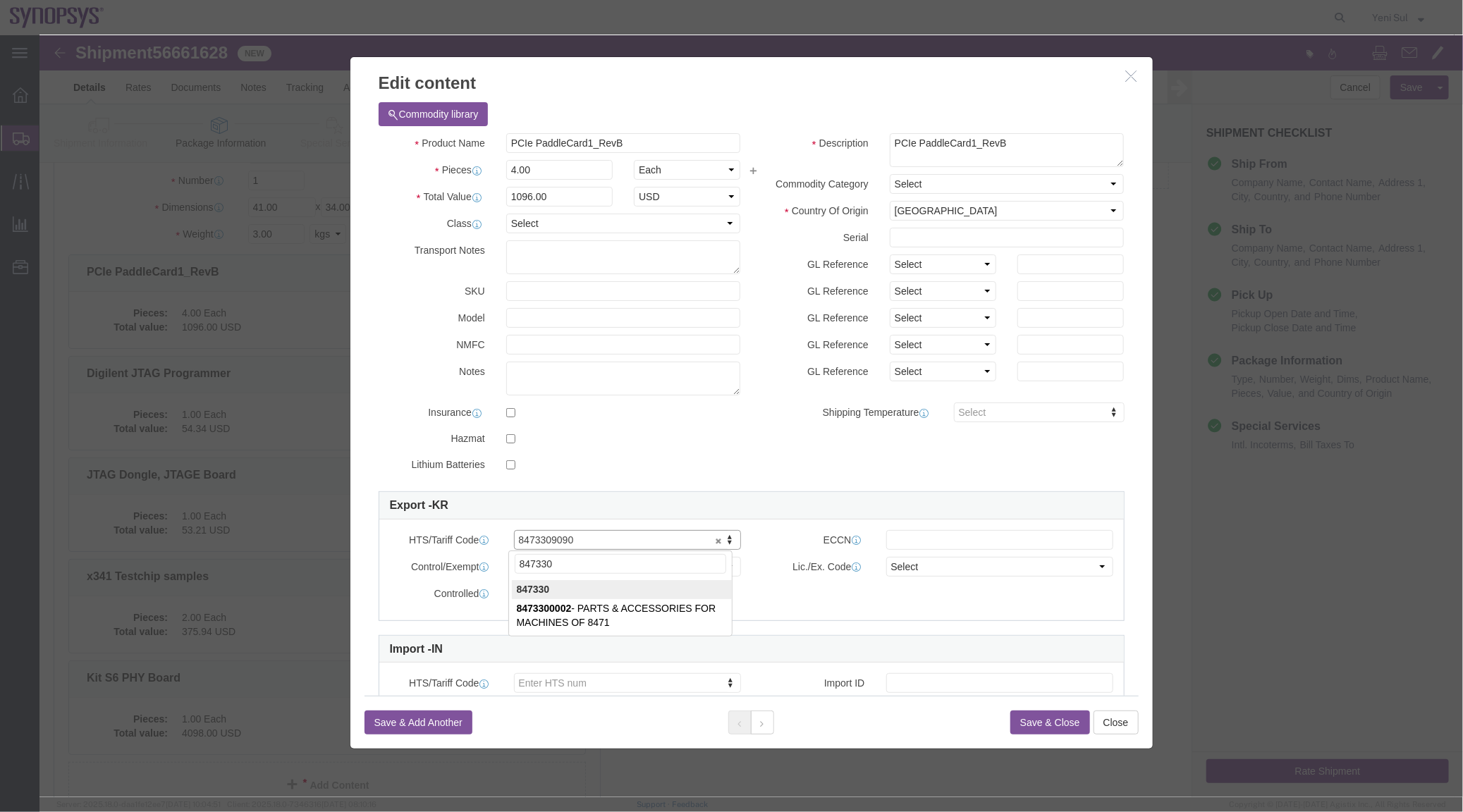
type input "847330"
click button "Save & Close"
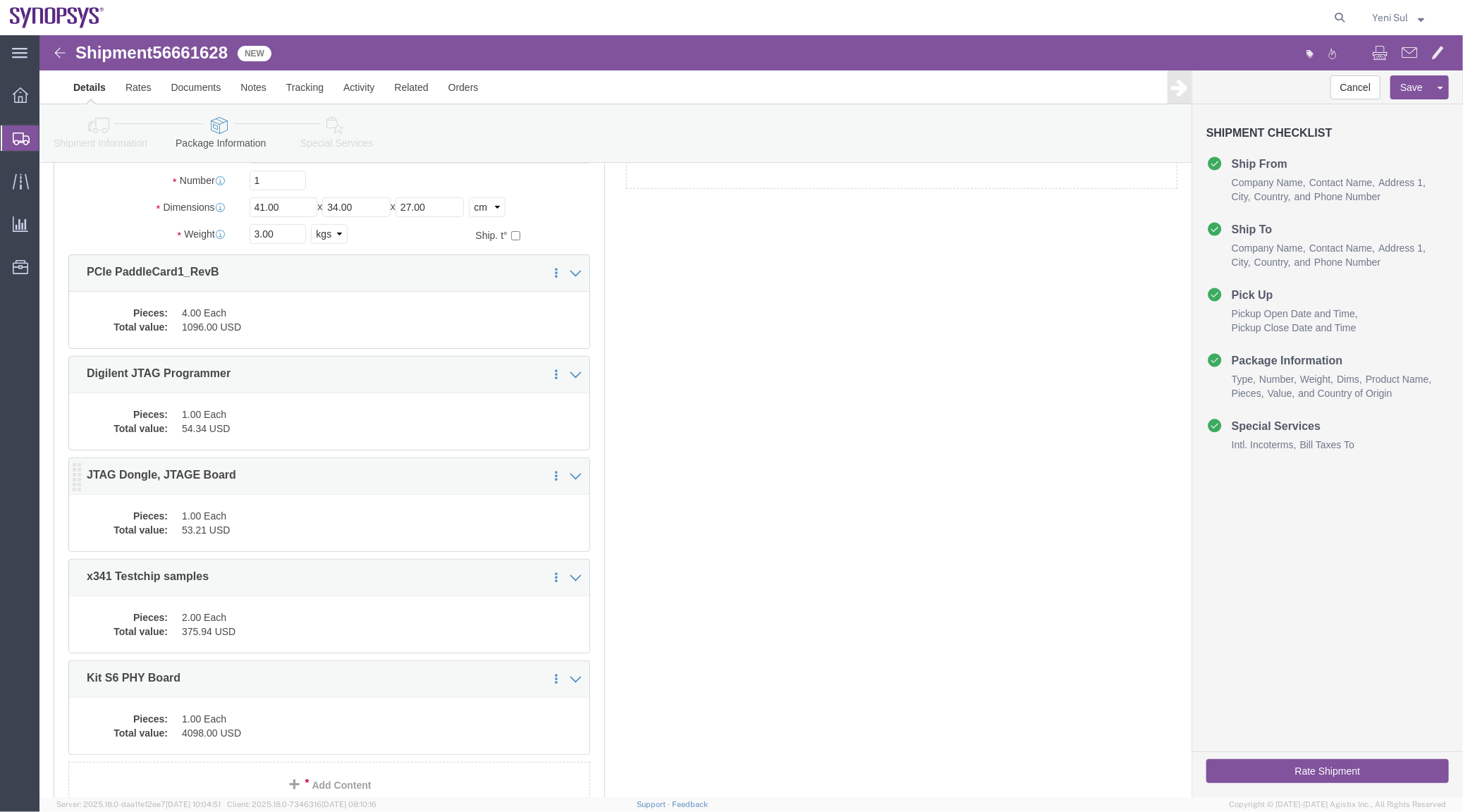
click dd "1.00 Each"
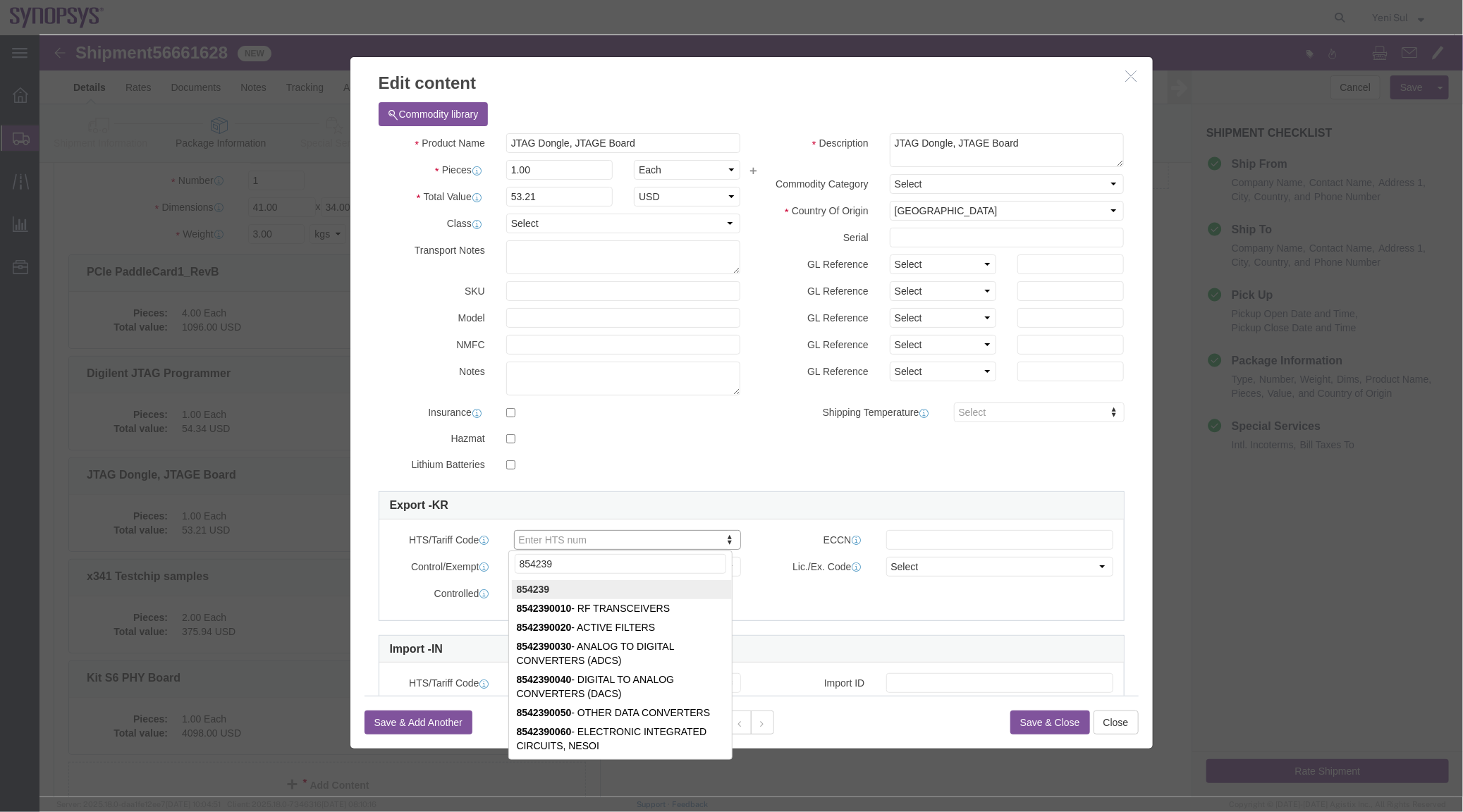
type input "854239"
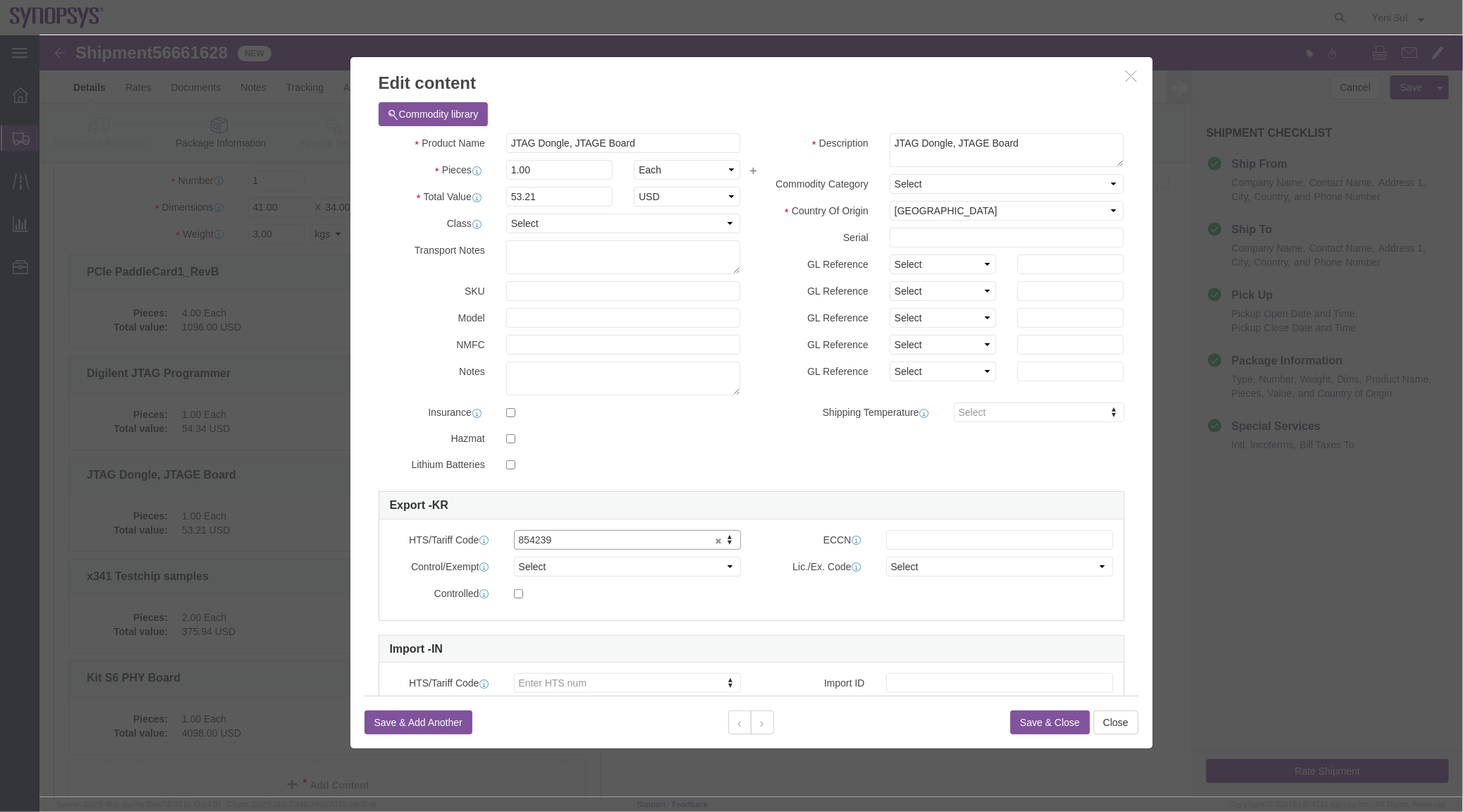
click button "Save & Close"
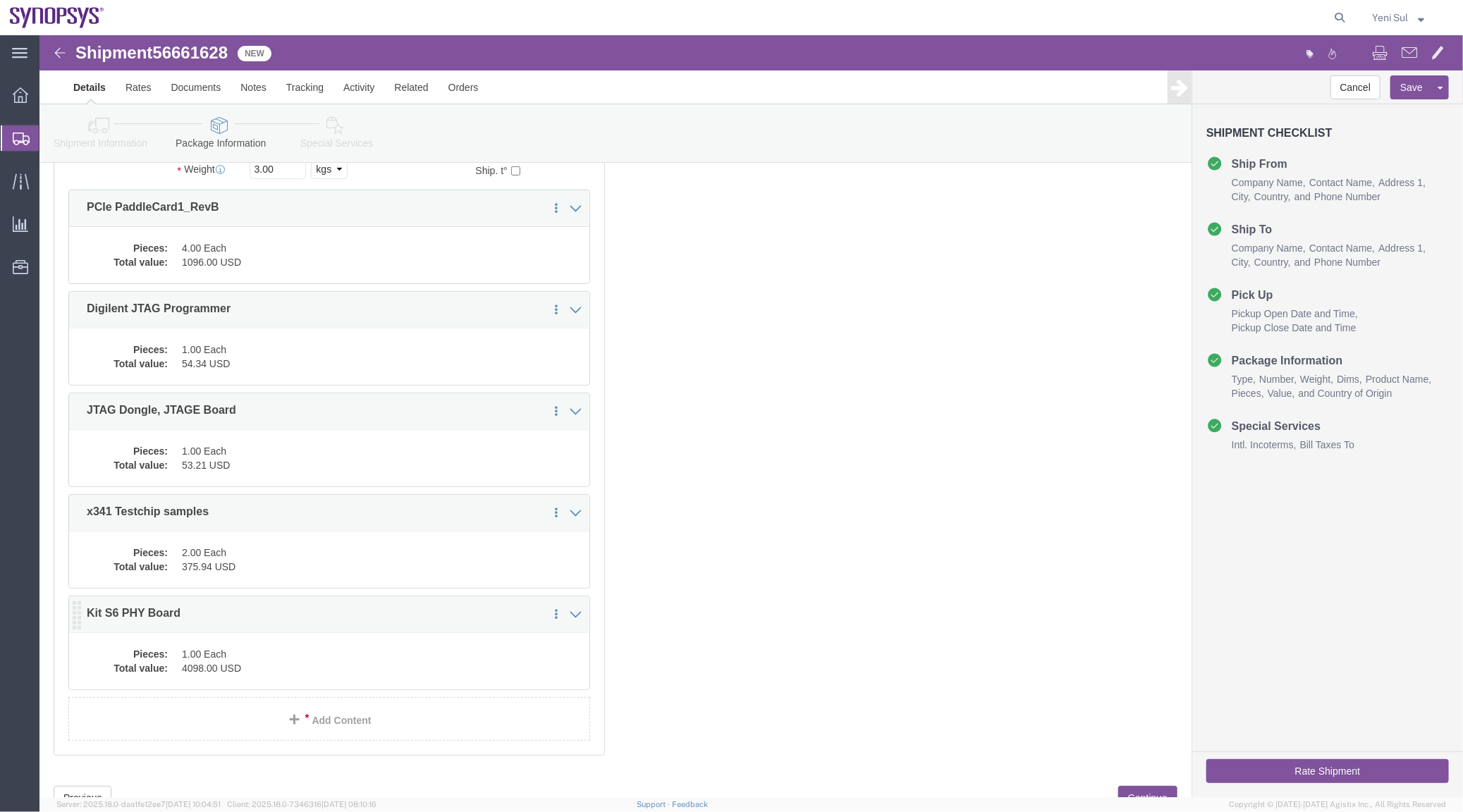
scroll to position [248, 0]
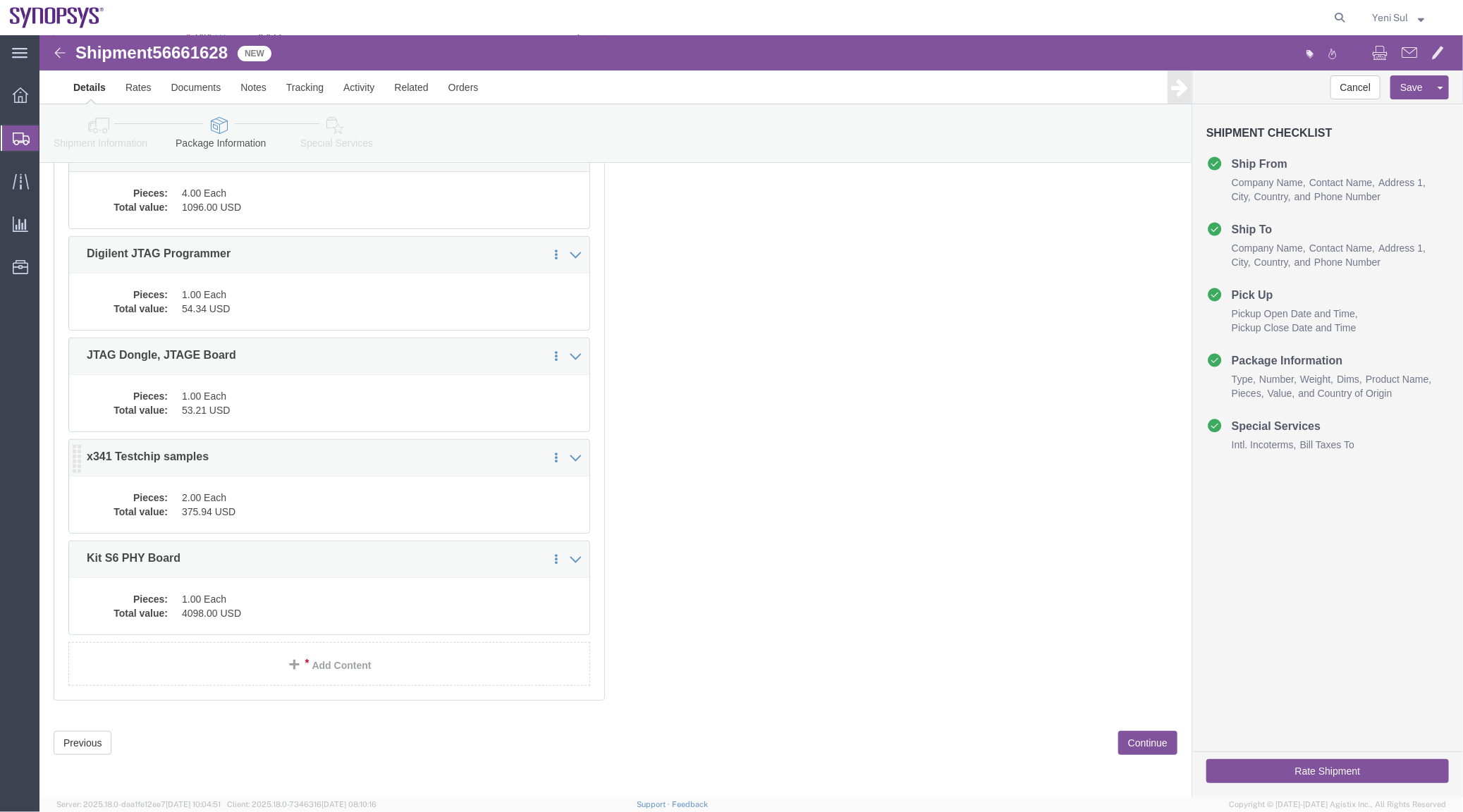
click div "1 x Your Packaging Package Type Select Bale(s) Basket(s) Bolt(s) Bottle(s) Buck…"
click dd "2.00 Each"
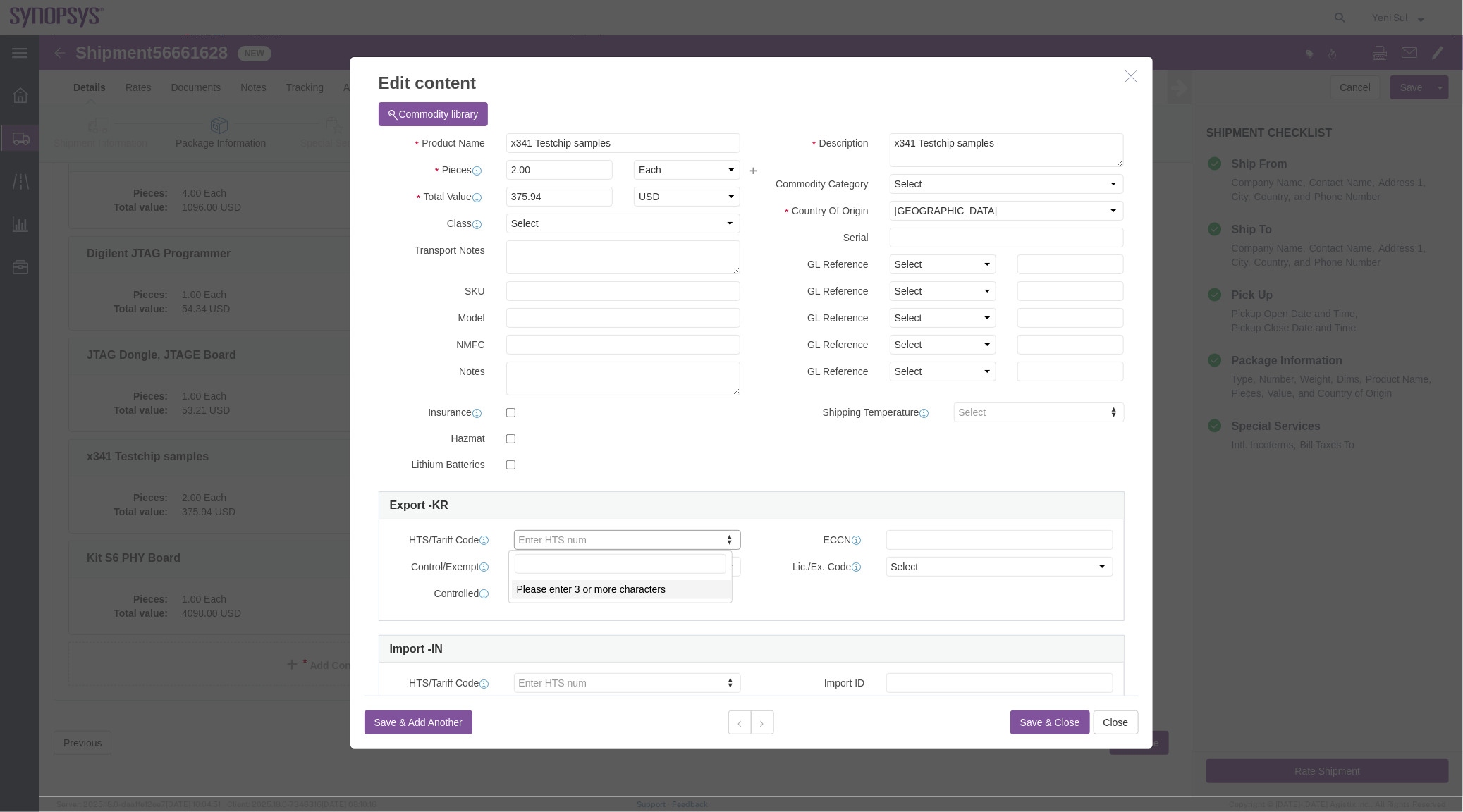
type input "9"
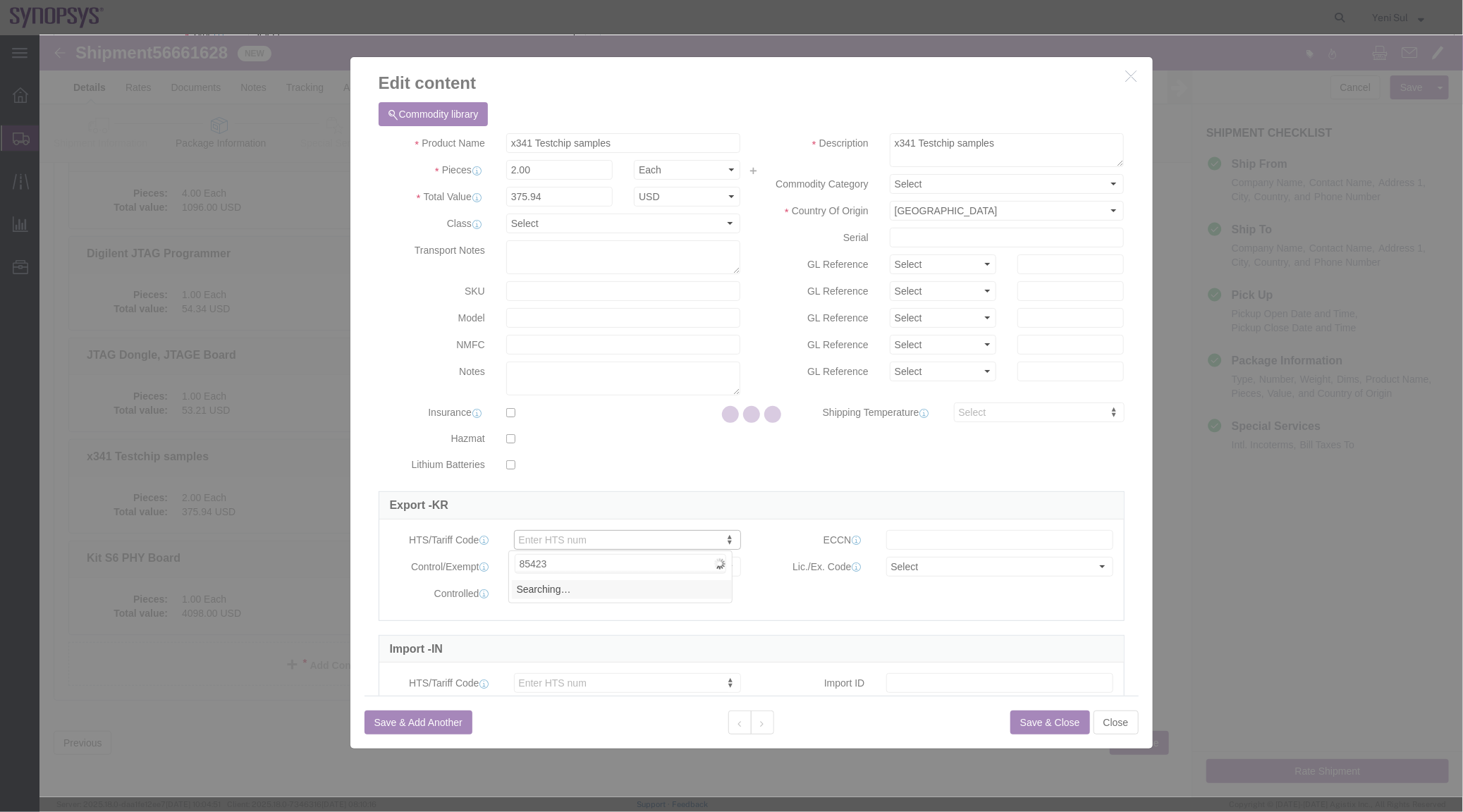
type input "854239"
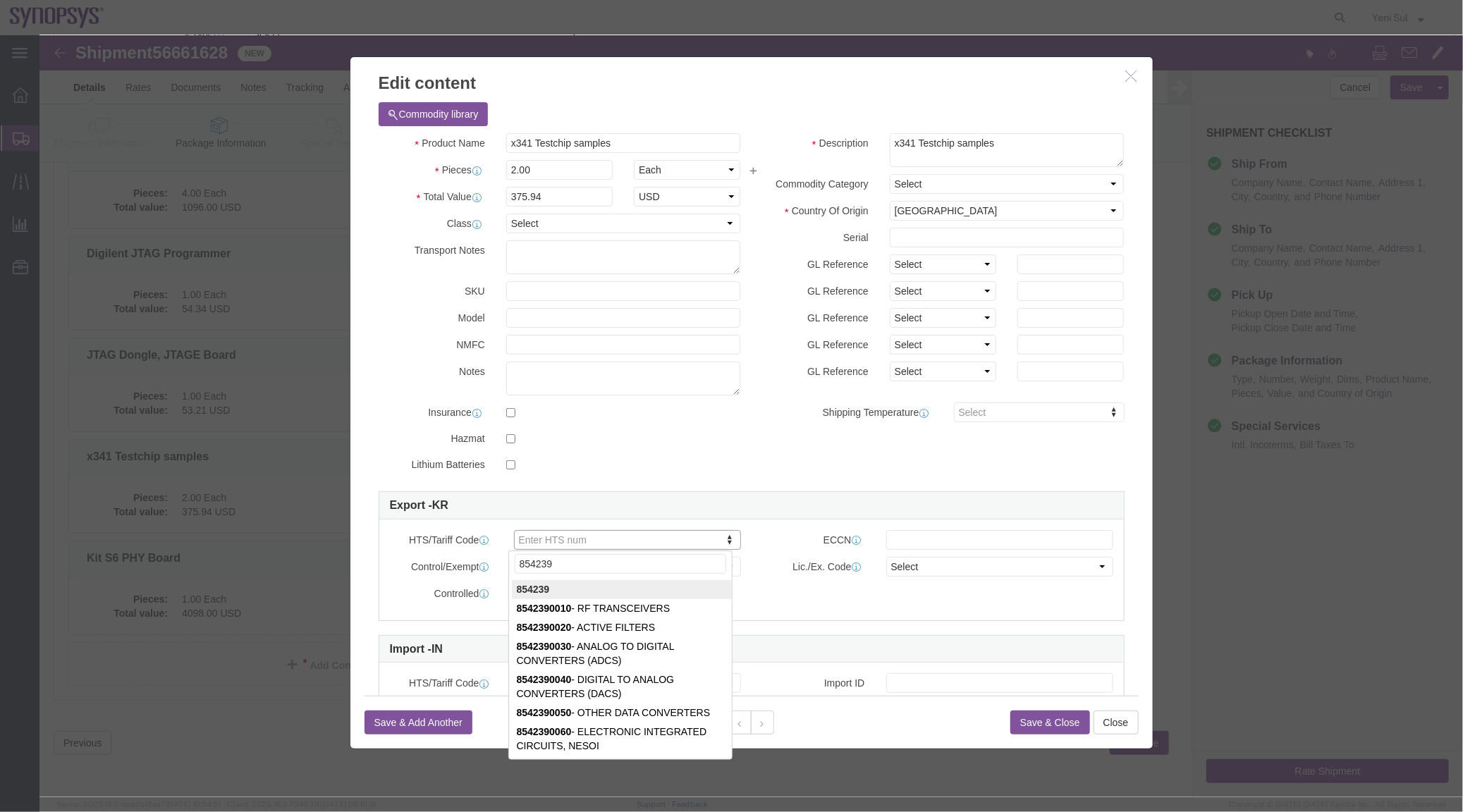
type input "854239"
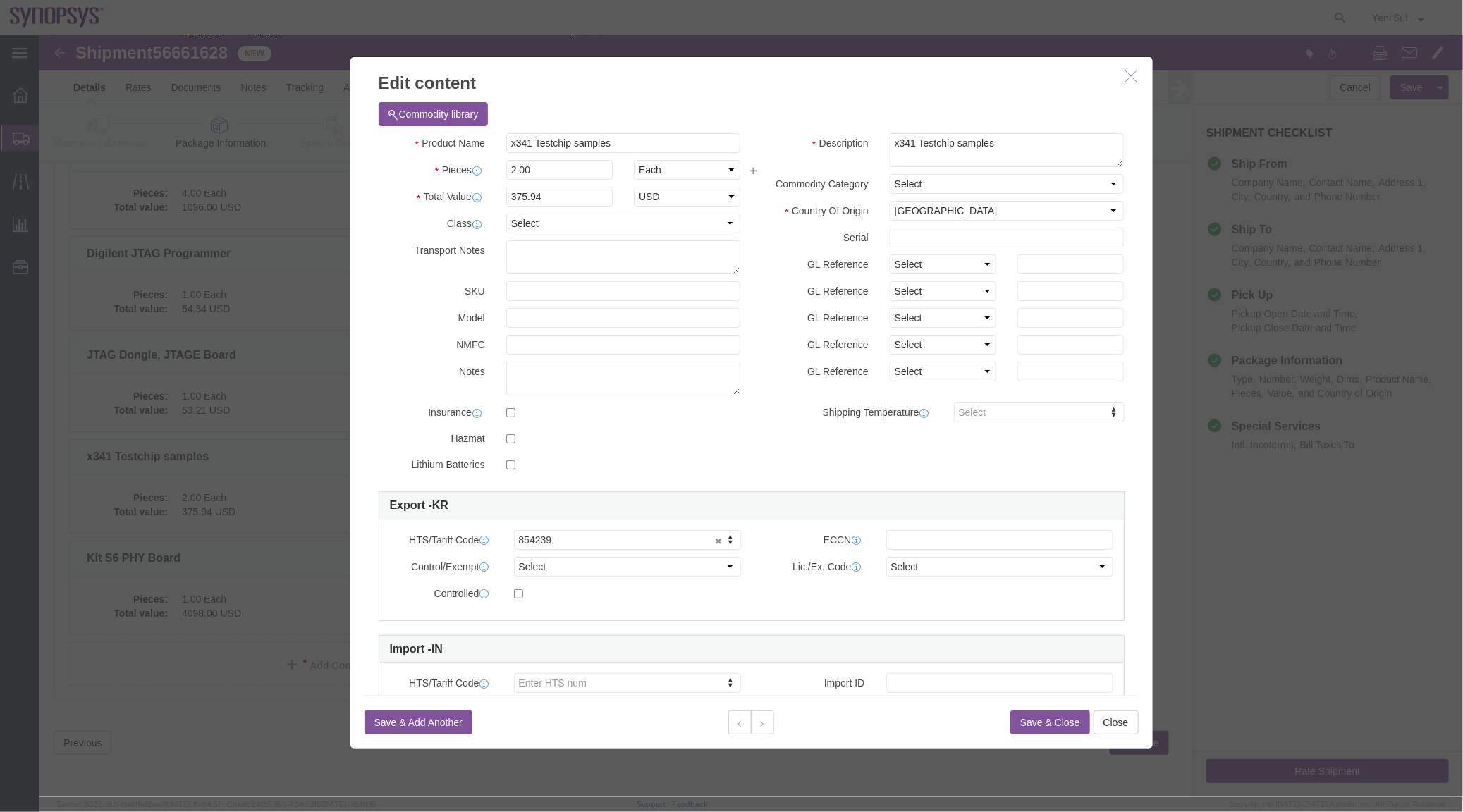
click button "Save & Close"
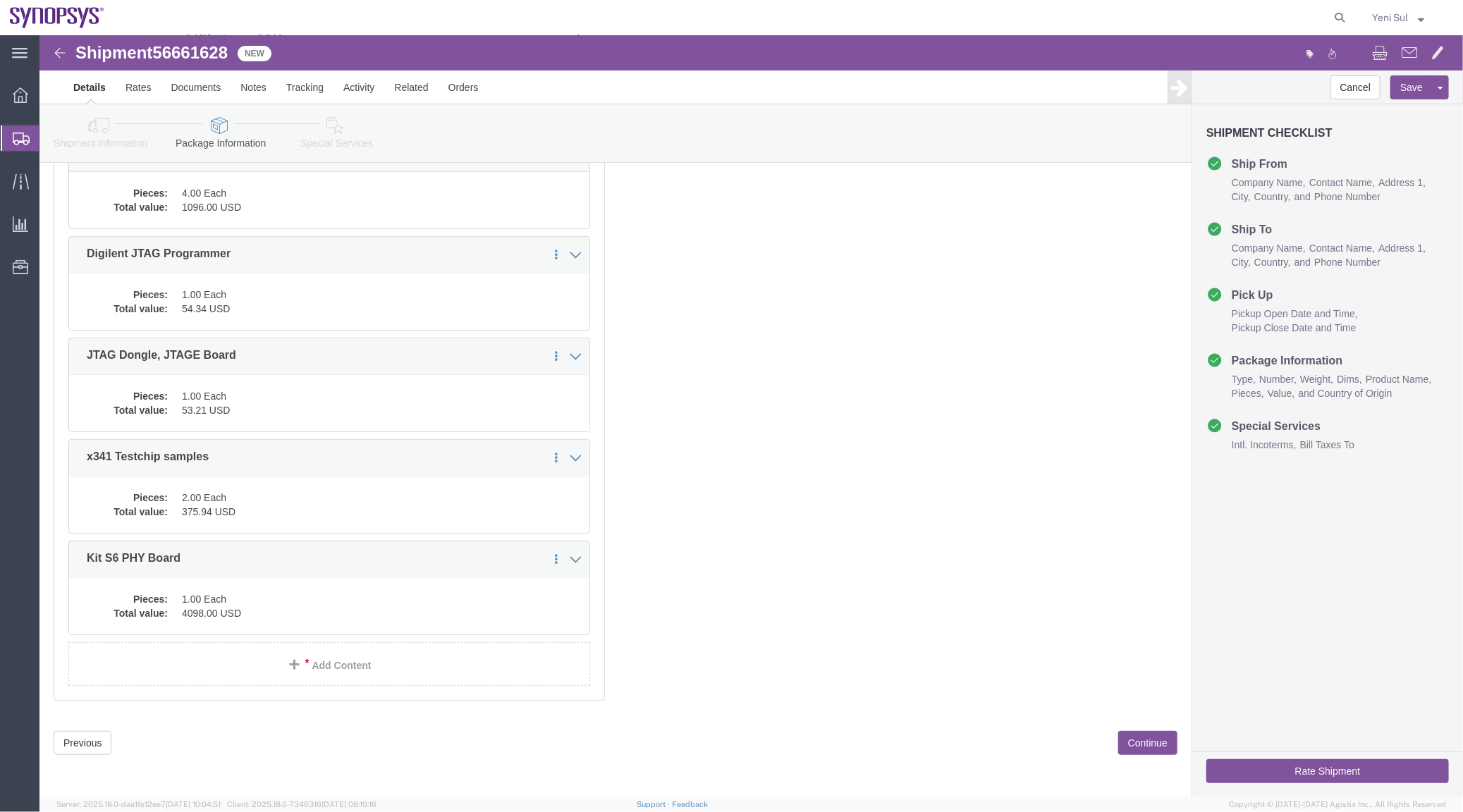
click div
click dd "4098.00 USD"
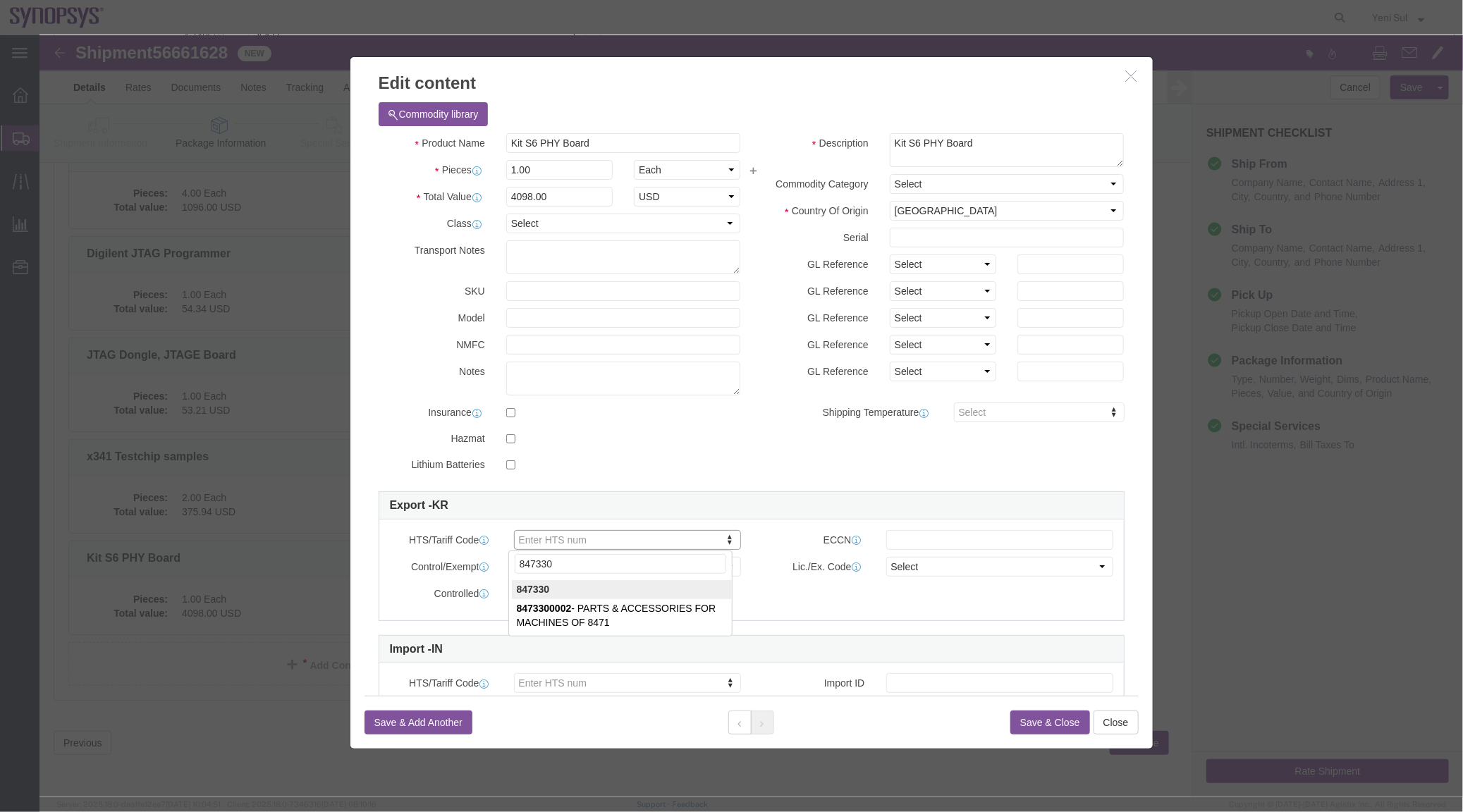
type input "847330"
click div "847330 847330 8473300002 - PARTS & ACCESSORIES FOR MACHINES OF 8471"
type input "847330"
click button "Save & Close"
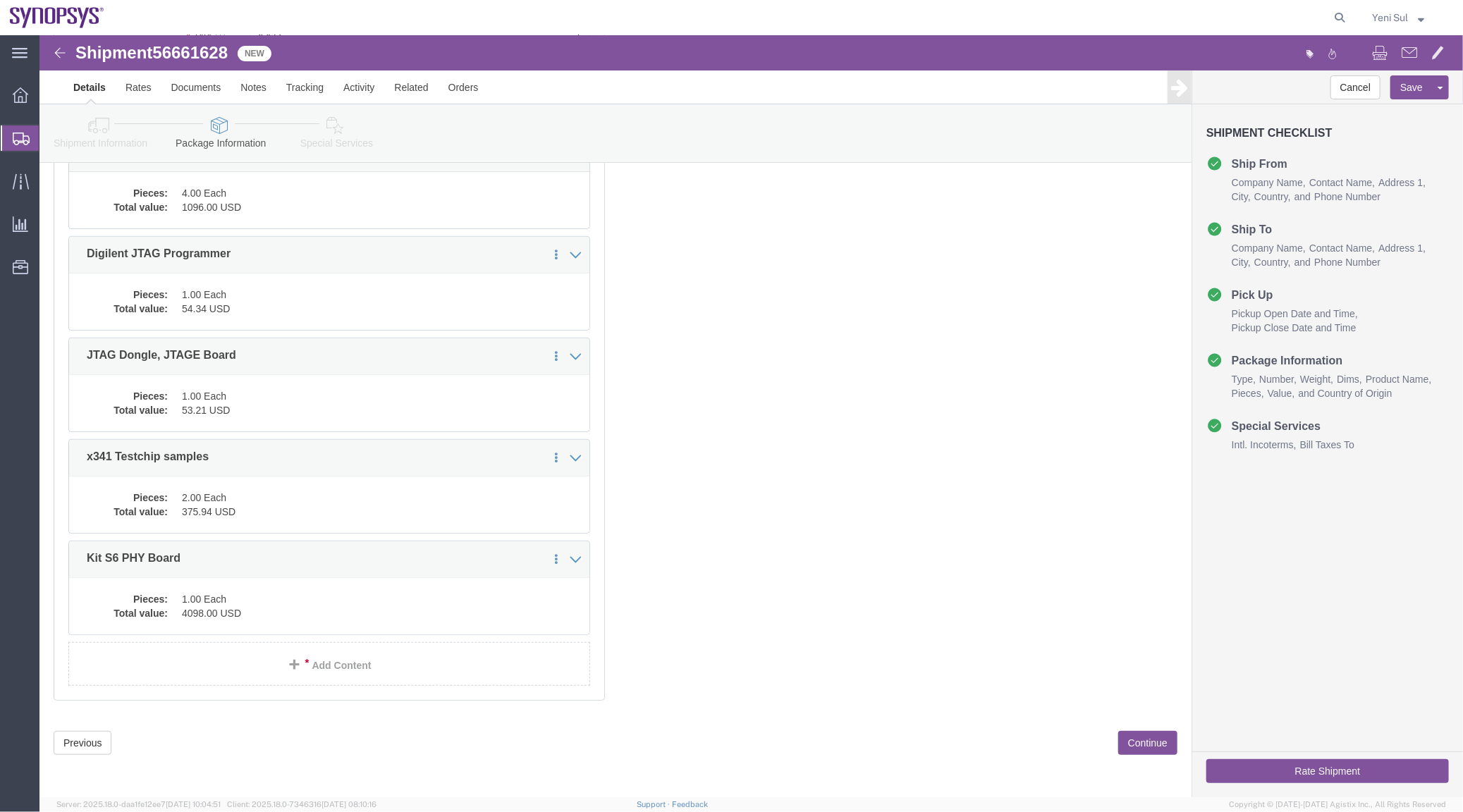
click div "1 x Your Packaging Package Type Select Bale(s) Basket(s) Bolt(s) Bottle(s) Buck…"
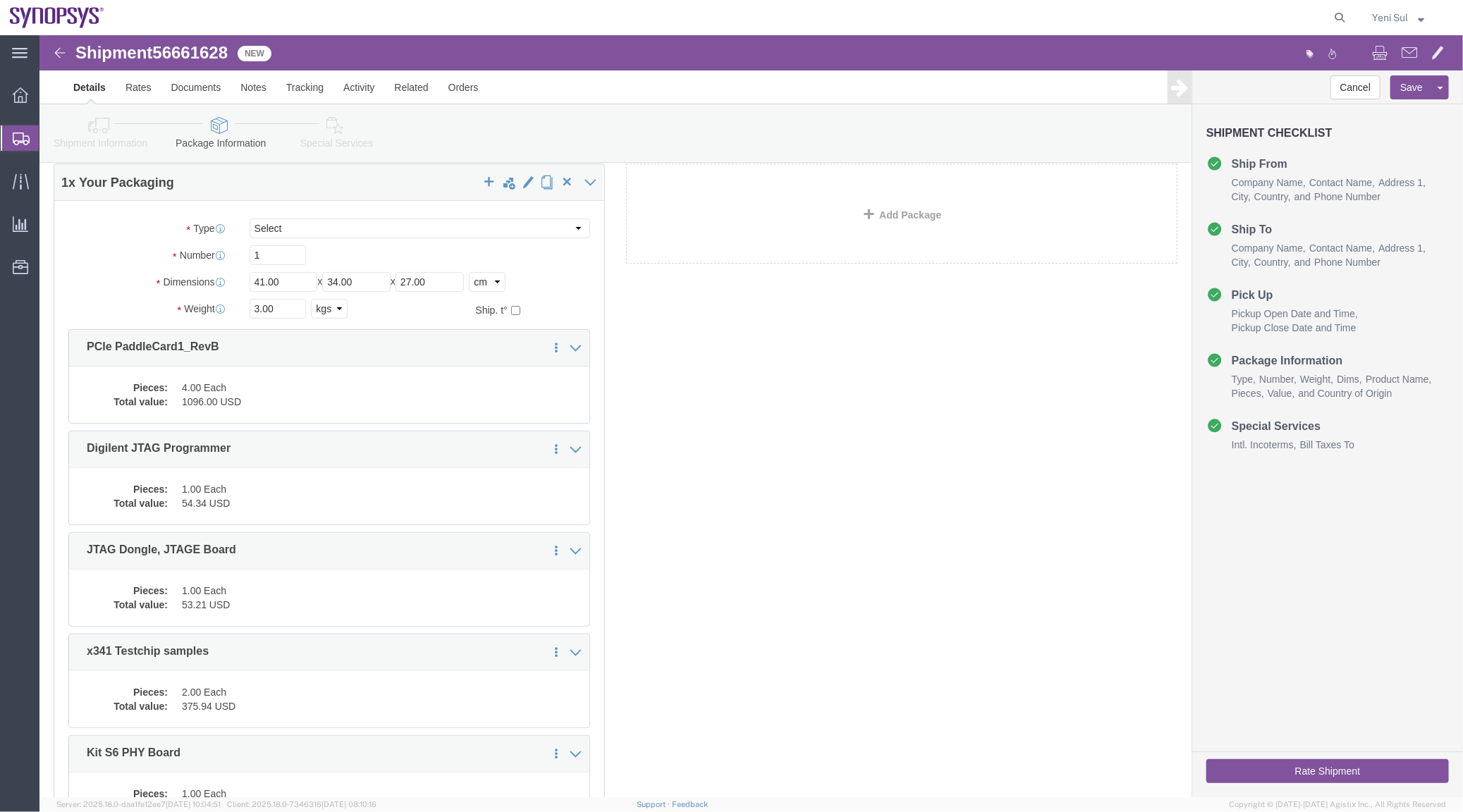
scroll to position [0, 0]
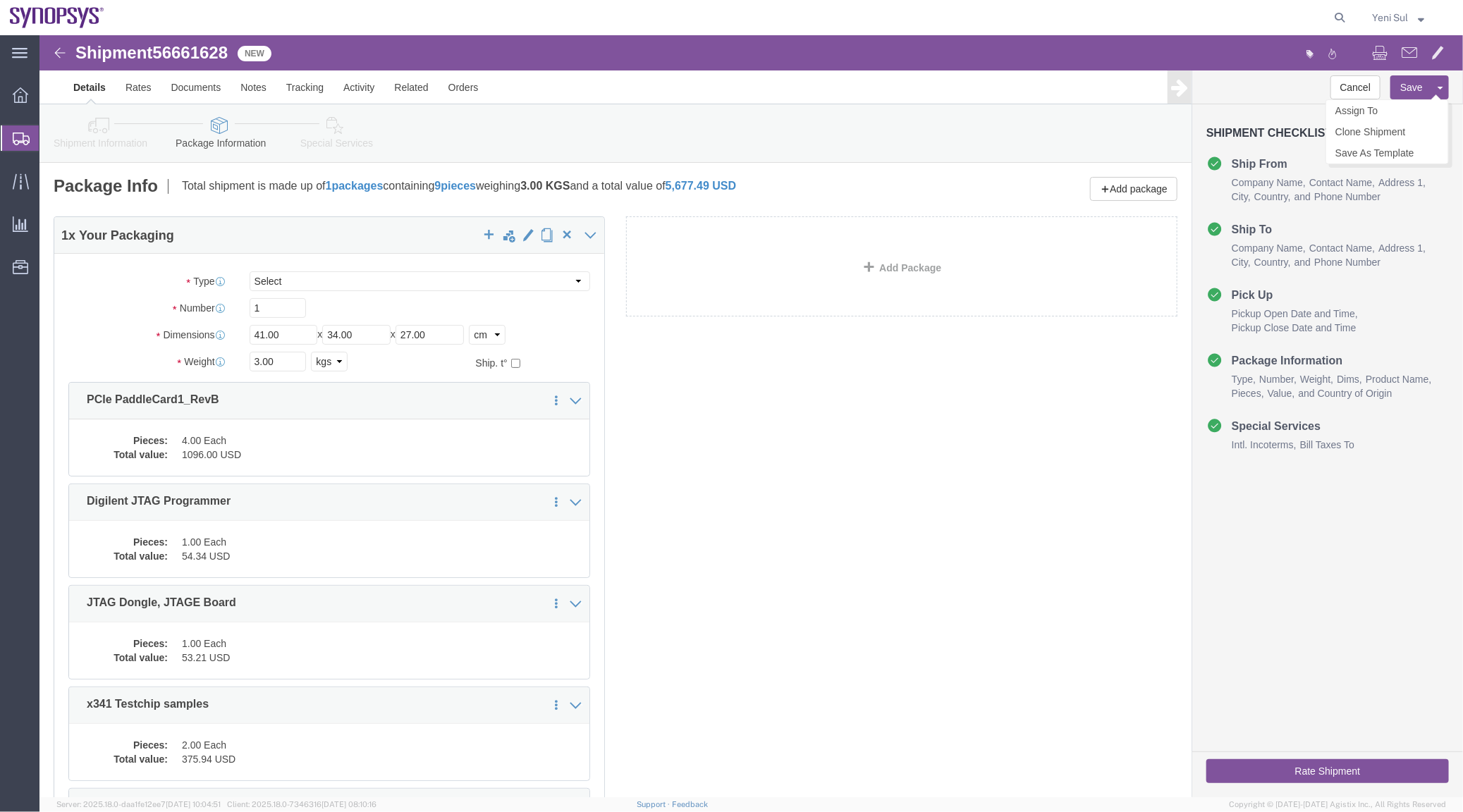
click button "Save"
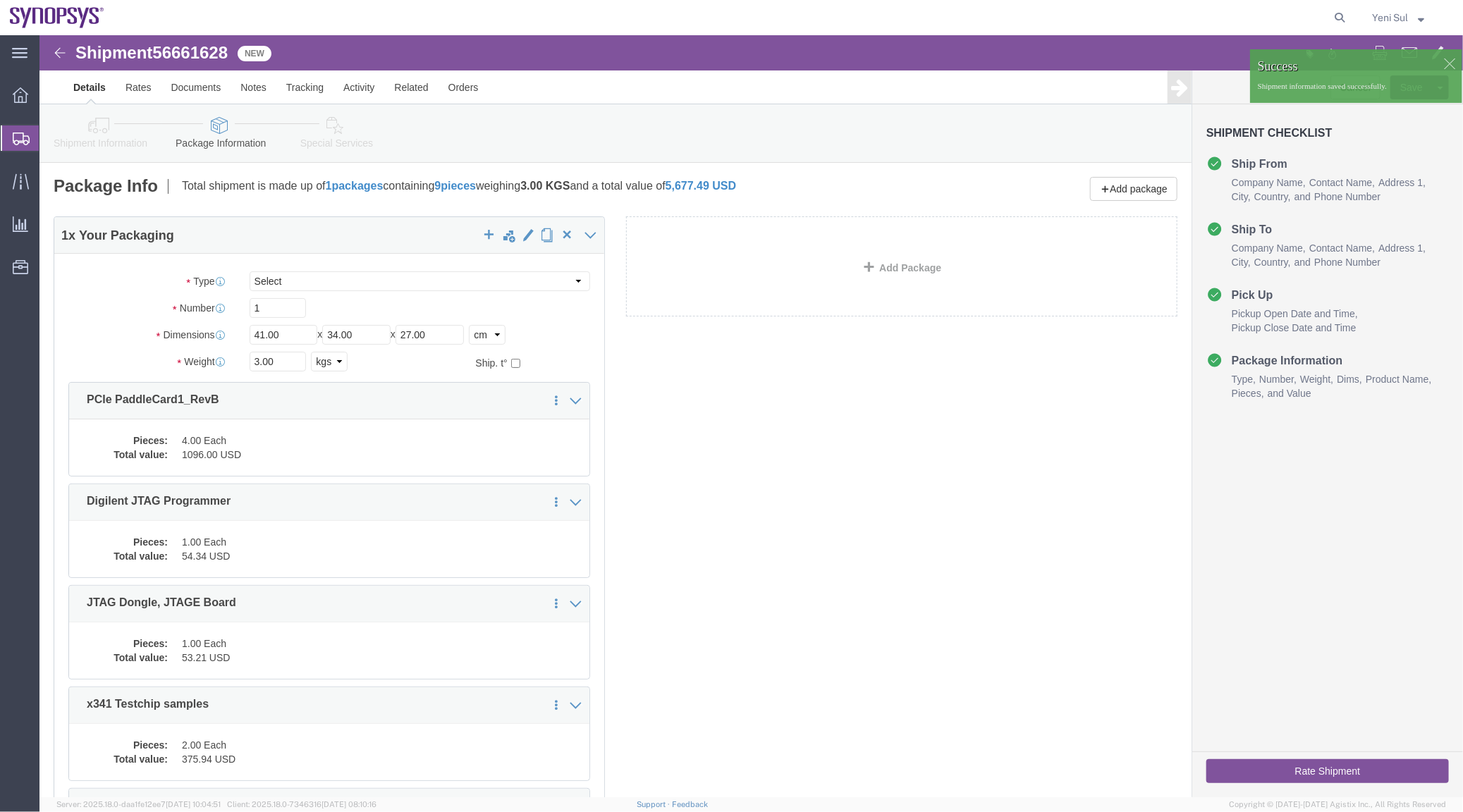
click div "1 x Your Packaging Package Type Select Bale(s) Basket(s) Bolt(s) Bottle(s) Buck…"
click link "Special Services"
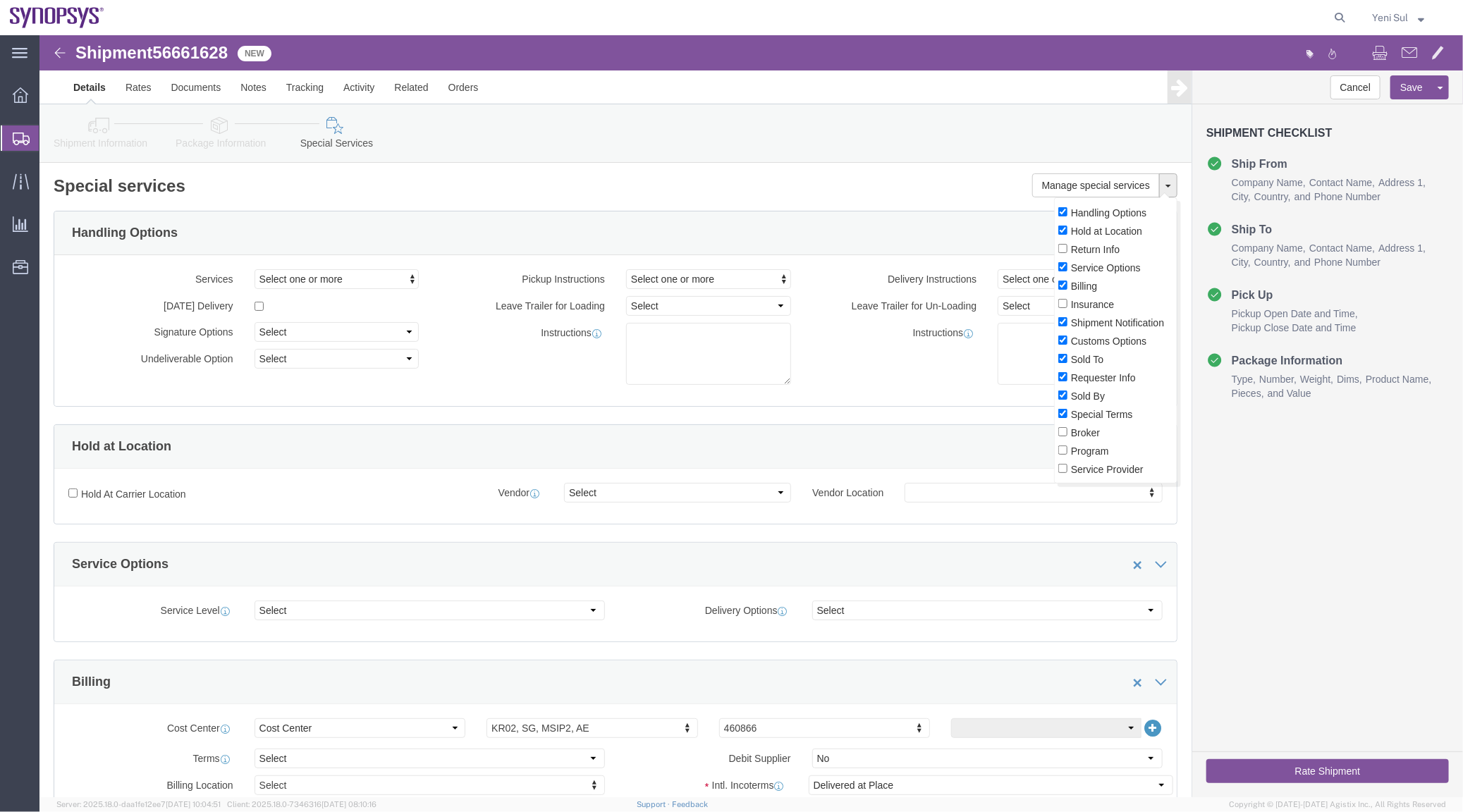
click span
click div "Manage special services Handling Options Hold at Location Return Info Service O…"
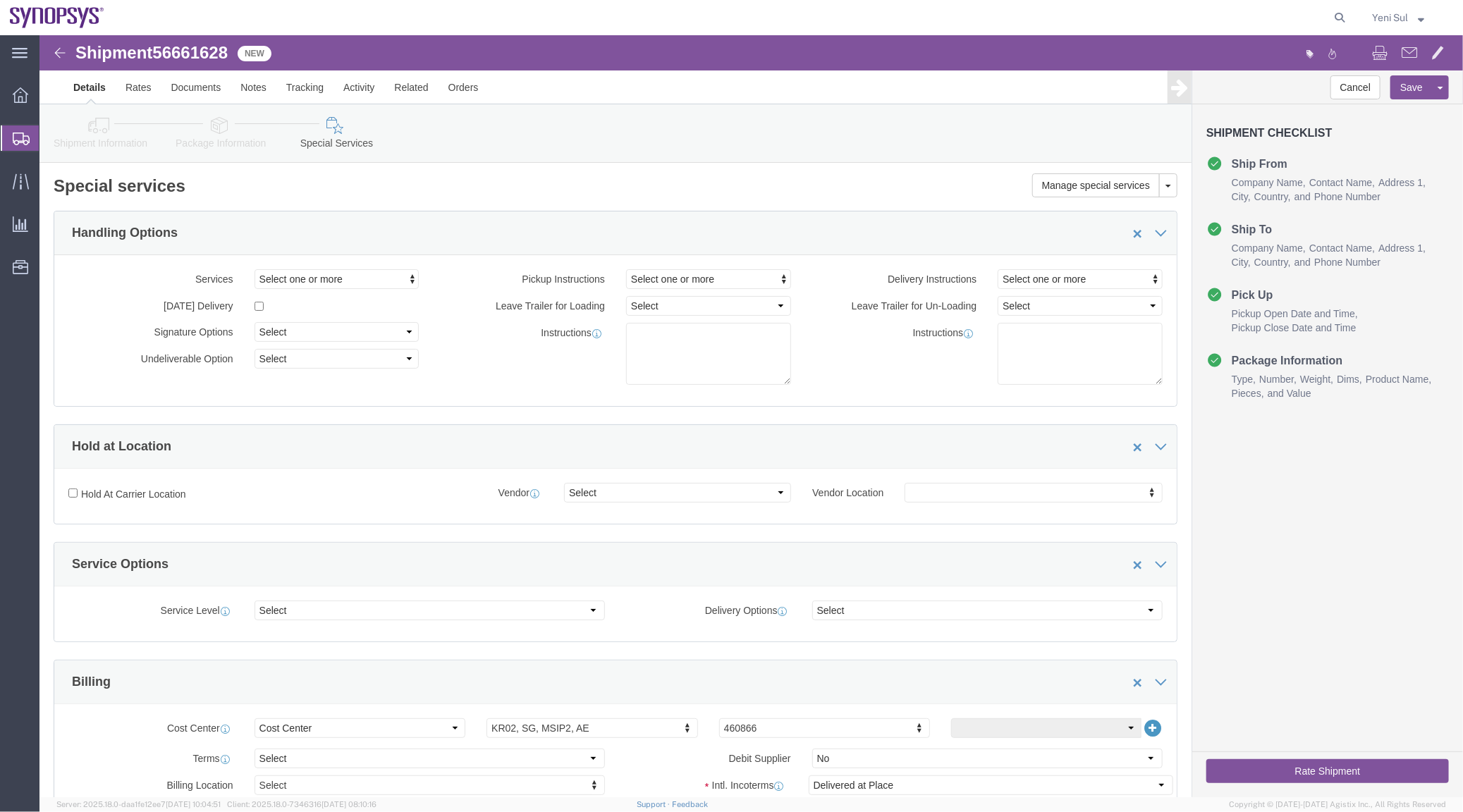
click link "Shipment Information"
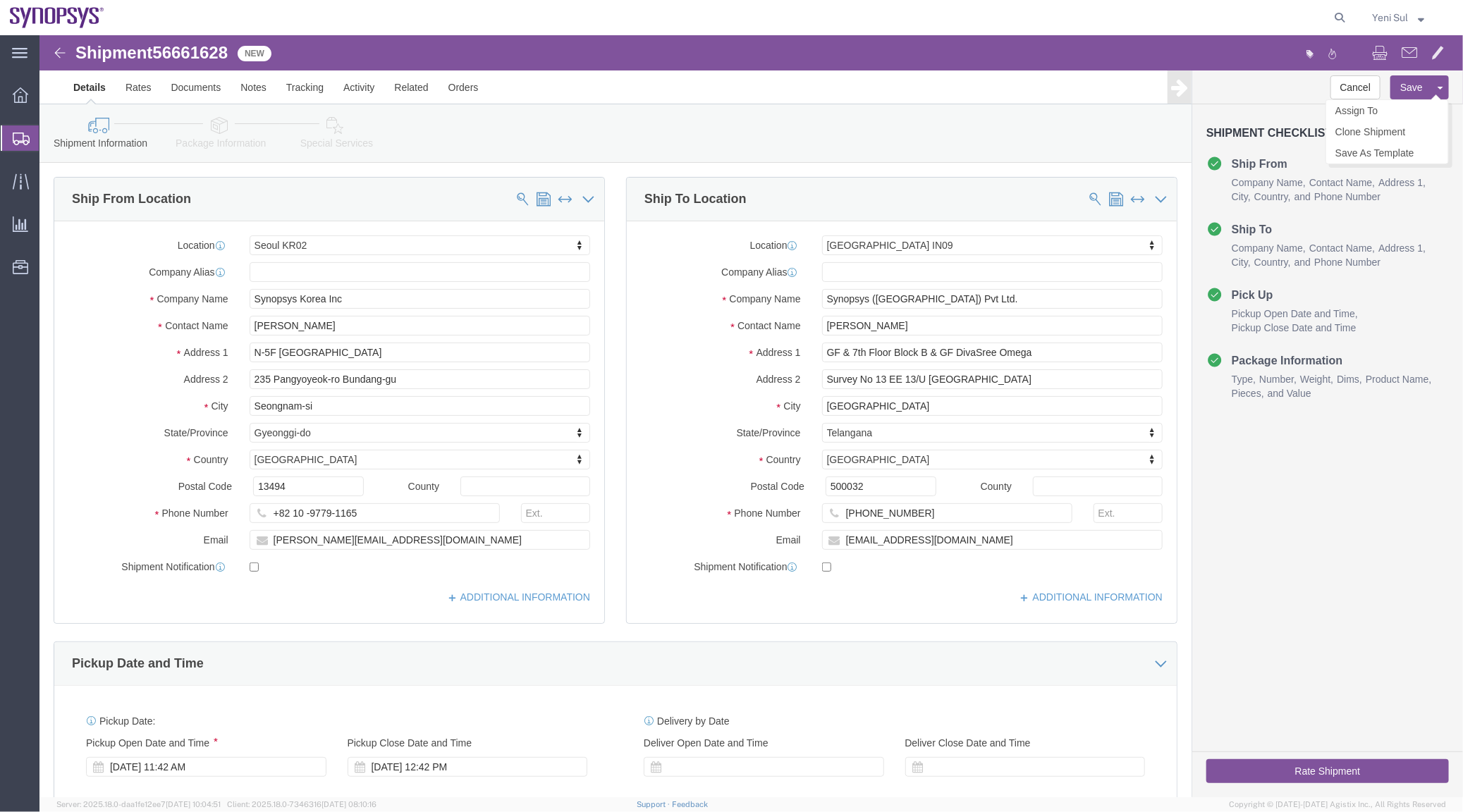
click button "Save"
click link "Package Information"
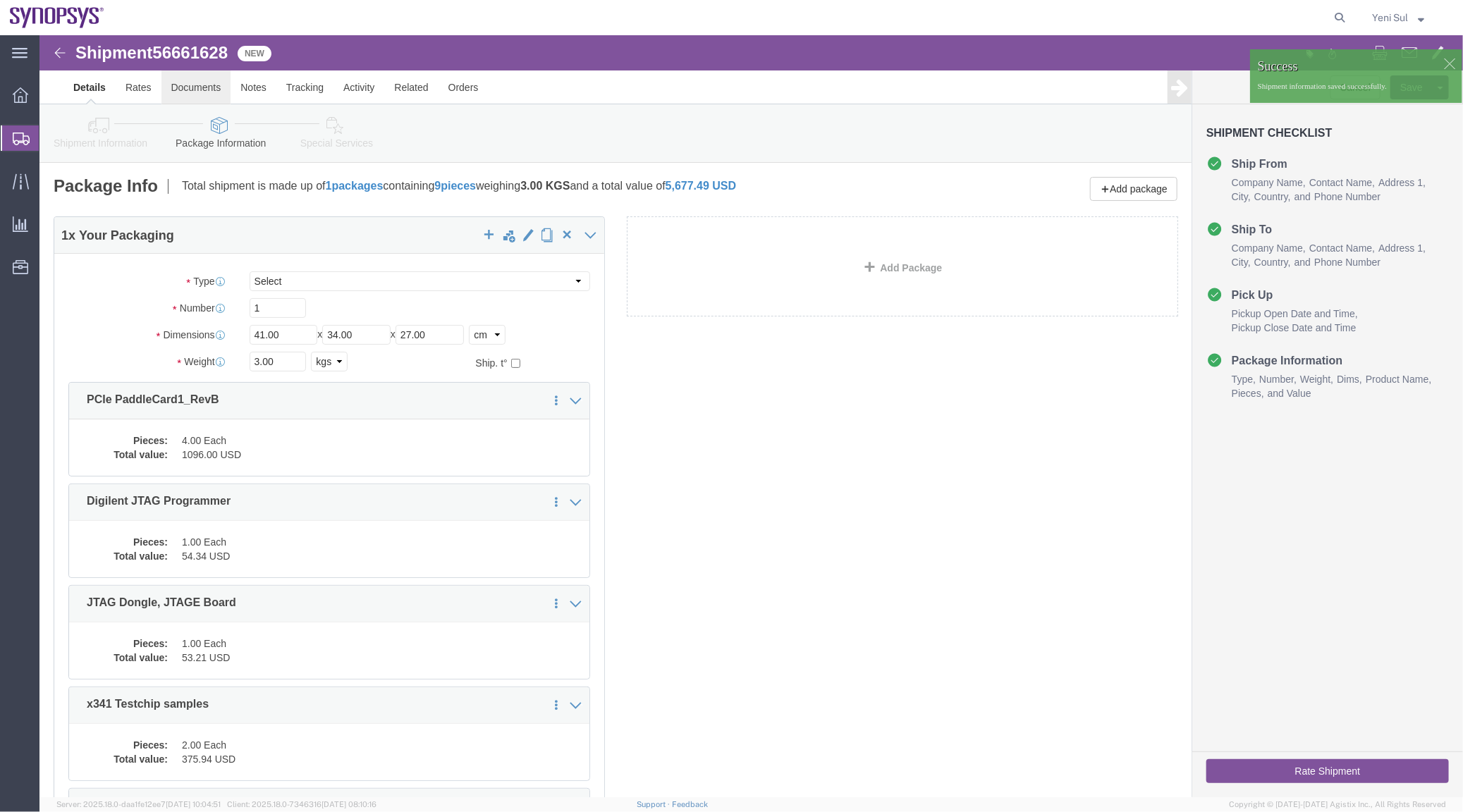
click link "Documents"
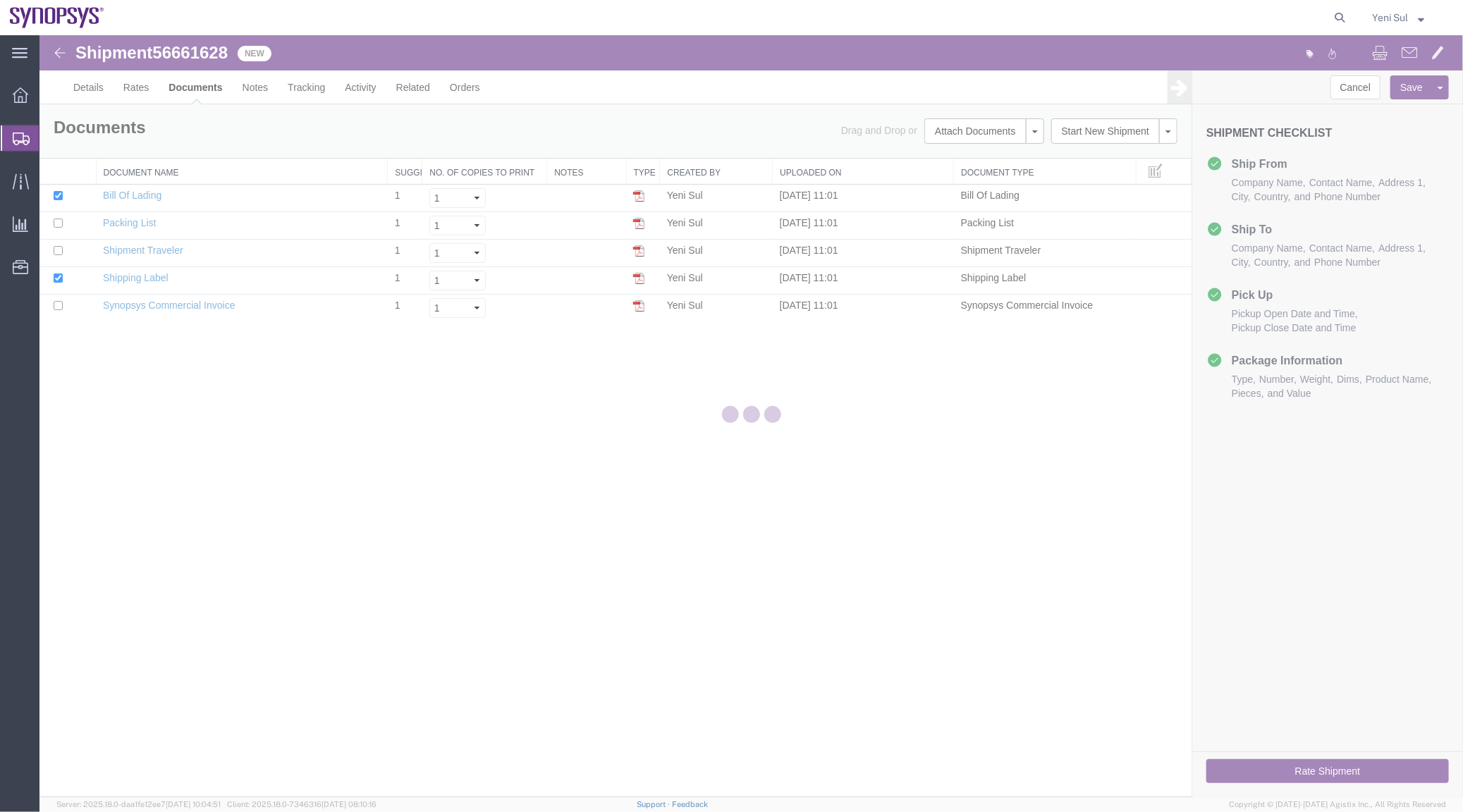
click at [731, 497] on div at bounding box center [750, 416] width 1423 height 762
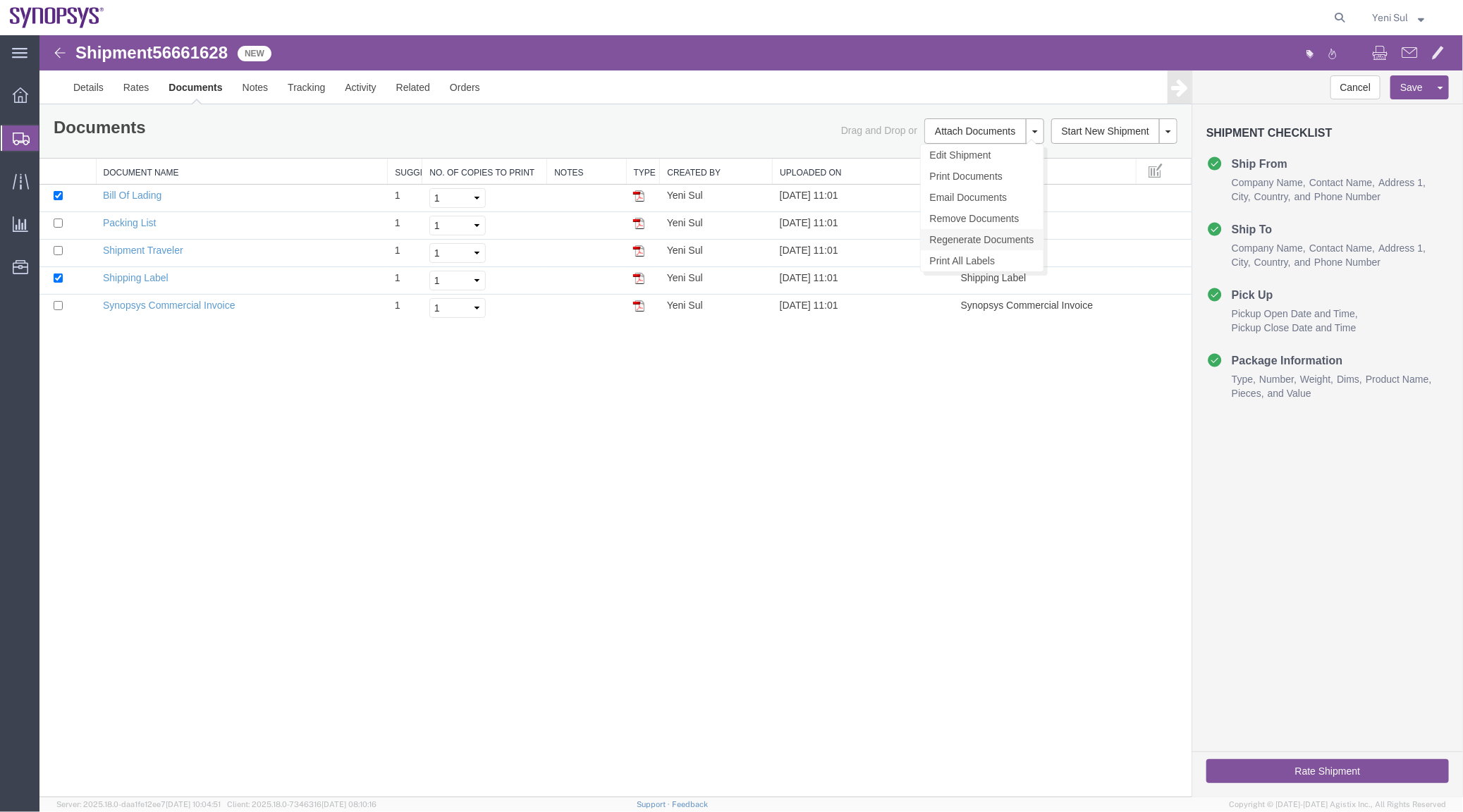
click at [972, 246] on link "Regenerate Documents" at bounding box center [981, 239] width 123 height 21
click at [542, 491] on div "Shipment 56661628 5 of 5 New Details Rates Documents Notes Tracking Activity Re…" at bounding box center [750, 415] width 1423 height 762
click at [212, 300] on link "Synopsys Commercial Invoice" at bounding box center [169, 304] width 132 height 11
drag, startPoint x: 847, startPoint y: 654, endPoint x: 784, endPoint y: 613, distance: 75.2
click at [847, 654] on div "Shipment 56661628 5 of 5 New Details Rates Documents Notes Tracking Activity Re…" at bounding box center [750, 415] width 1423 height 762
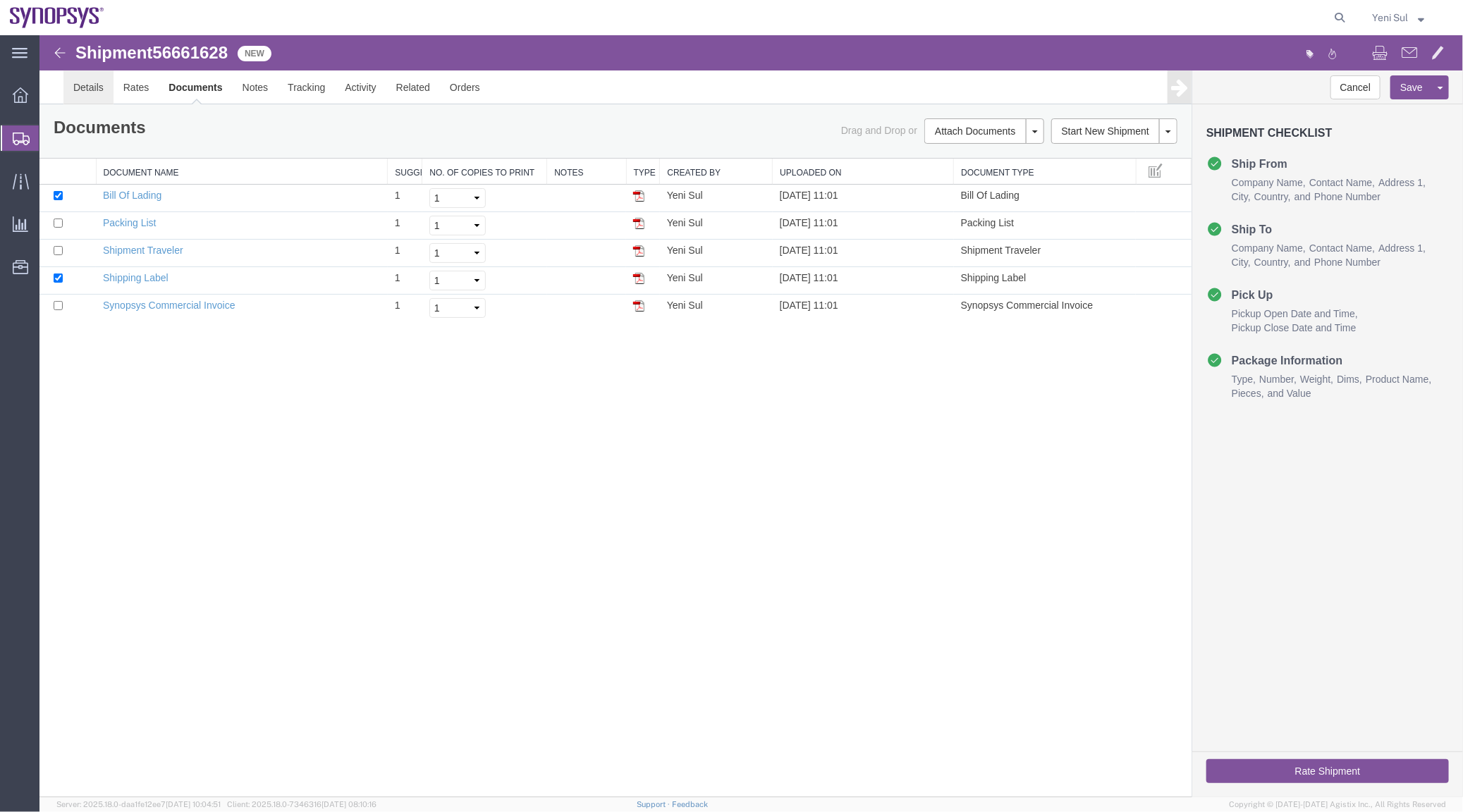
click at [87, 87] on link "Details" at bounding box center [87, 87] width 50 height 34
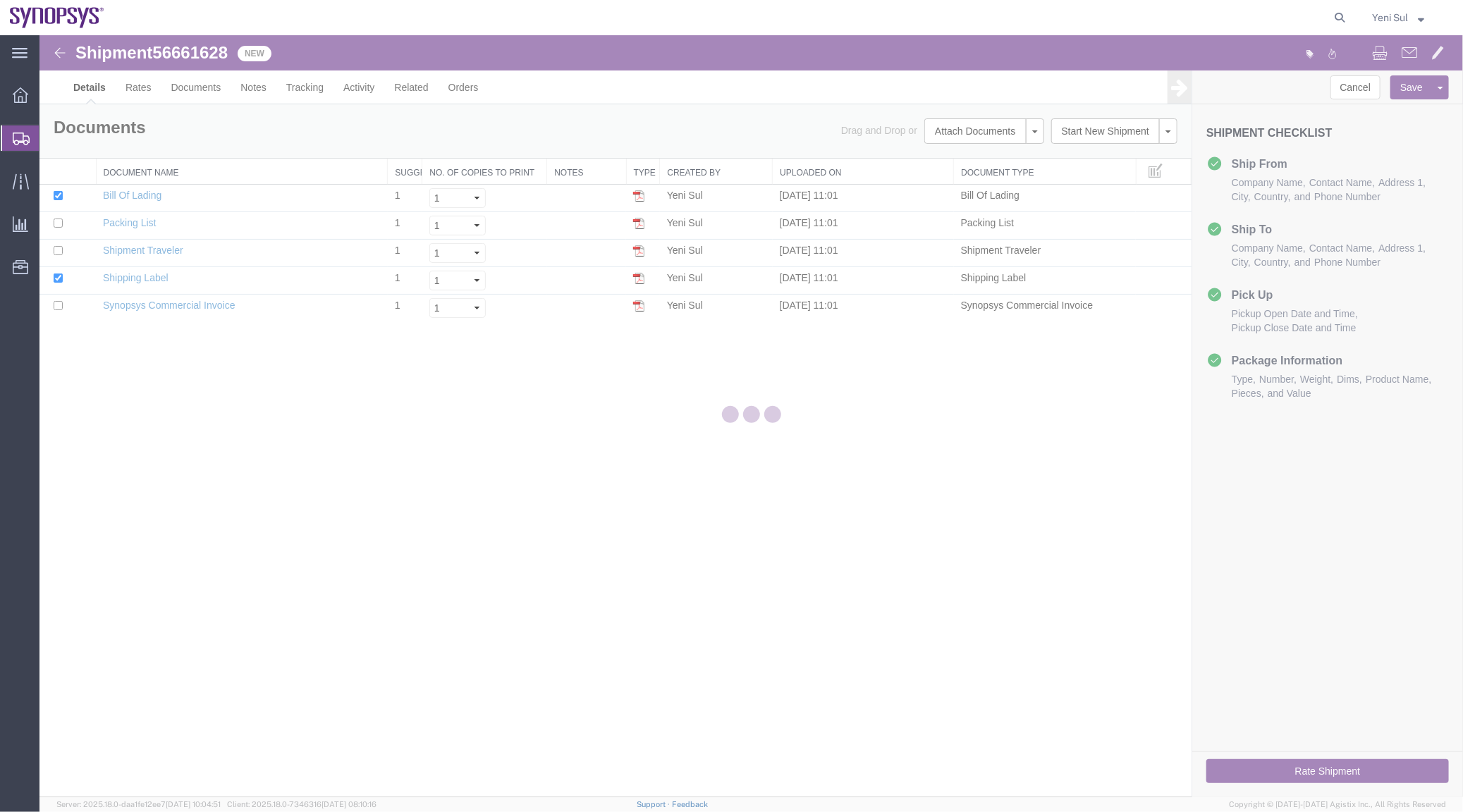
select select "63142"
select select "63126"
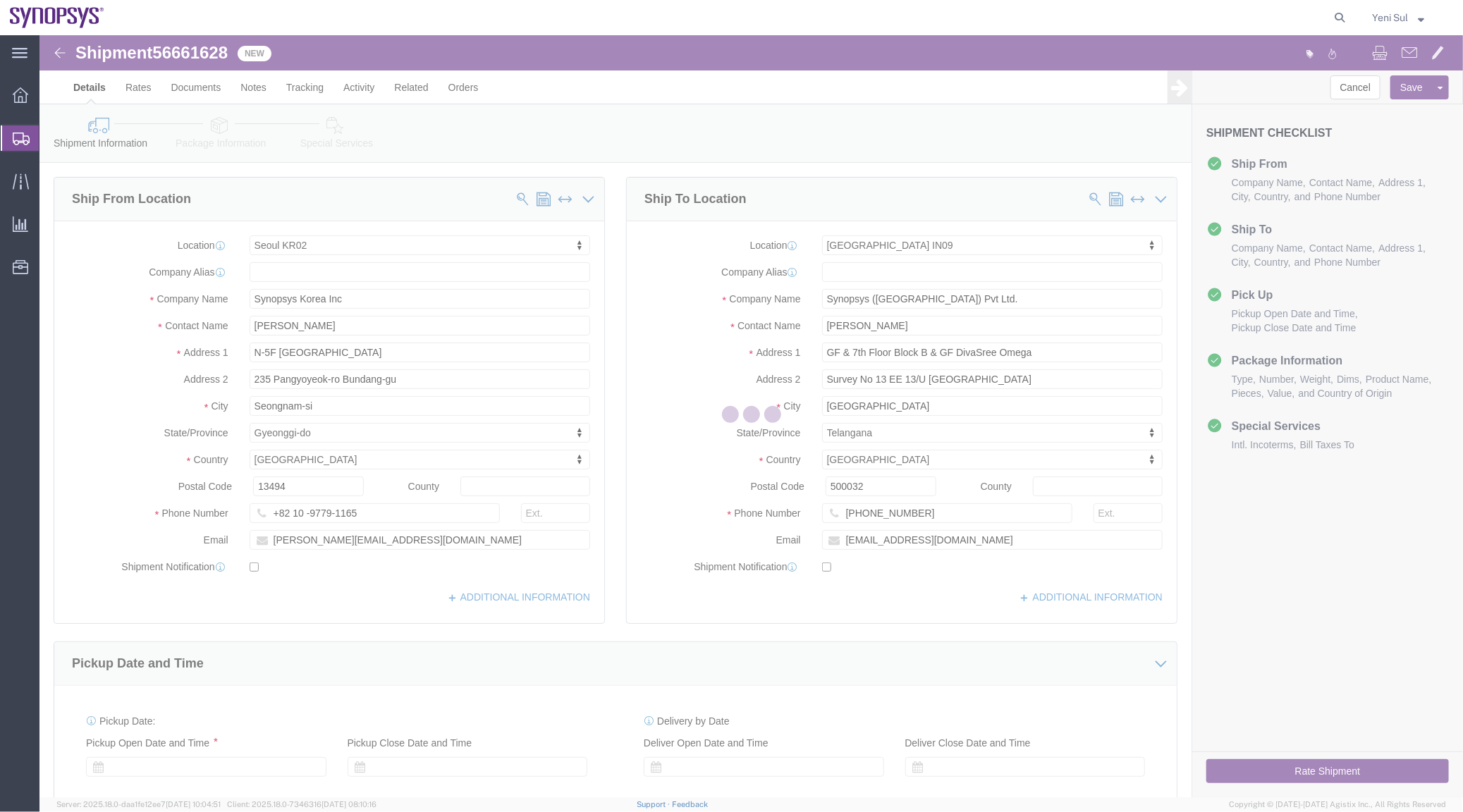
click at [327, 153] on div at bounding box center [750, 416] width 1423 height 762
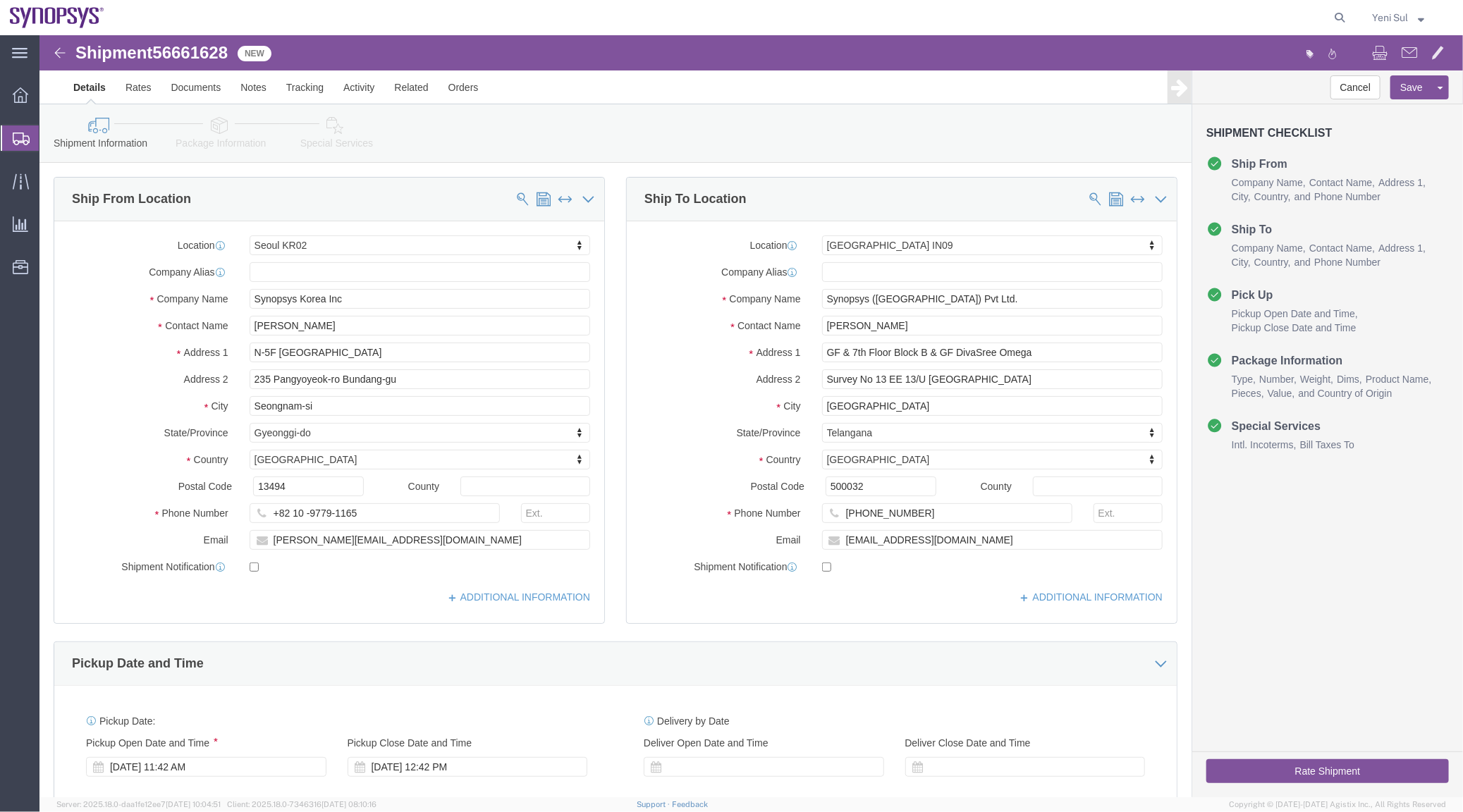
click icon
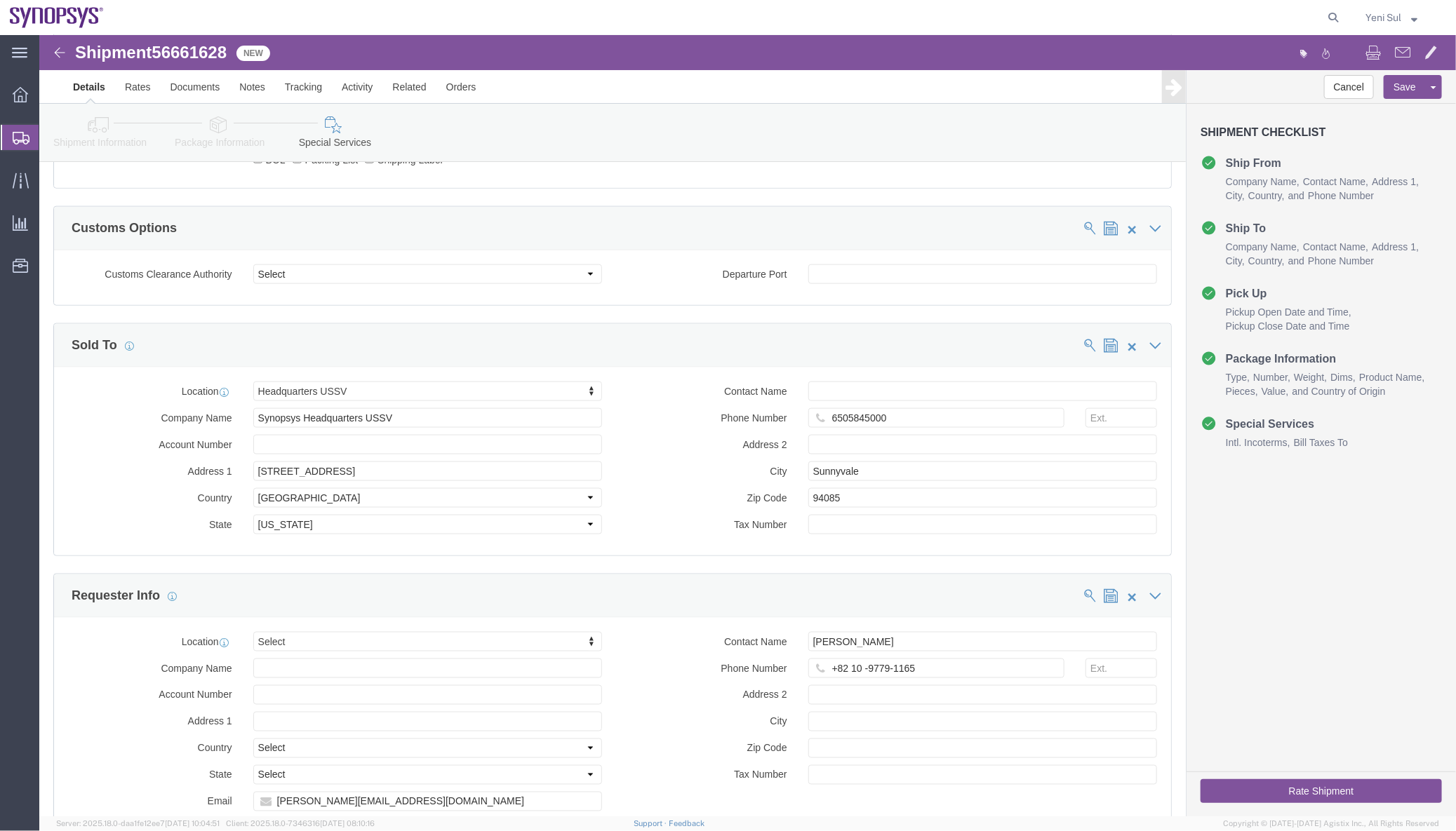
scroll to position [956, 0]
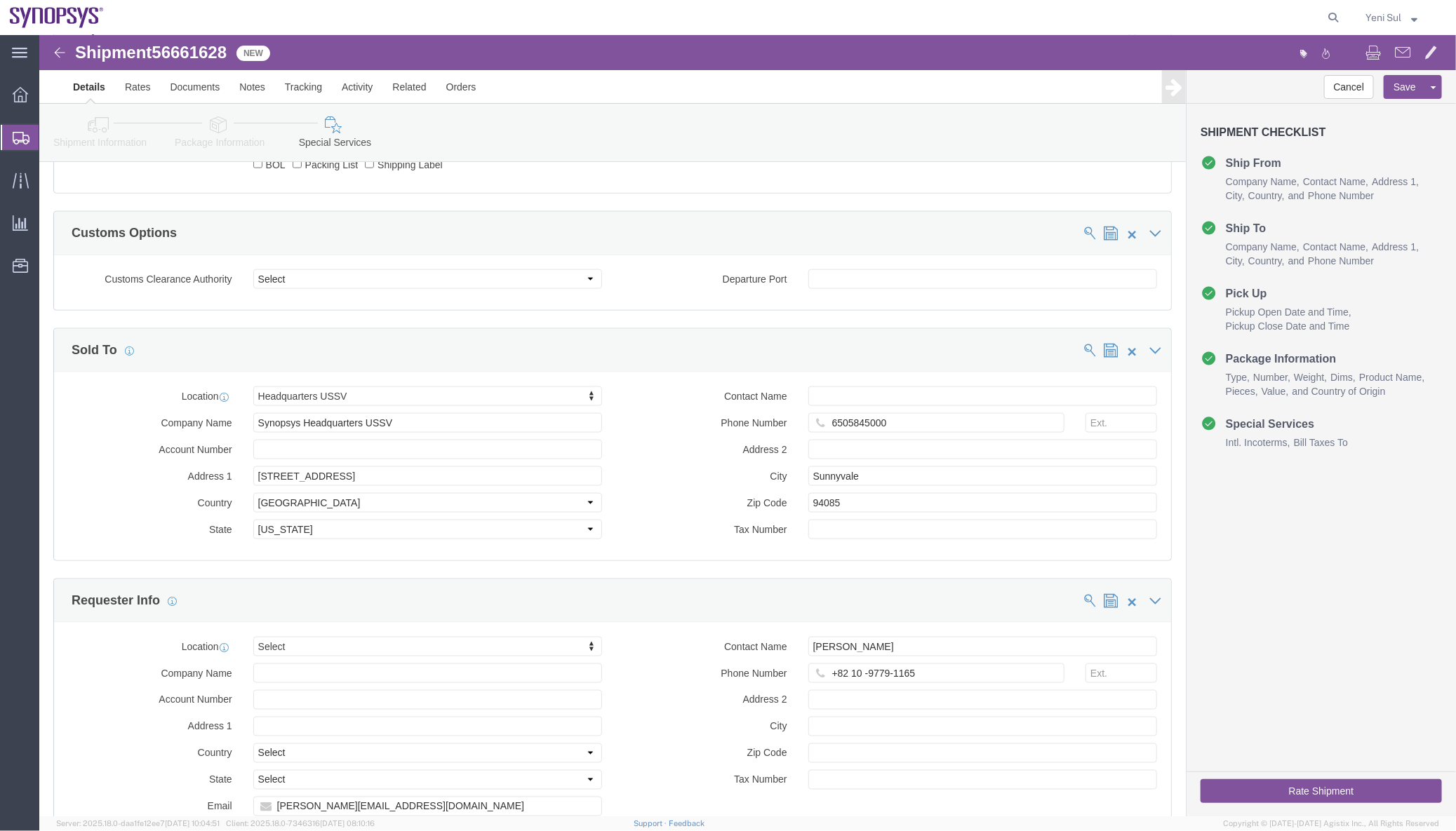
click span
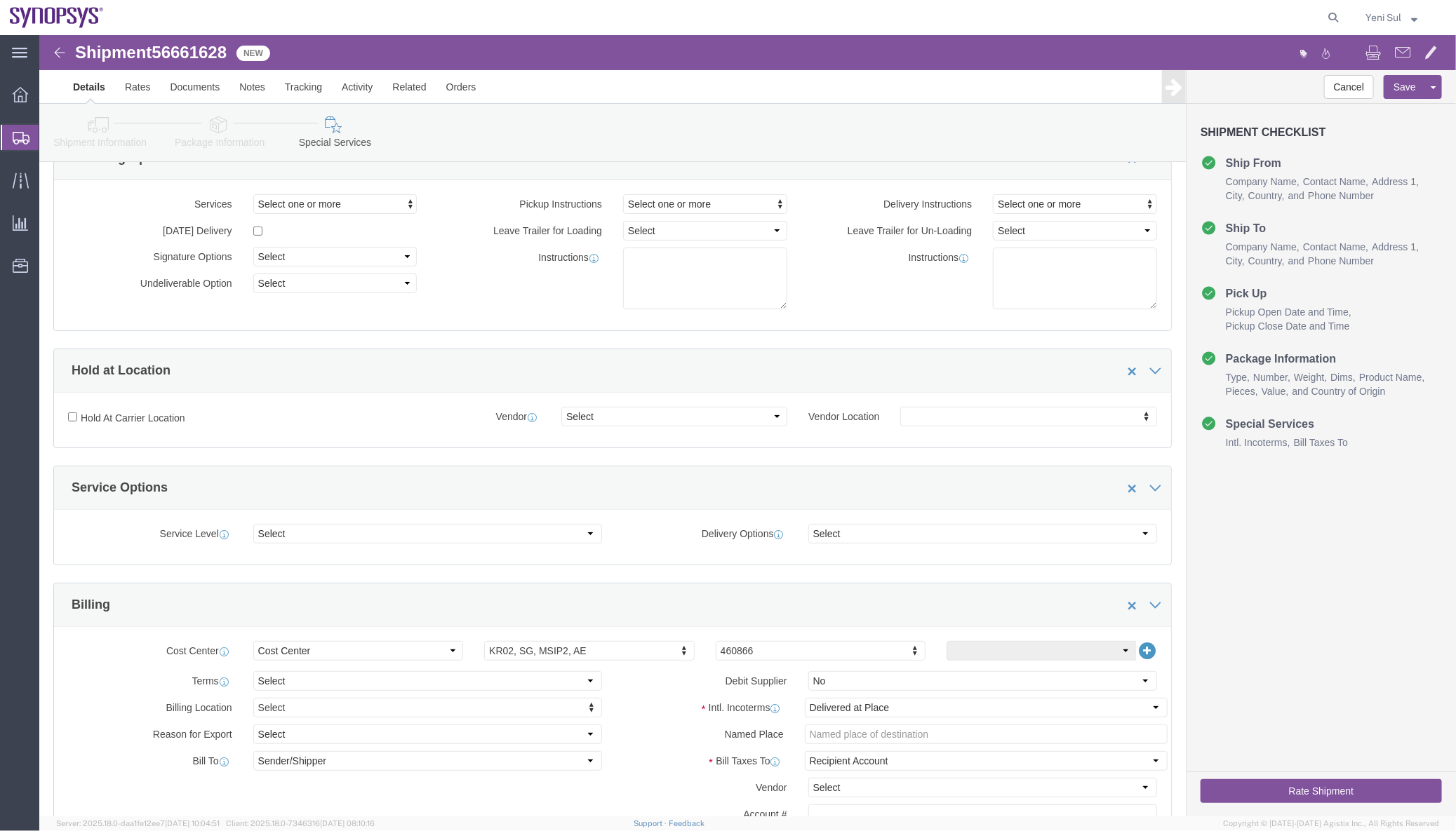
scroll to position [0, 0]
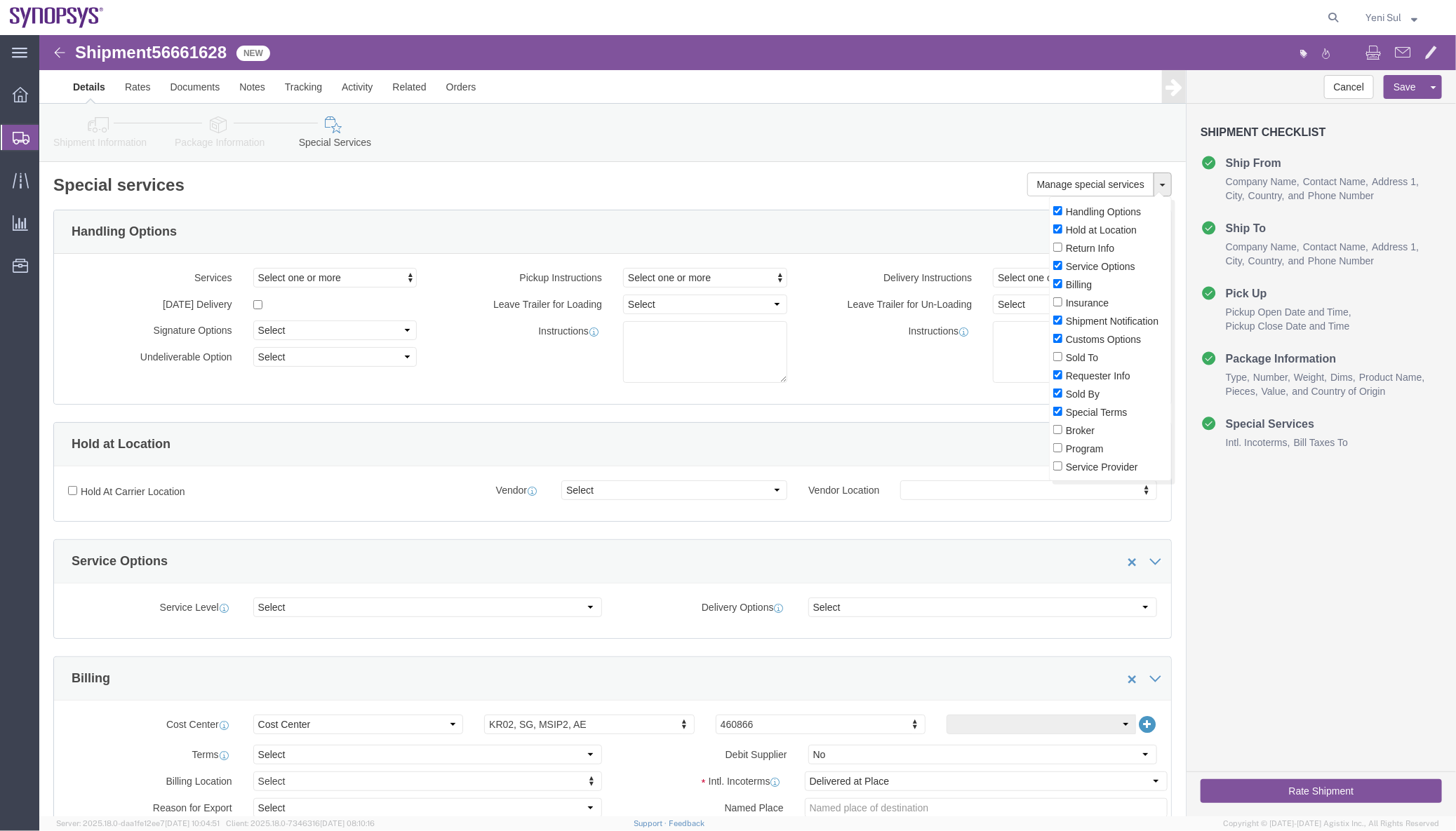
click button
click div "Services Select one or more Air Ride Truck Blanket Wrap Carnet Consolidated Shi…"
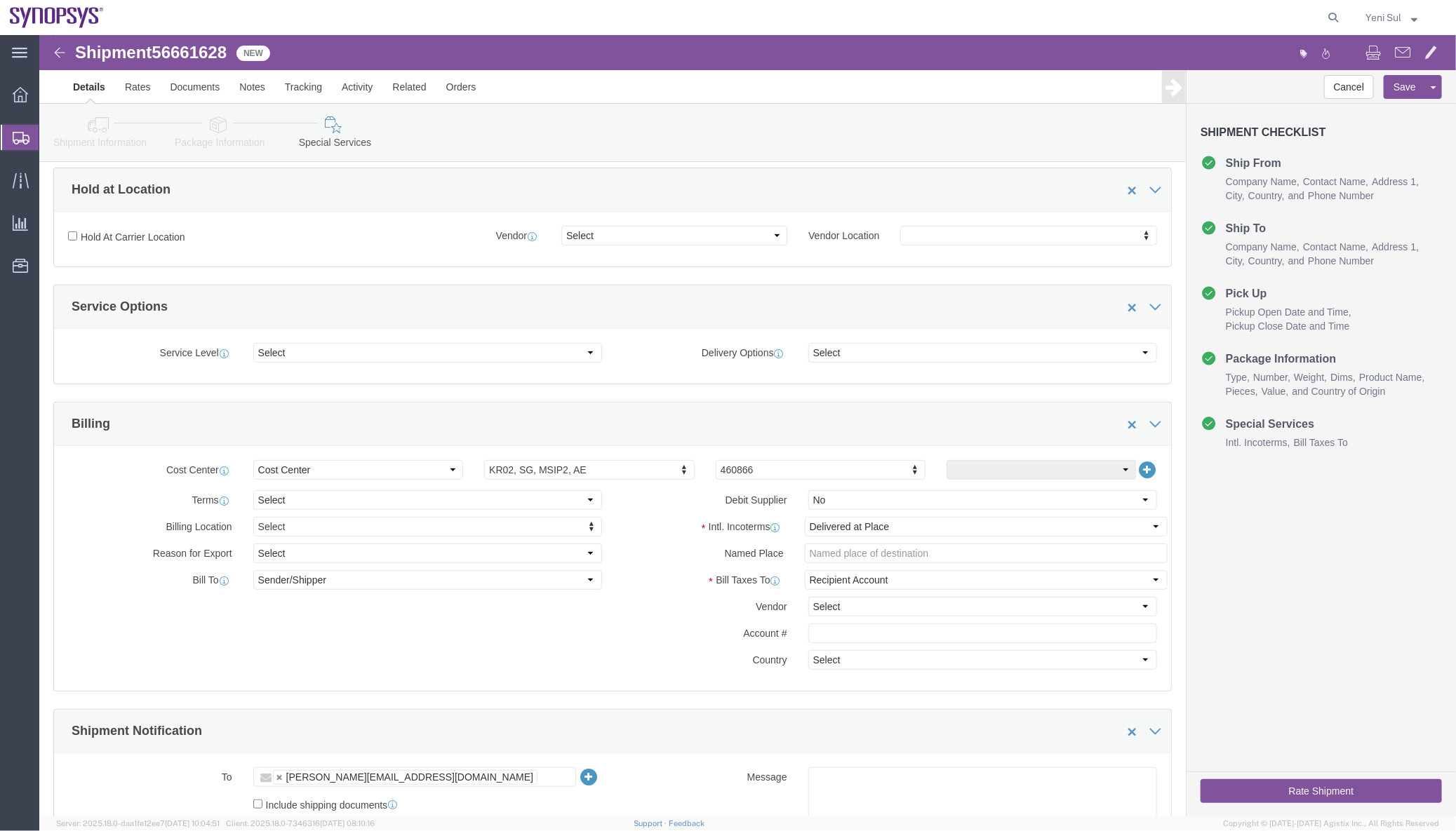
scroll to position [127, 0]
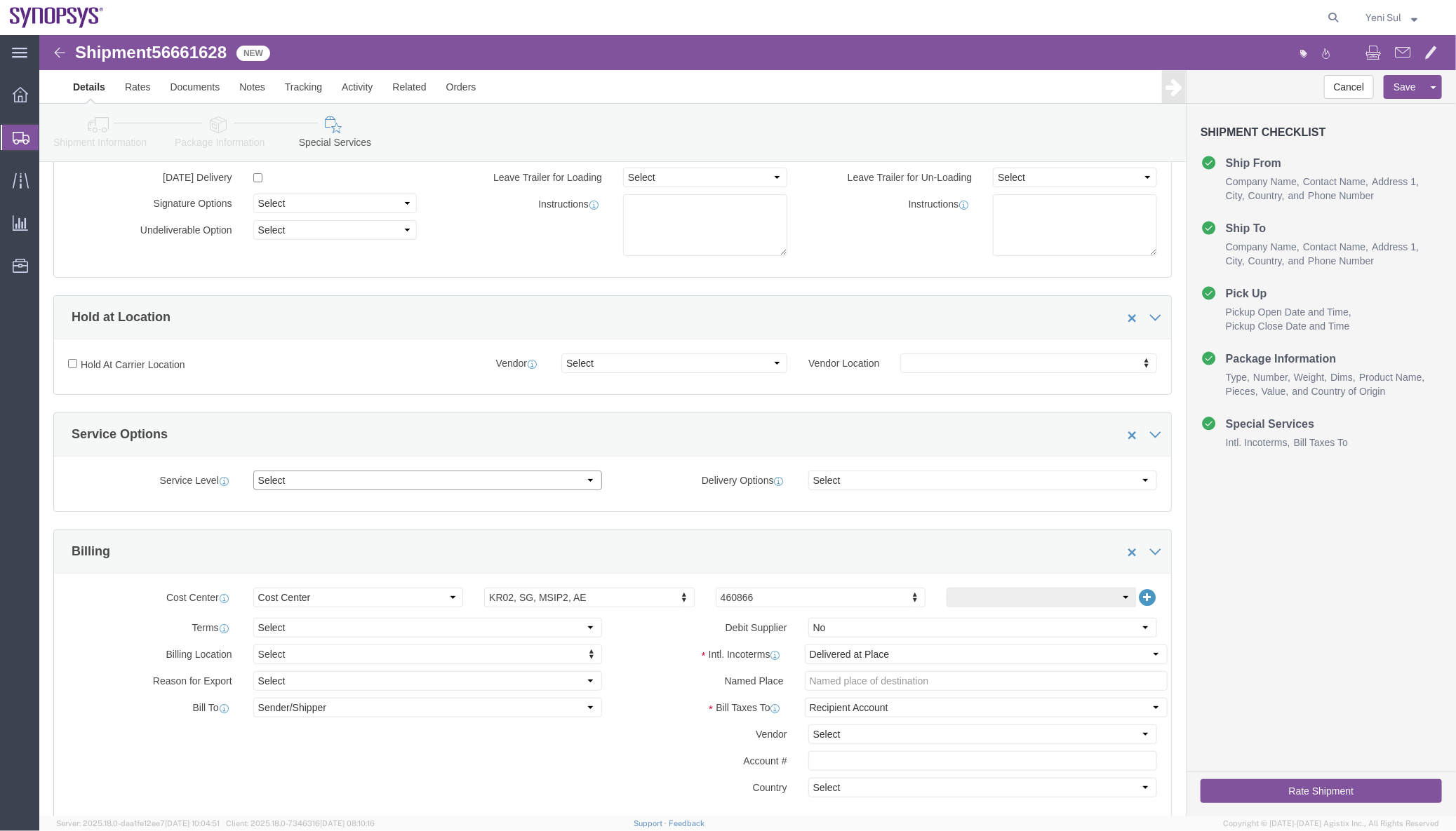
click select "Select 1 Day 2 Day 3-5 Day Economy 5+ Day"
drag, startPoint x: 322, startPoint y: 454, endPoint x: 279, endPoint y: 430, distance: 49.2
click select "Select 1 Day 2 Day 3-5 Day Economy 5+ Day"
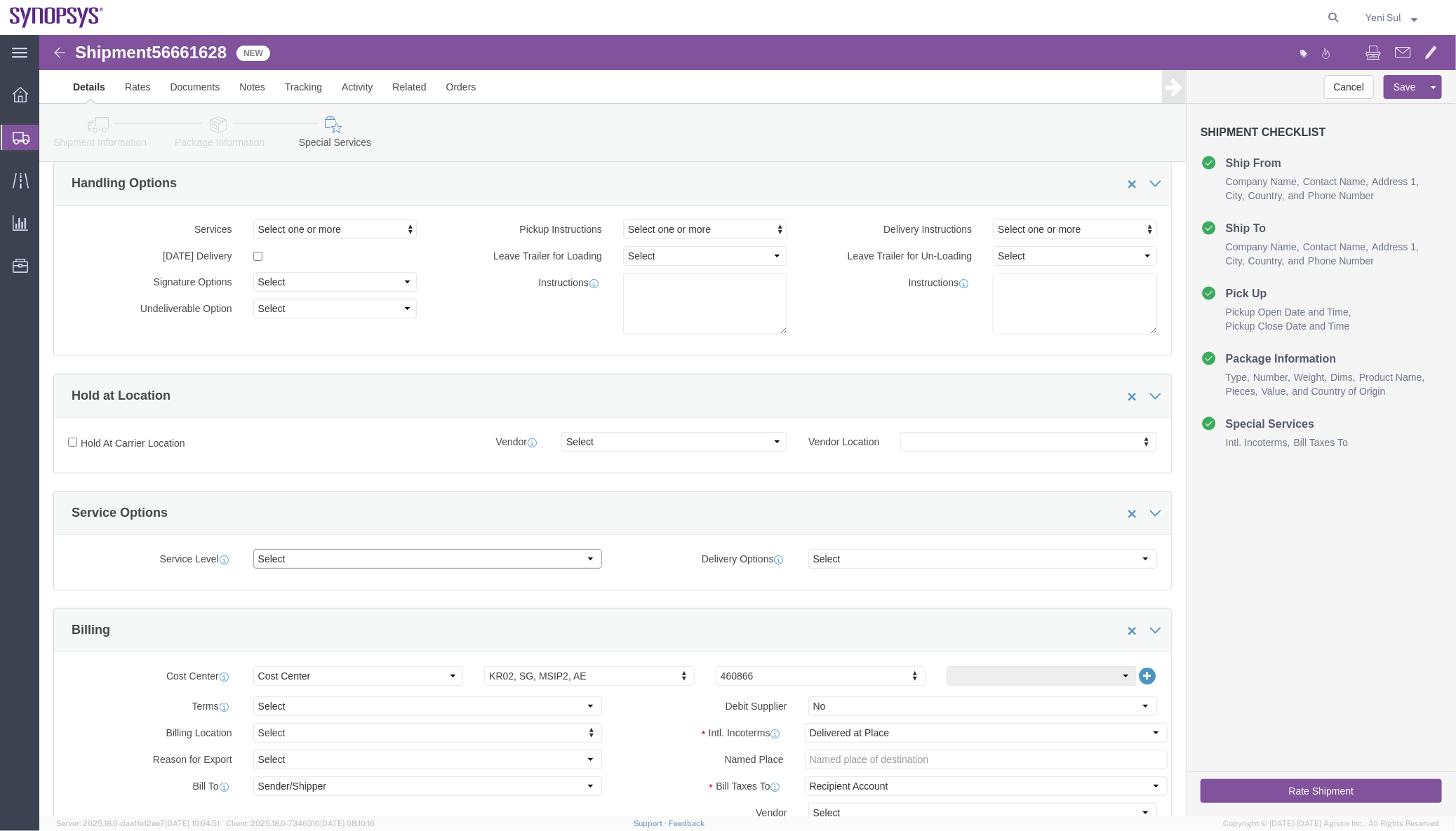
scroll to position [0, 0]
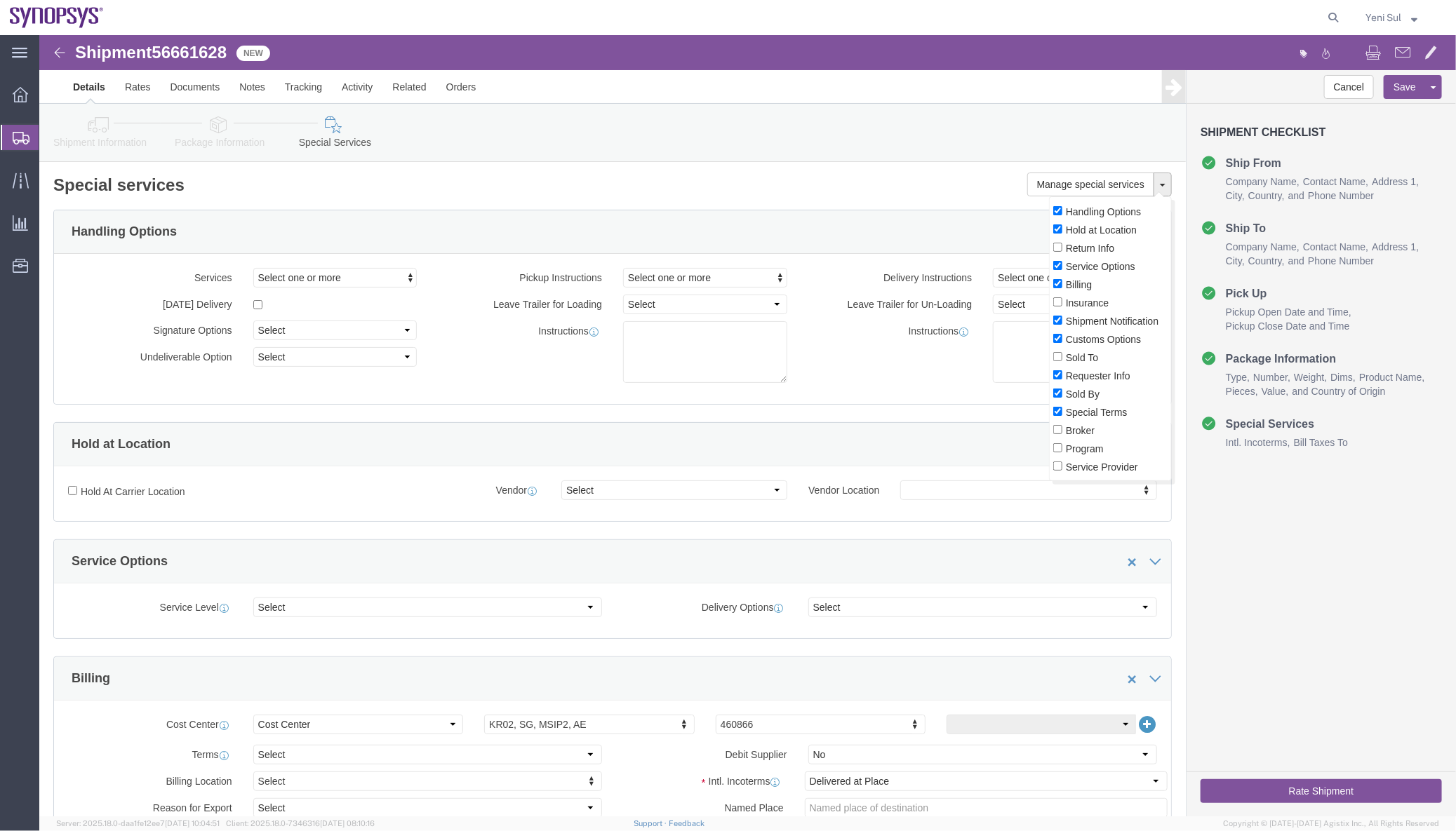
click button
click input "Service Options"
checkbox input "false"
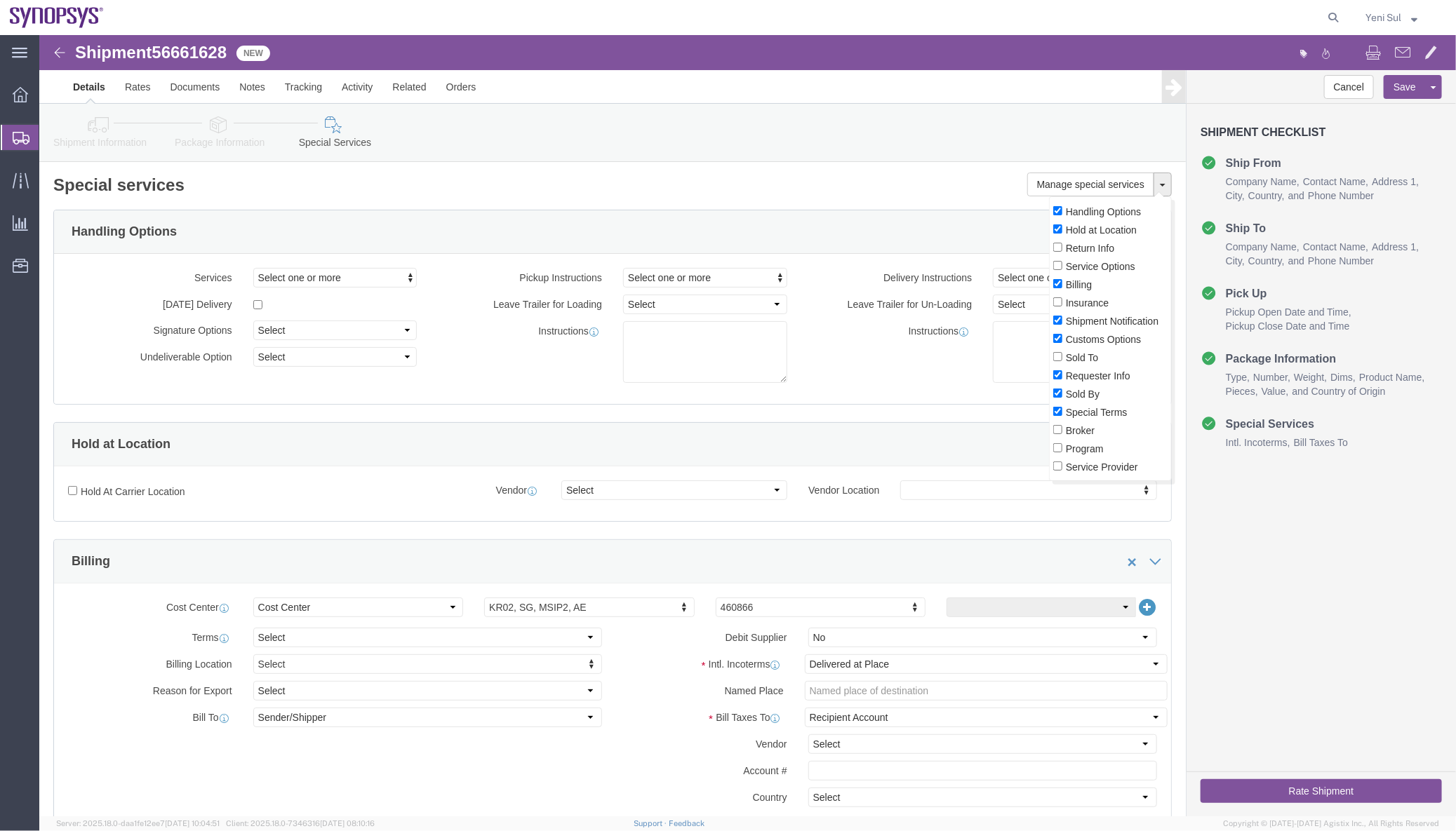
click div "Hold at Location"
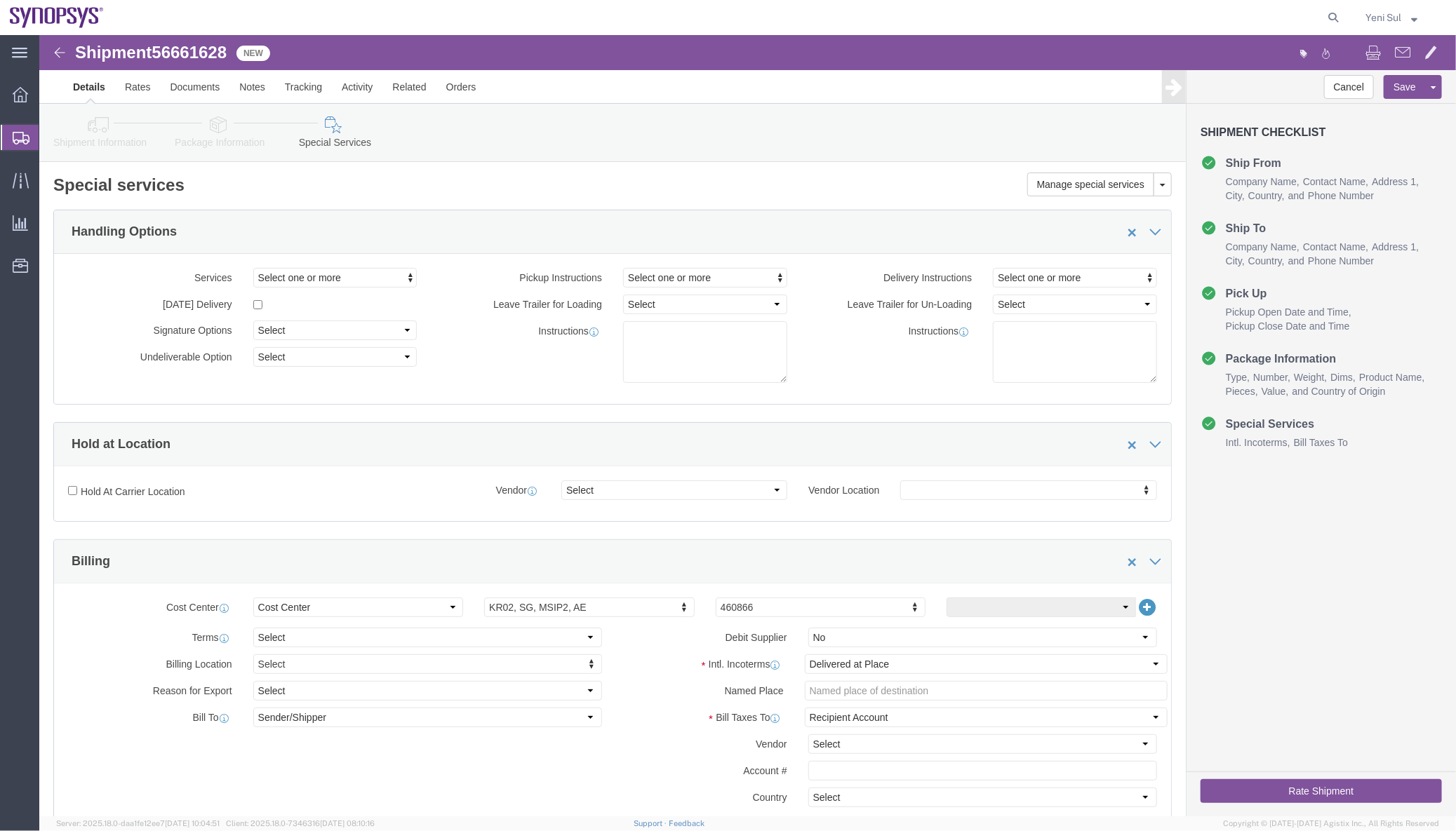
drag, startPoint x: 175, startPoint y: 107, endPoint x: 200, endPoint y: 156, distance: 55.0
click link "Package Information"
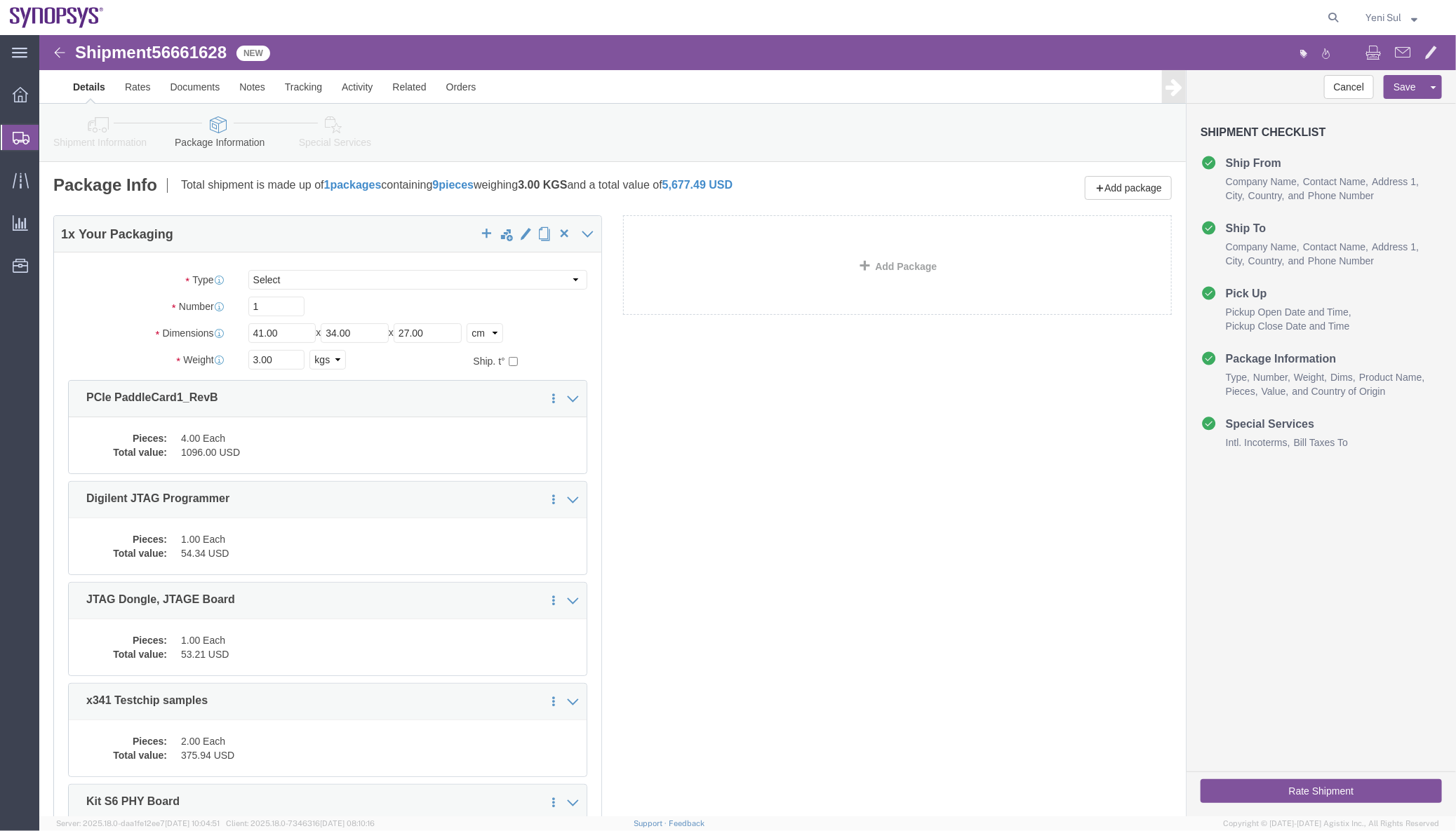
click link "Special Services"
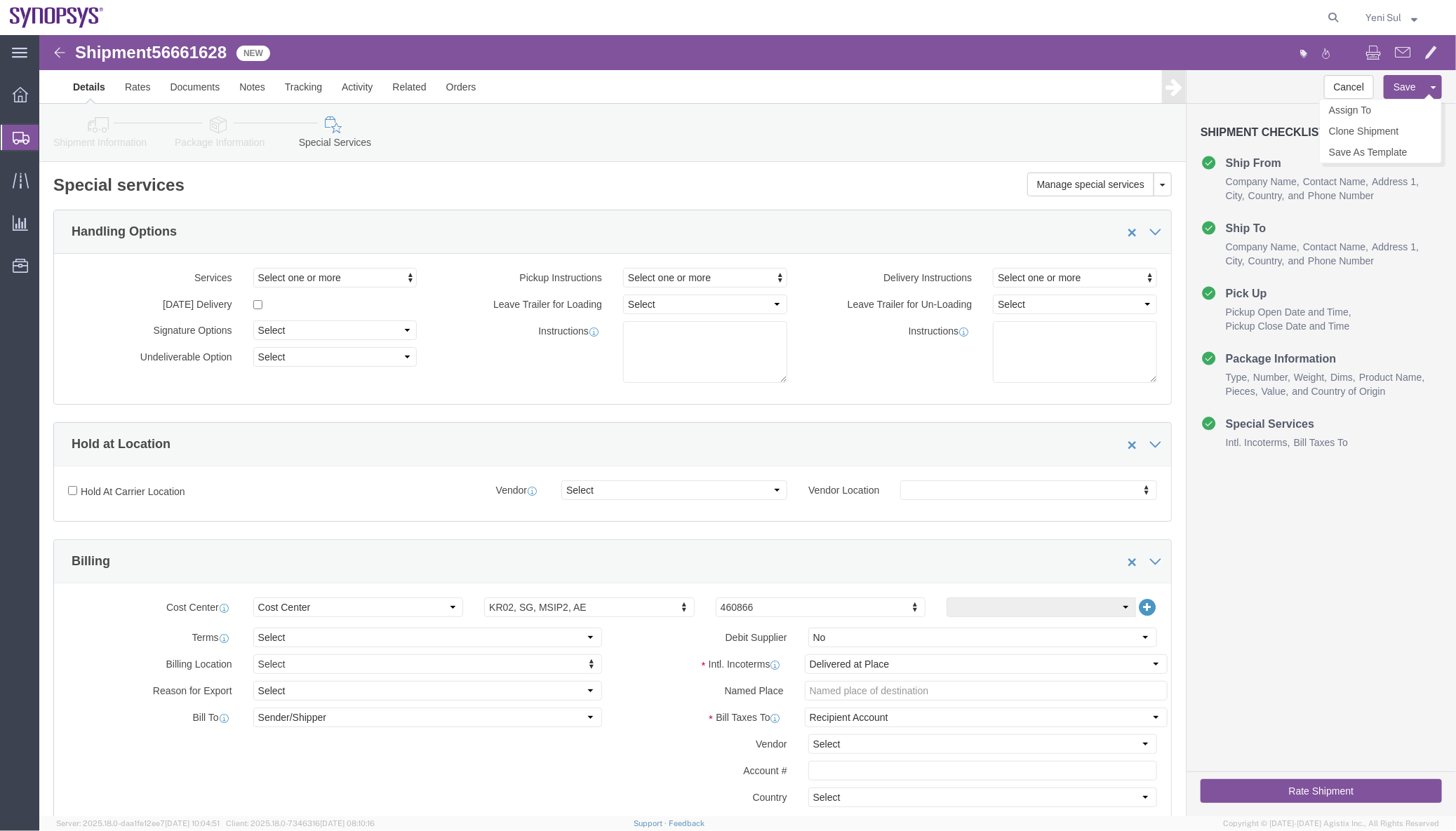
click button "Save"
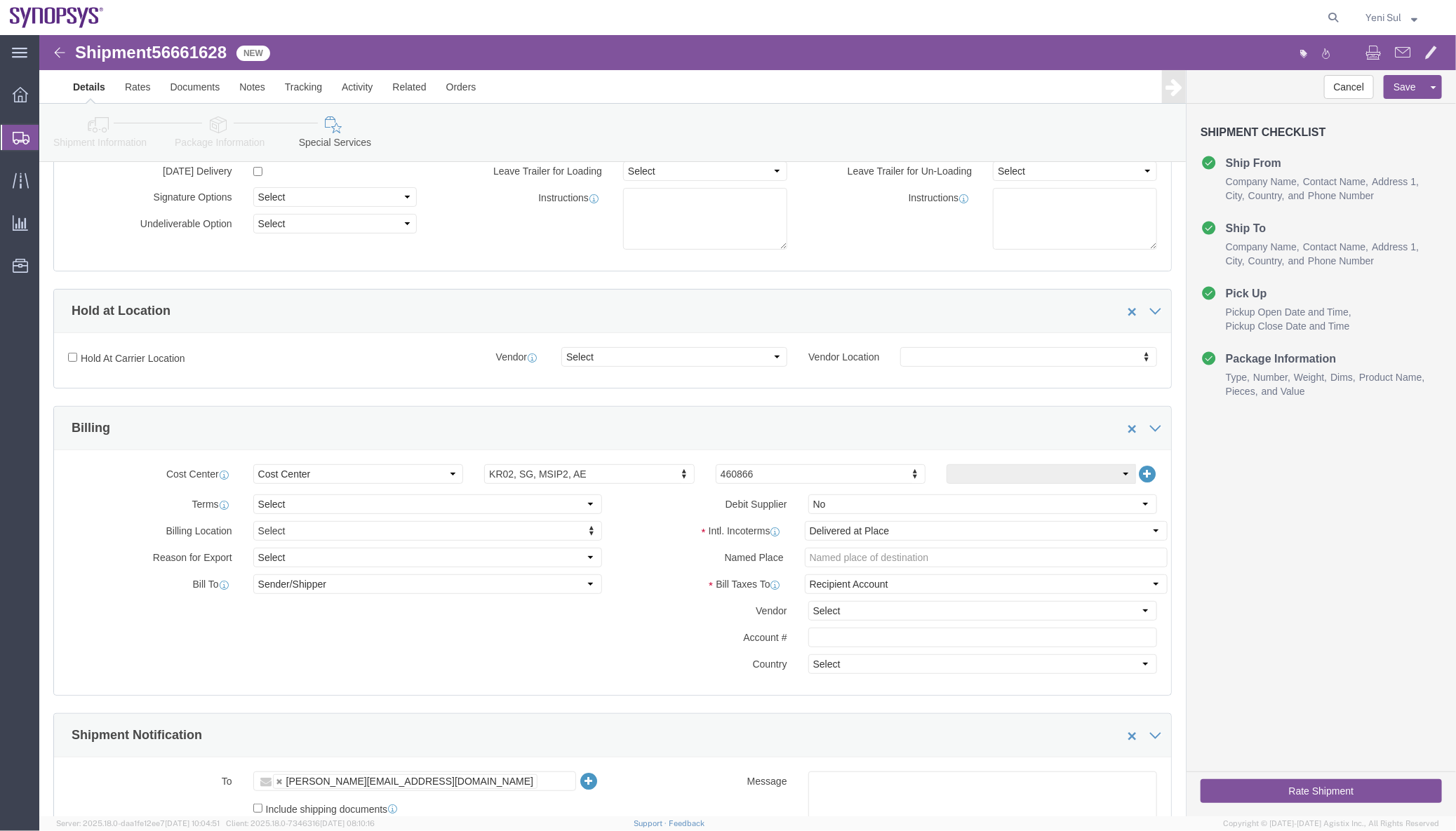
click icon
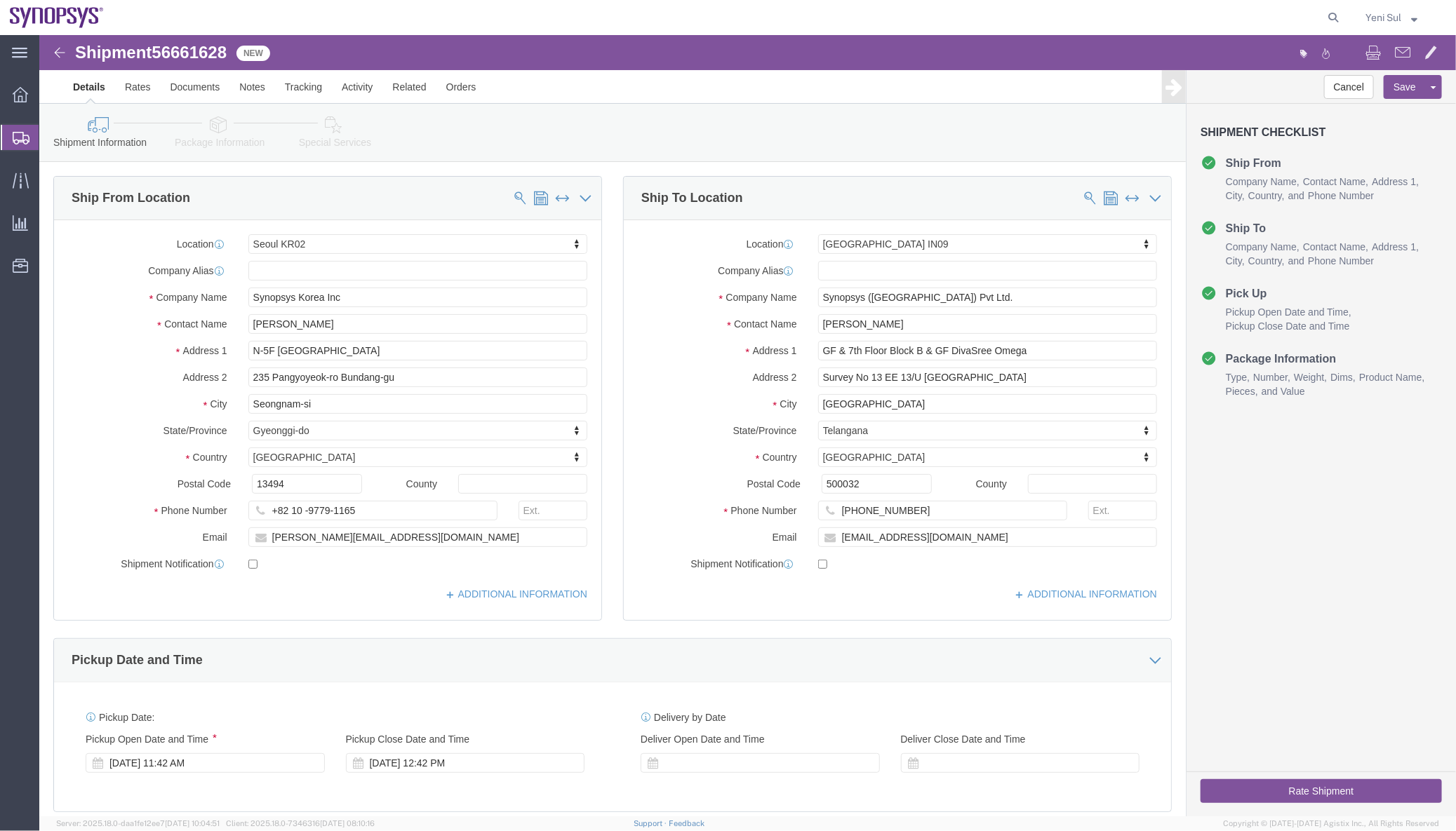
click link "Package Information"
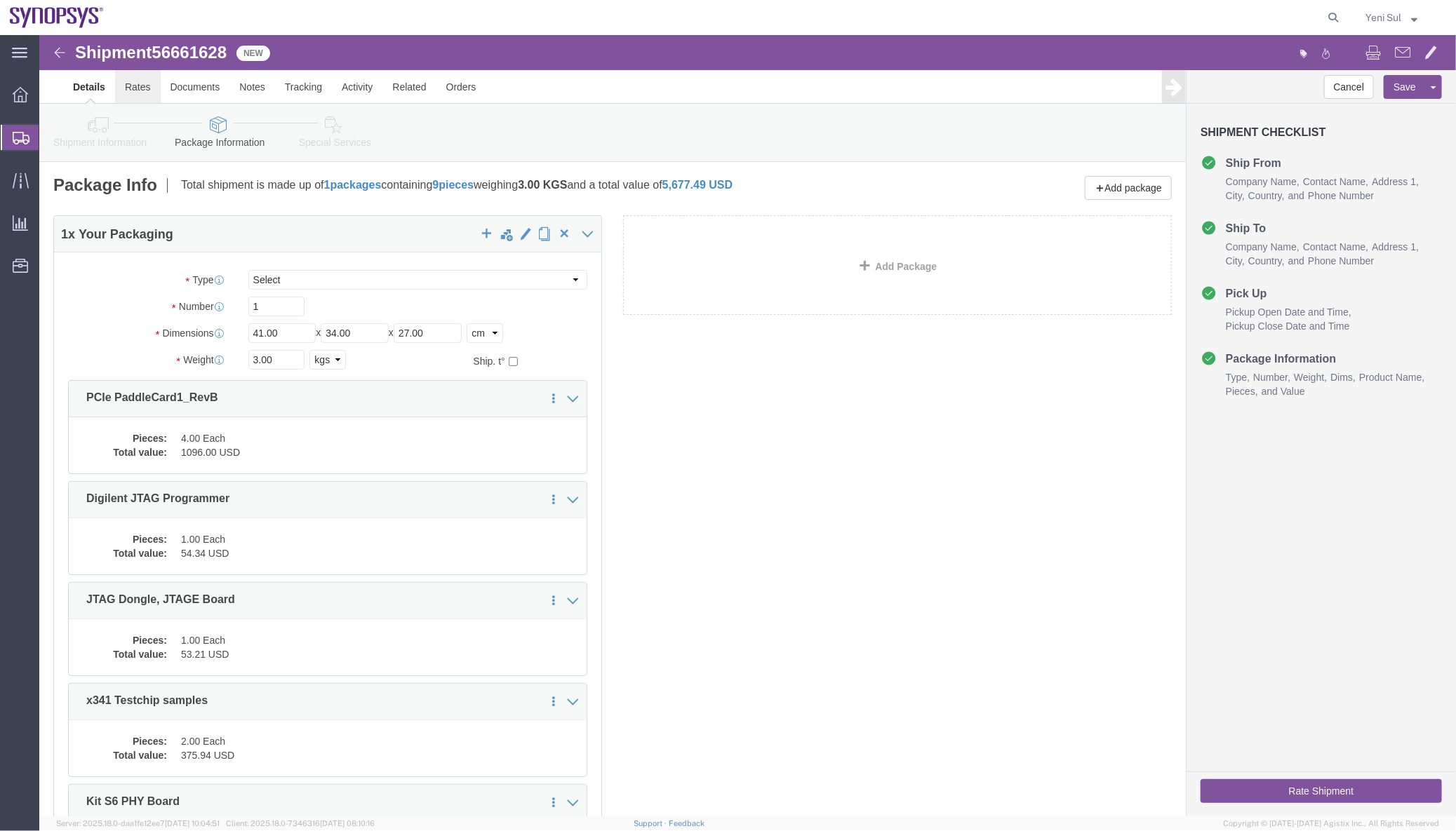
click link "Rates"
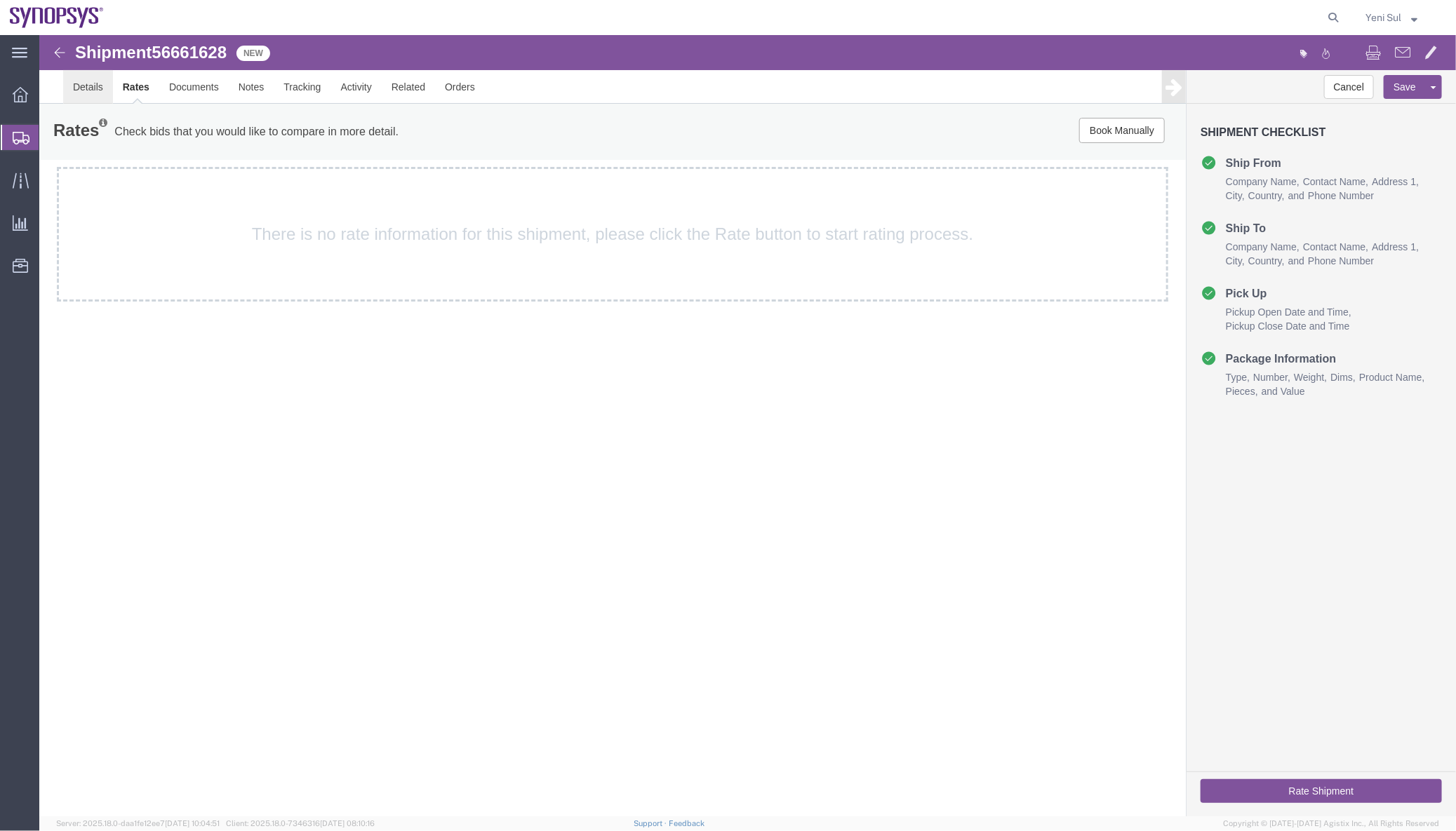
click at [97, 85] on link "Details" at bounding box center [87, 86] width 50 height 34
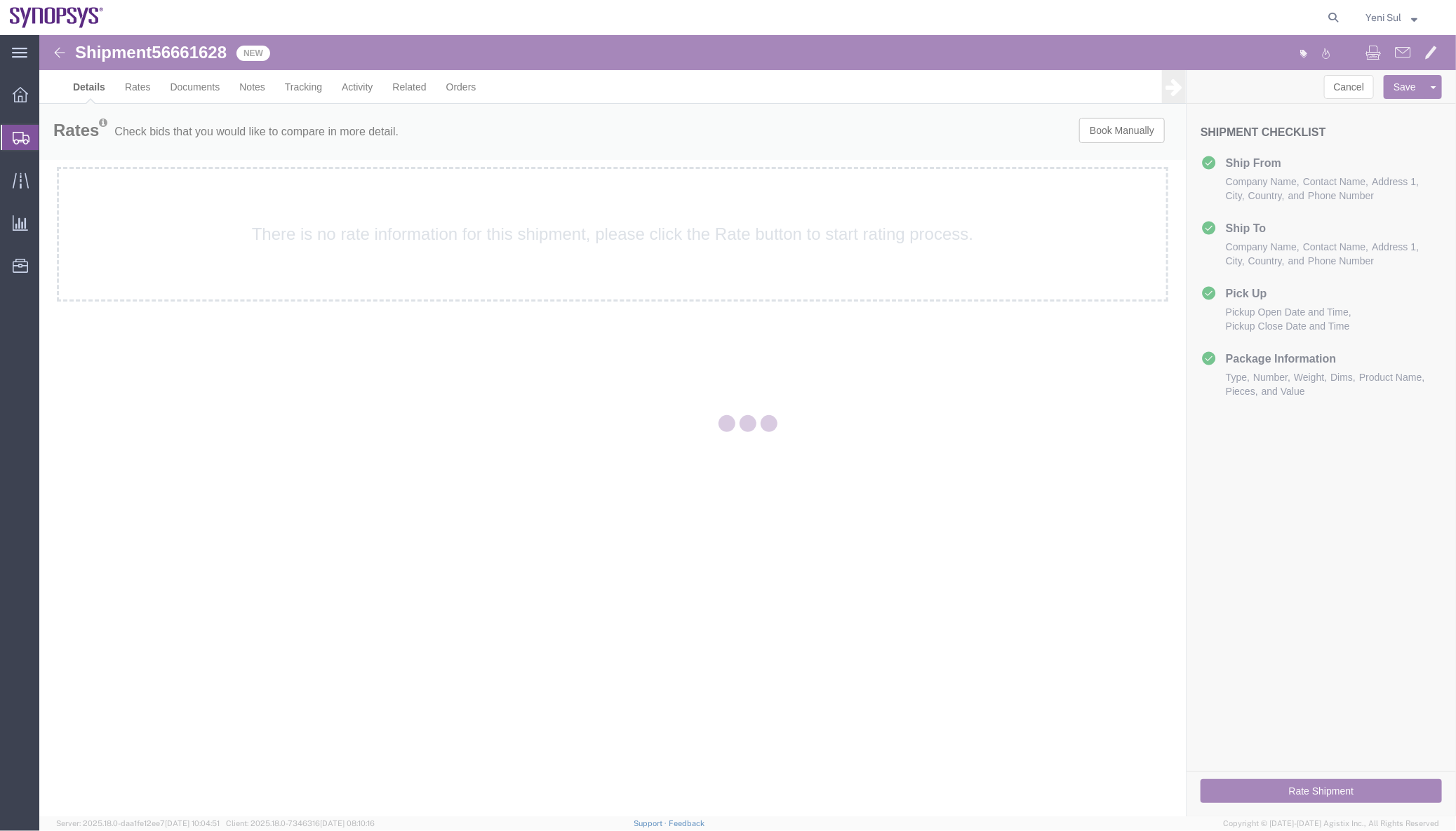
select select "63142"
select select "63126"
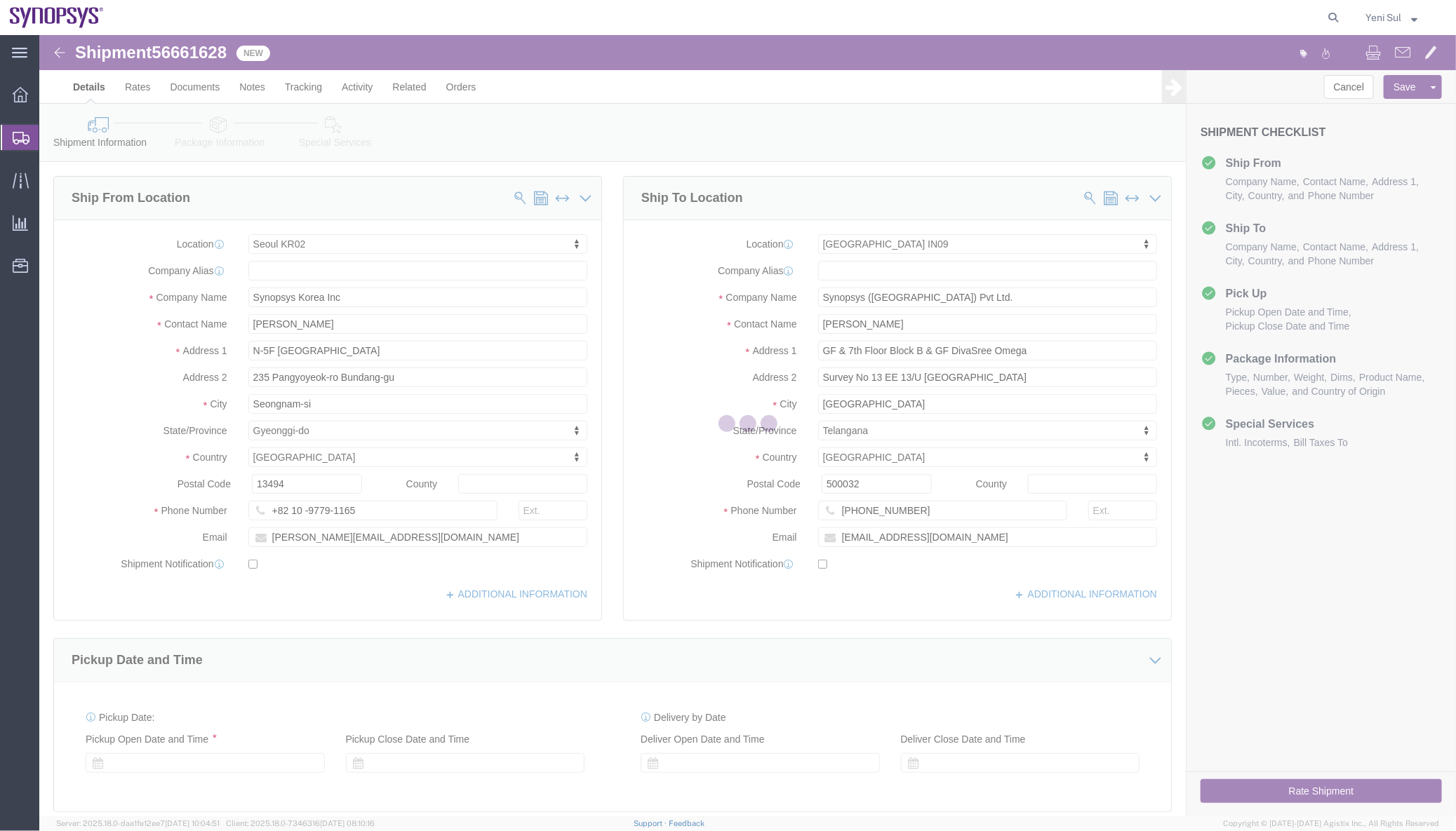
click at [339, 141] on div at bounding box center [747, 425] width 1416 height 781
click at [323, 127] on div at bounding box center [747, 425] width 1416 height 781
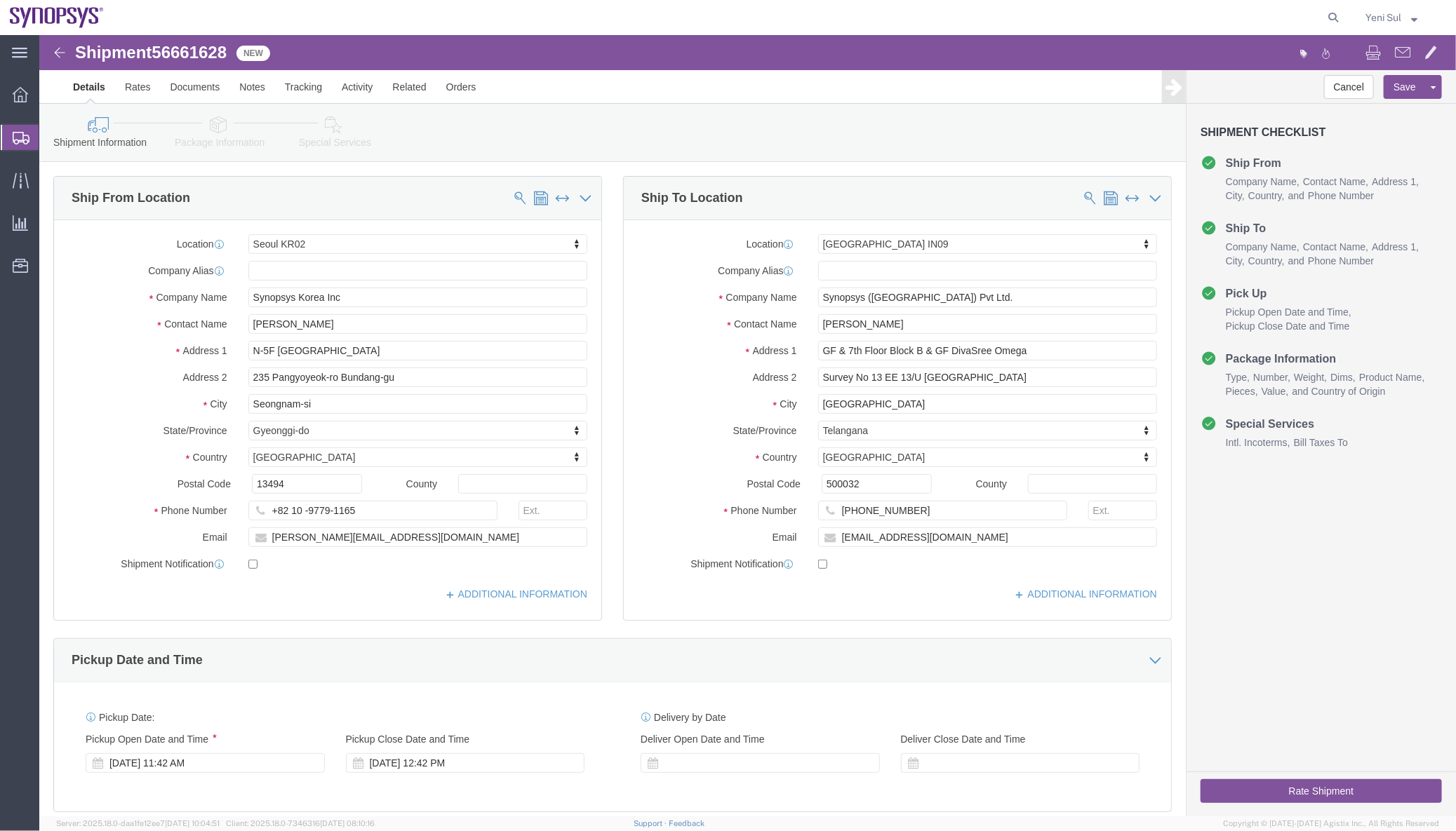
click icon
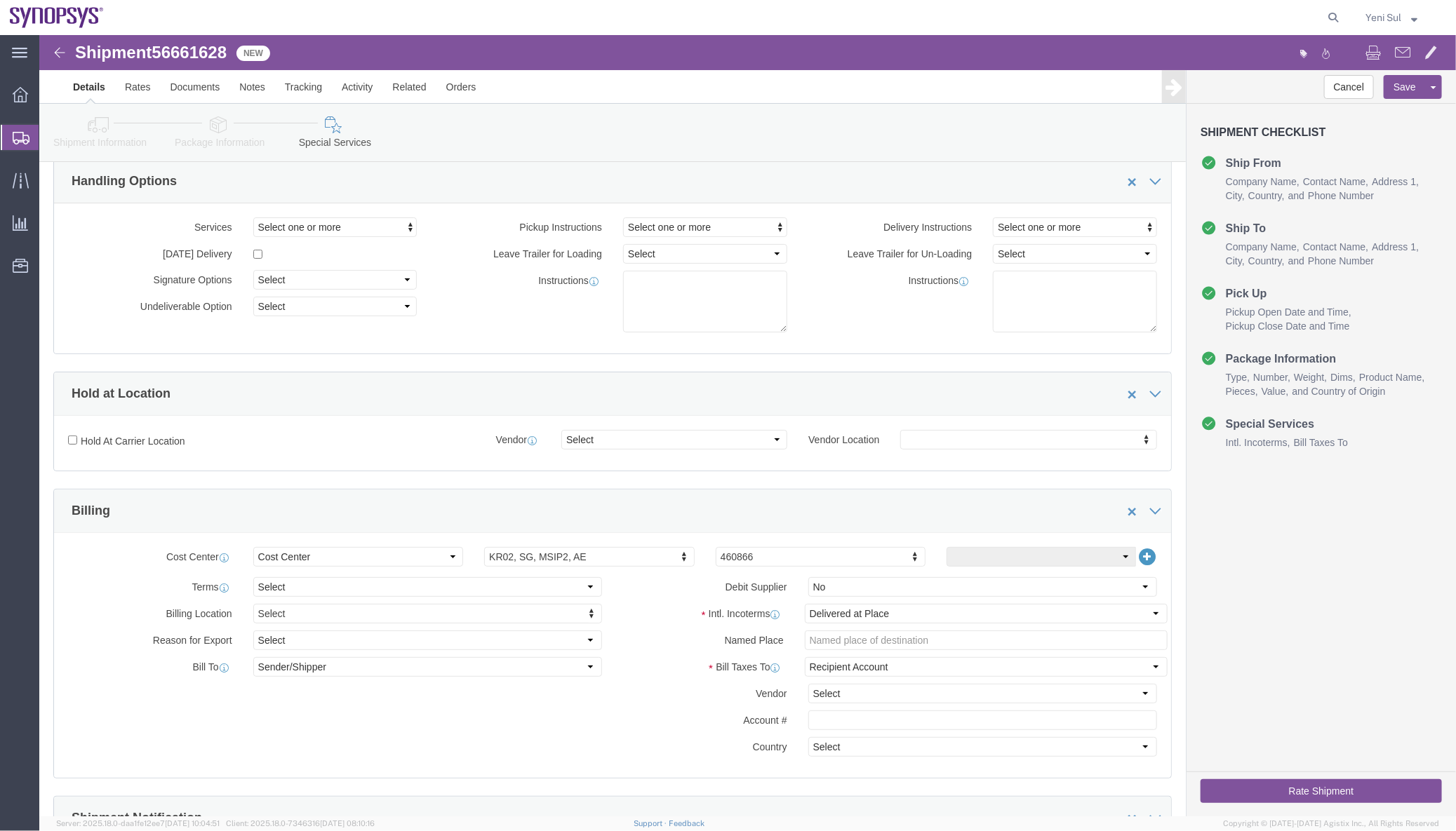
scroll to position [255, 0]
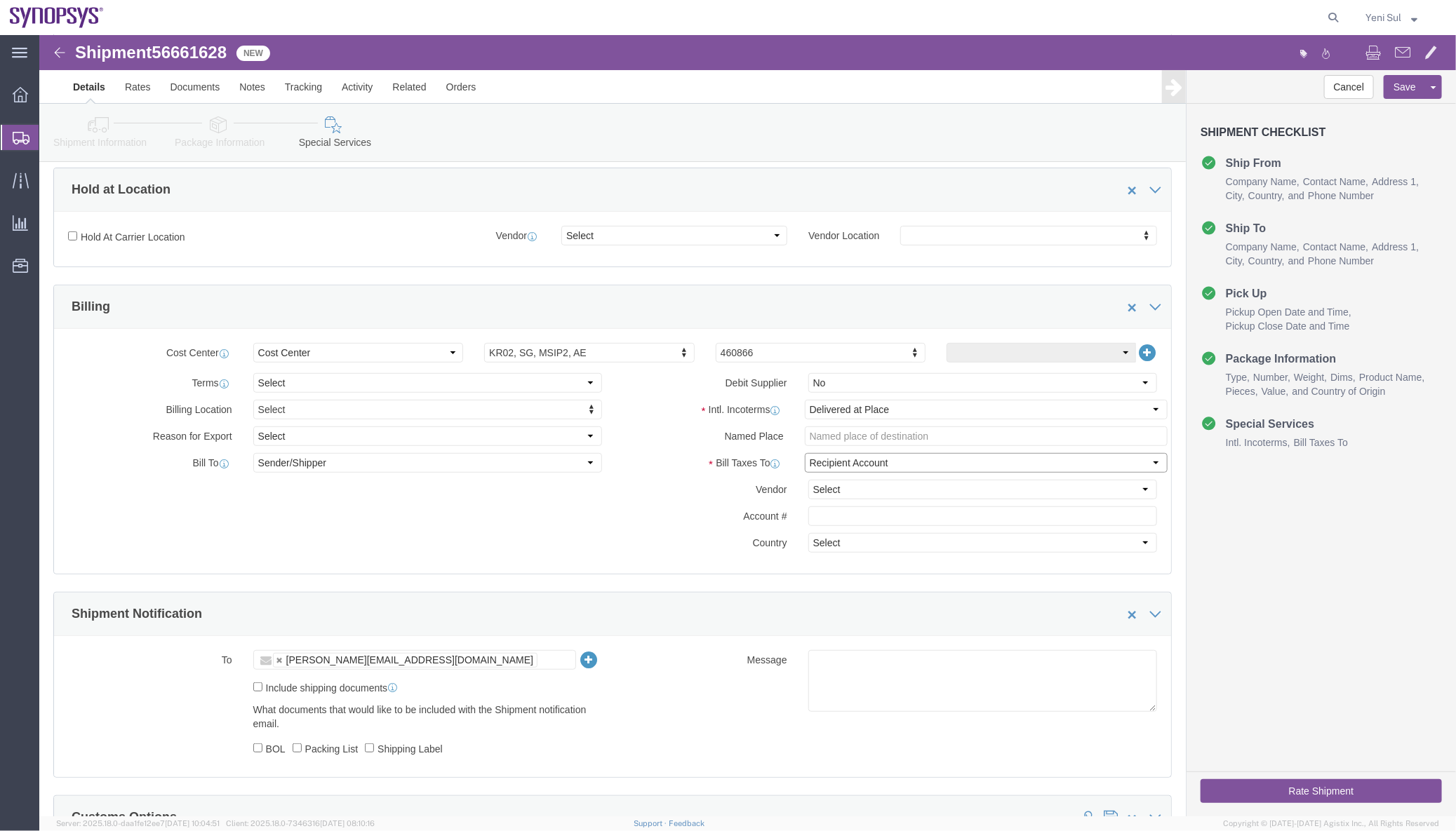
click select "Select Recipient Account Sender/Shipper Third Party Account"
click div "Billing Location Select Select My Profile Location [GEOGRAPHIC_DATA] DE04 Agrat…"
click select "Select Recipient Account Sender/Shipper Third Party Account"
click icon
click select "Select Recipient Account Sender/Shipper Third Party Account"
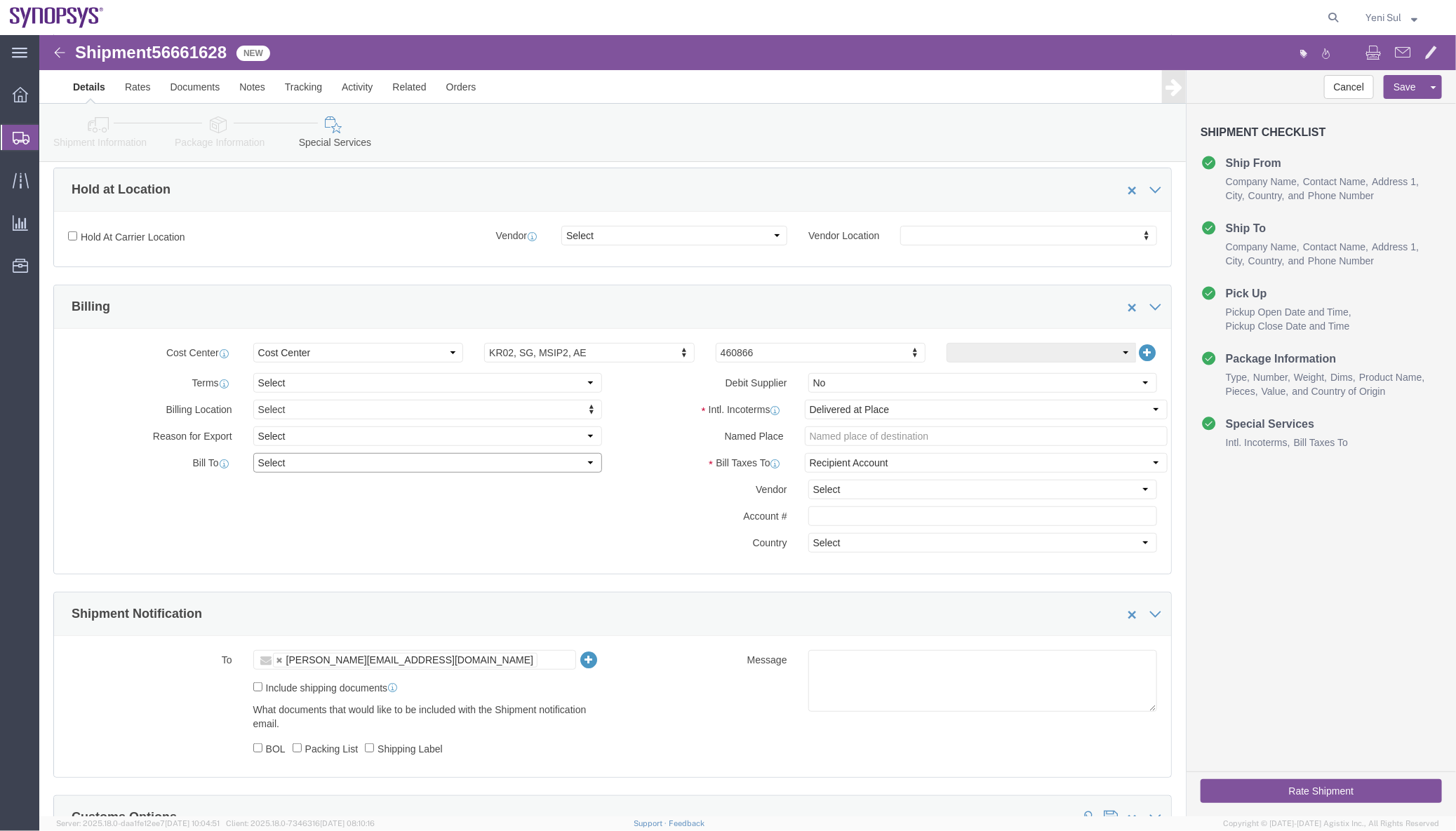
click select "Select Recipient Account Sender/Shipper Third Party Account"
select select "THRD"
click select "Select Recipient Account Sender/Shipper Third Party Account"
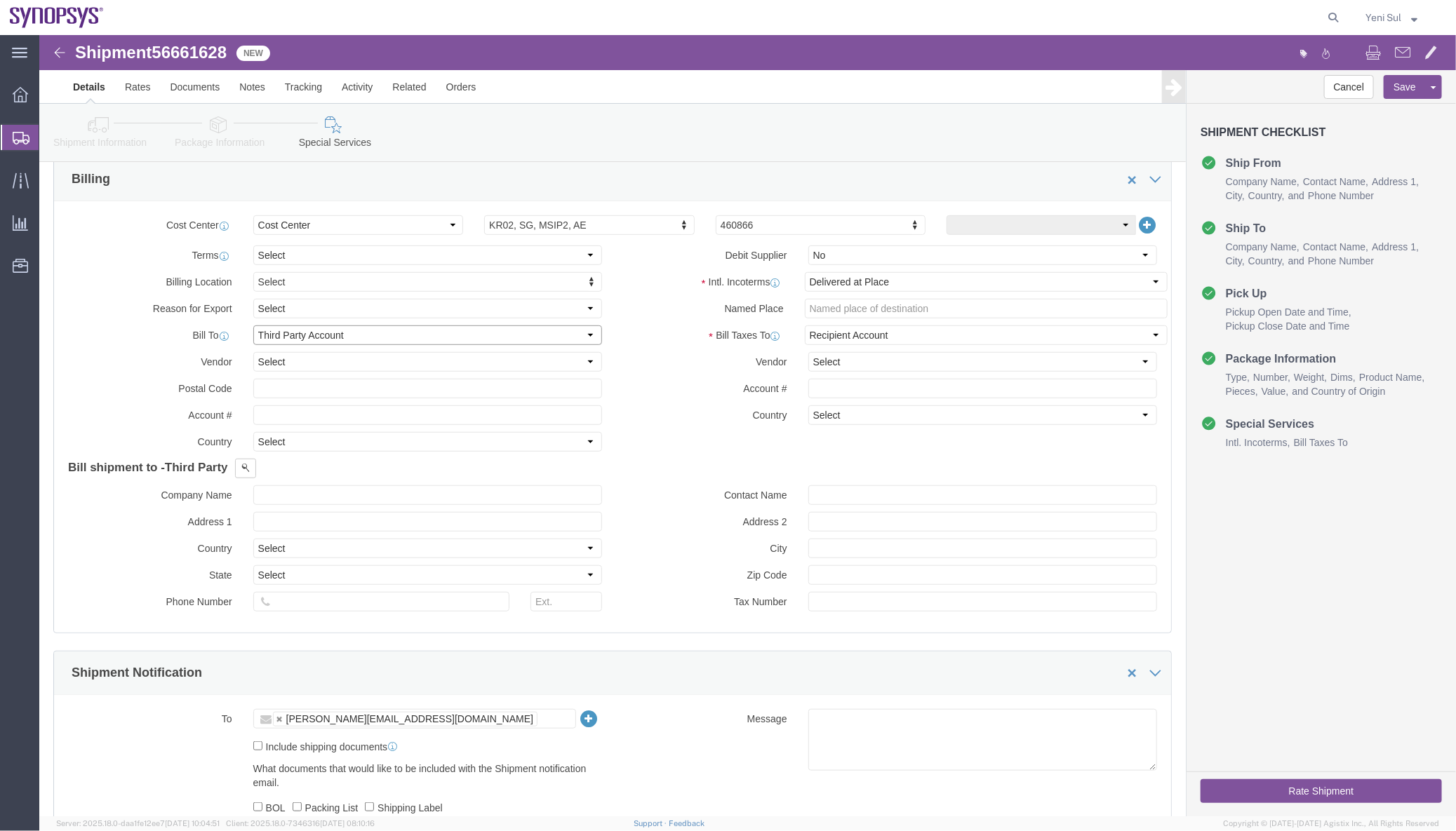
scroll to position [318, 0]
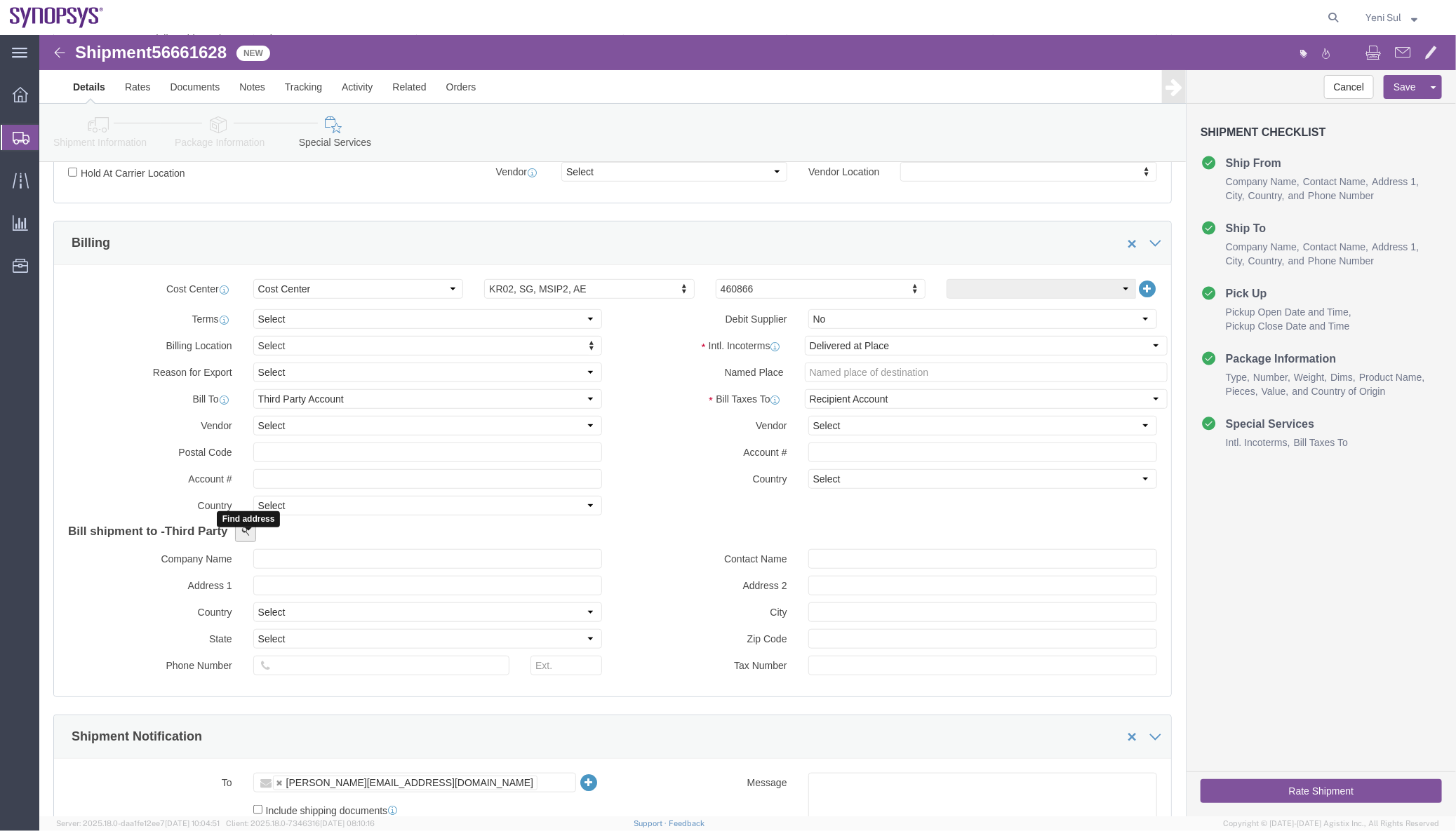
click span
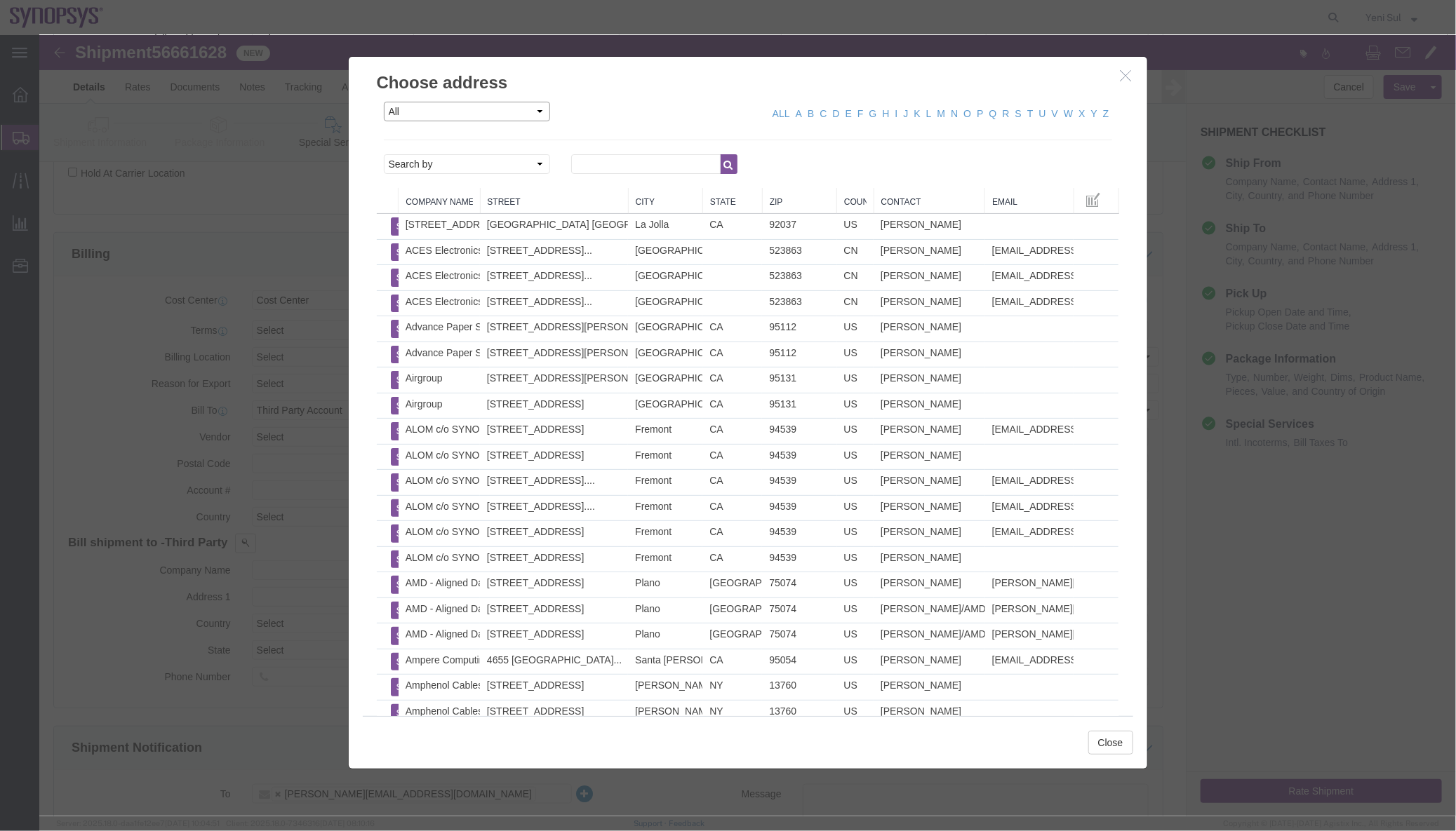
click select "All Company Location Other Personal Shared"
drag, startPoint x: 419, startPoint y: 74, endPoint x: 437, endPoint y: 76, distance: 18.1
click select "All Company Location Other Personal Shared"
click select "Search by Address Book Name City Company Name Contact Name Country CustomerAlia…"
select select "companyName"
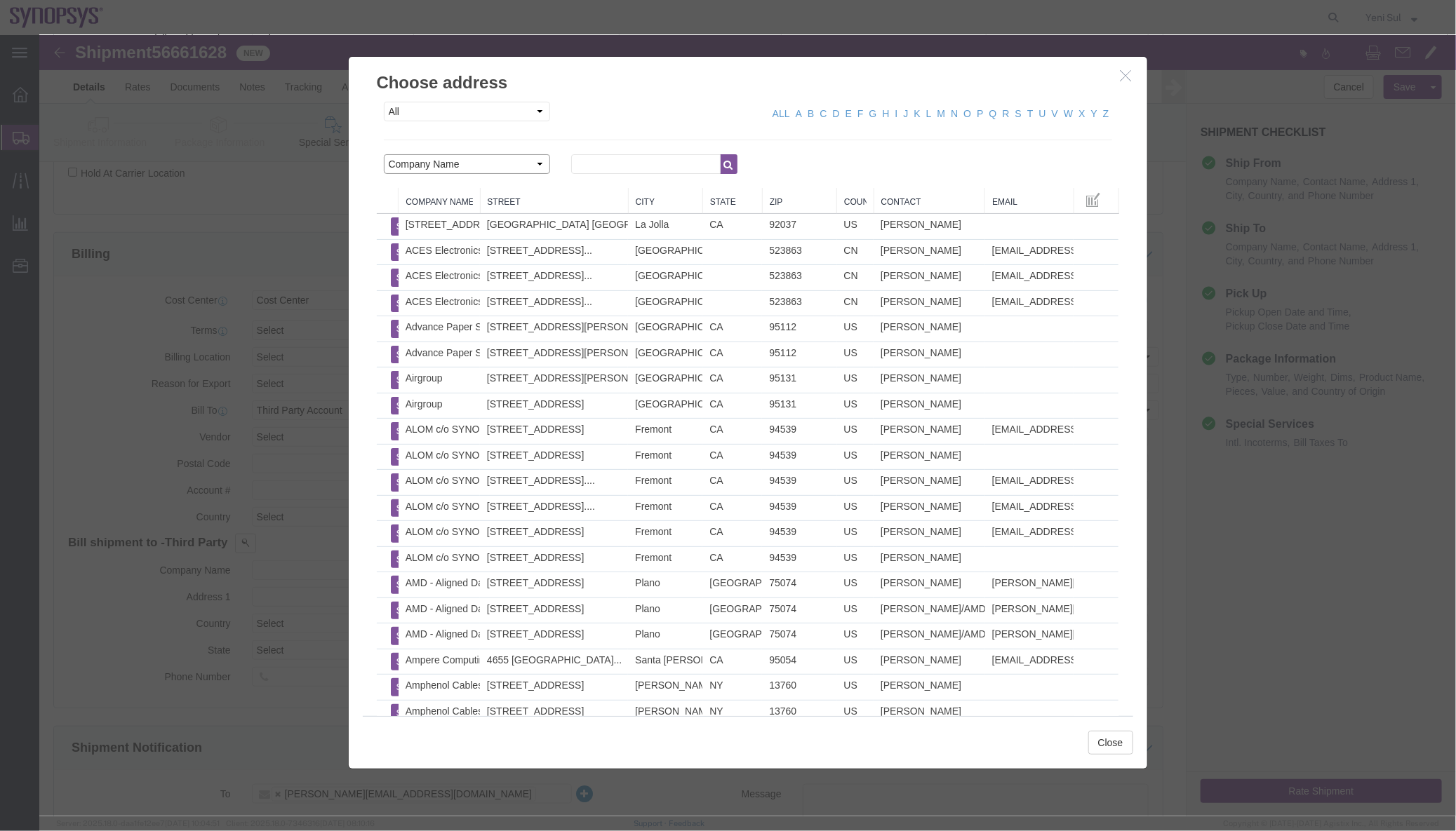
click select "Search by Address Book Name City Company Name Contact Name Country CustomerAlia…"
click input "text"
type input "d"
click div "USSV"
click icon "button"
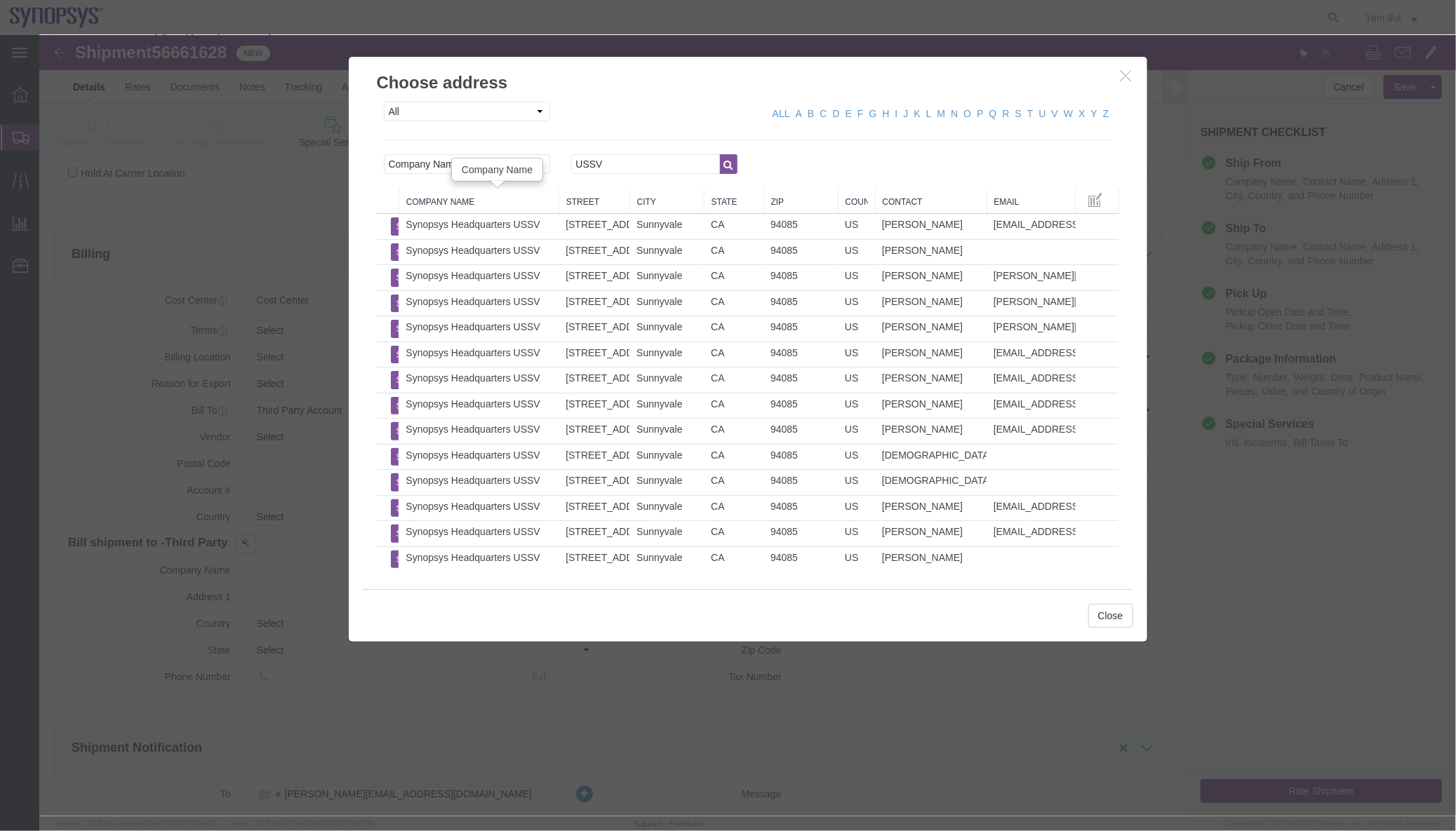
drag, startPoint x: 436, startPoint y: 160, endPoint x: 514, endPoint y: 165, distance: 78.2
click div "Company Name Street City State Zip Country Contact Email Select Synopsys Headqu…"
click input "USSV"
type input "U"
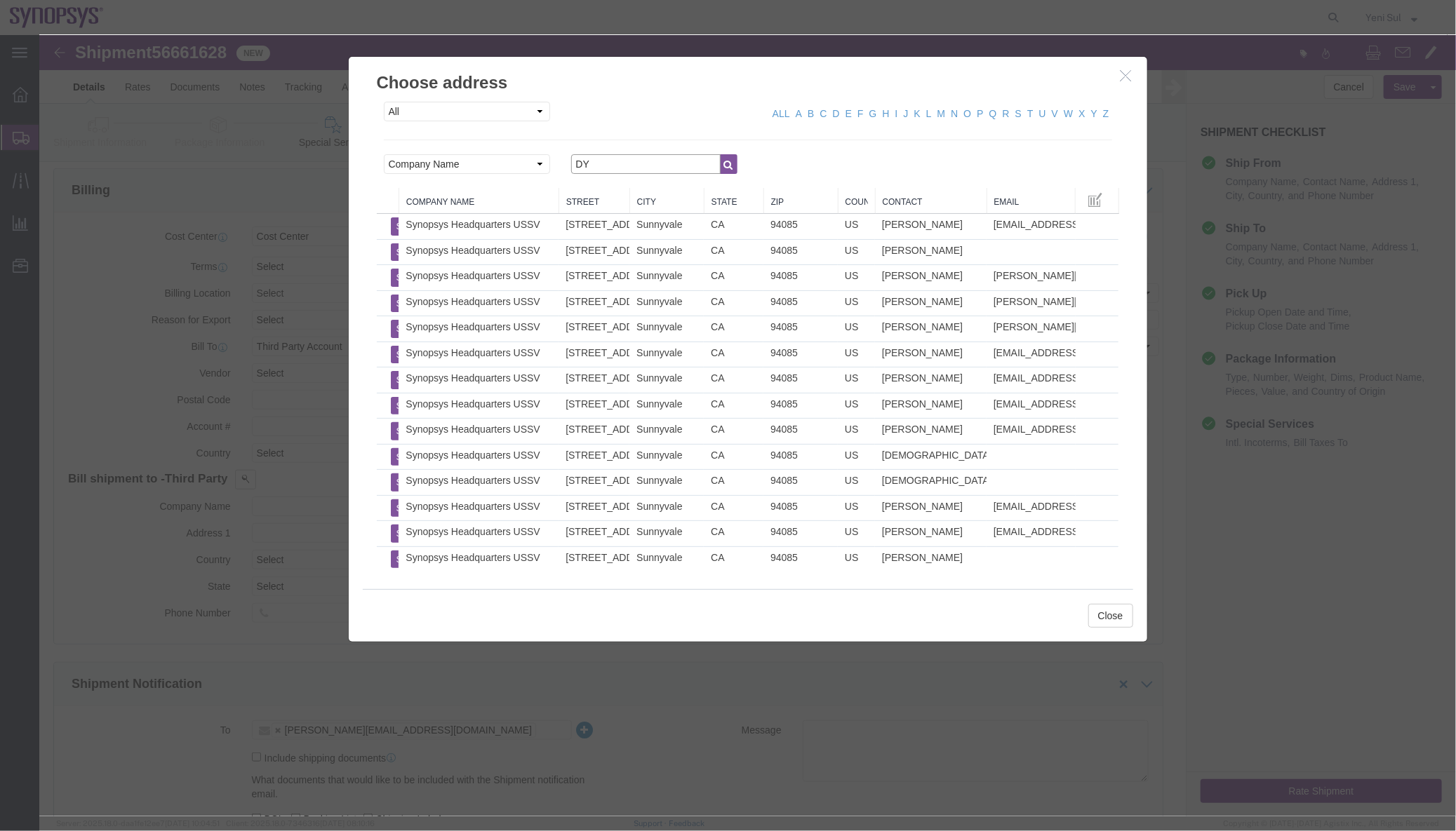
type input "D"
type input "Y"
type input "S"
type input "synopsys Inc"
click button "button"
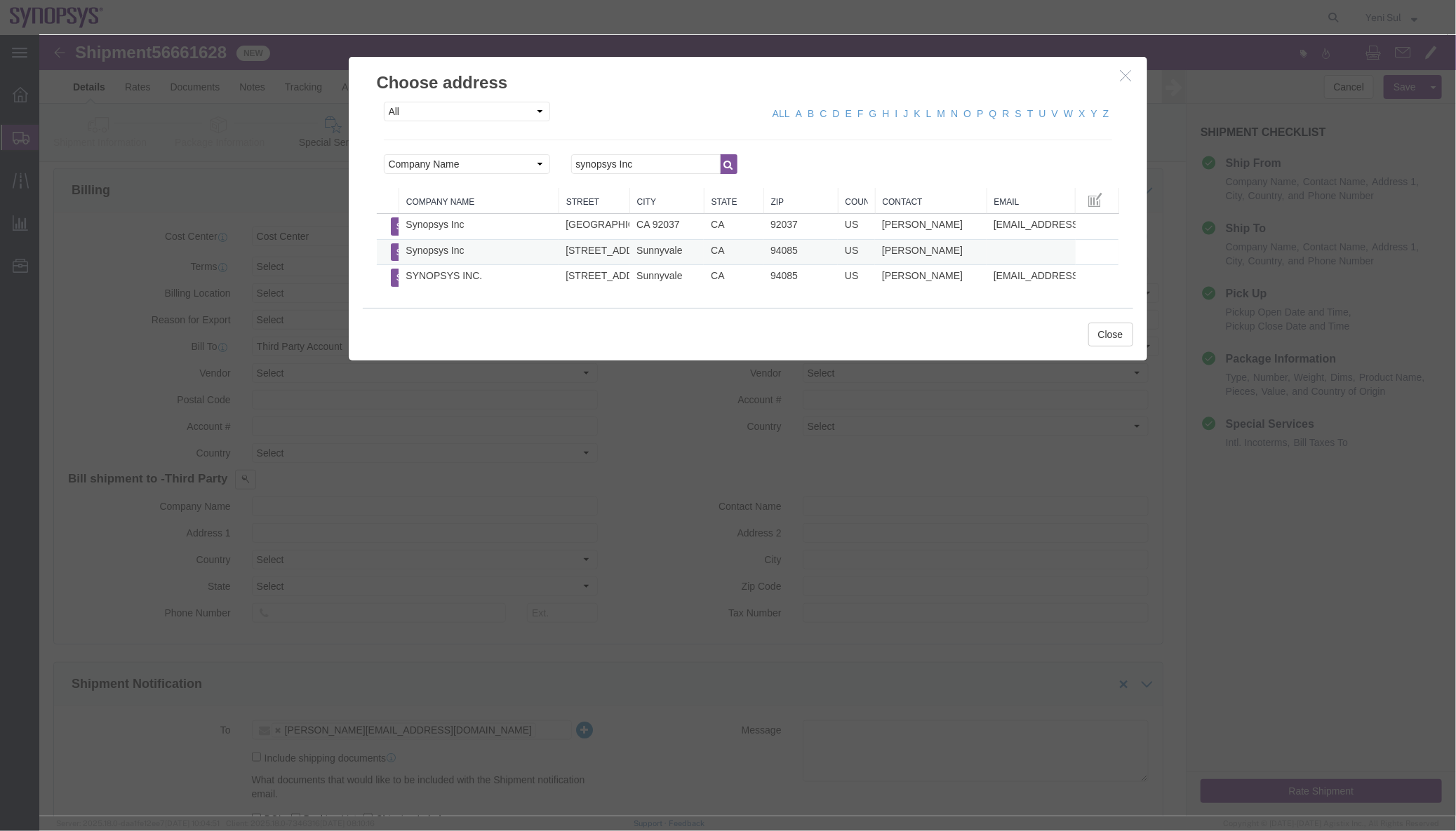
click button "Select"
type input "[STREET_ADDRESS]"
select select "US"
type input "[PHONE_NUMBER]"
type input "[PERSON_NAME]"
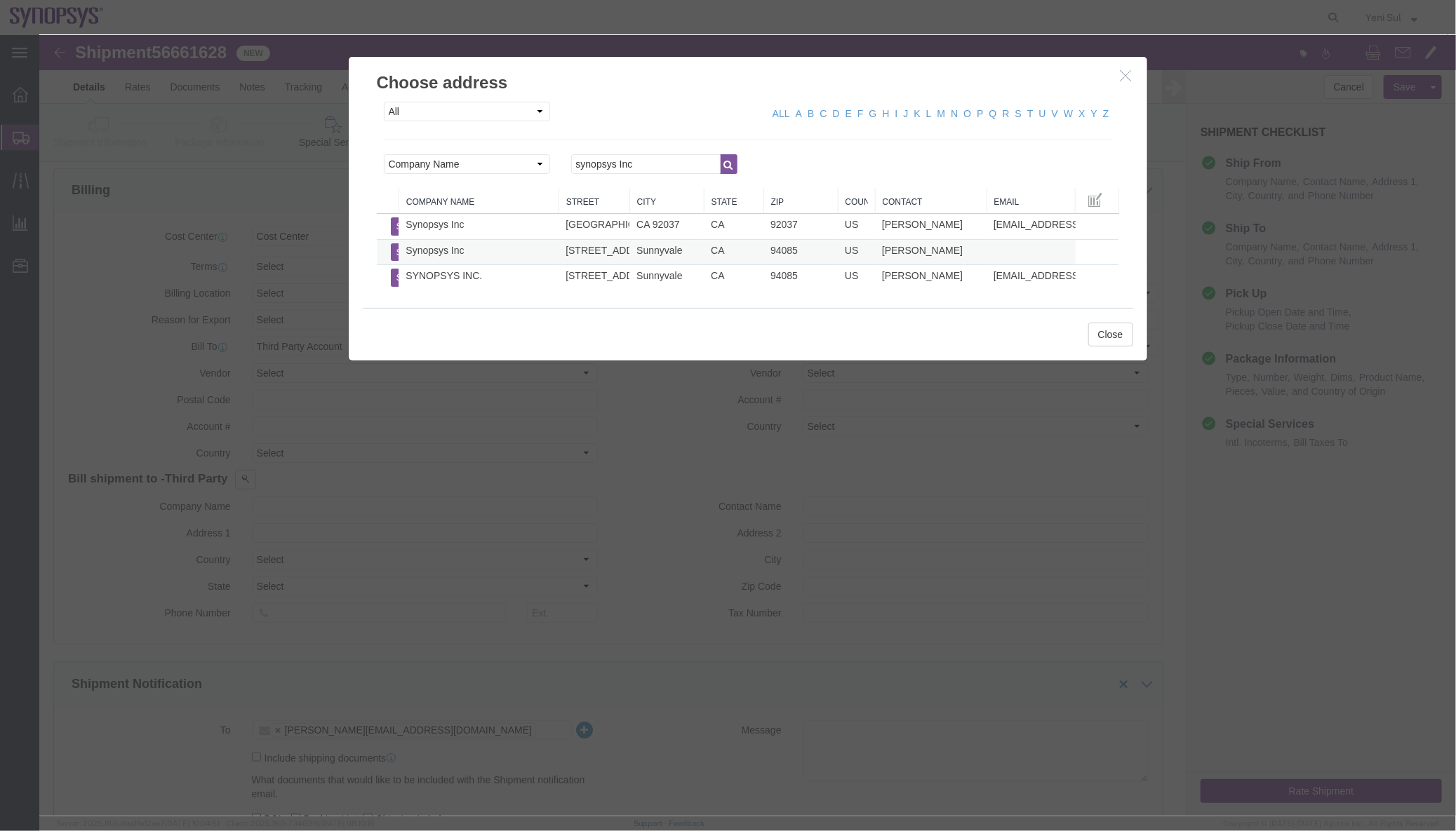
type input "[GEOGRAPHIC_DATA], CA 94085"
type input "Sunnyvale"
type input "94085"
select select "CA"
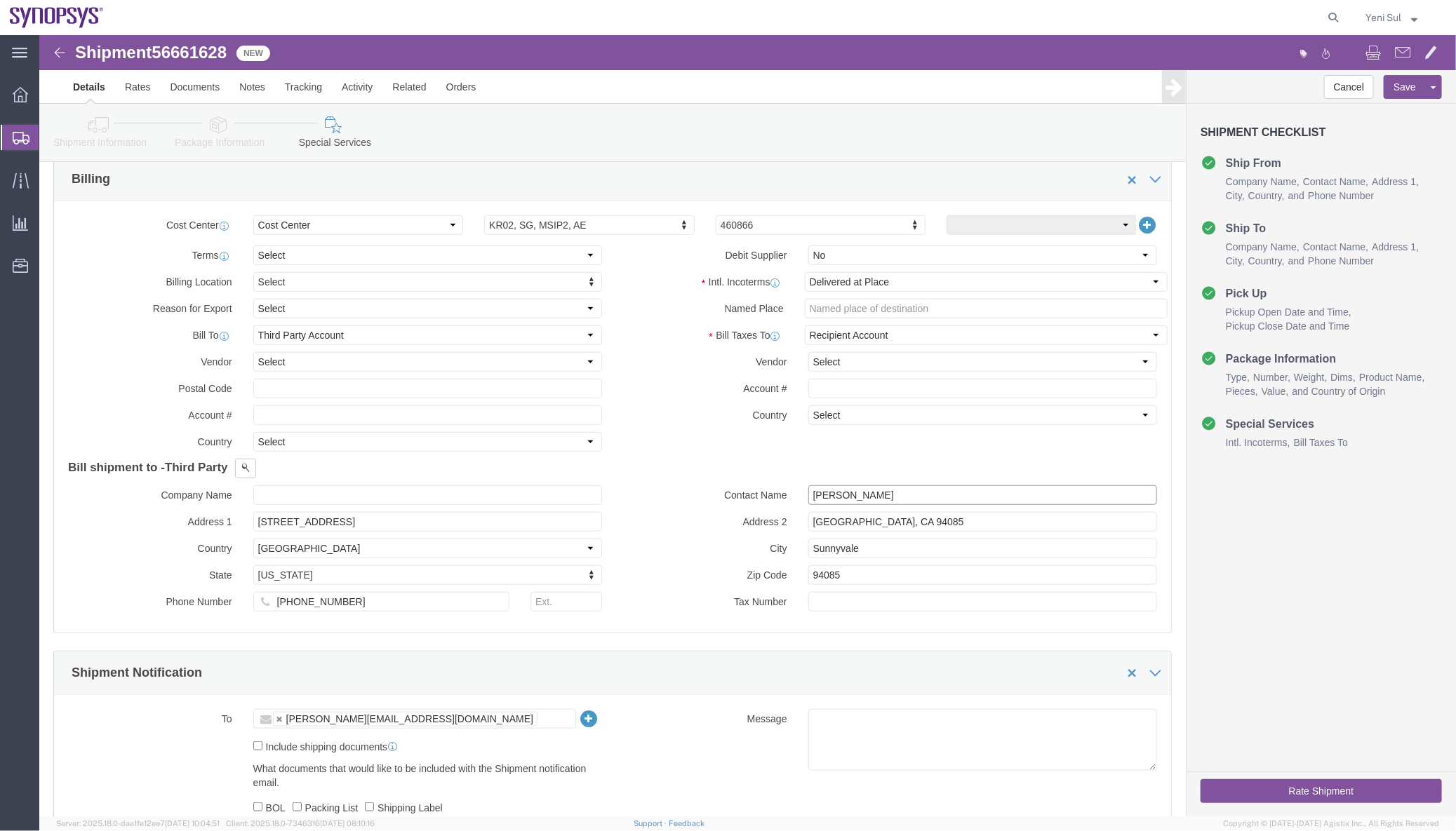
drag, startPoint x: 846, startPoint y: 476, endPoint x: 907, endPoint y: 469, distance: 61.4
click input "[PERSON_NAME]"
drag, startPoint x: 888, startPoint y: 470, endPoint x: 676, endPoint y: 457, distance: 212.4
click div "Bill shipment to - Third Party Company Name Synopsys Korea Inc Address 1 N-5F […"
type input "s"
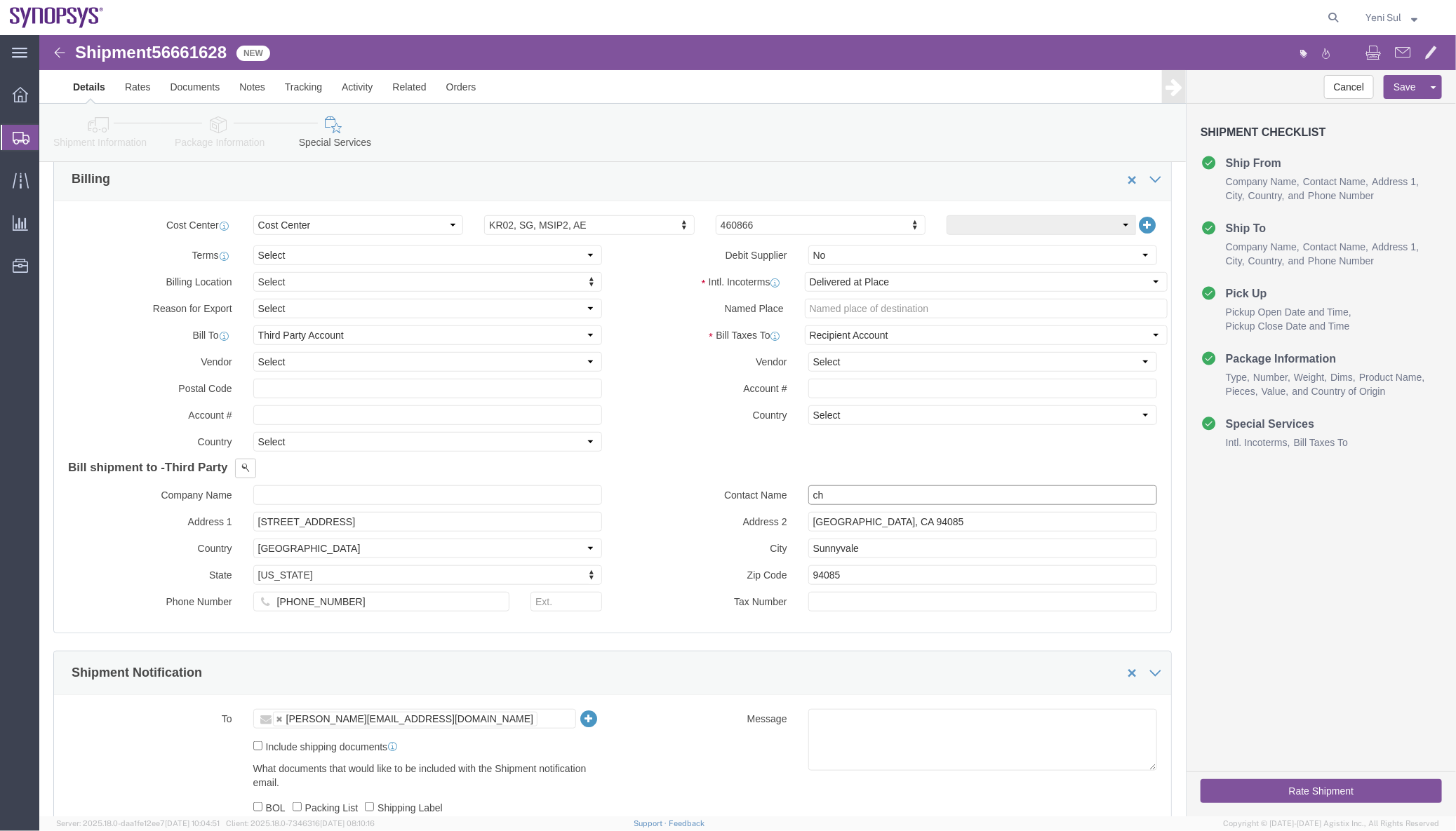
type input "c"
type input "[PERSON_NAME]"
drag, startPoint x: 665, startPoint y: 448, endPoint x: 642, endPoint y: 463, distance: 27.5
click h4 "Bill shipment to - Third Party"
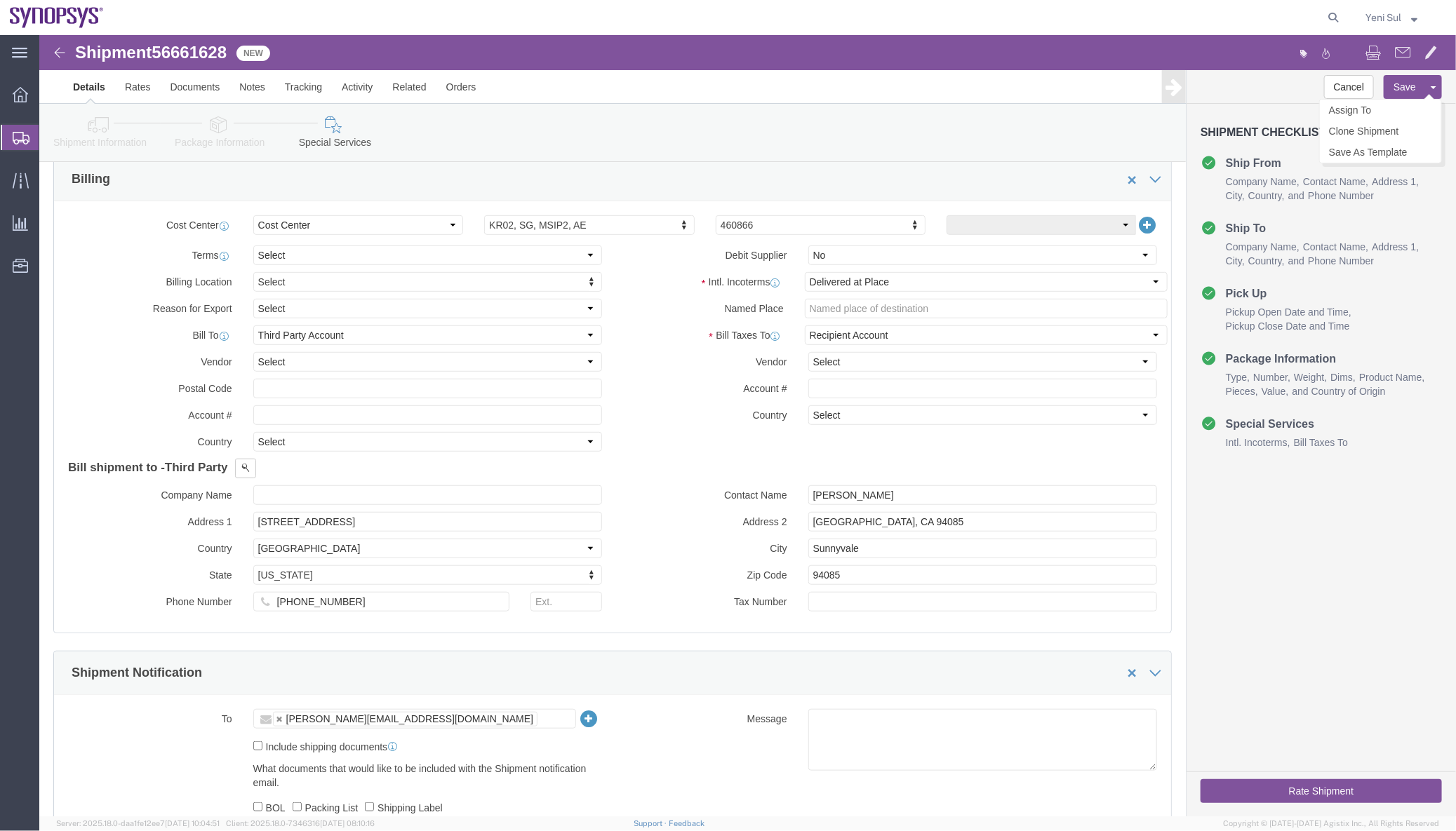
click button "Save"
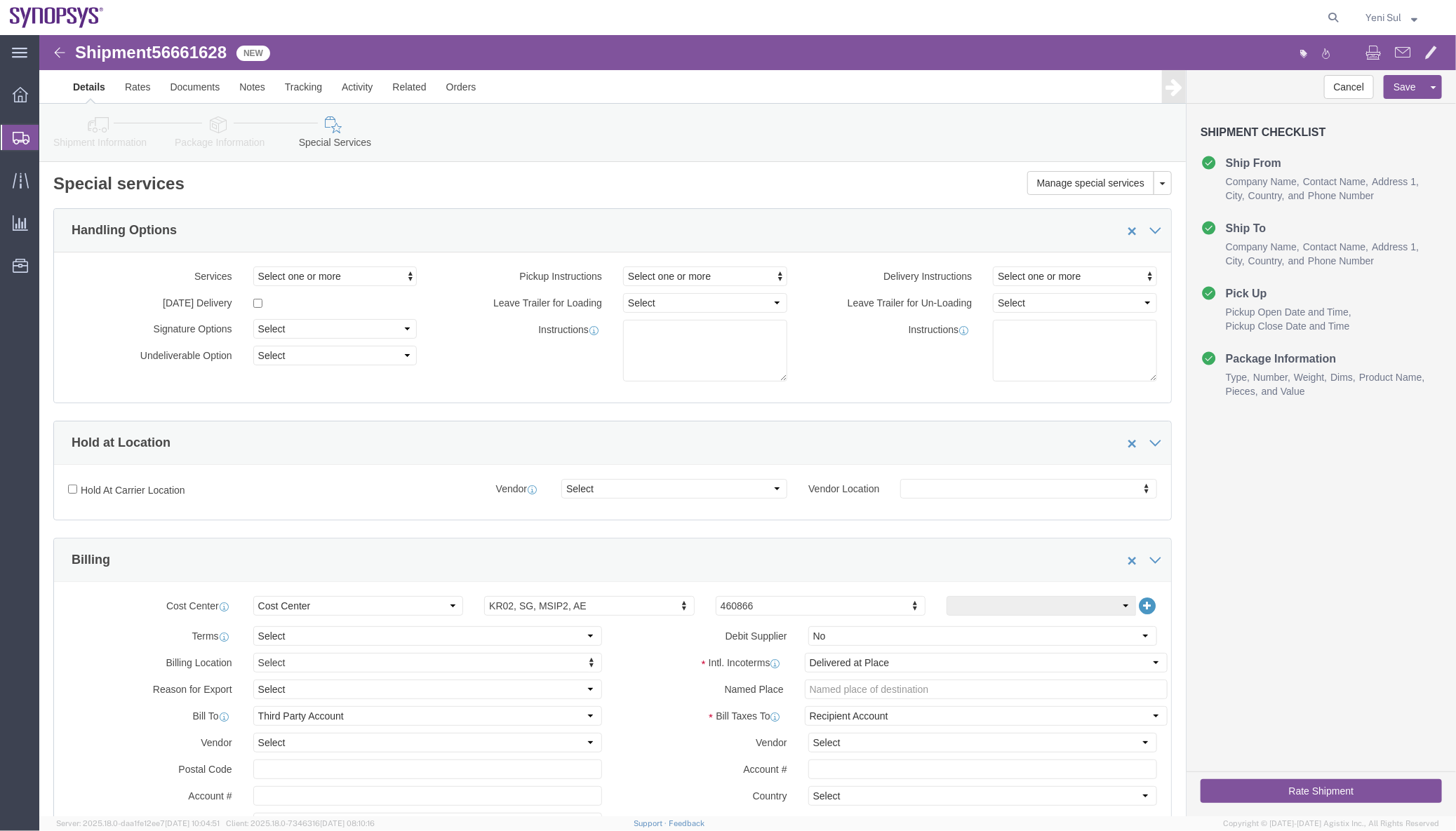
scroll to position [0, 0]
click link "Package Information"
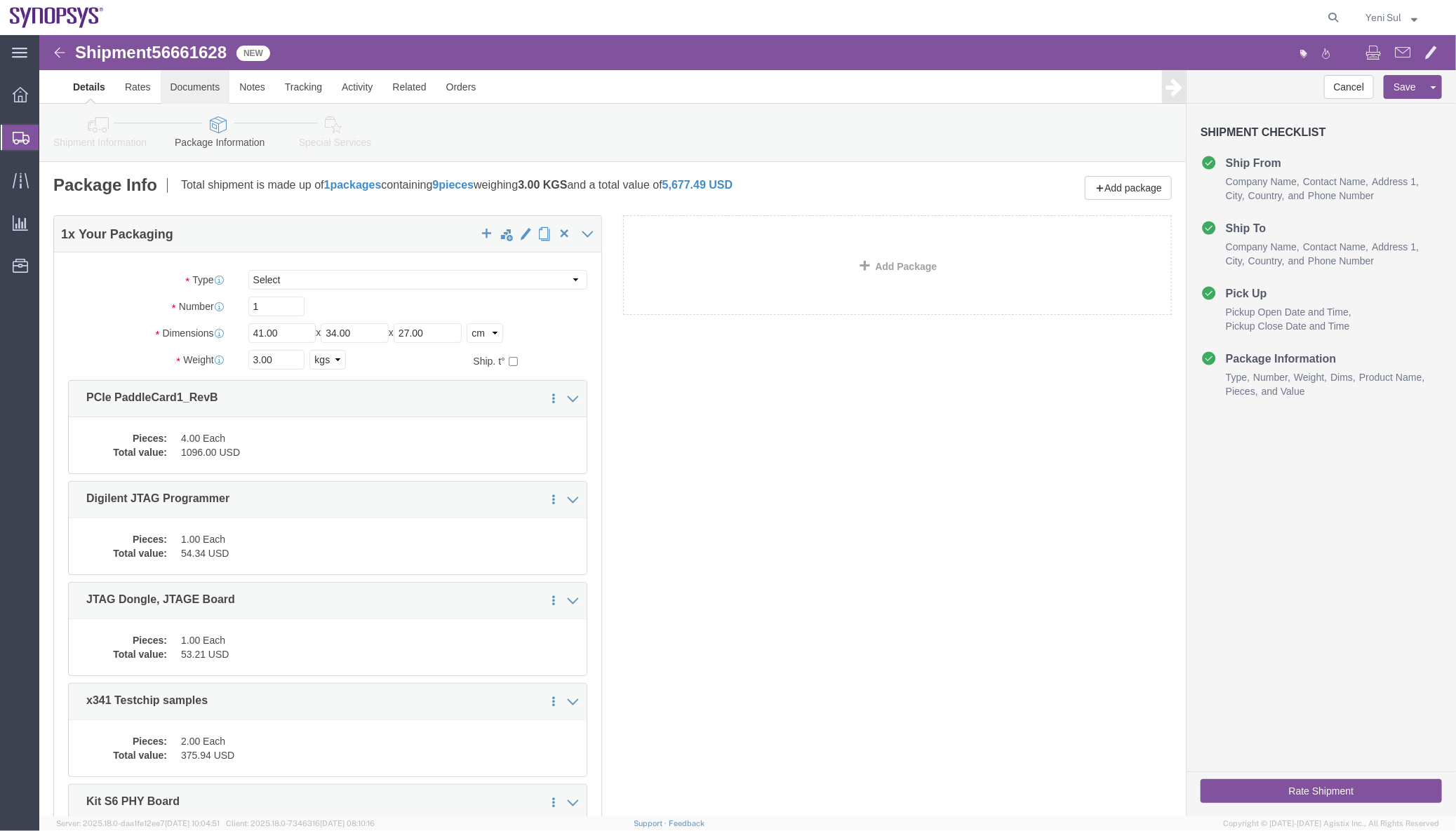
click link "Documents"
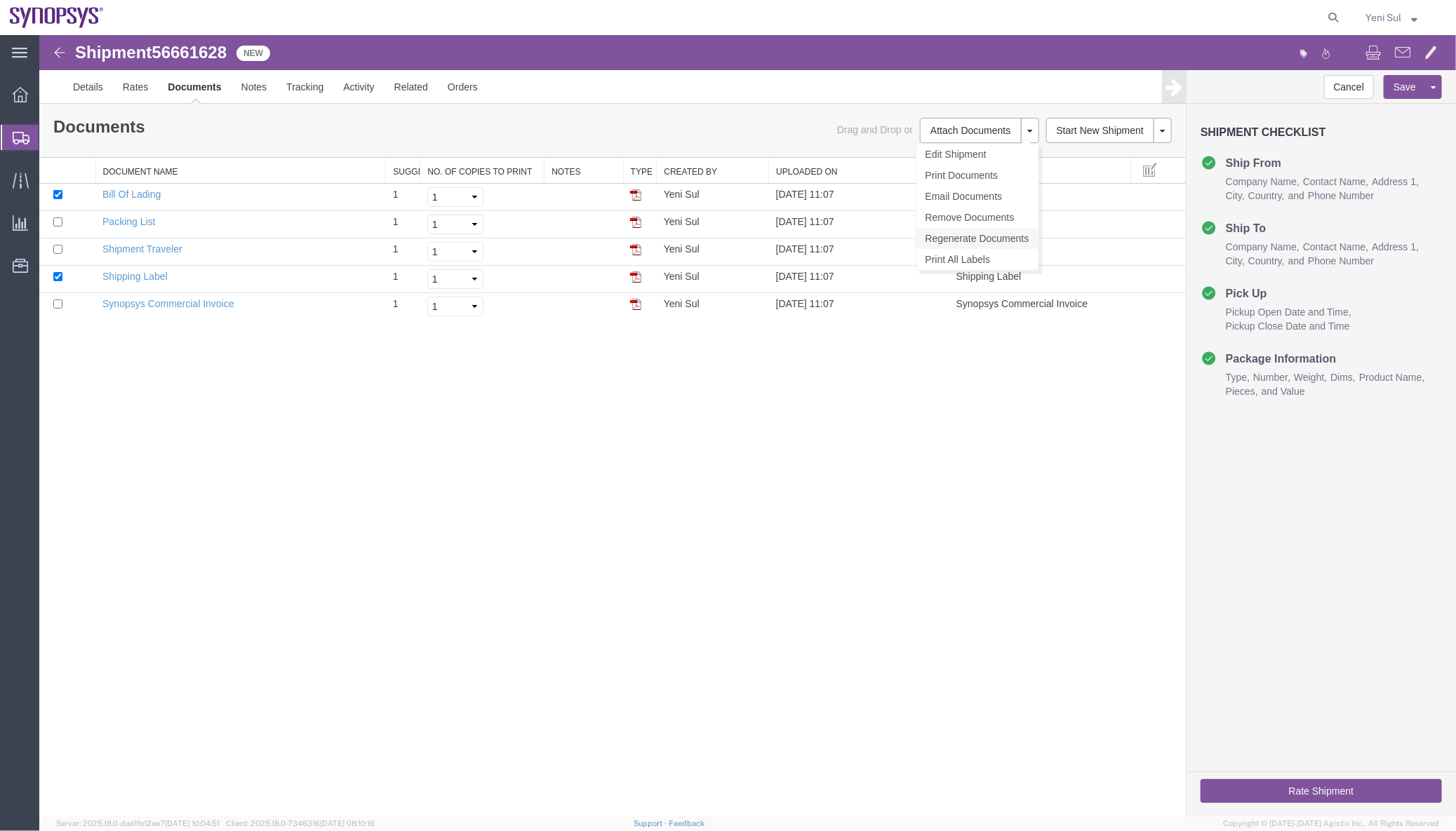
click at [929, 237] on link "Regenerate Documents" at bounding box center [976, 237] width 122 height 21
click at [144, 303] on link "Synopsys Commercial Invoice" at bounding box center [168, 302] width 132 height 11
click at [625, 577] on div "Shipment 56661628 5 of 5 New Details Rates Documents Notes Tracking Activity Re…" at bounding box center [747, 425] width 1416 height 782
click at [94, 91] on link "Details" at bounding box center [87, 86] width 50 height 34
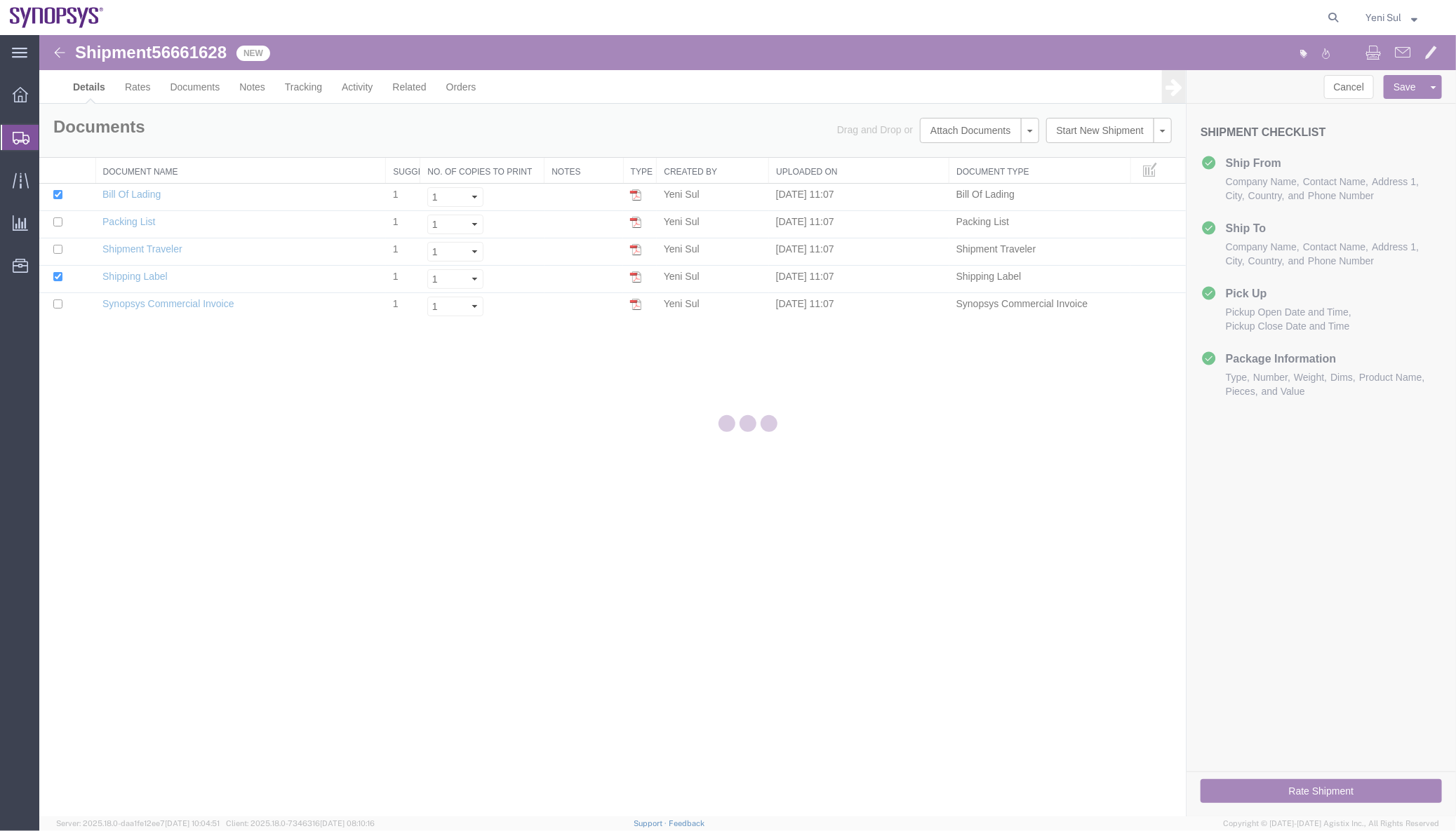
select select "63142"
select select "63126"
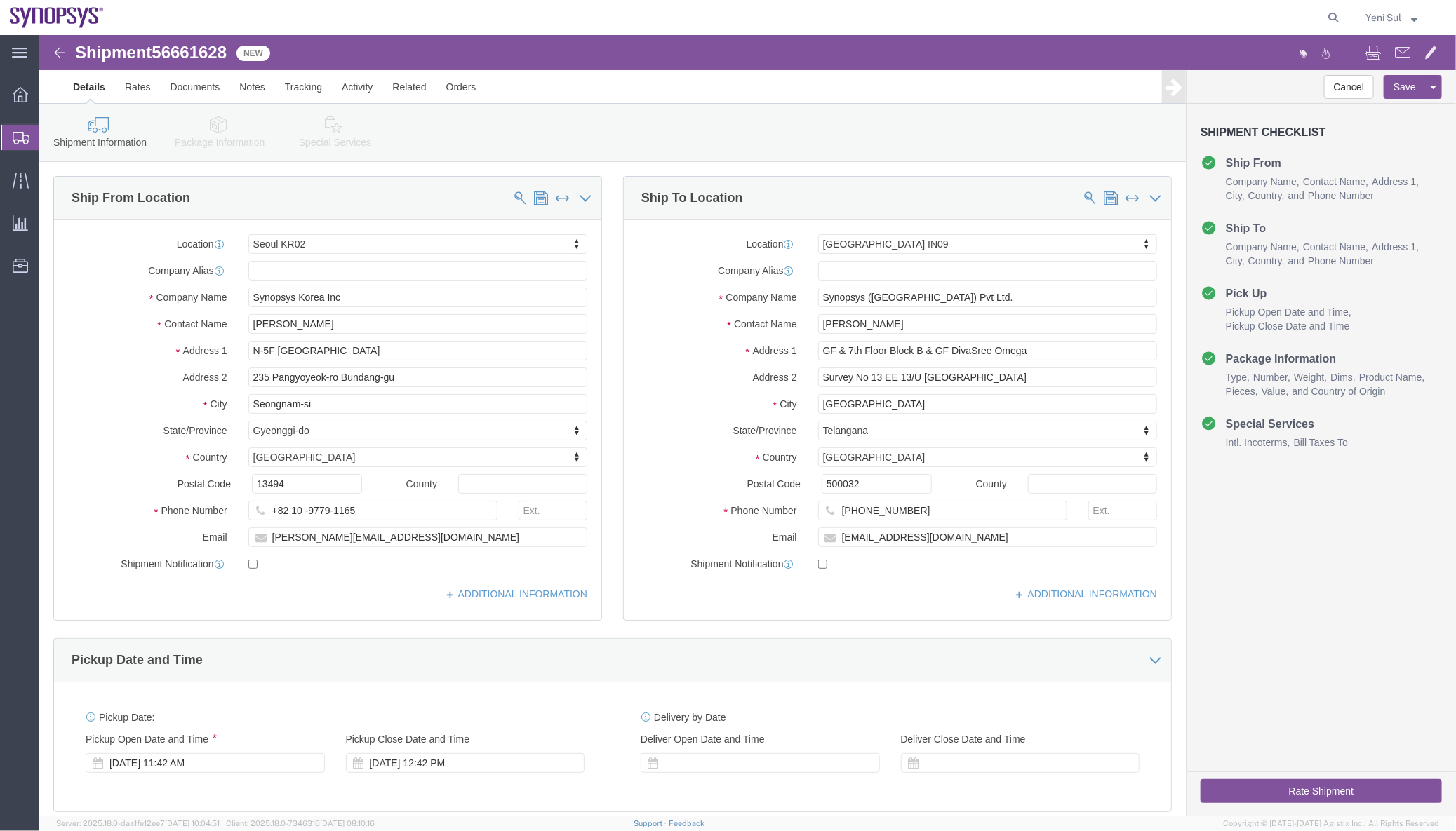
click icon
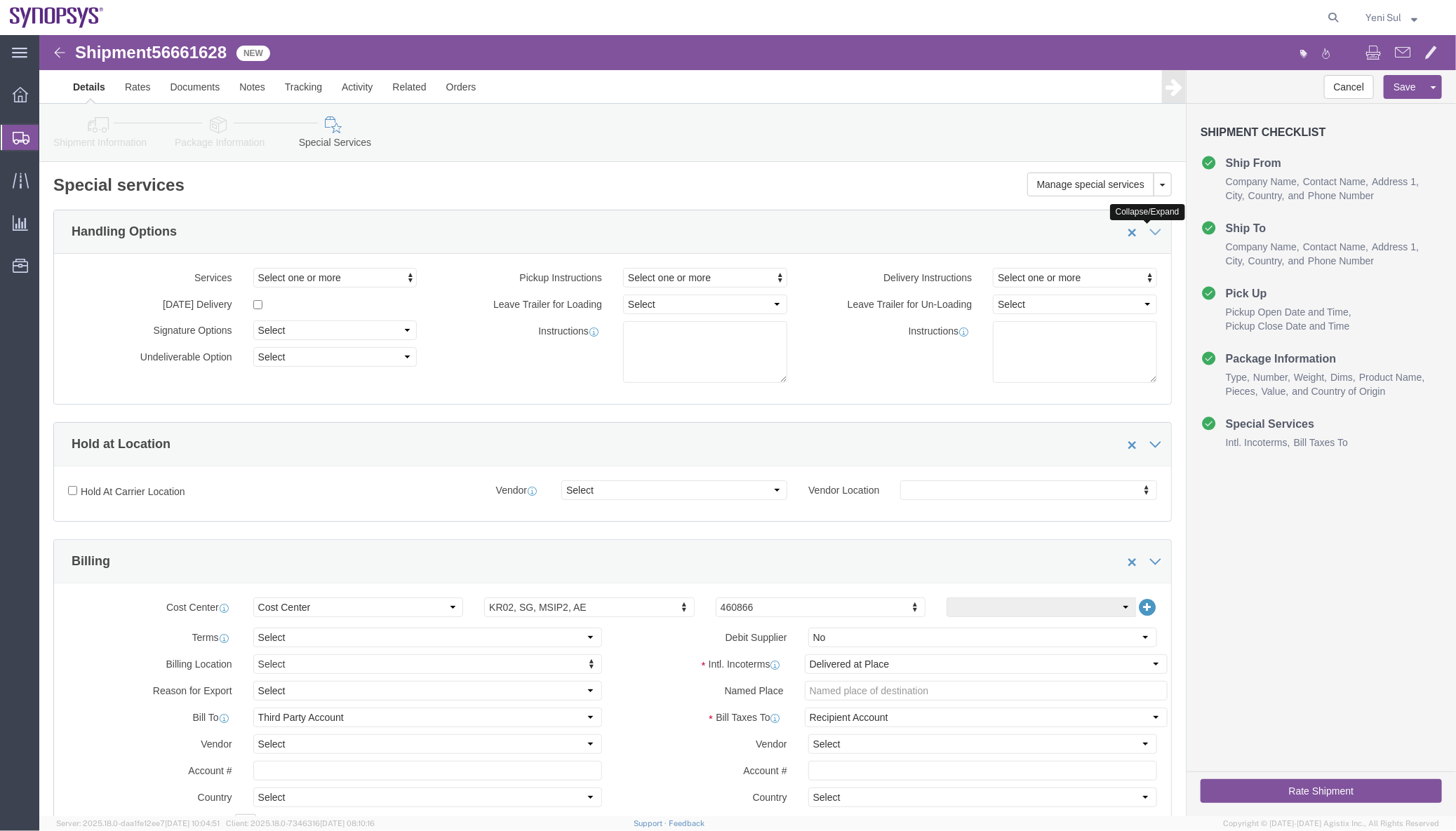
click icon
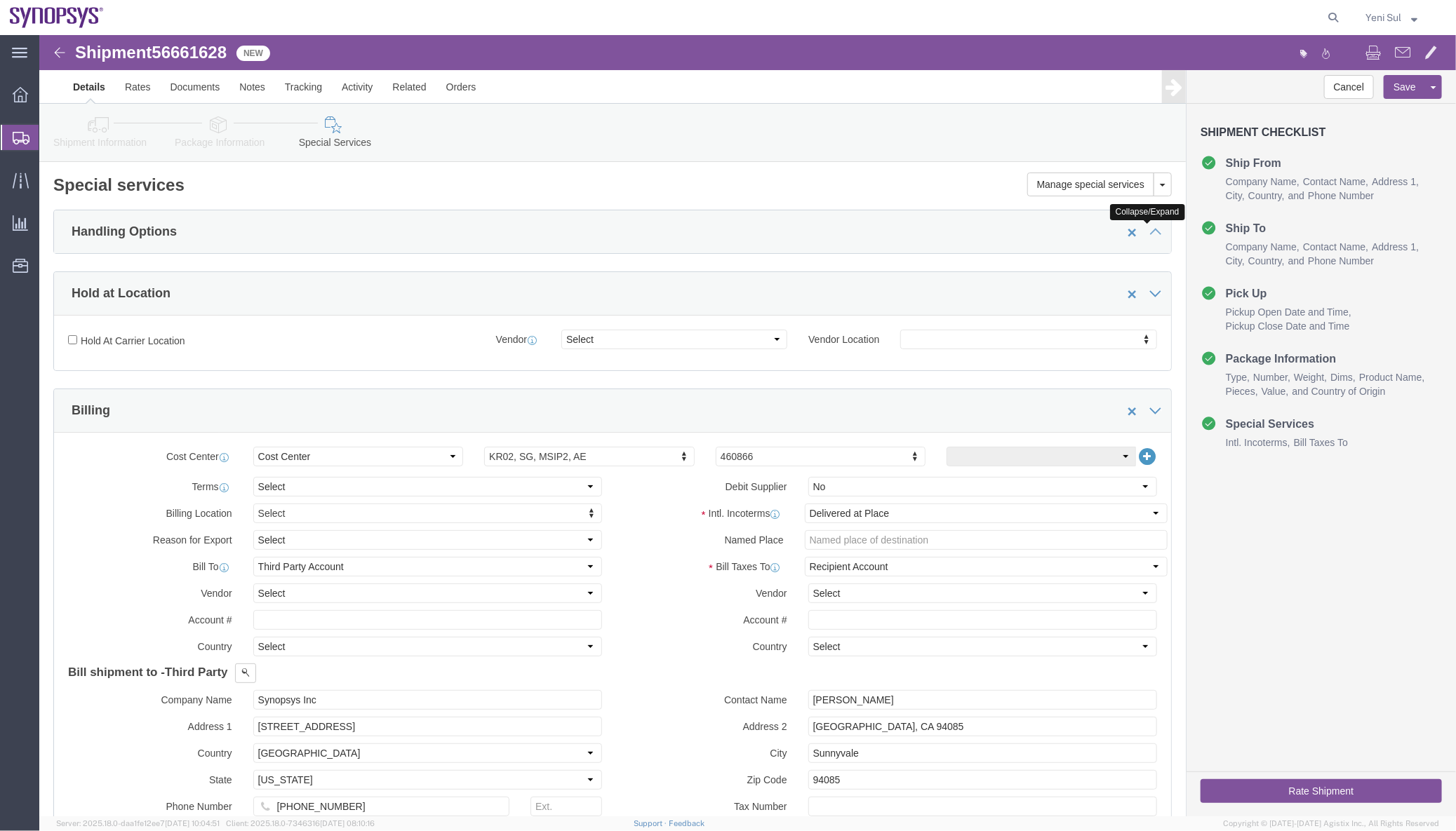
click icon
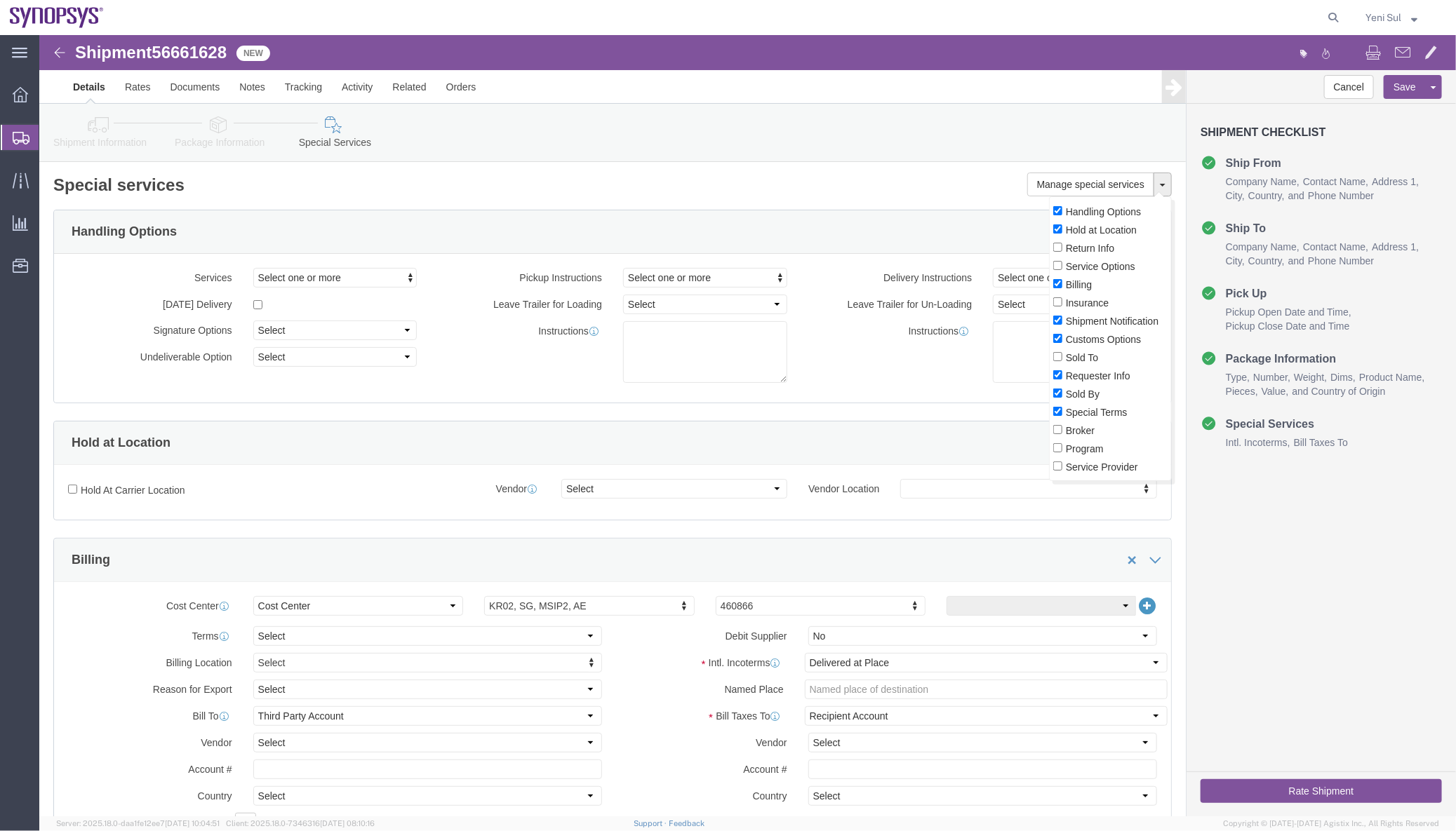
click div "Manage special services Handling Options Hold at Location Return Info Service O…"
click input "Sold To"
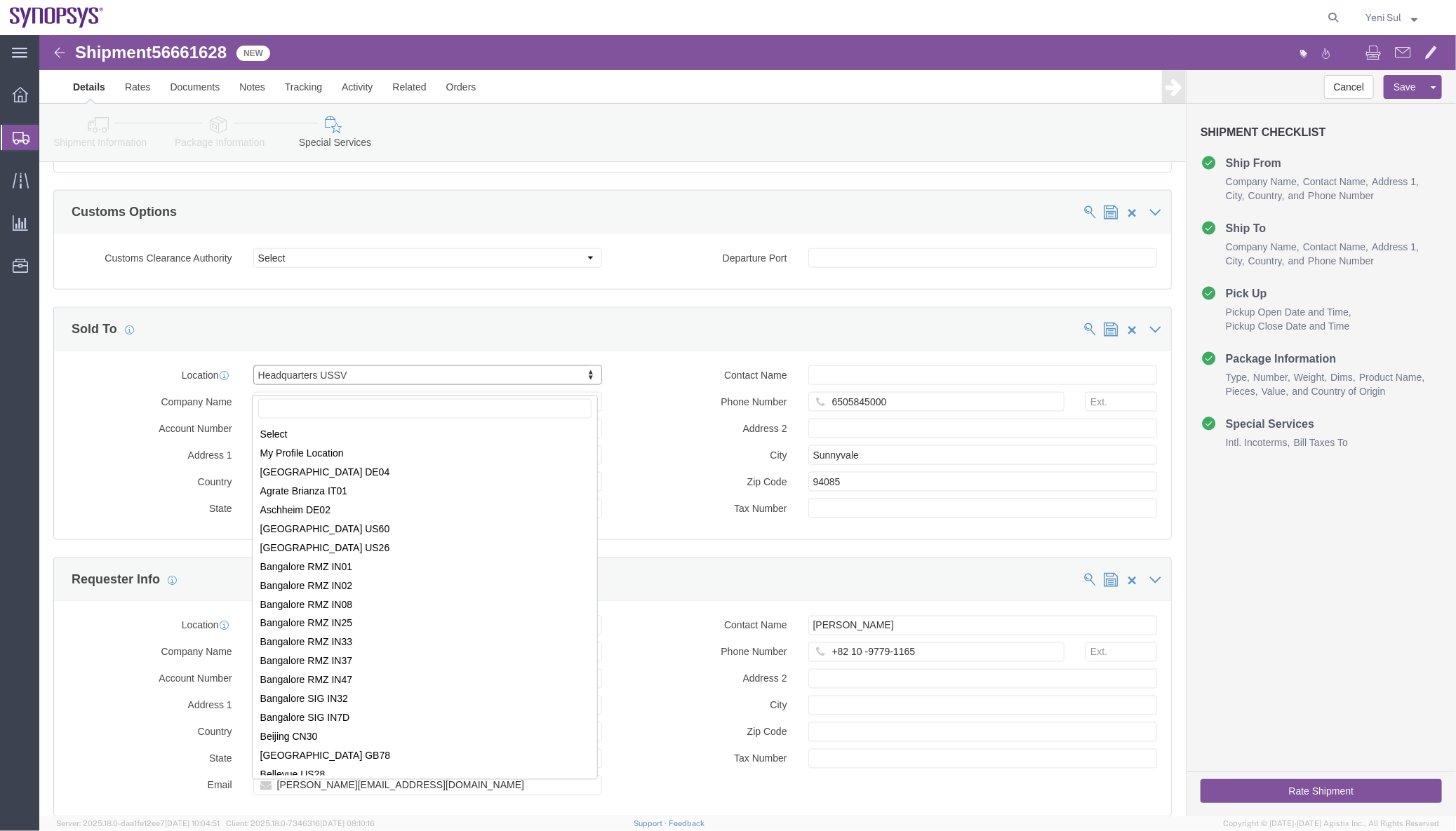
scroll to position [758, 0]
click input "text"
drag, startPoint x: 736, startPoint y: 472, endPoint x: 760, endPoint y: 447, distance: 34.7
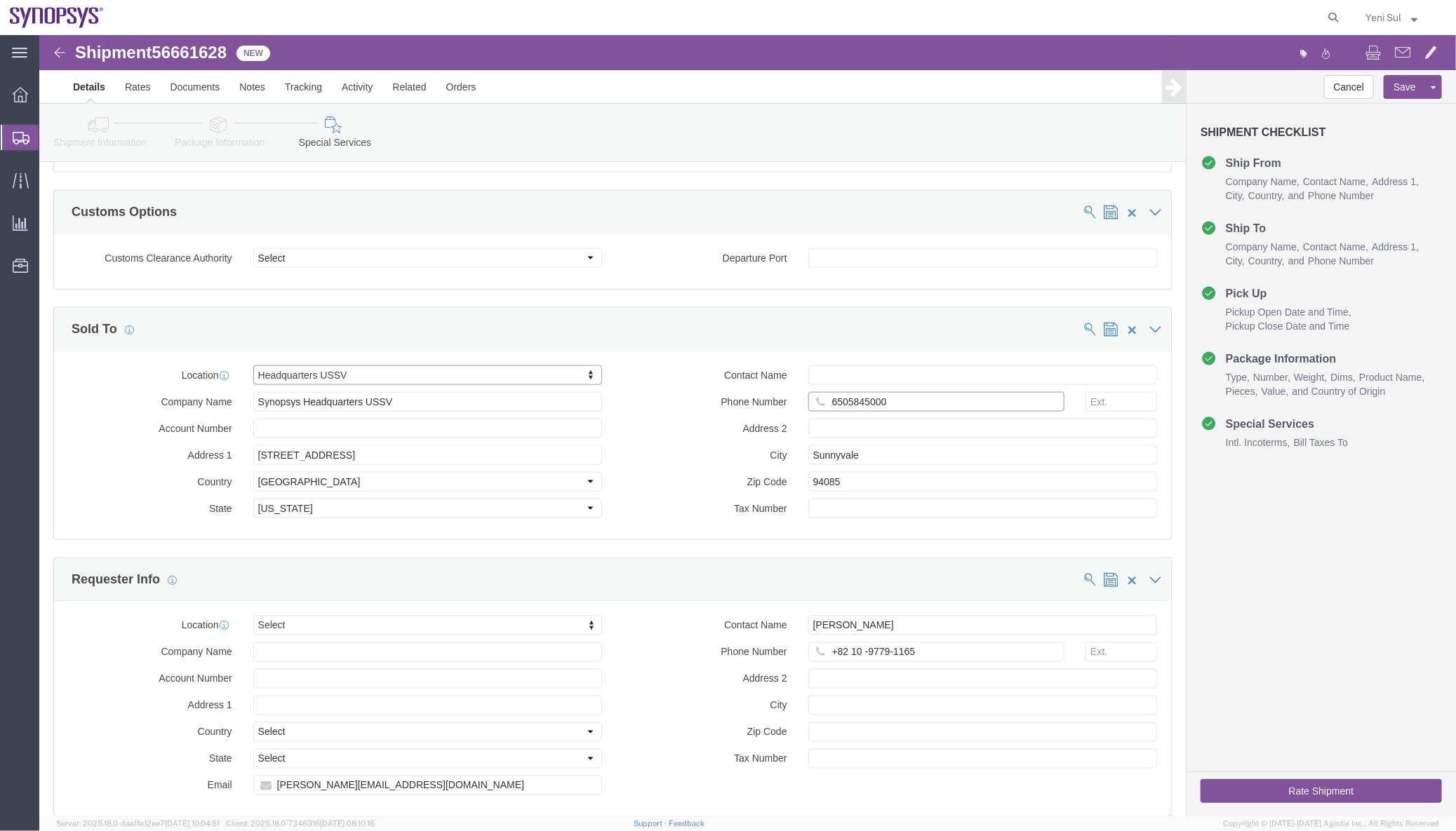
drag, startPoint x: 871, startPoint y: 374, endPoint x: 725, endPoint y: 333, distance: 151.6
click div "Location Headquarters USSV Select My Profile Location [GEOGRAPHIC_DATA] DE04 Ag…"
drag, startPoint x: 395, startPoint y: 373, endPoint x: 47, endPoint y: 338, distance: 349.8
click div "Location Headquarters USSV Select My Profile Location [GEOGRAPHIC_DATA] DE04 Ag…"
drag, startPoint x: 332, startPoint y: 427, endPoint x: 98, endPoint y: 423, distance: 234.0
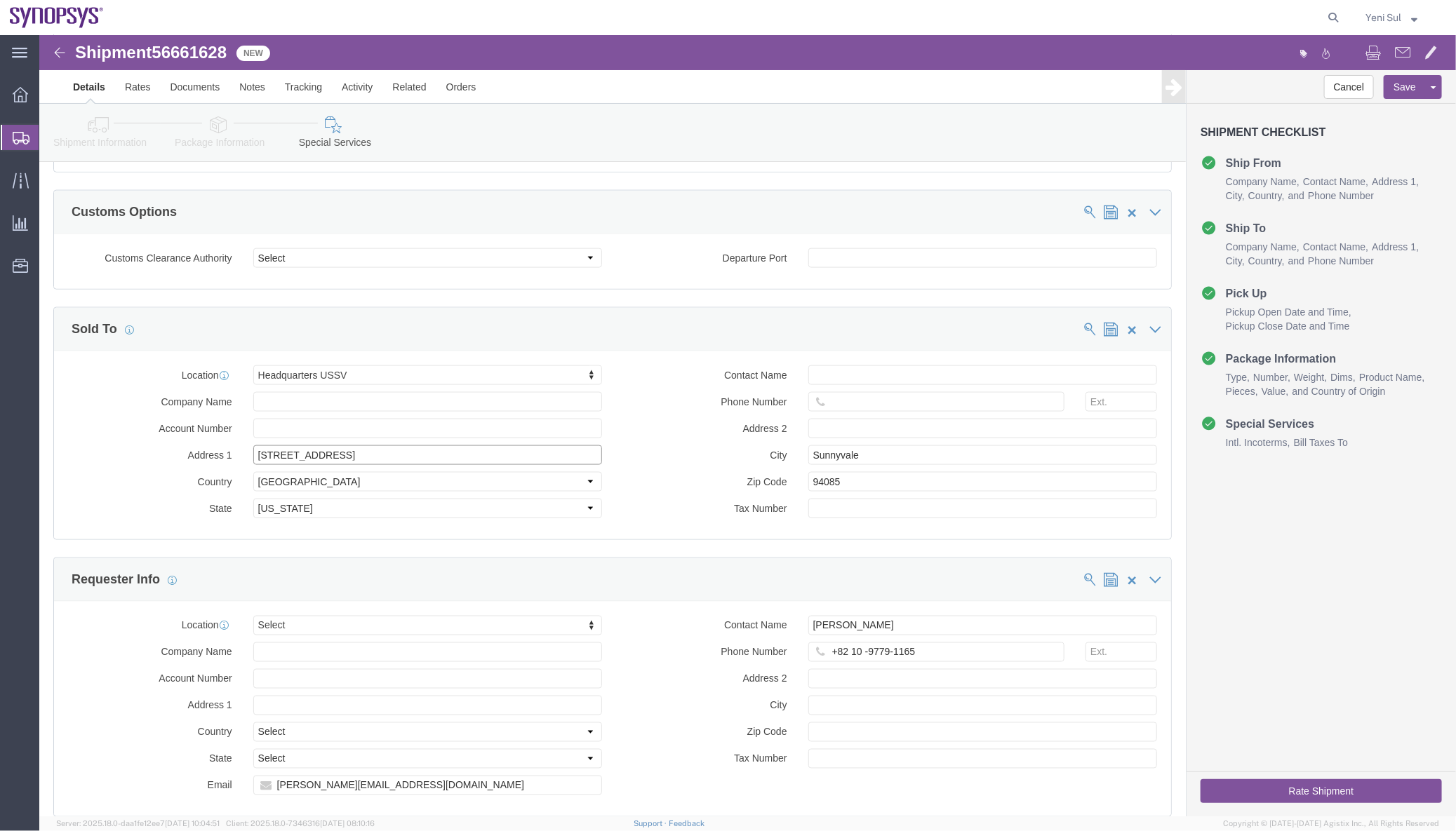
click div "Location Headquarters USSV Select My Profile Location [GEOGRAPHIC_DATA] DE04 Ag…"
drag, startPoint x: 189, startPoint y: 449, endPoint x: 201, endPoint y: 472, distance: 25.9
click div "Country Select [GEOGRAPHIC_DATA] [GEOGRAPHIC_DATA] [GEOGRAPHIC_DATA] [GEOGRAPHI…"
click select "Select [GEOGRAPHIC_DATA] [GEOGRAPHIC_DATA] [GEOGRAPHIC_DATA] [GEOGRAPHIC_DATA] …"
drag, startPoint x: 285, startPoint y: 481, endPoint x: 177, endPoint y: 464, distance: 109.3
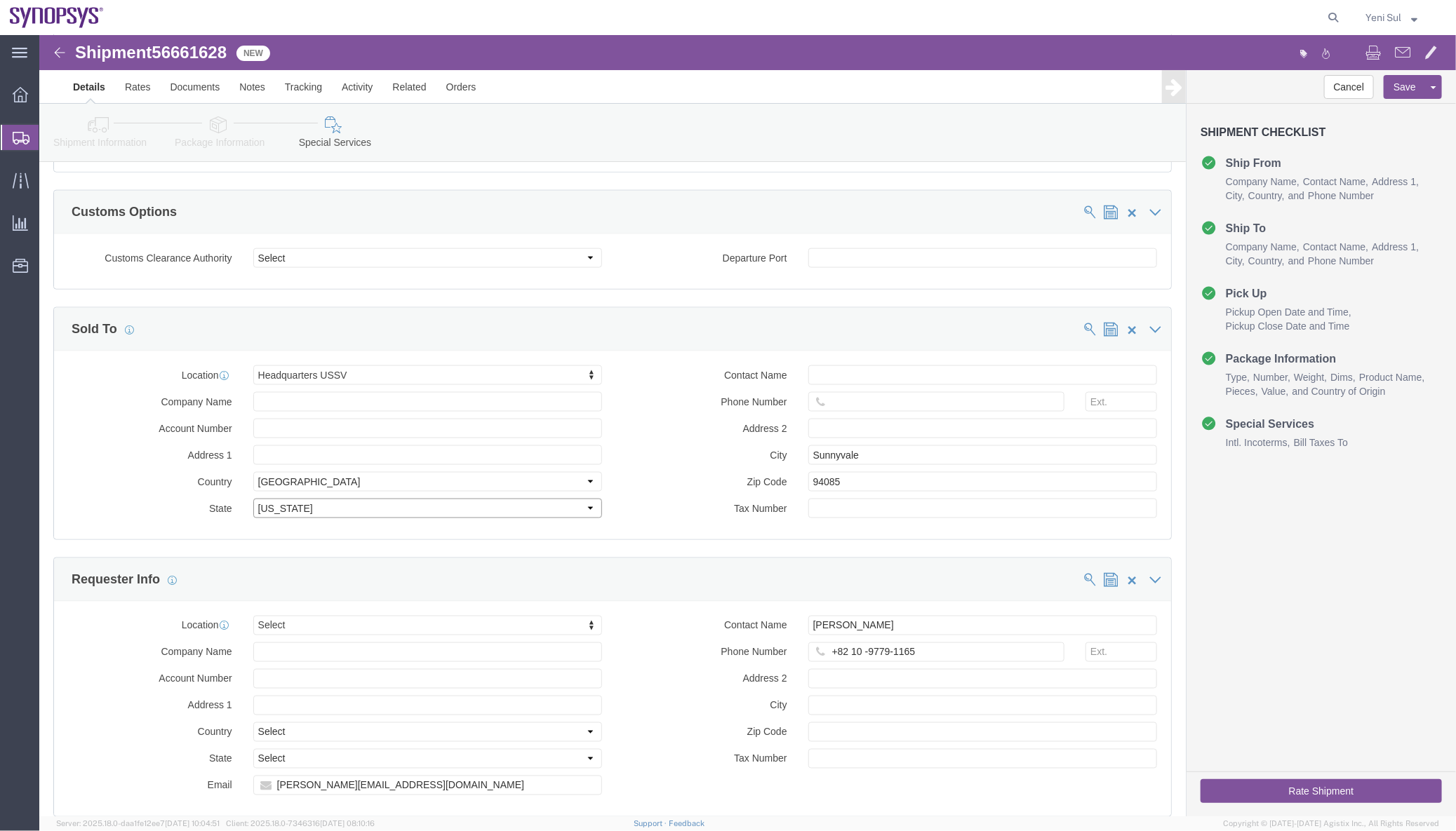
click div "Location Headquarters USSV Select My Profile Location [GEOGRAPHIC_DATA] DE04 Ag…"
drag, startPoint x: 350, startPoint y: 526, endPoint x: 581, endPoint y: 522, distance: 231.0
click div "Manage special services Handling Options Hold at Location Return Info Service O…"
drag, startPoint x: 685, startPoint y: 455, endPoint x: 765, endPoint y: 421, distance: 86.9
click div "Zip Code 94085"
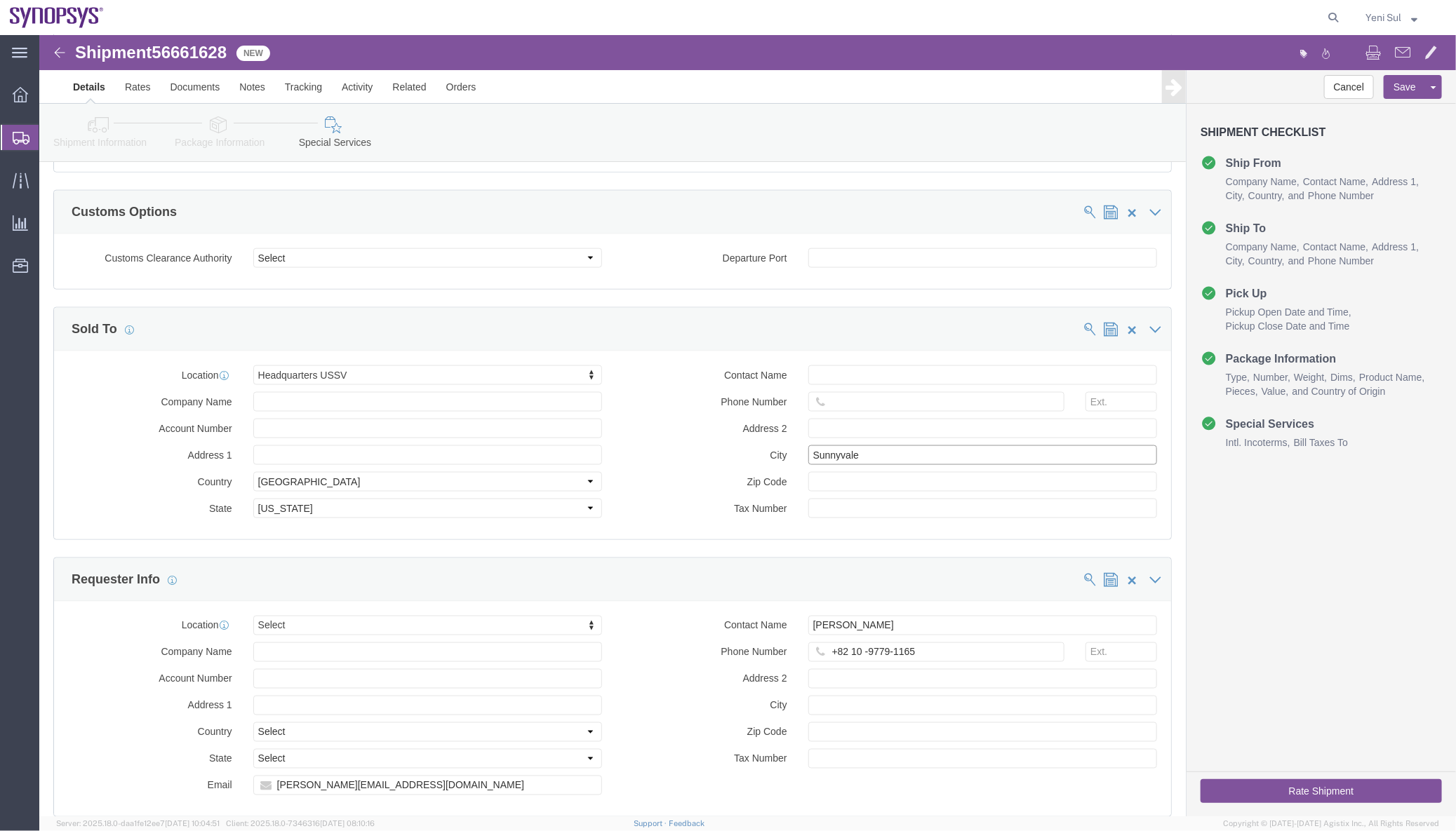
drag, startPoint x: 800, startPoint y: 425, endPoint x: 739, endPoint y: 422, distance: 61.1
click div "City [GEOGRAPHIC_DATA]"
click label "City"
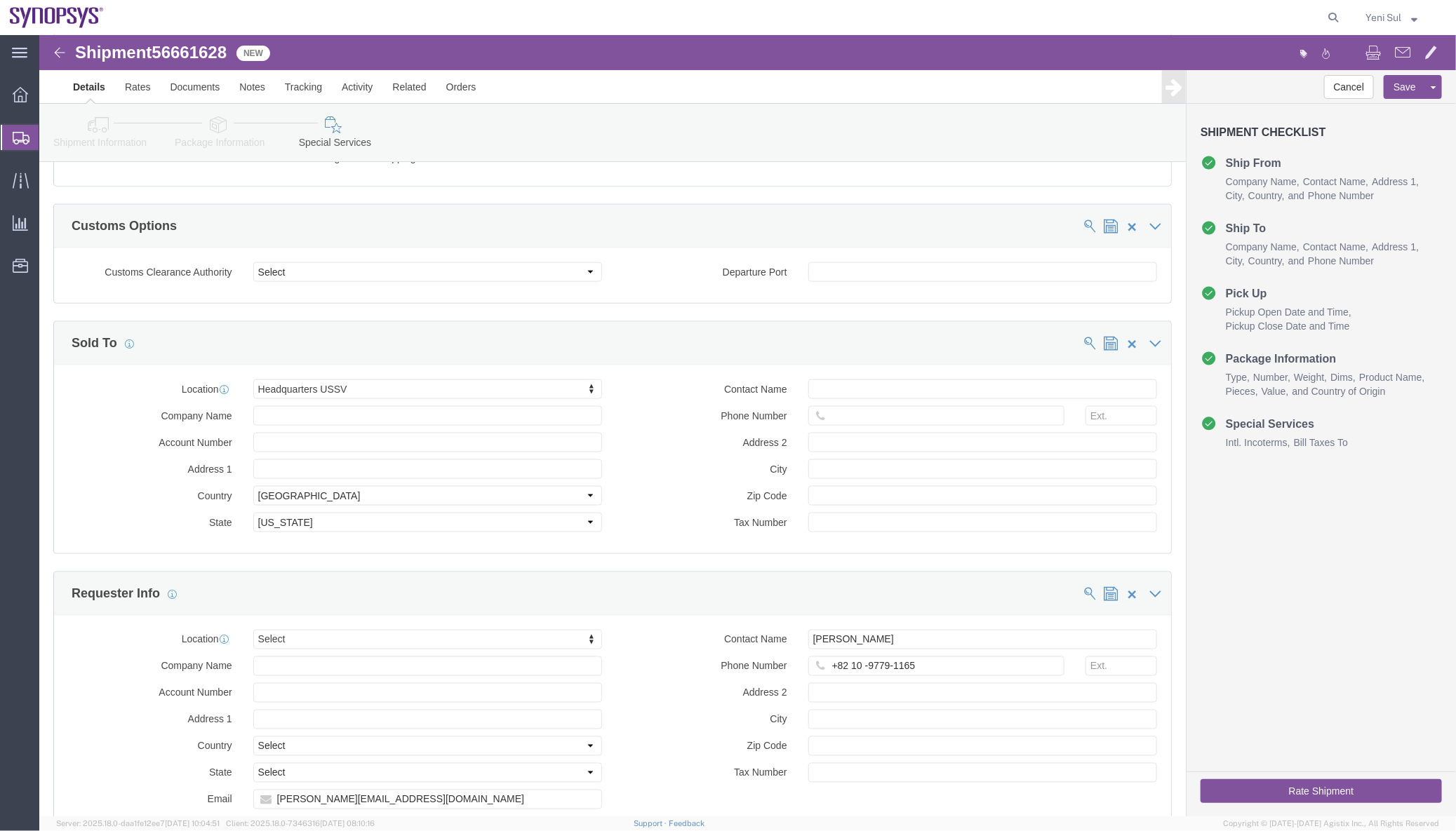
scroll to position [1083, 0]
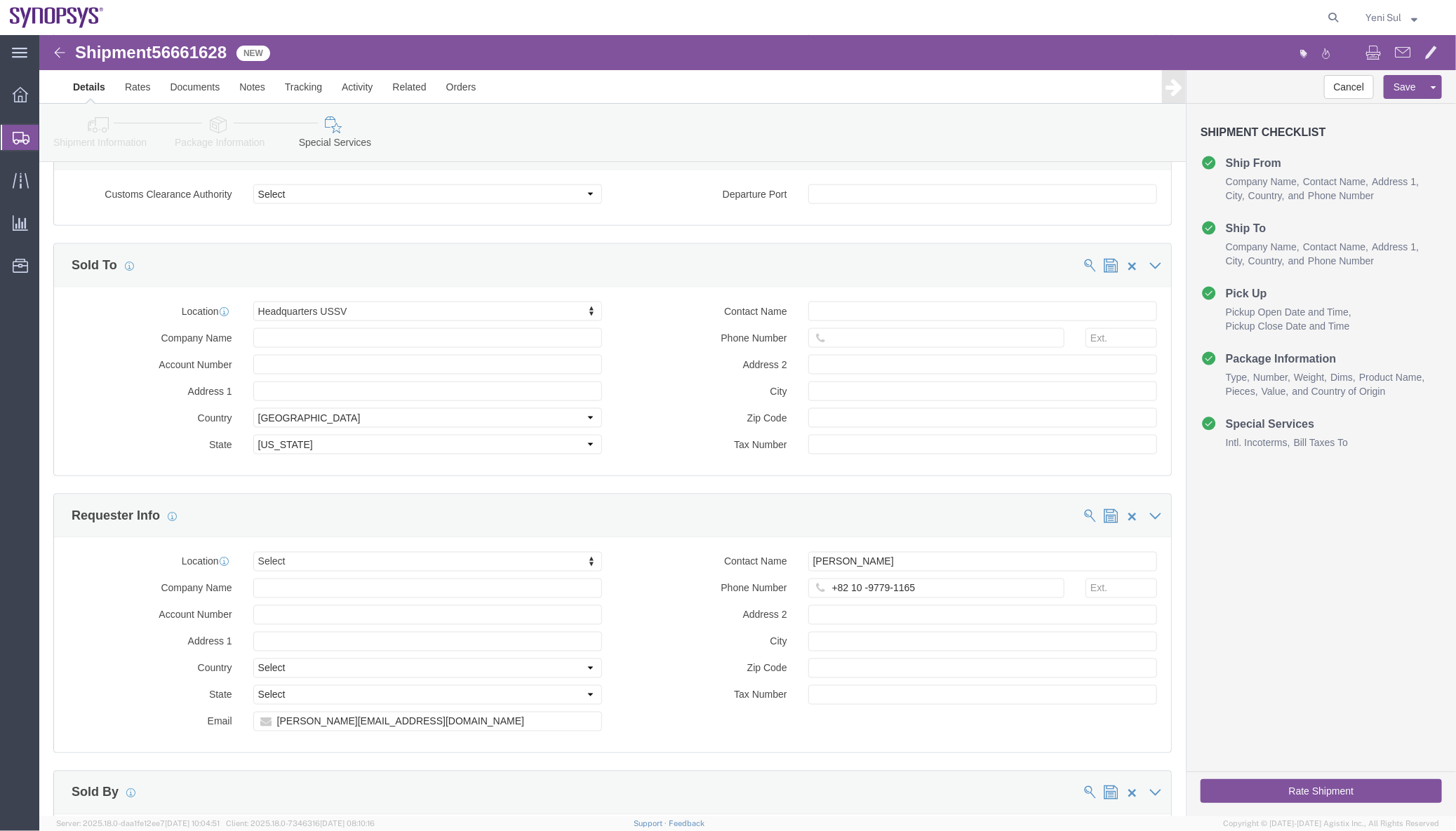
click div "Location Headquarters USSV Select My Profile Location [GEOGRAPHIC_DATA] DE04 Ag…"
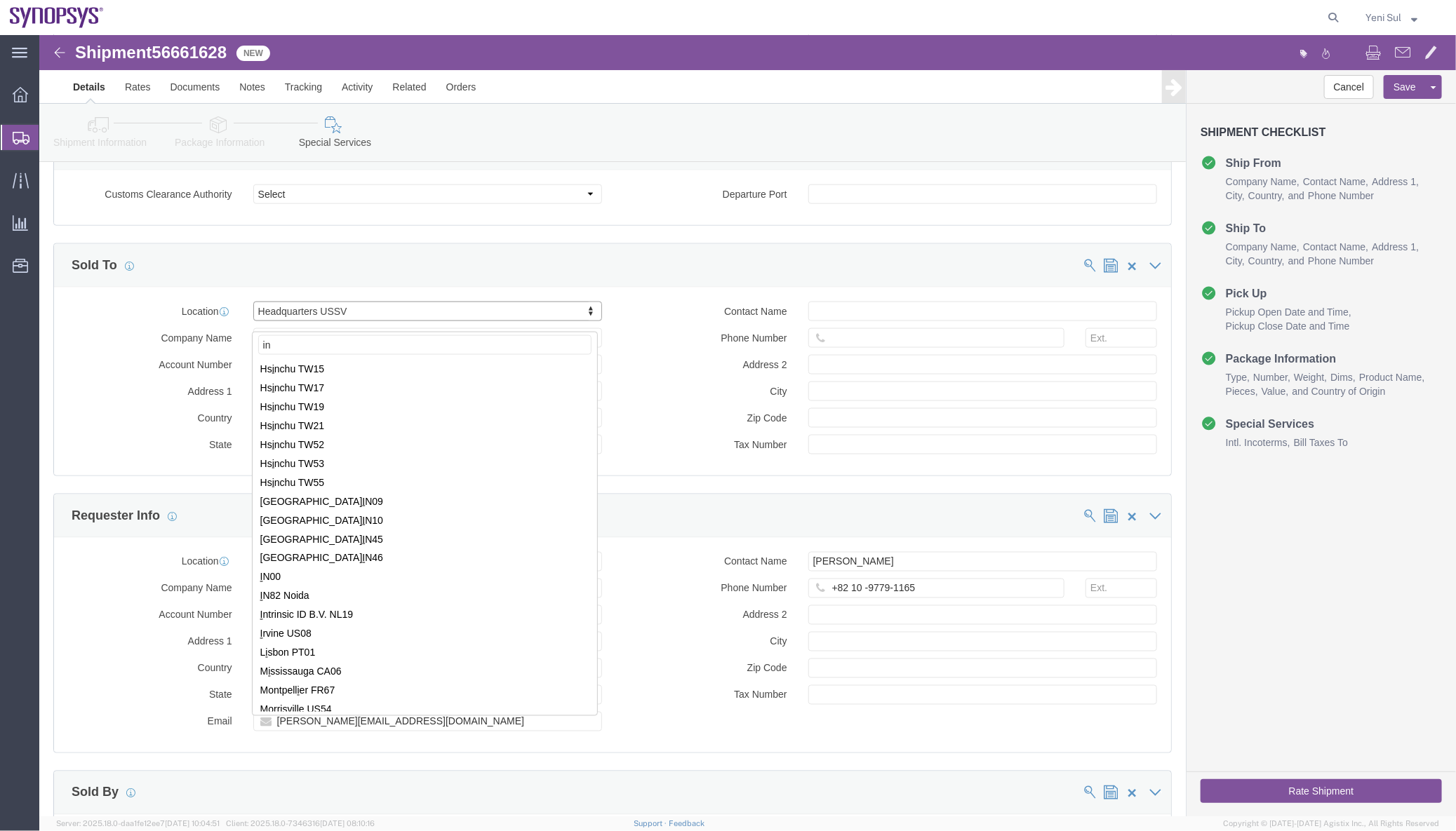
scroll to position [0, 0]
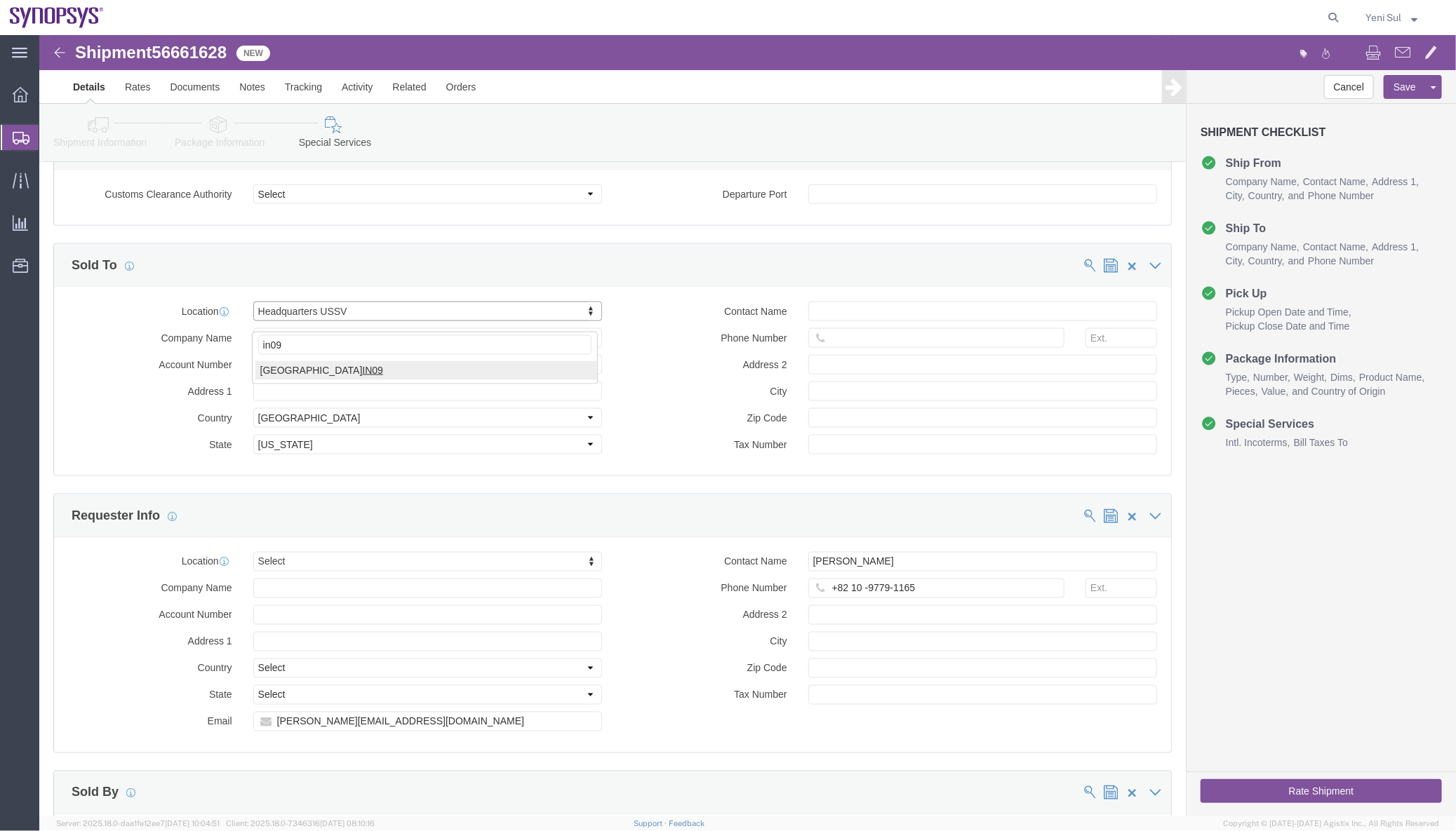
type input "in09"
select select "63126"
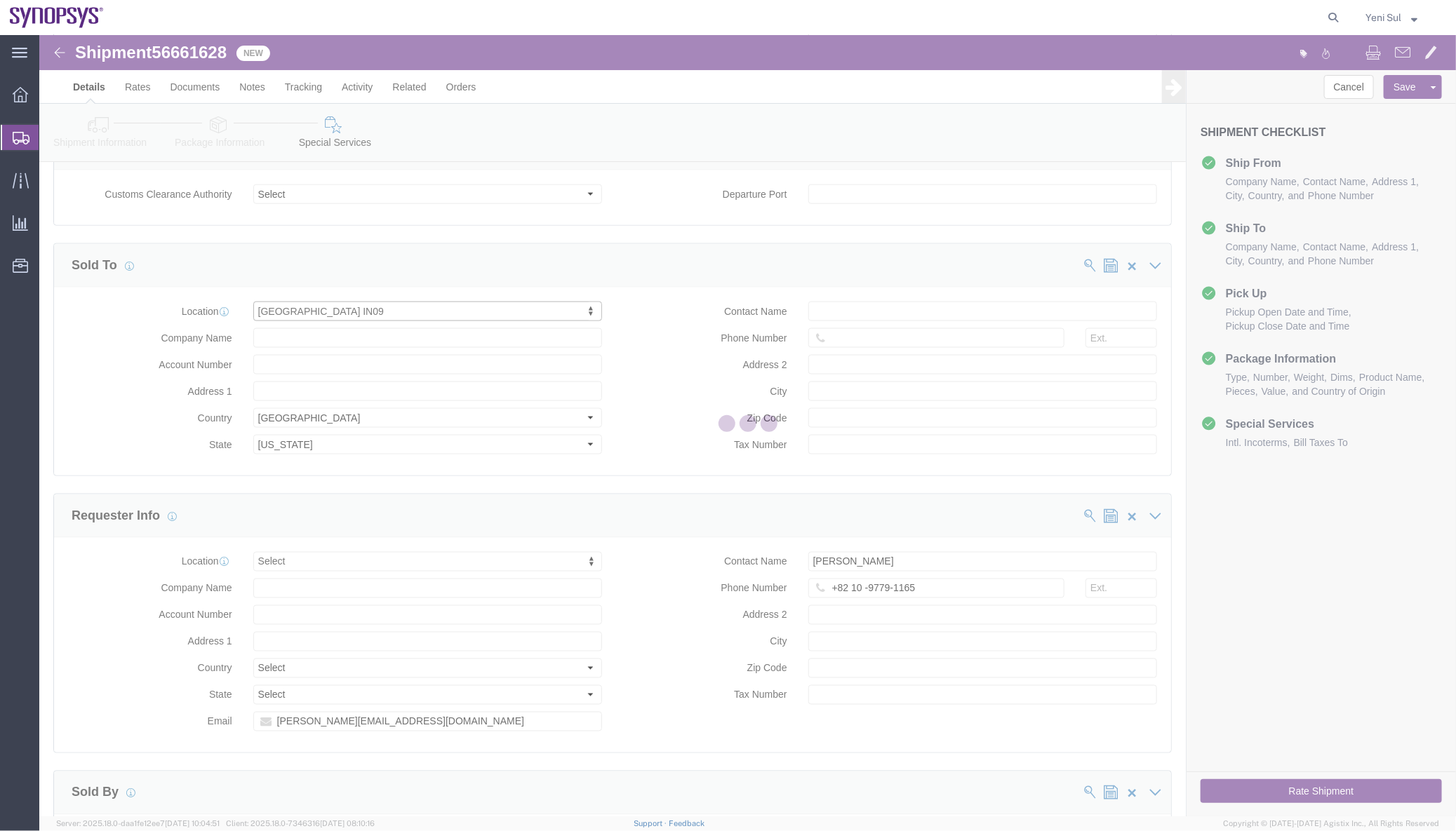
type input "Synopsys ([GEOGRAPHIC_DATA]) Pvt Ltd."
type input "GF & 7th Floor Block B & GF DivaSree Omega"
select select "IN"
select select
type input "Survey No 13 EE 13/U [GEOGRAPHIC_DATA]"
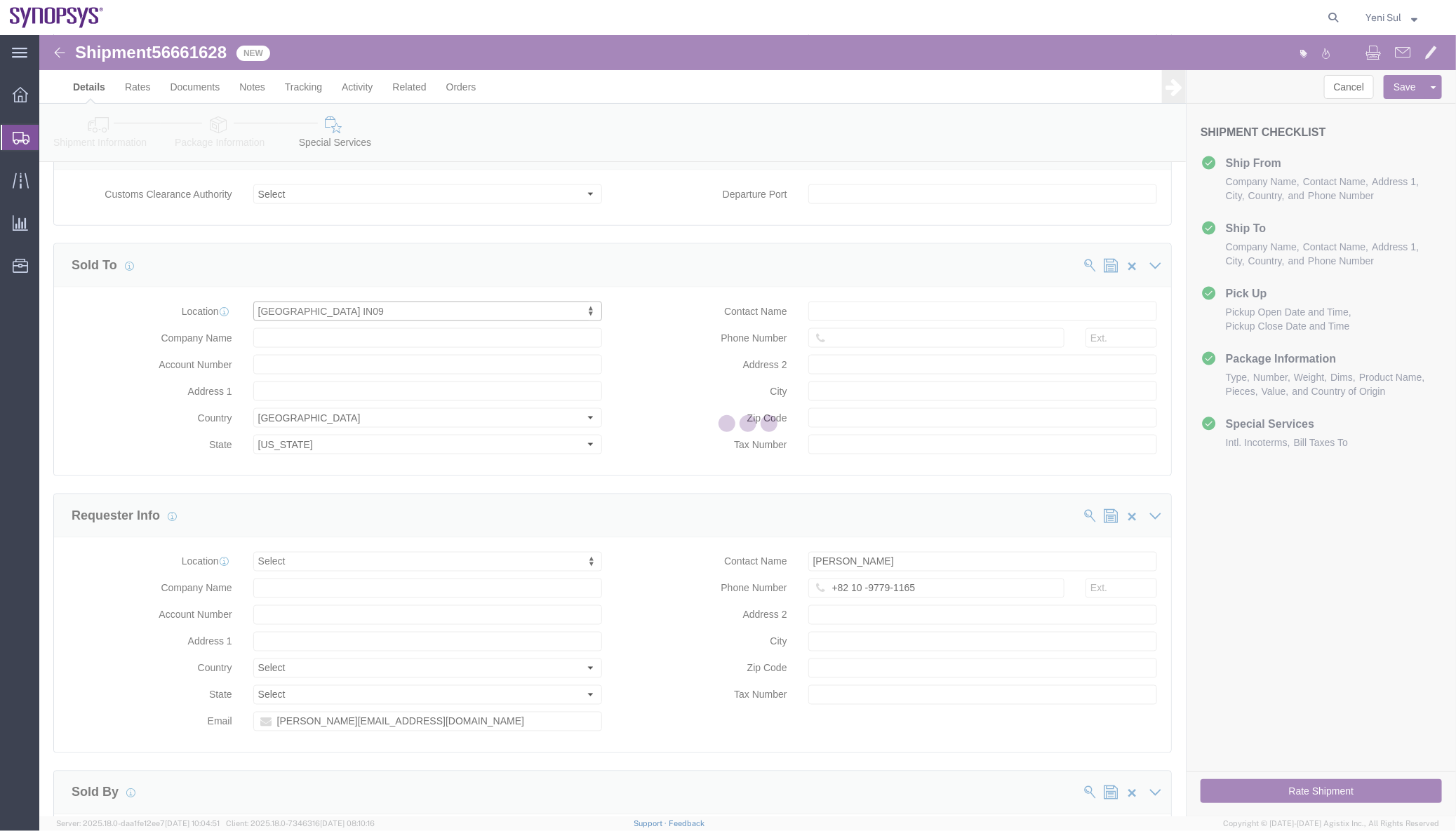
type input "[GEOGRAPHIC_DATA]"
type input "500032"
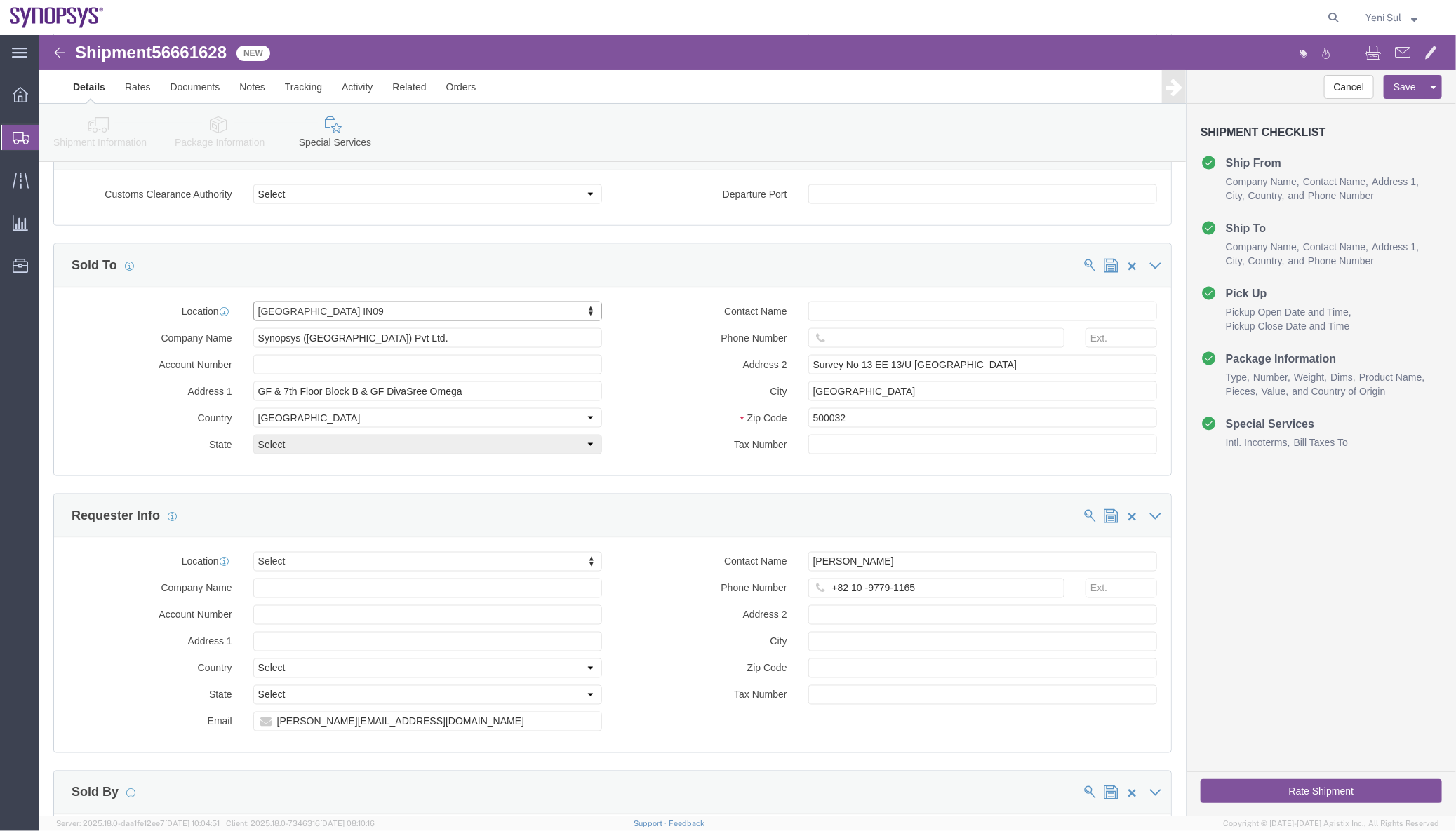
select select "TG"
click div "Requester Info"
click button "Save"
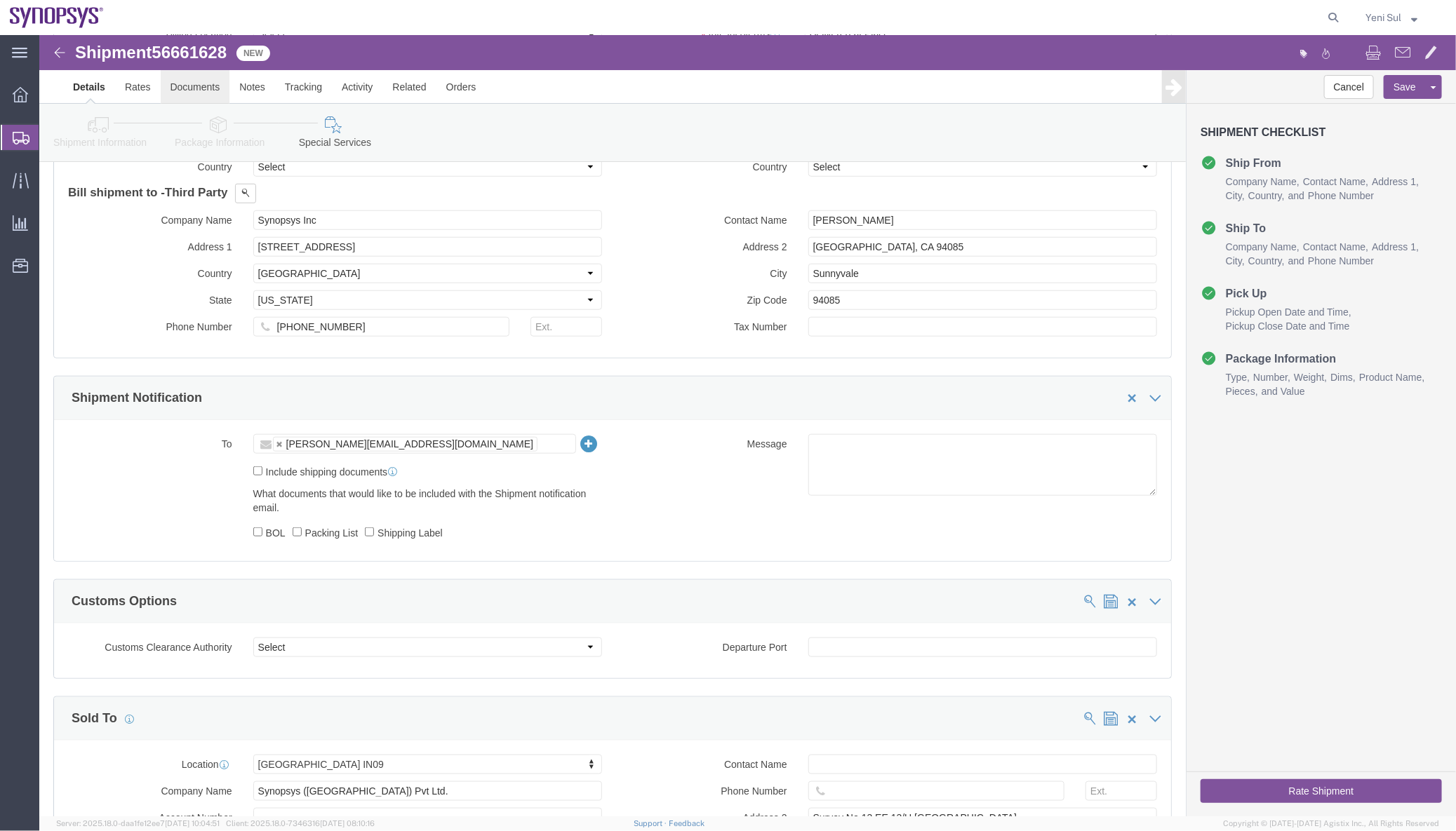
scroll to position [573, 0]
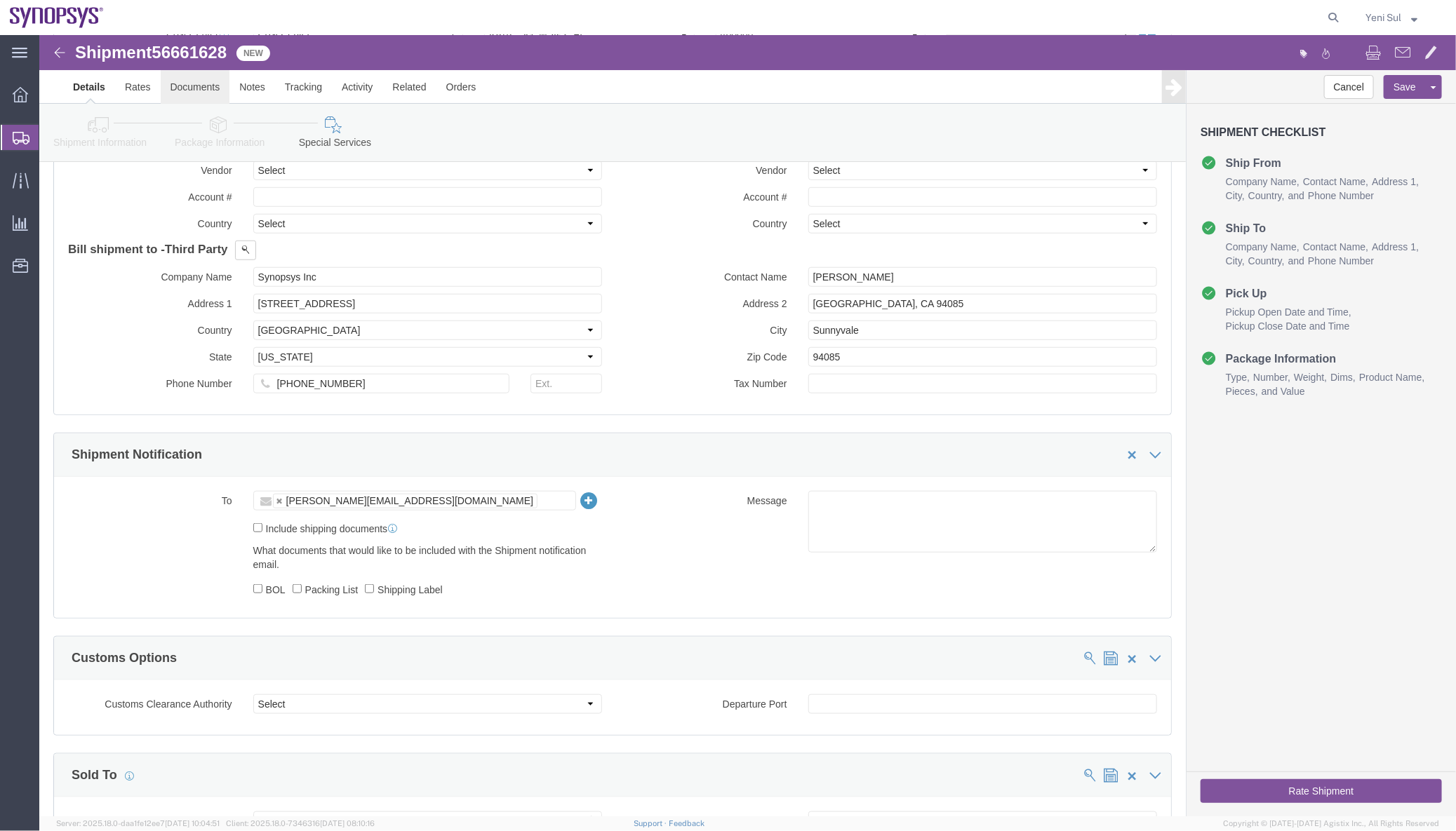
click link "Documents"
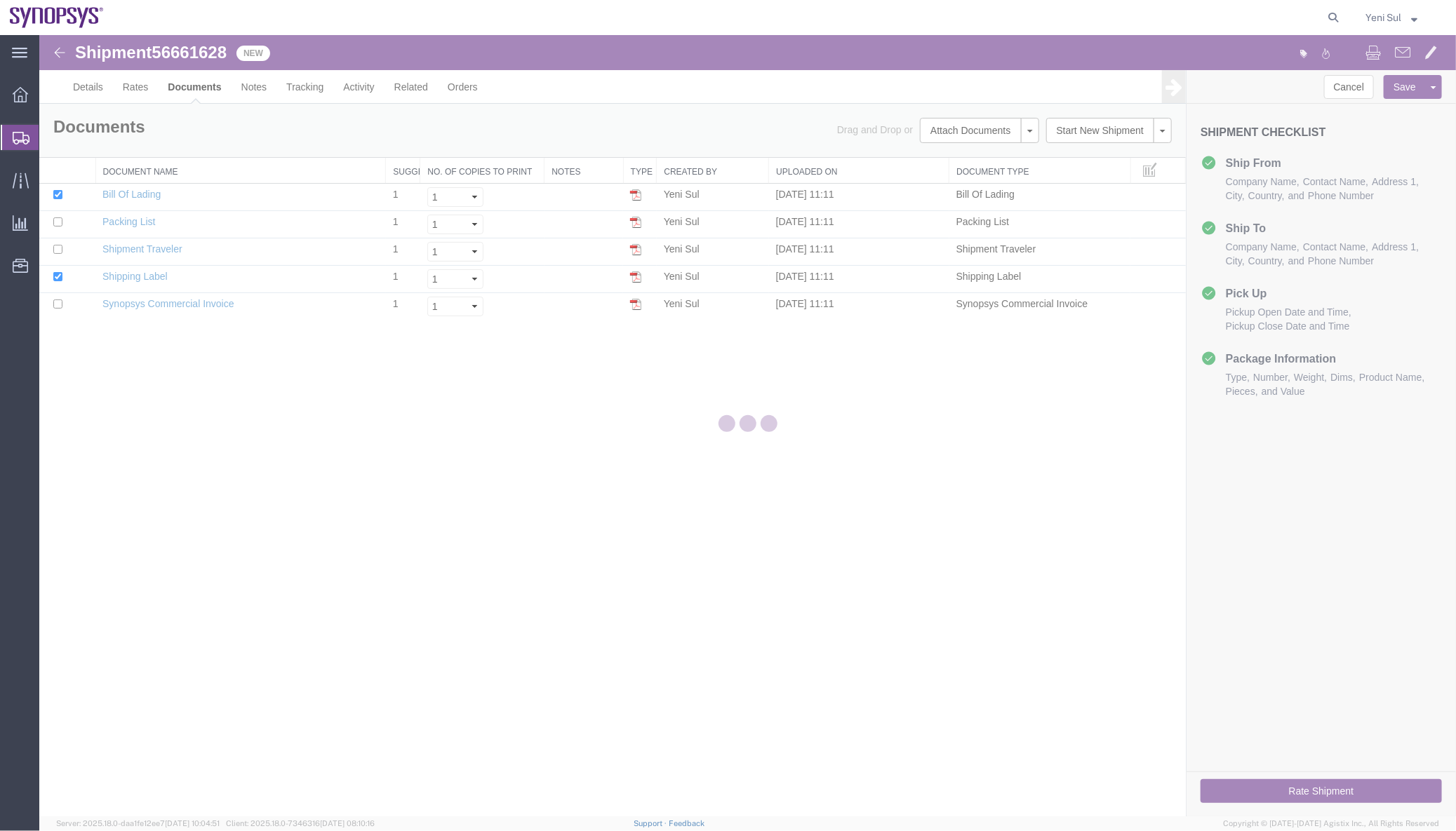
click at [953, 479] on div at bounding box center [747, 425] width 1416 height 781
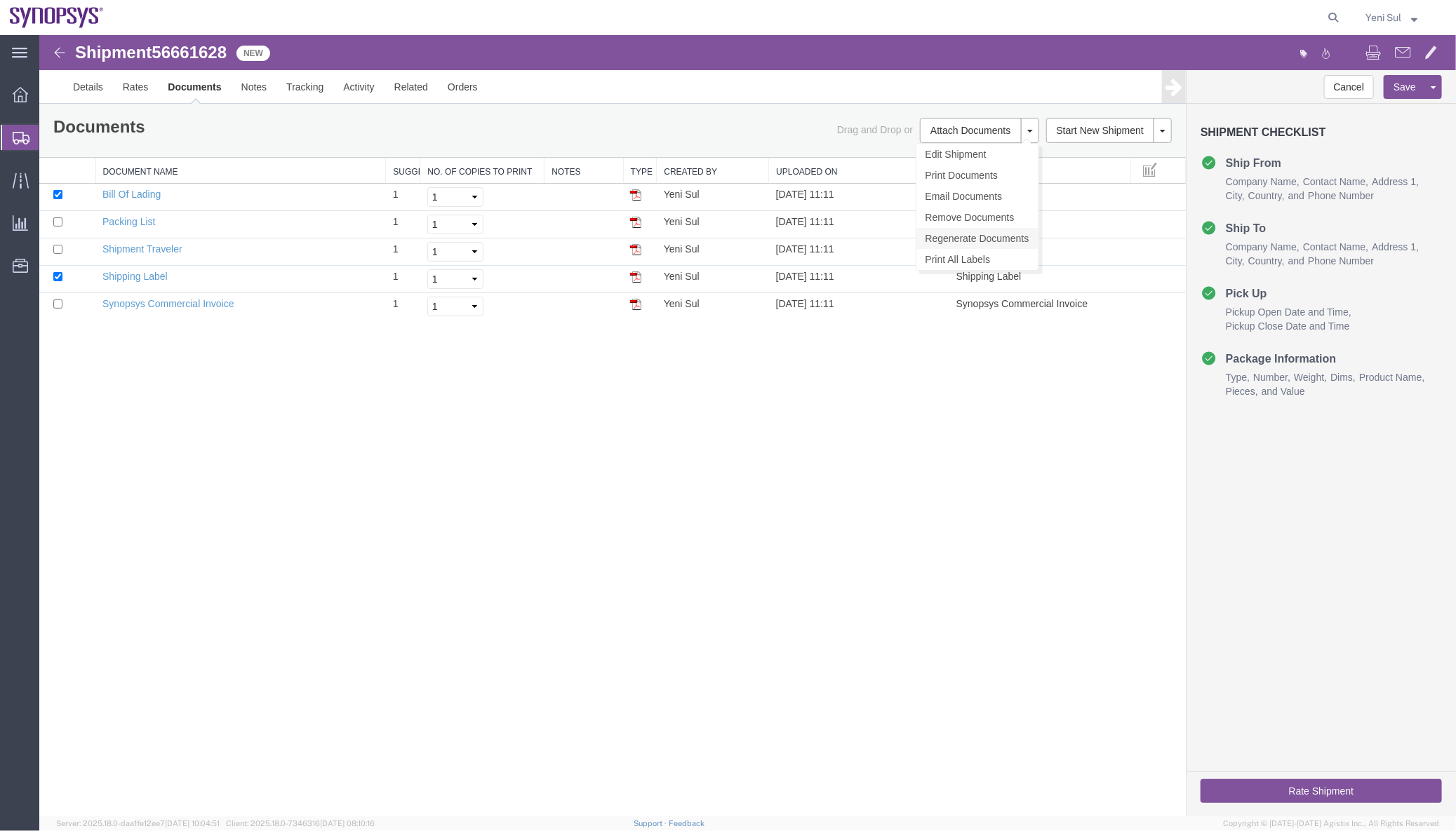
click at [947, 243] on link "Regenerate Documents" at bounding box center [976, 237] width 122 height 21
click at [890, 535] on div "Shipment 56661628 5 of 5 New Details Rates Documents Notes Tracking Activity Re…" at bounding box center [747, 425] width 1416 height 782
click at [168, 304] on link "Synopsys Commercial Invoice" at bounding box center [168, 302] width 132 height 11
click at [971, 587] on div "Shipment 56661628 5 of 5 New Details Rates Documents Notes Tracking Activity Re…" at bounding box center [747, 425] width 1416 height 782
click at [97, 83] on link "Details" at bounding box center [87, 86] width 50 height 34
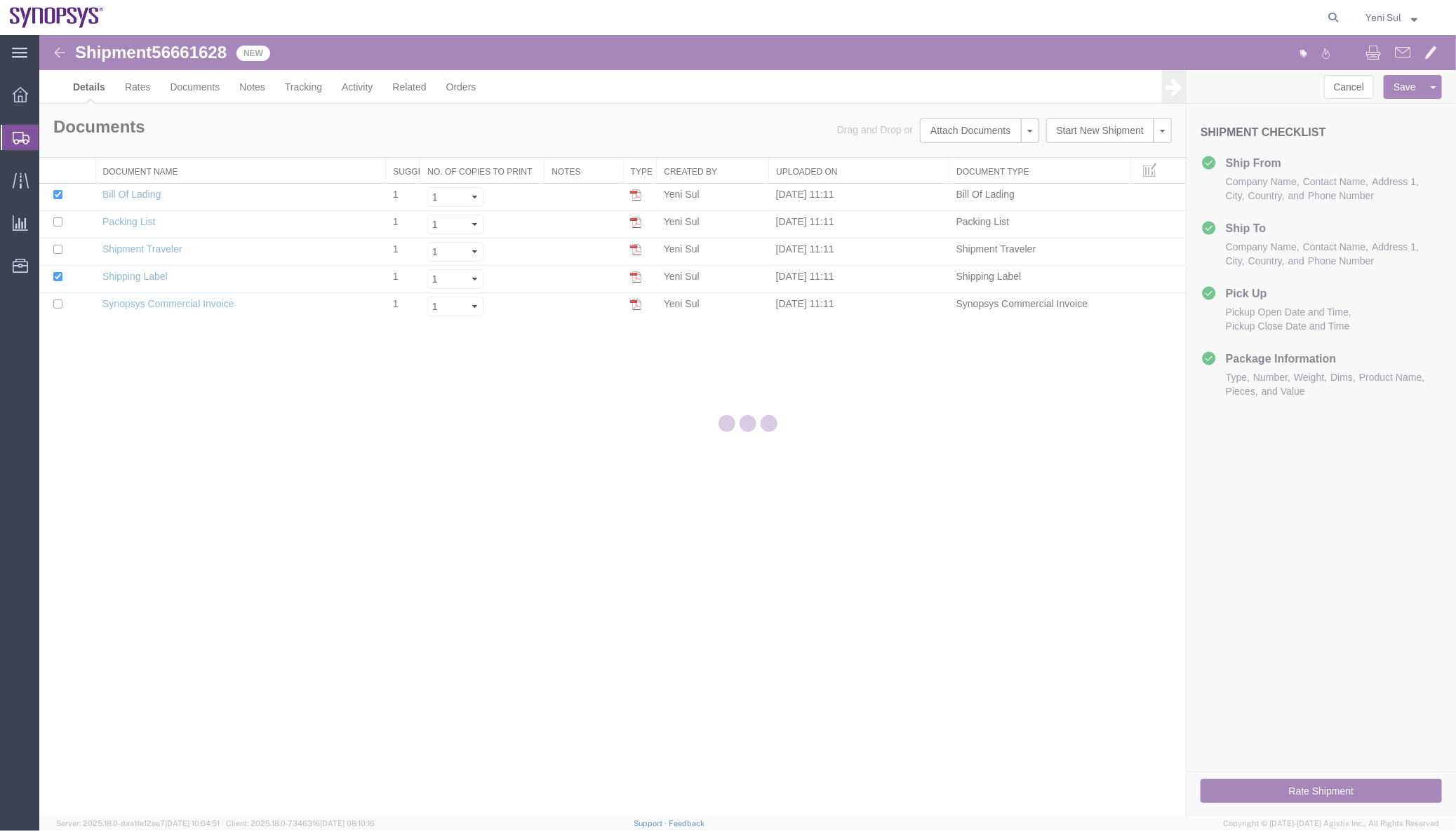
select select "63142"
select select "63126"
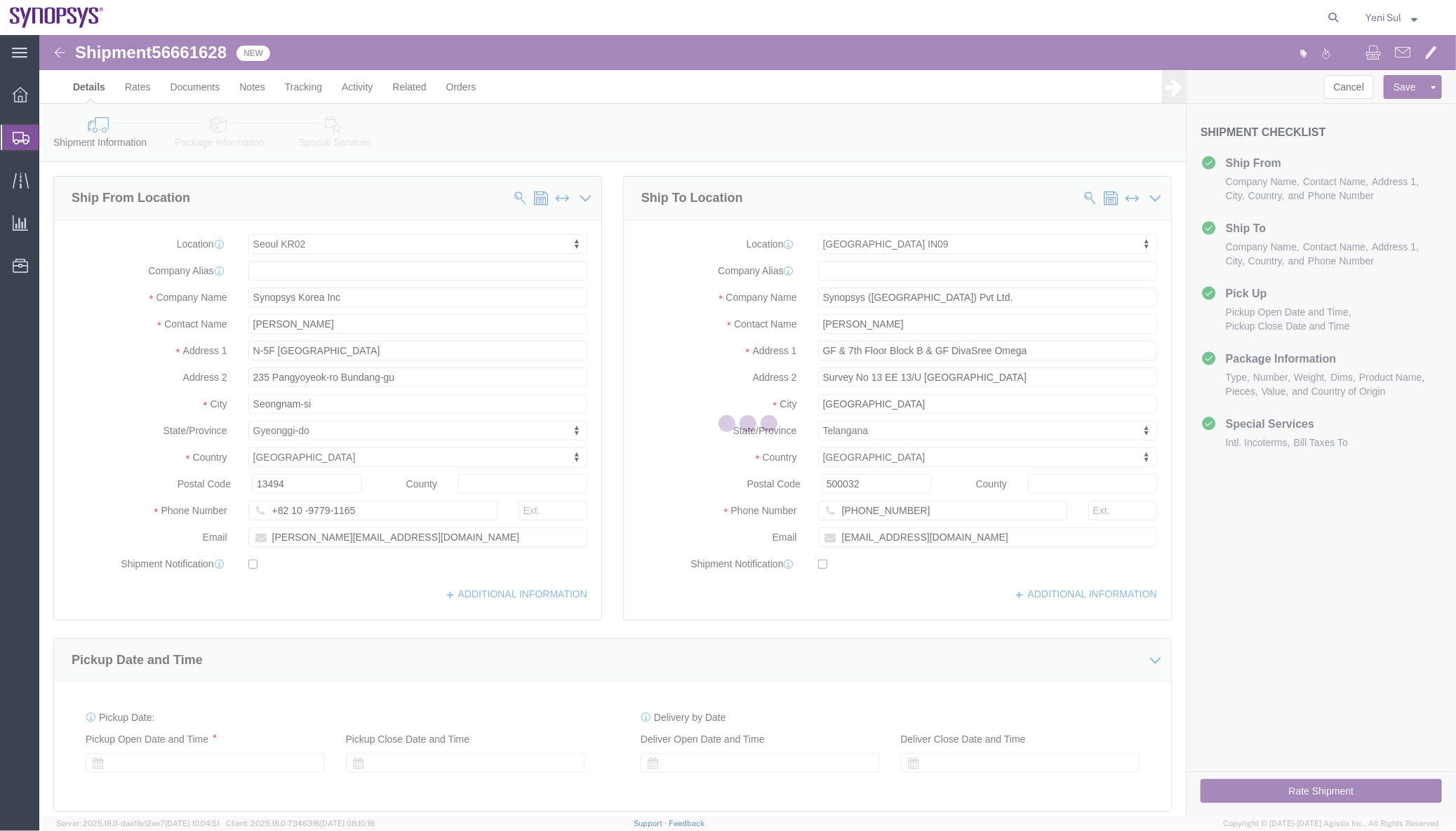
click at [341, 118] on div at bounding box center [747, 425] width 1416 height 781
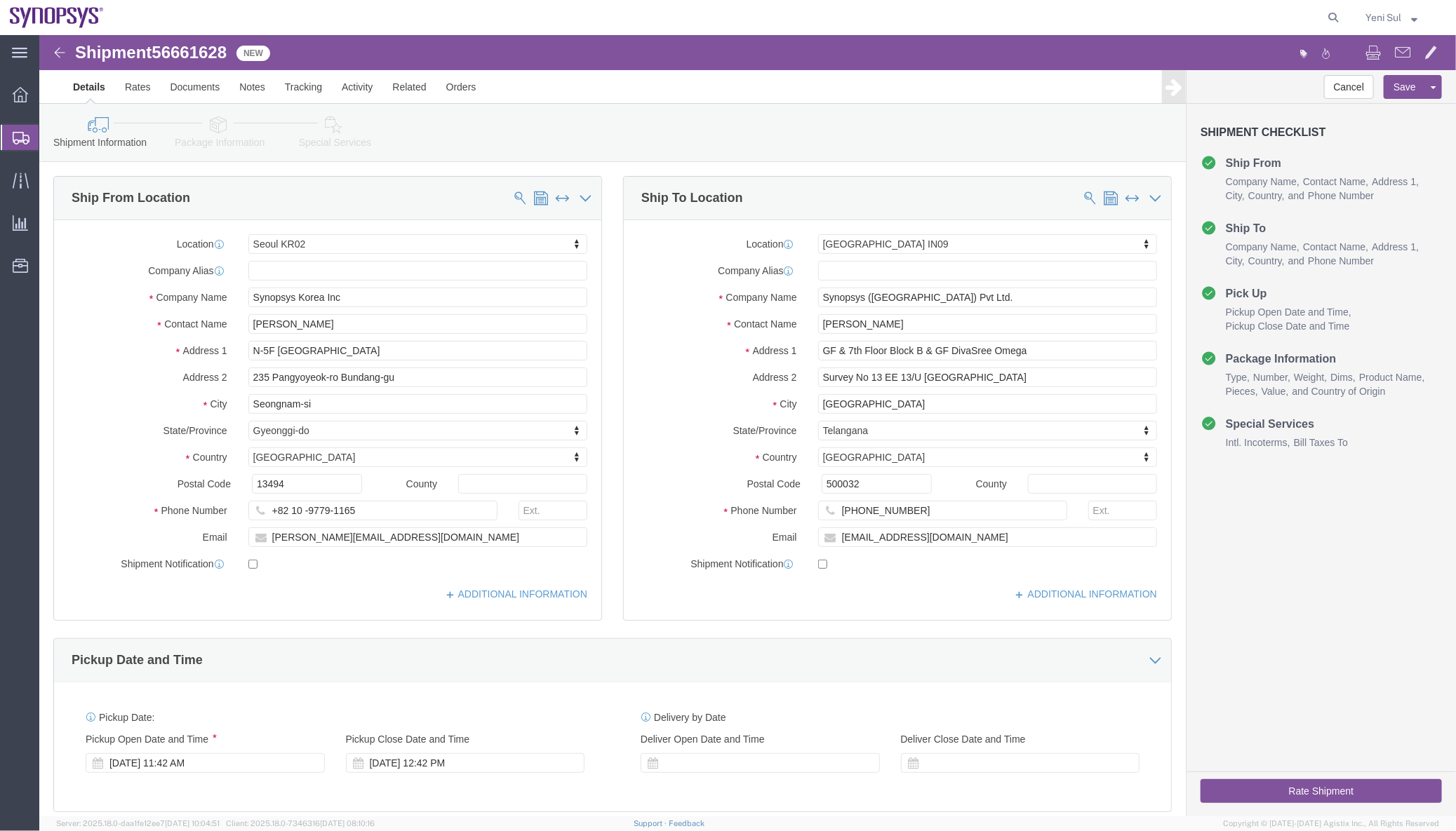
drag, startPoint x: 324, startPoint y: 133, endPoint x: 286, endPoint y: 96, distance: 53.0
click icon
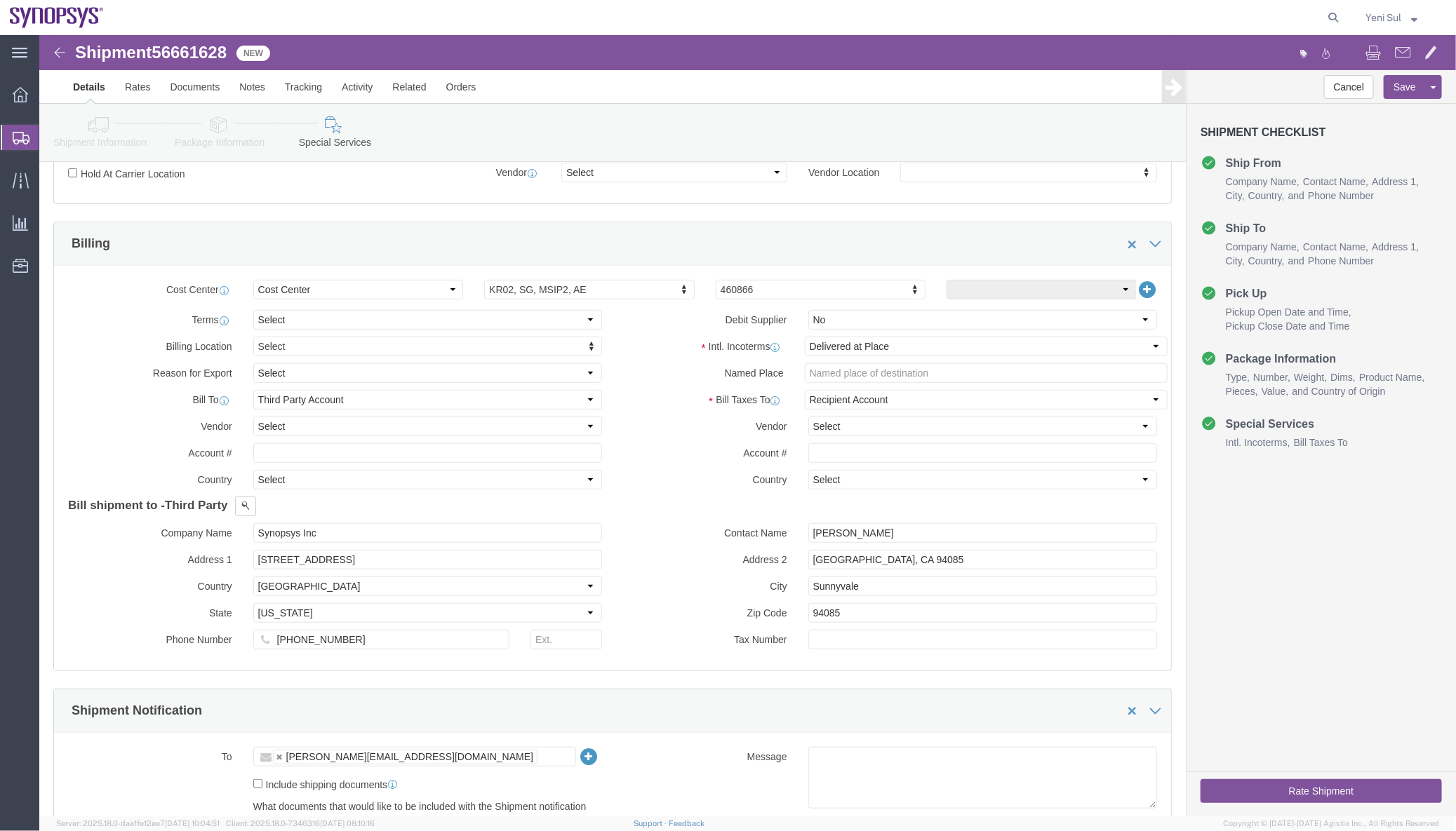
scroll to position [319, 0]
click select "Select Free of Charge Free of Cost NET 30 NET 45 NET 60 See Comment"
click div "Bill shipment to - Third Party Company Name Synopsys Korea Inc Address 1 N-5F […"
click select "Select Free of Charge Free of Cost NET 30 NET 45 NET 60 See Comment"
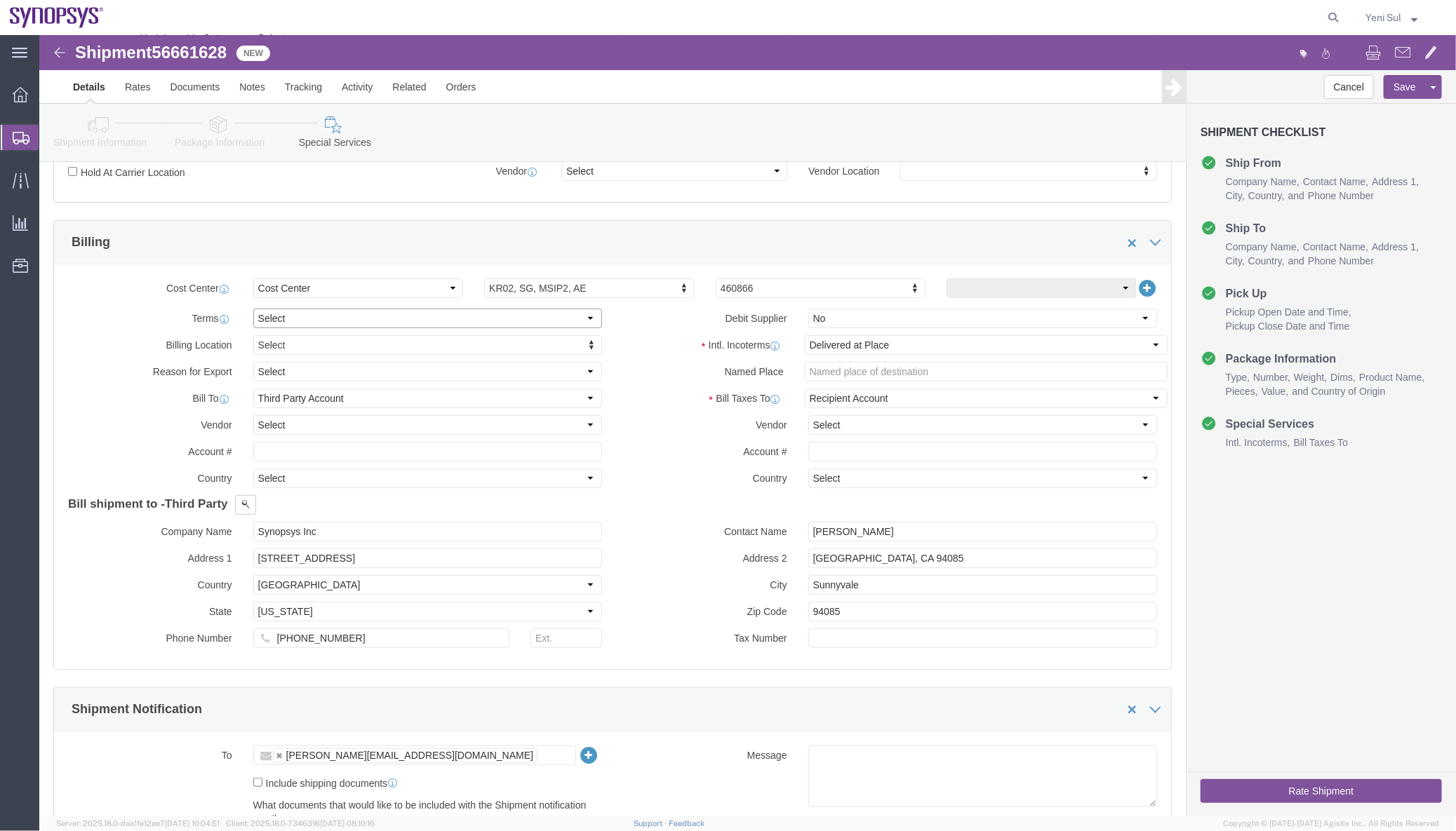
click select "Select Free of Charge Free of Cost NET 30 NET 45 NET 60 See Comment"
click select "Select Gift Personal Effects Repair/Warranty Return Sample Sold Temporary/Not S…"
select select "SOLD"
click select "Select Gift Personal Effects Repair/Warranty Return Sample Sold Temporary/Not S…"
click button "Save"
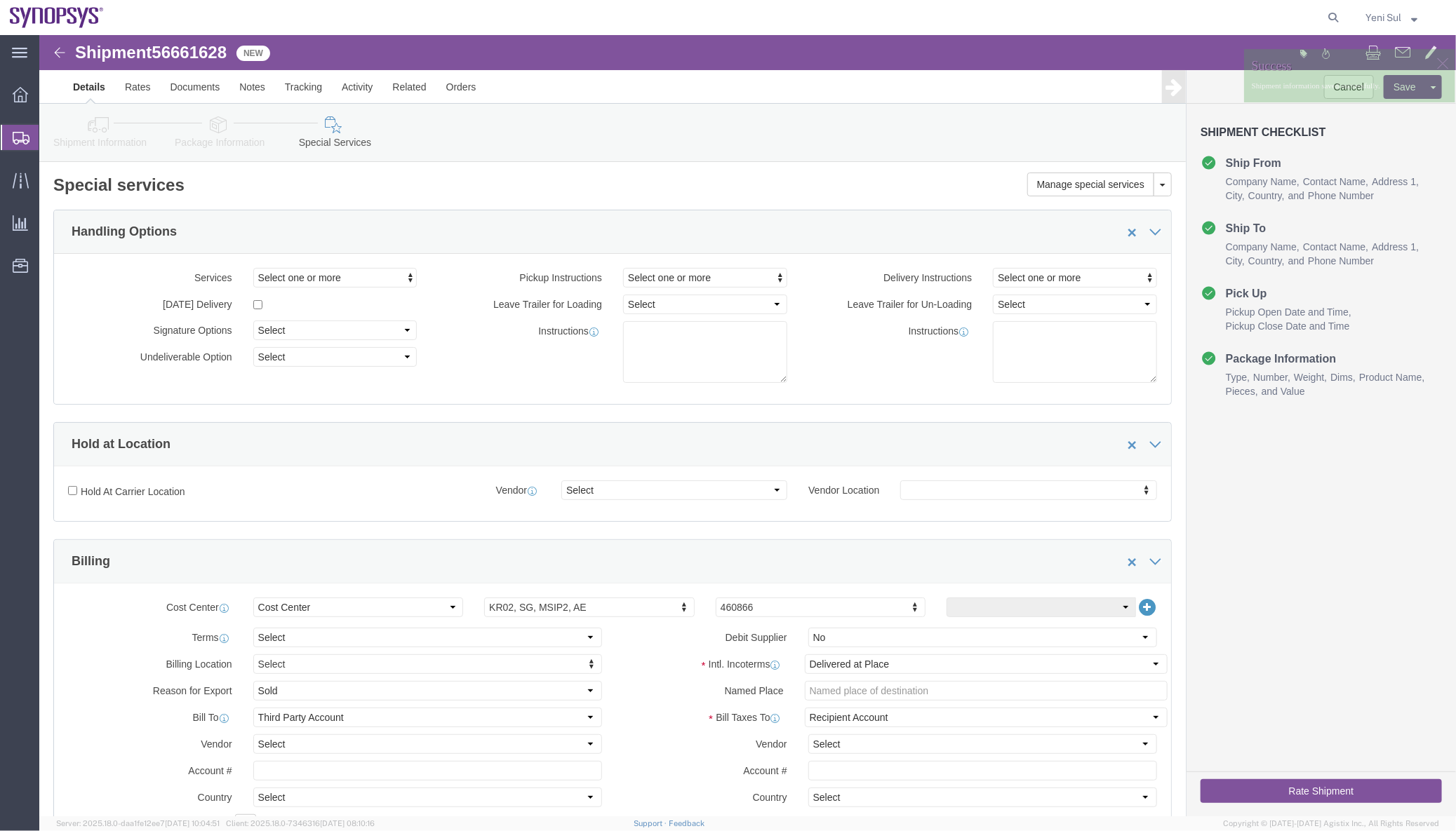
scroll to position [0, 0]
click link "Package Information"
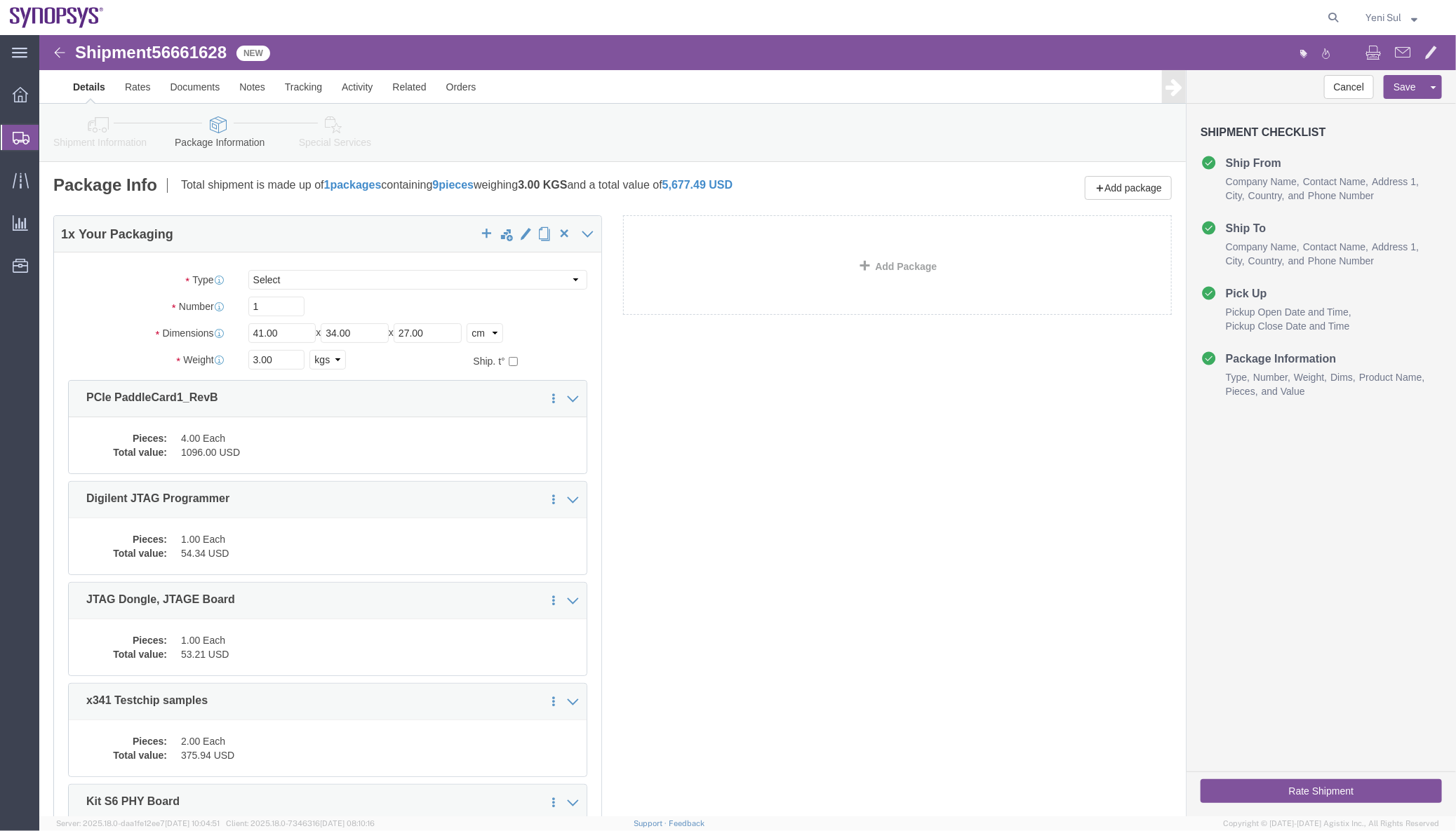
click div "1 x Your Packaging Package Type Select Bale(s) Basket(s) Bolt(s) Bottle(s) Buck…"
click link "Documents"
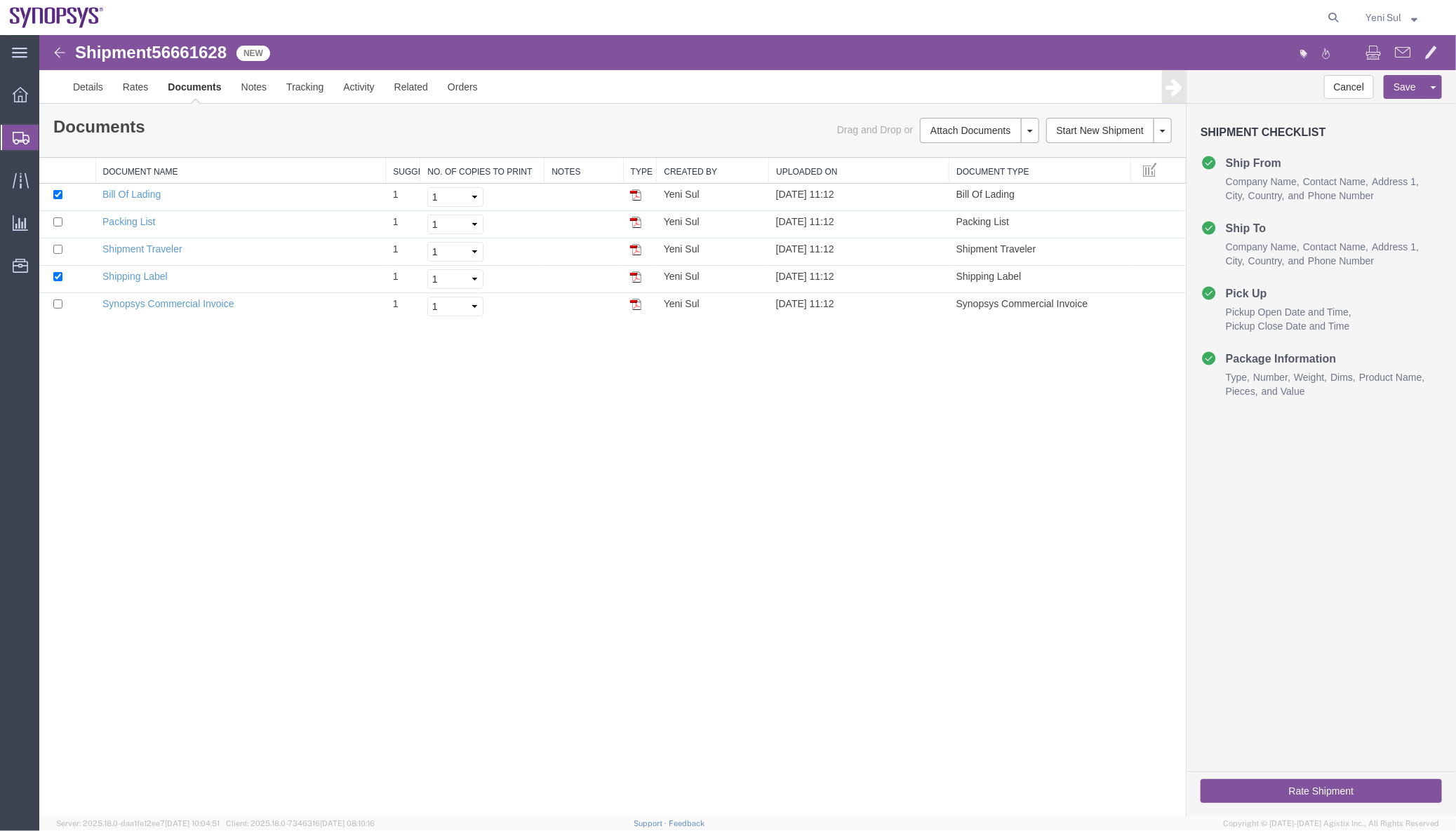
click at [39, 34] on link "Regenerate Documents" at bounding box center [39, 34] width 0 height 0
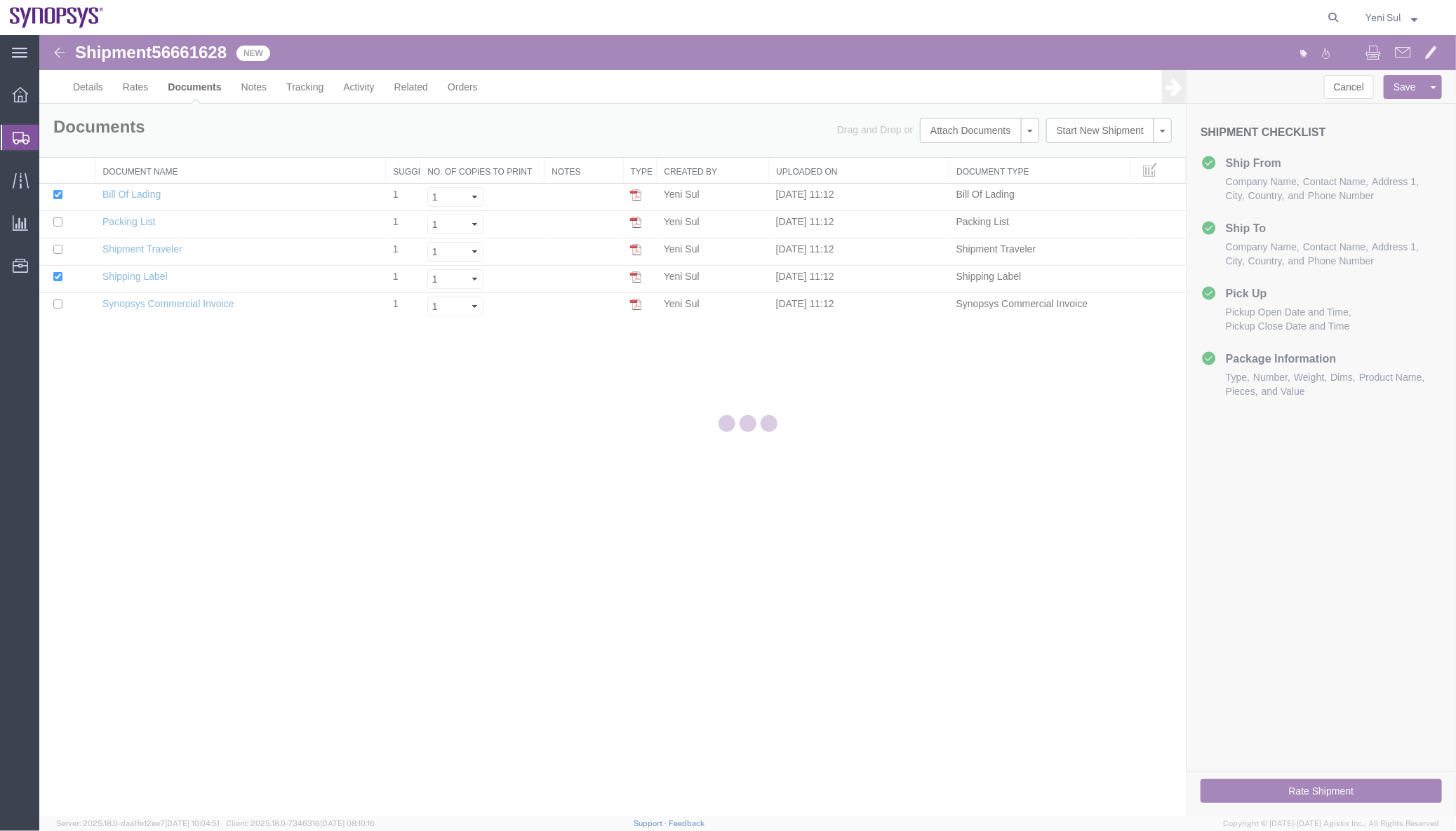
click at [615, 498] on div at bounding box center [747, 425] width 1416 height 781
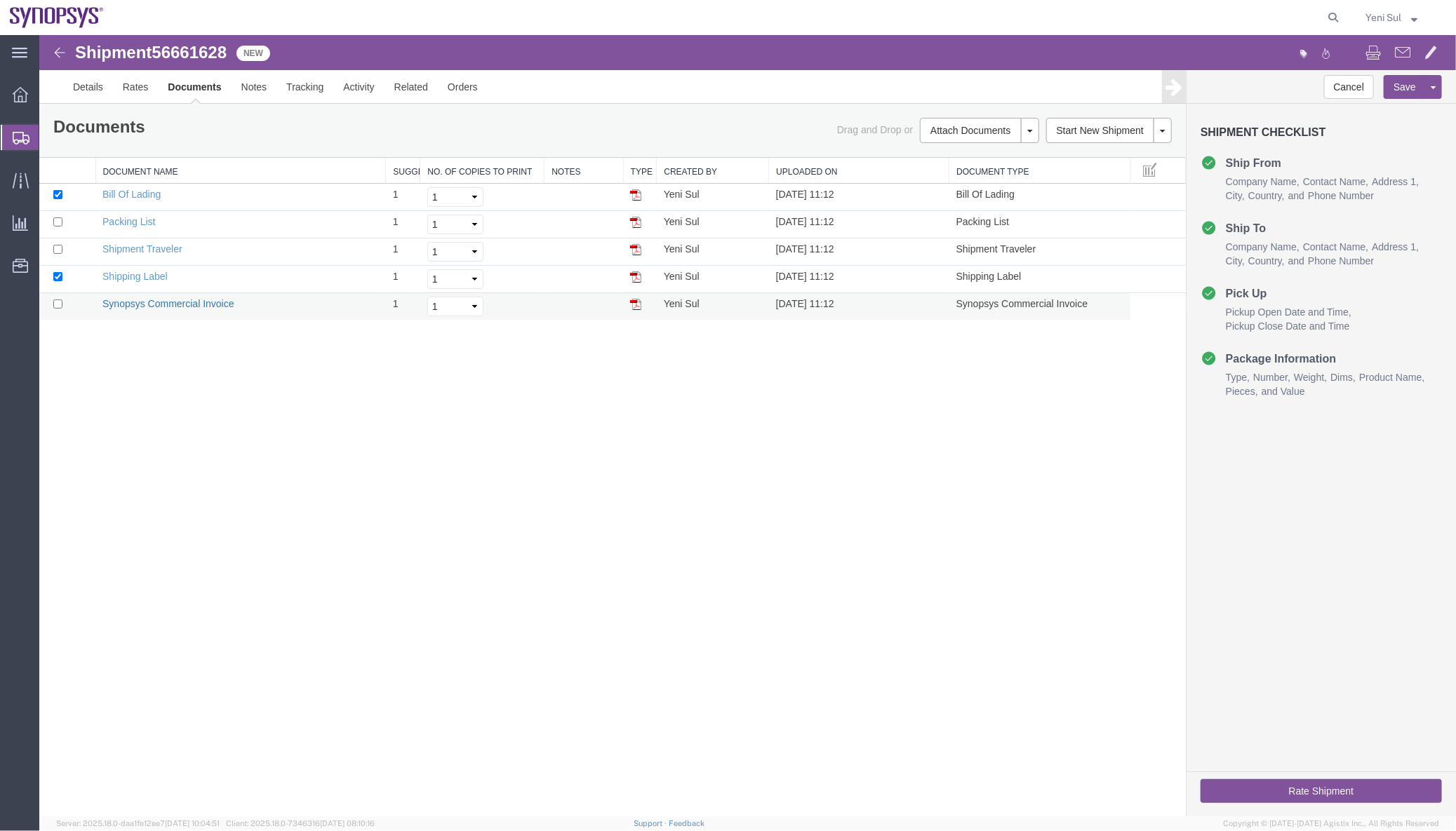
click at [181, 300] on link "Synopsys Commercial Invoice" at bounding box center [168, 302] width 132 height 11
click at [973, 507] on div "Shipment 56661628 5 of 5 New Details Rates Documents Notes Tracking Activity Re…" at bounding box center [747, 425] width 1416 height 782
click at [422, 568] on div "Shipment 56661628 5 of 5 New Details Rates Documents Notes Tracking Activity Re…" at bounding box center [747, 425] width 1416 height 782
click at [544, 532] on div "Shipment 56661628 5 of 5 New Details Rates Documents Notes Tracking Activity Re…" at bounding box center [747, 425] width 1416 height 782
click at [900, 567] on div "Shipment 56661628 5 of 5 New Details Rates Documents Notes Tracking Activity Re…" at bounding box center [747, 425] width 1416 height 782
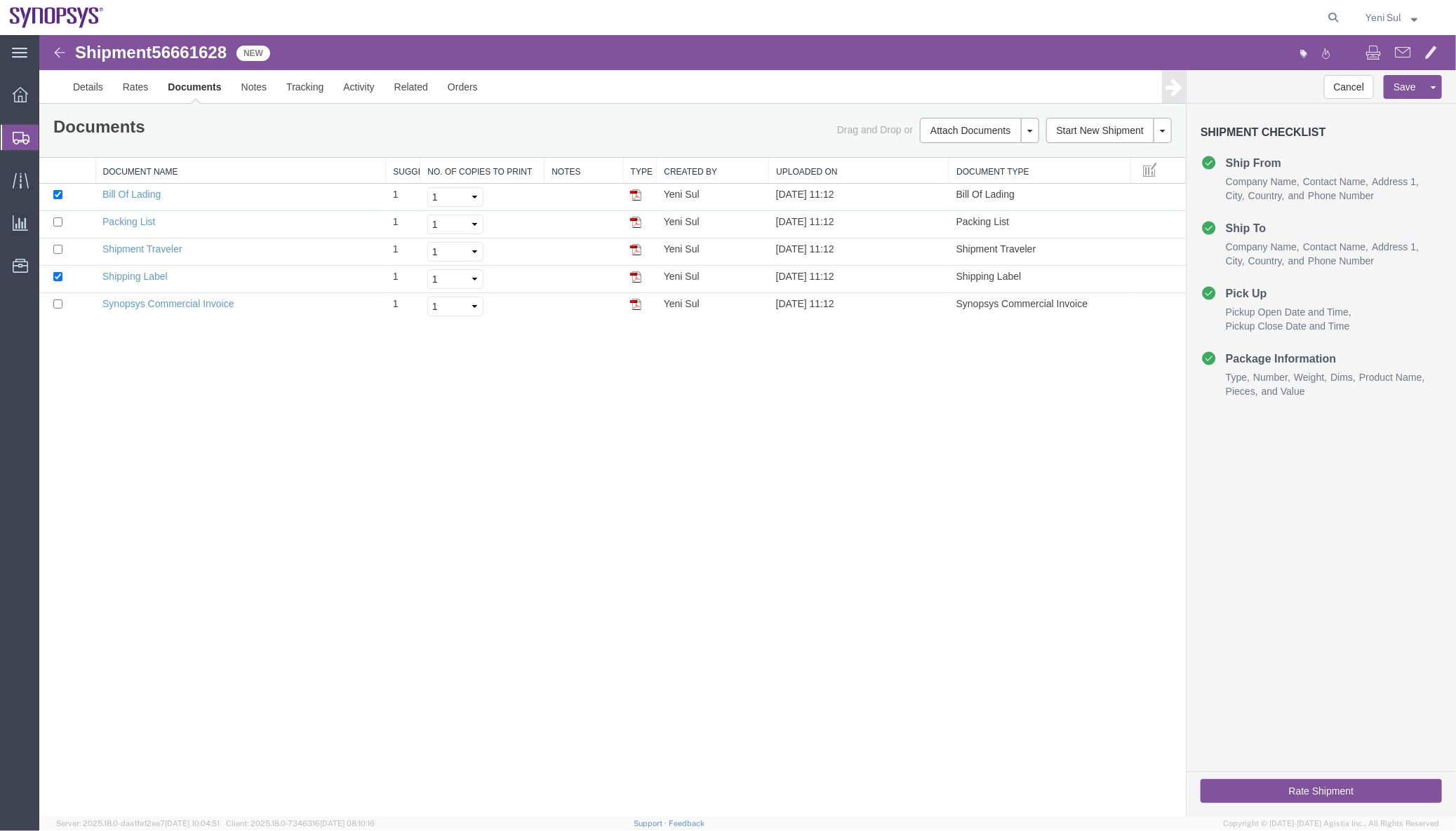
click at [750, 540] on div "Shipment 56661628 5 of 5 New Details Rates Documents Notes Tracking Activity Re…" at bounding box center [747, 425] width 1416 height 782
